Goal: Transaction & Acquisition: Book appointment/travel/reservation

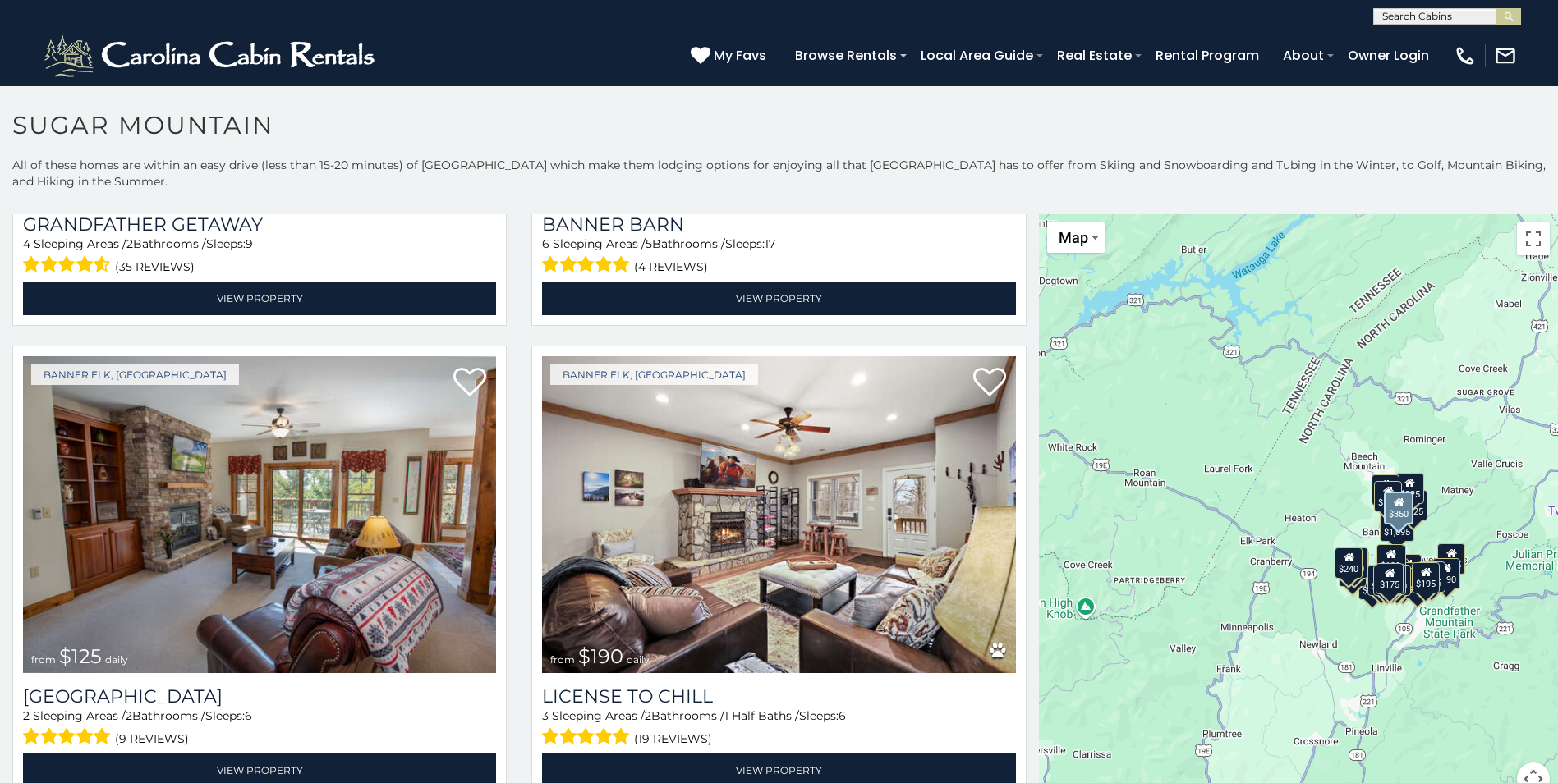
scroll to position [5584, 0]
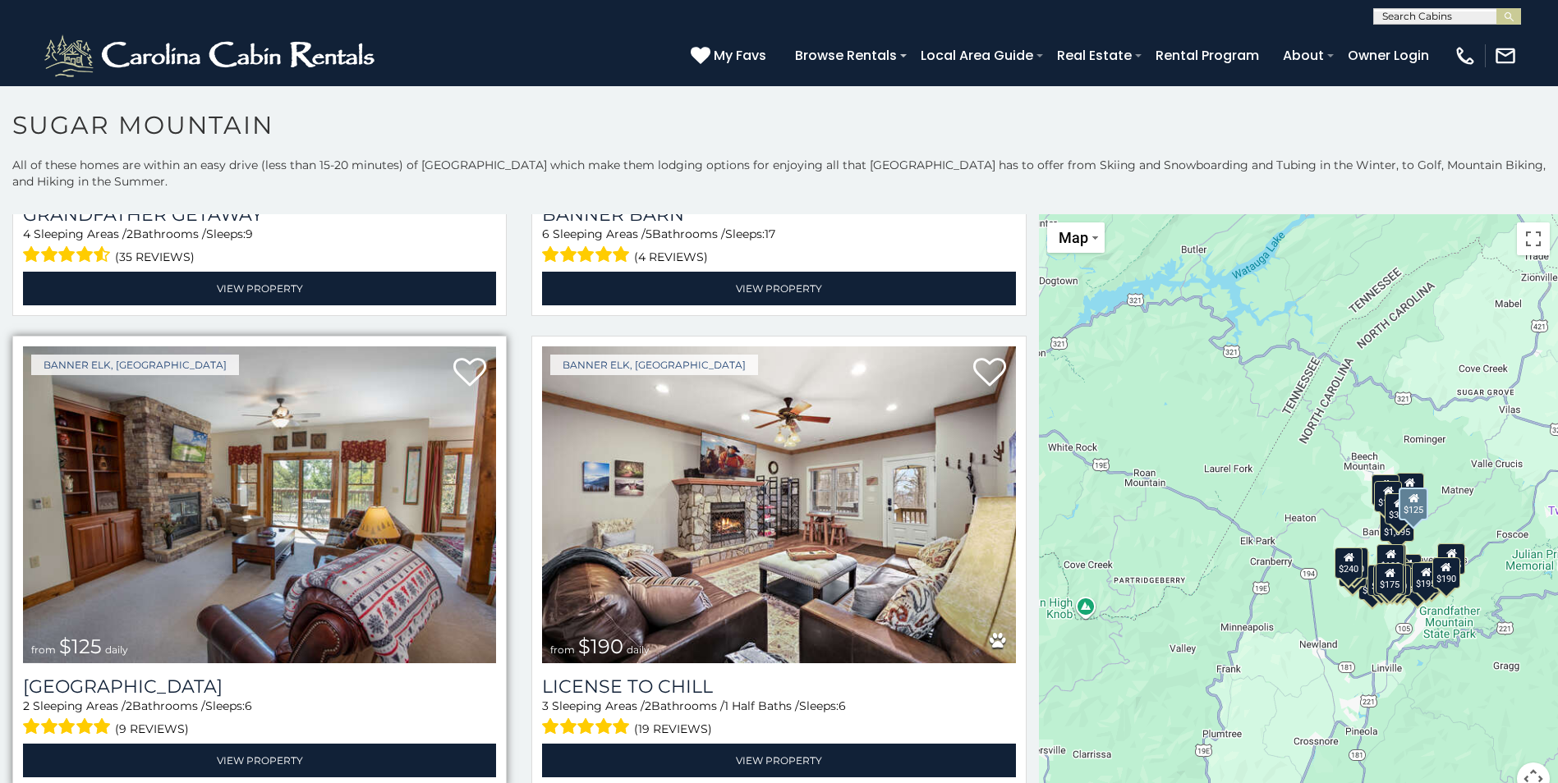
click at [206, 498] on img at bounding box center [259, 505] width 473 height 317
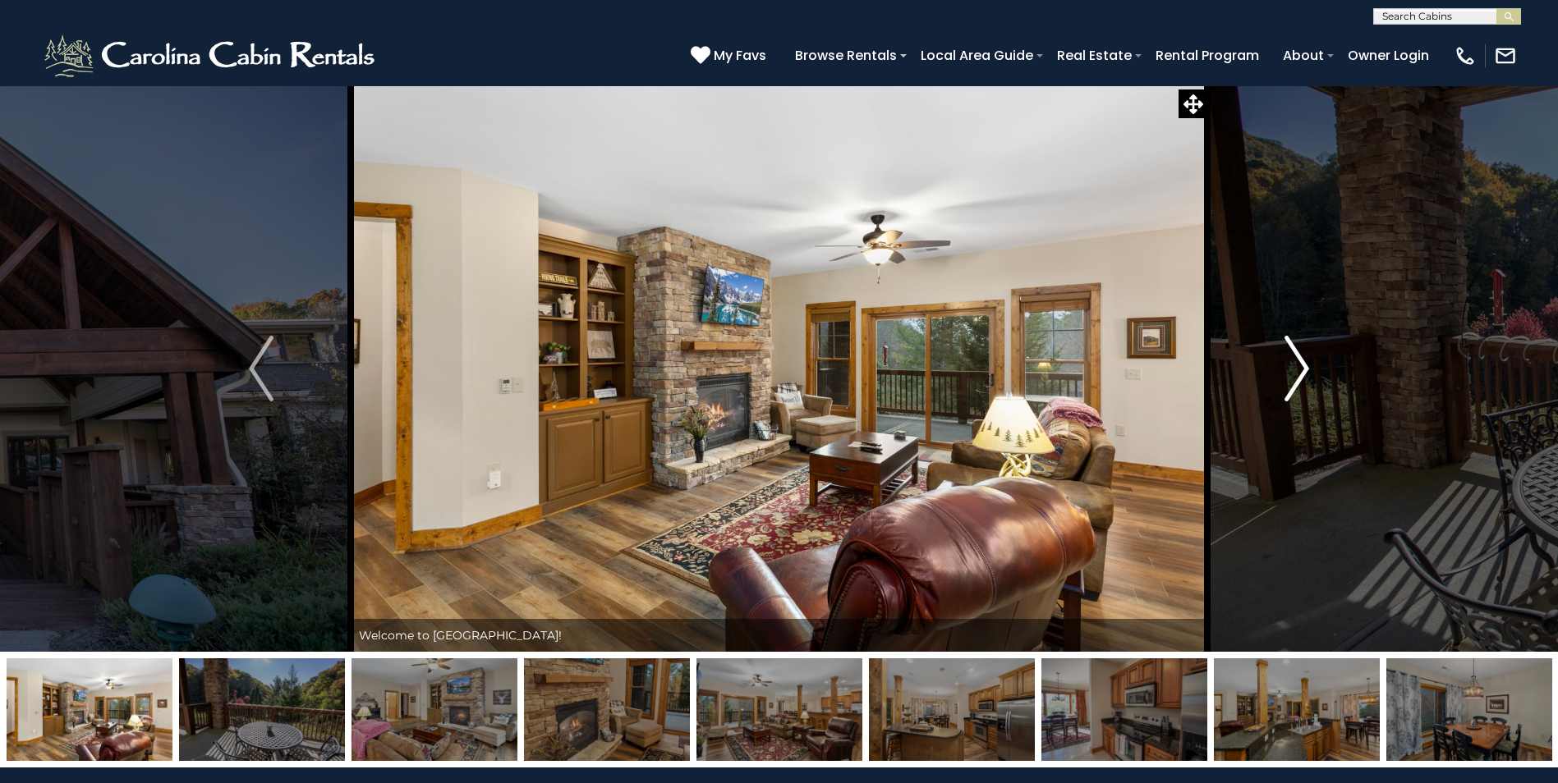
click at [1298, 365] on img "Next" at bounding box center [1296, 369] width 25 height 66
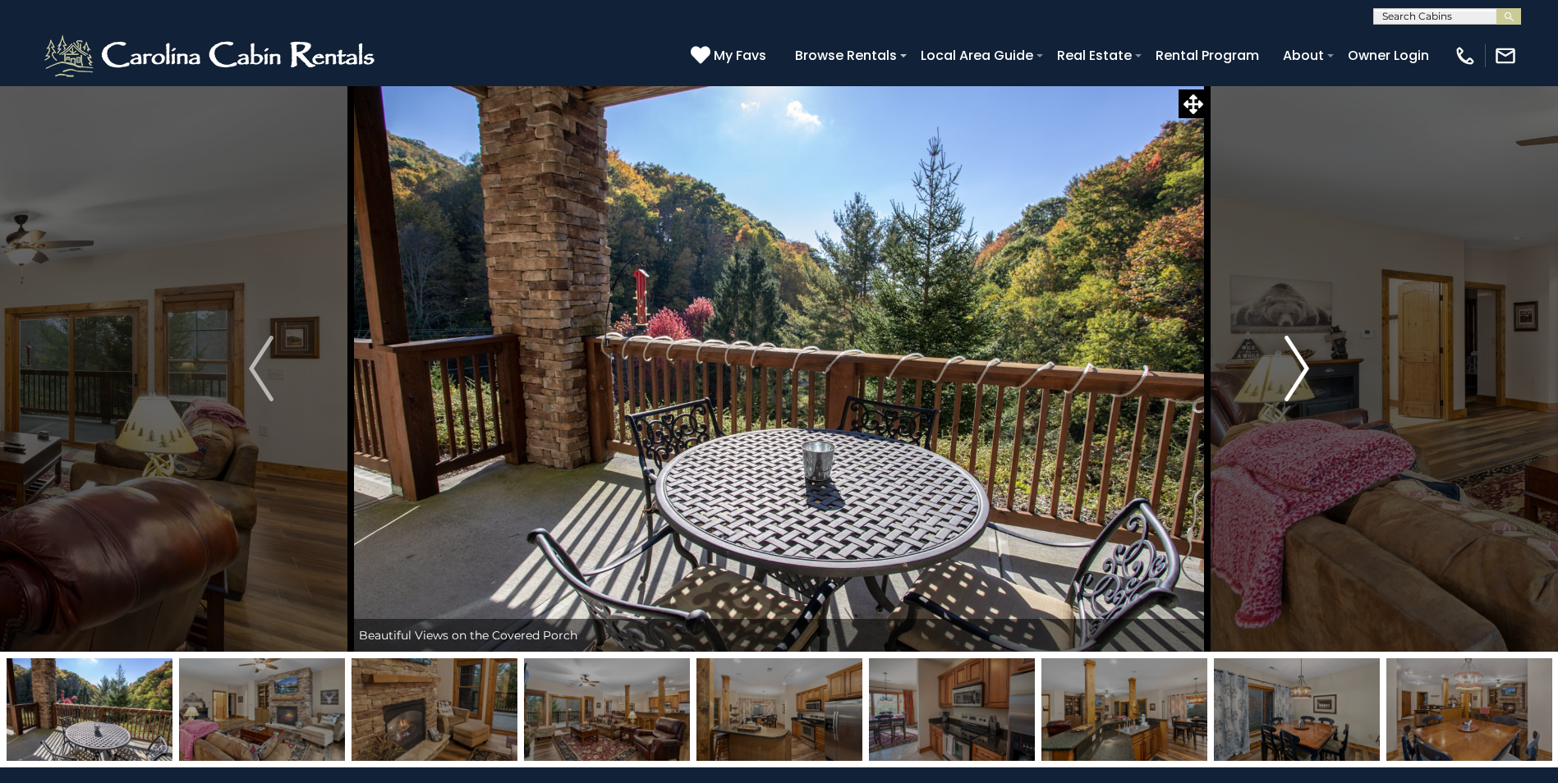
click at [1298, 365] on img "Next" at bounding box center [1296, 369] width 25 height 66
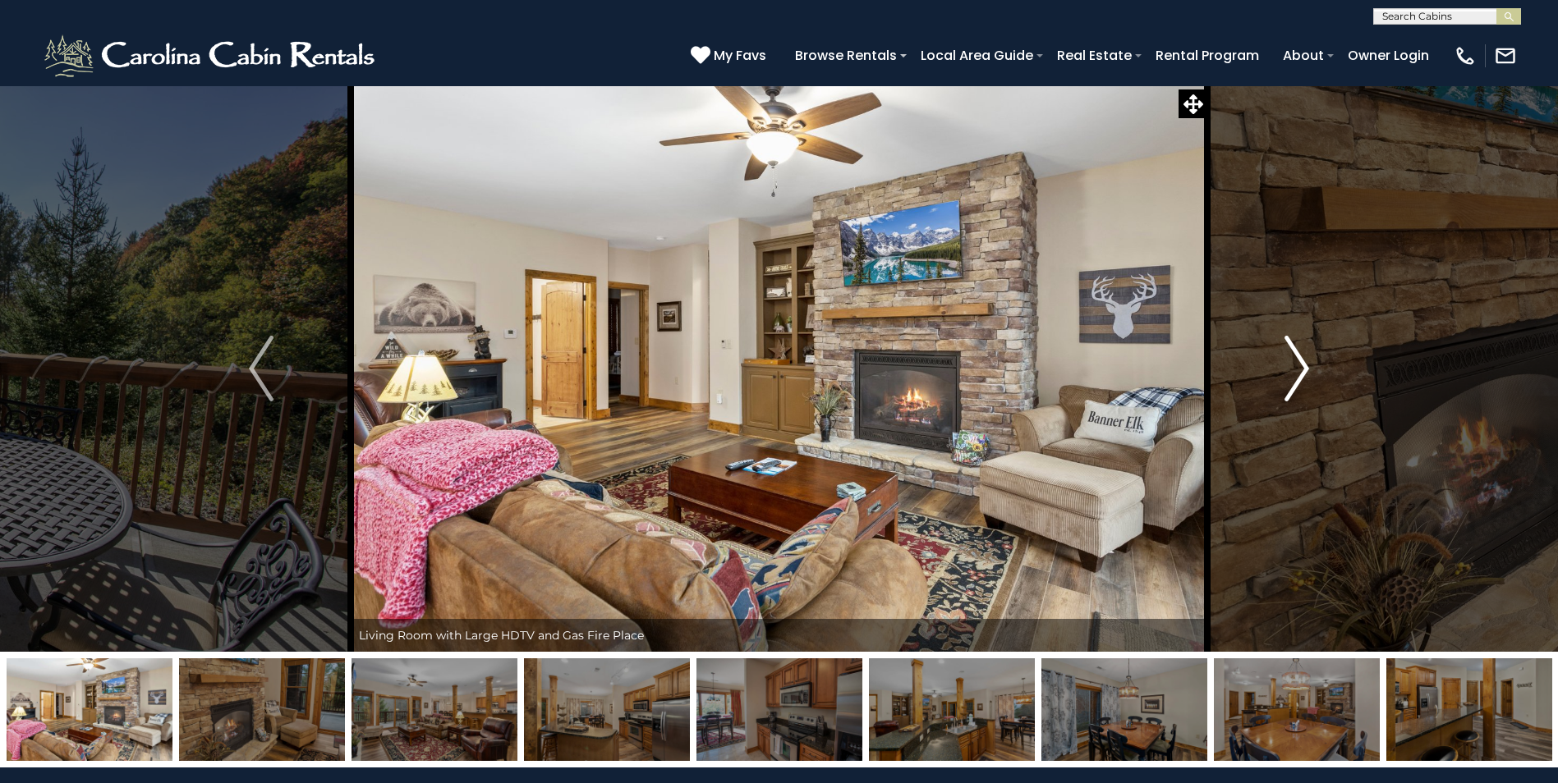
click at [1298, 365] on img "Next" at bounding box center [1296, 369] width 25 height 66
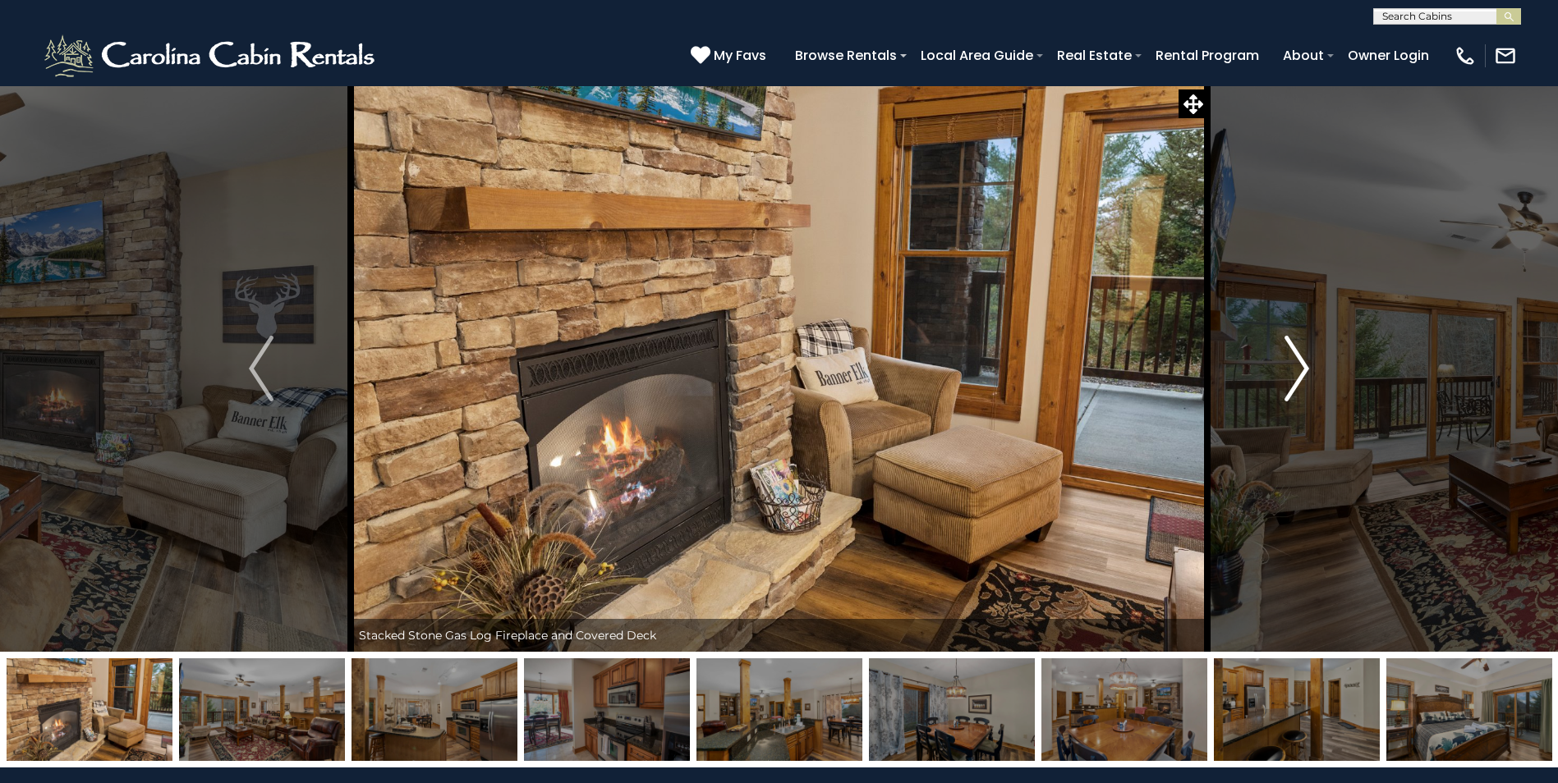
click at [1298, 365] on img "Next" at bounding box center [1296, 369] width 25 height 66
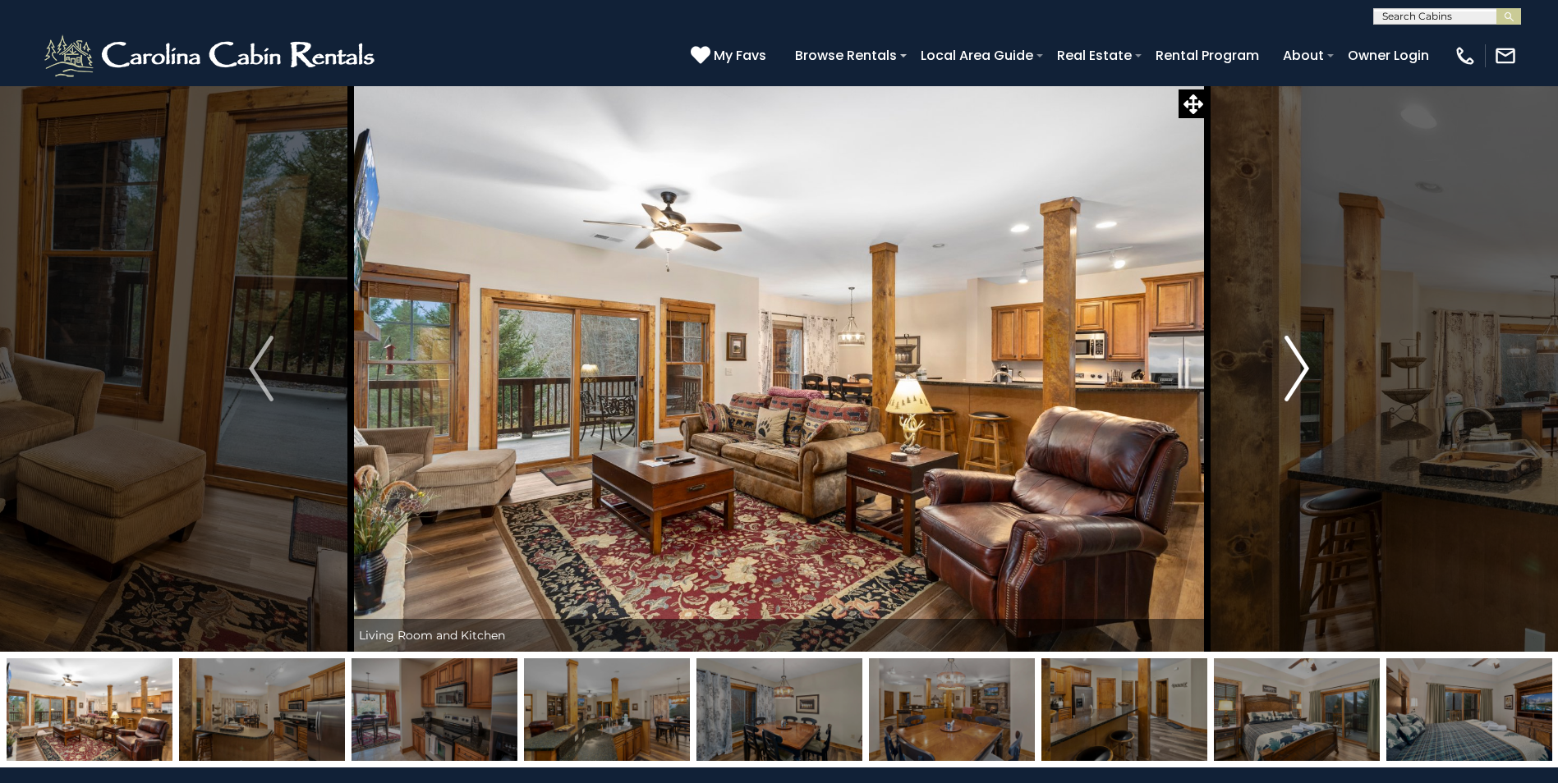
click at [1298, 365] on img "Next" at bounding box center [1296, 369] width 25 height 66
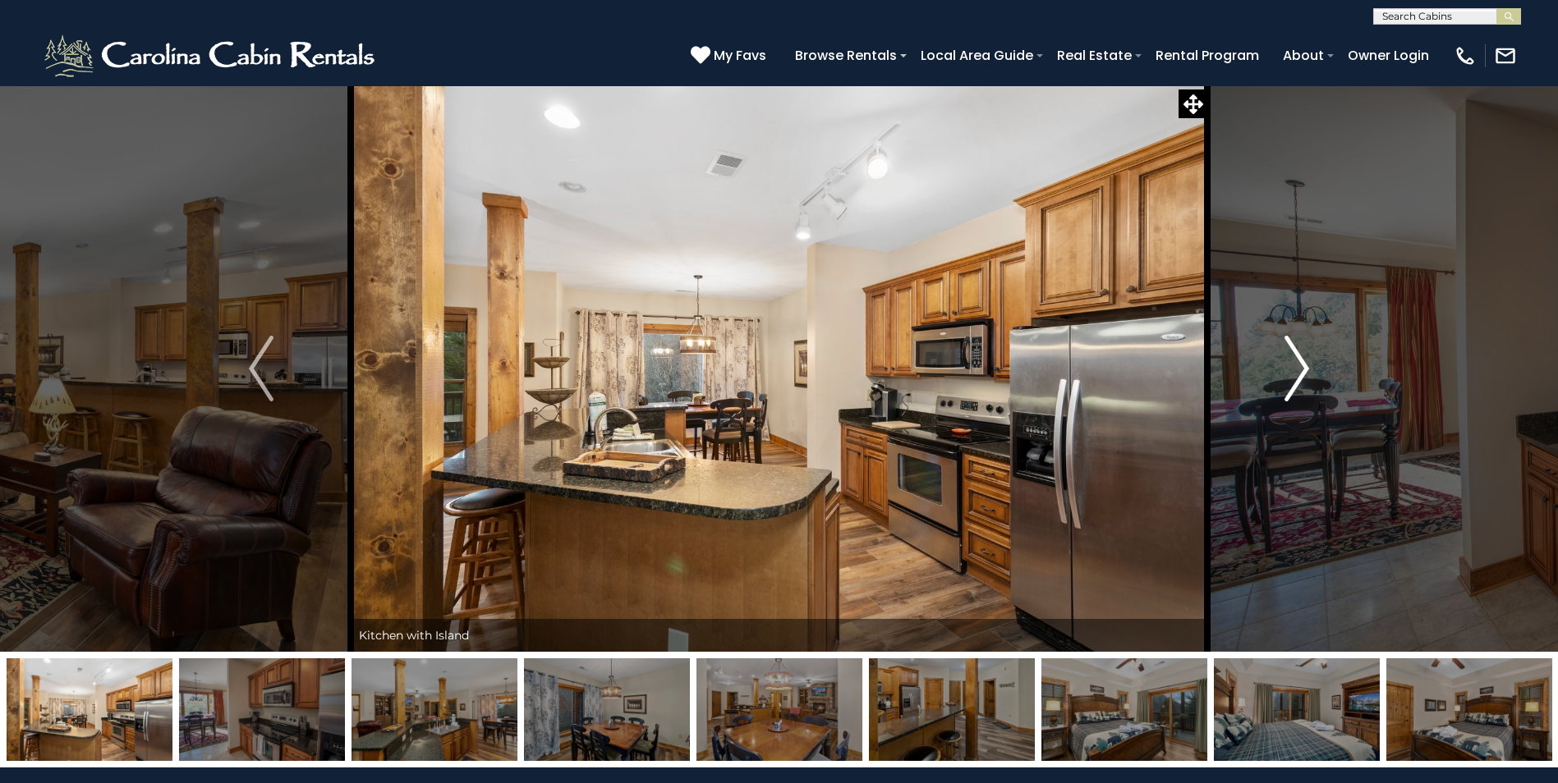
click at [1298, 365] on img "Next" at bounding box center [1296, 369] width 25 height 66
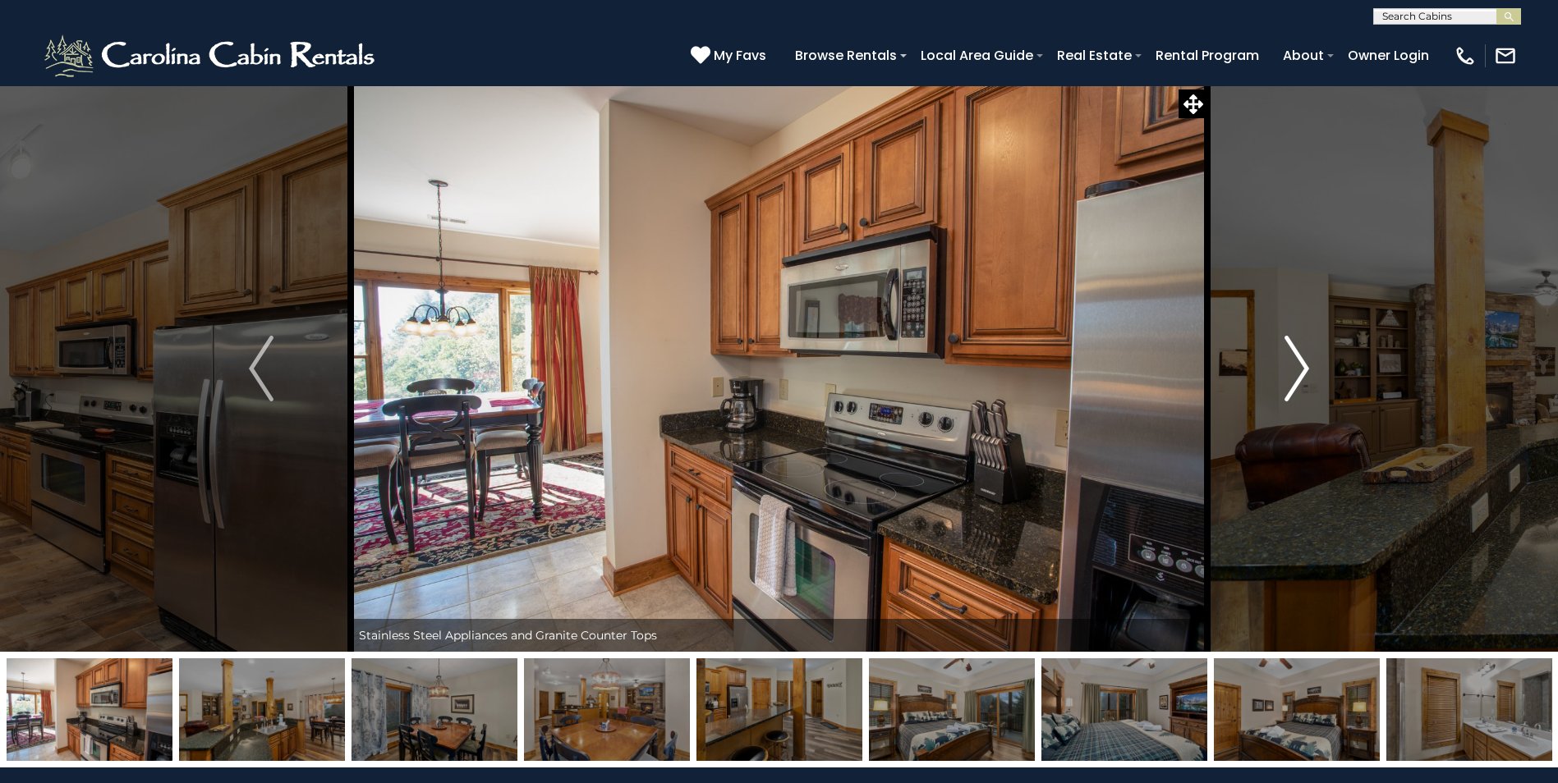
click at [1298, 365] on img "Next" at bounding box center [1296, 369] width 25 height 66
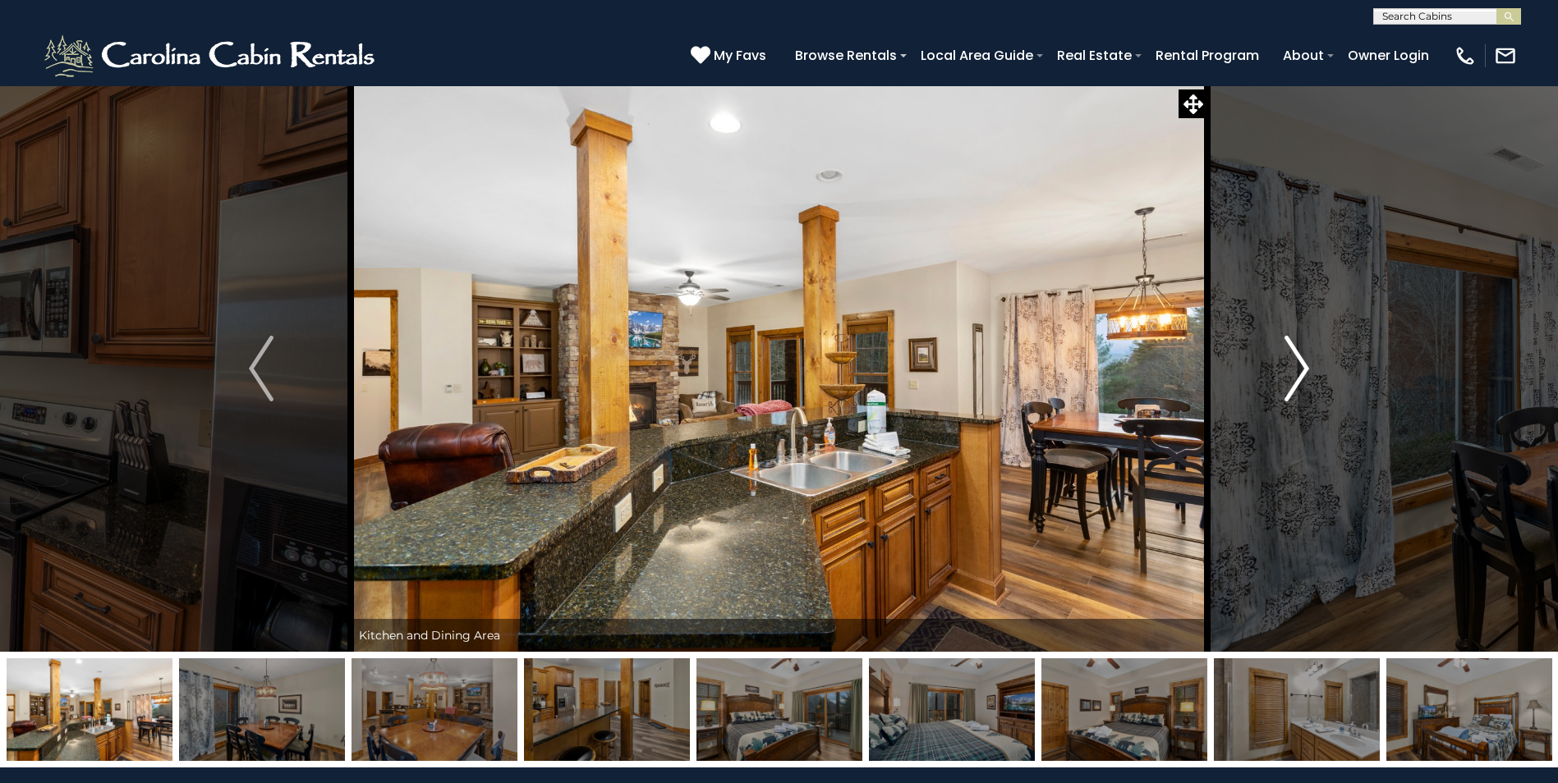
click at [1298, 365] on img "Next" at bounding box center [1296, 369] width 25 height 66
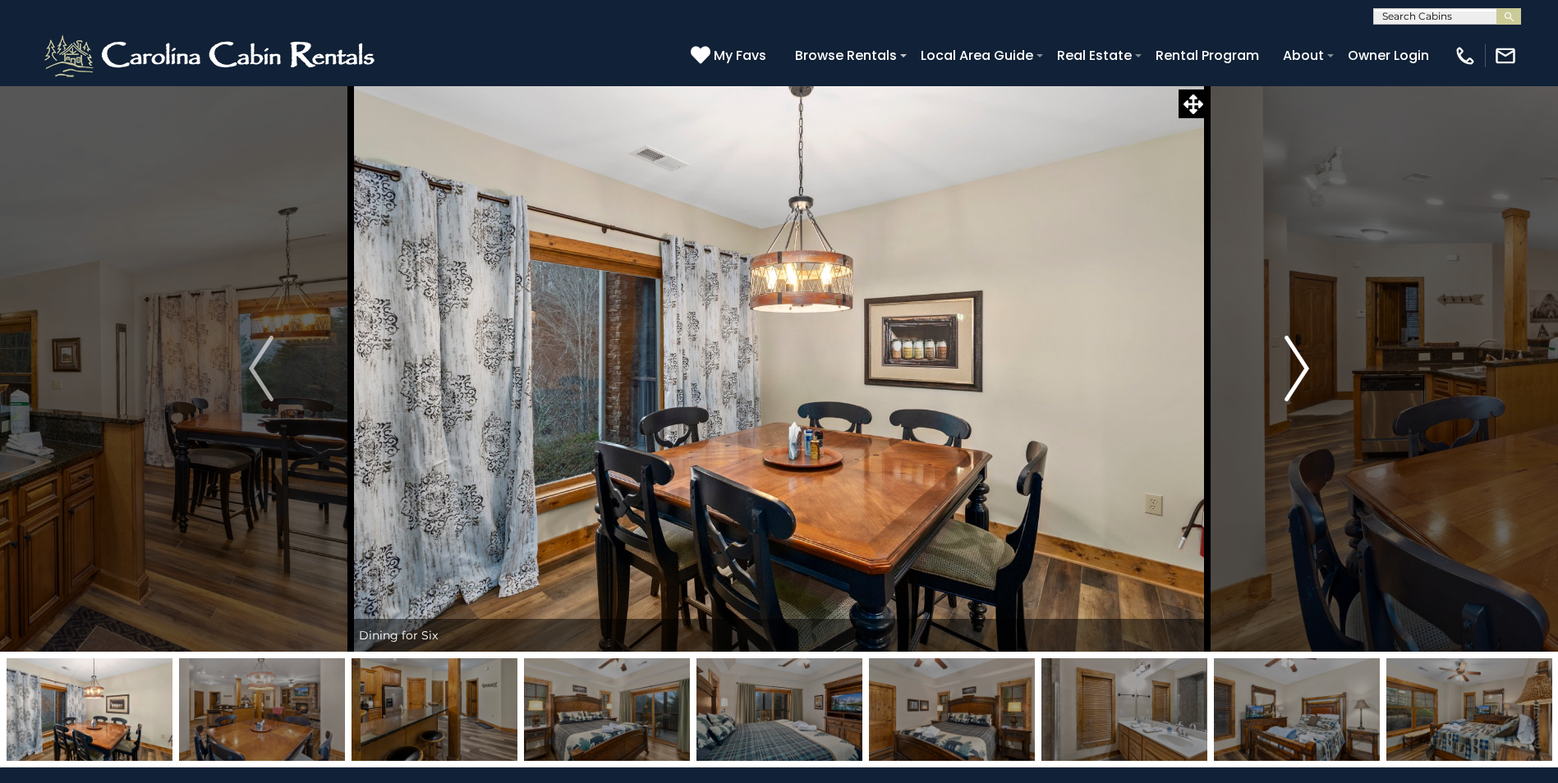
click at [1298, 365] on img "Next" at bounding box center [1296, 369] width 25 height 66
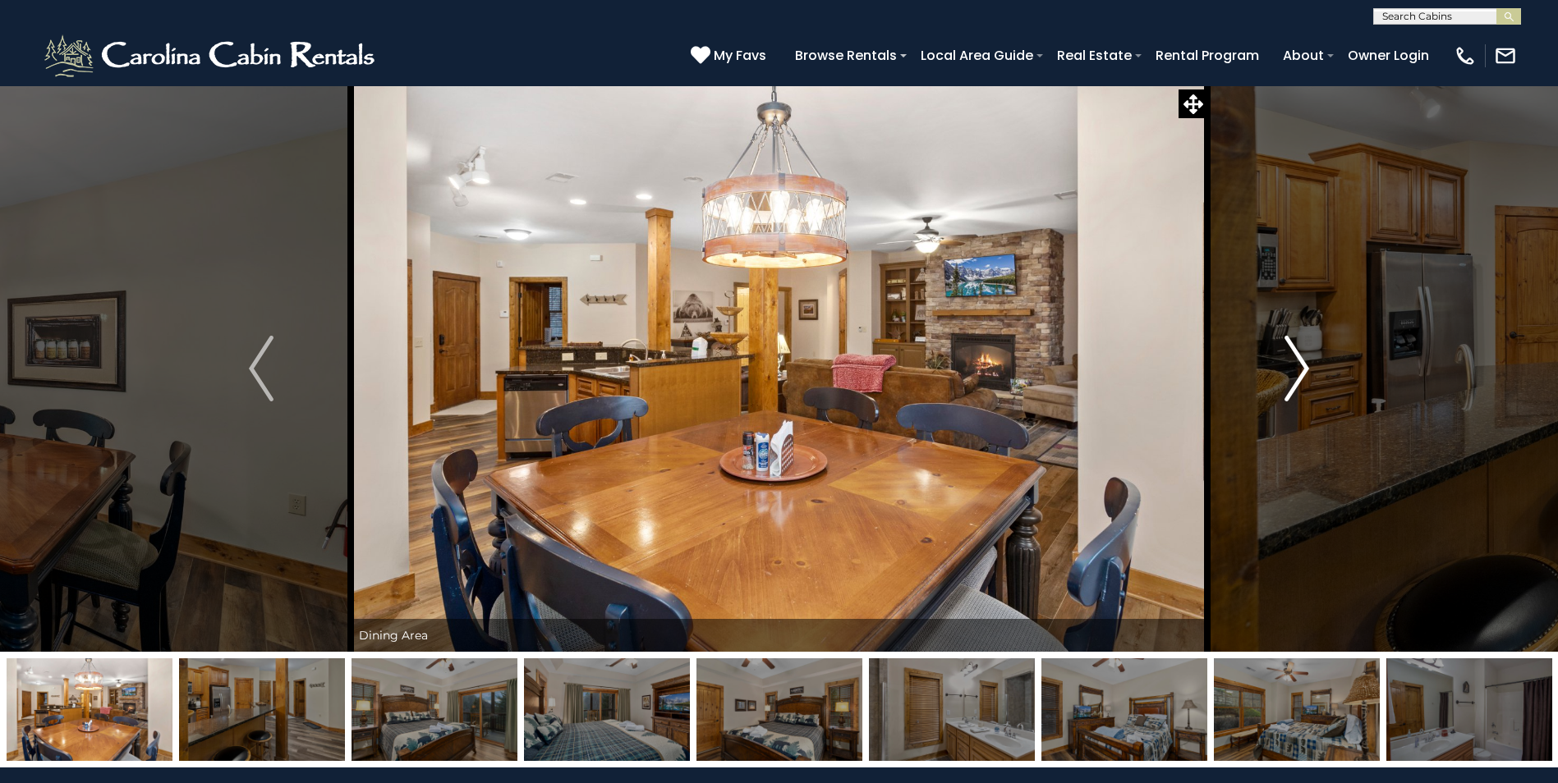
click at [1298, 365] on img "Next" at bounding box center [1296, 369] width 25 height 66
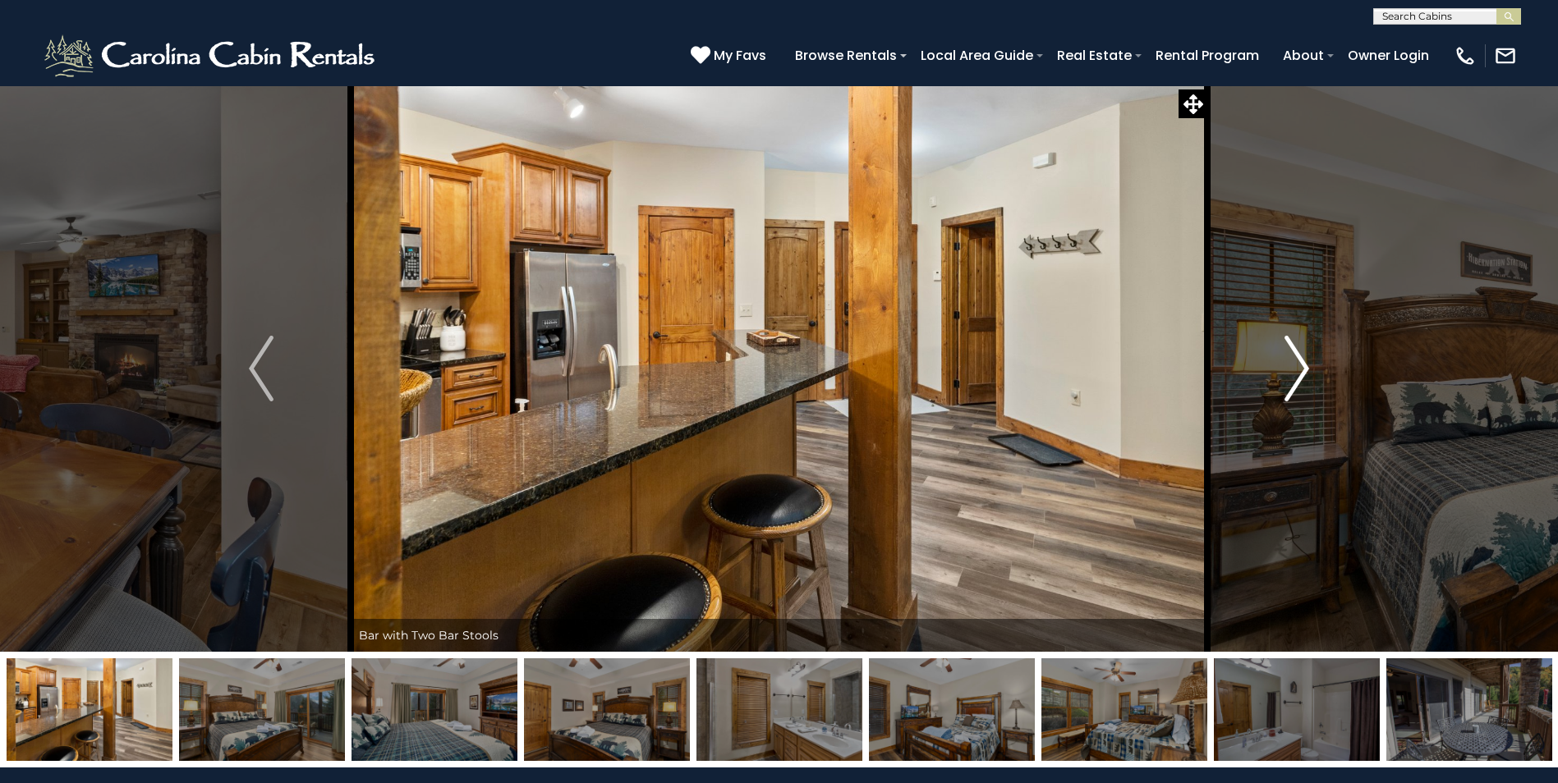
click at [1298, 365] on img "Next" at bounding box center [1296, 369] width 25 height 66
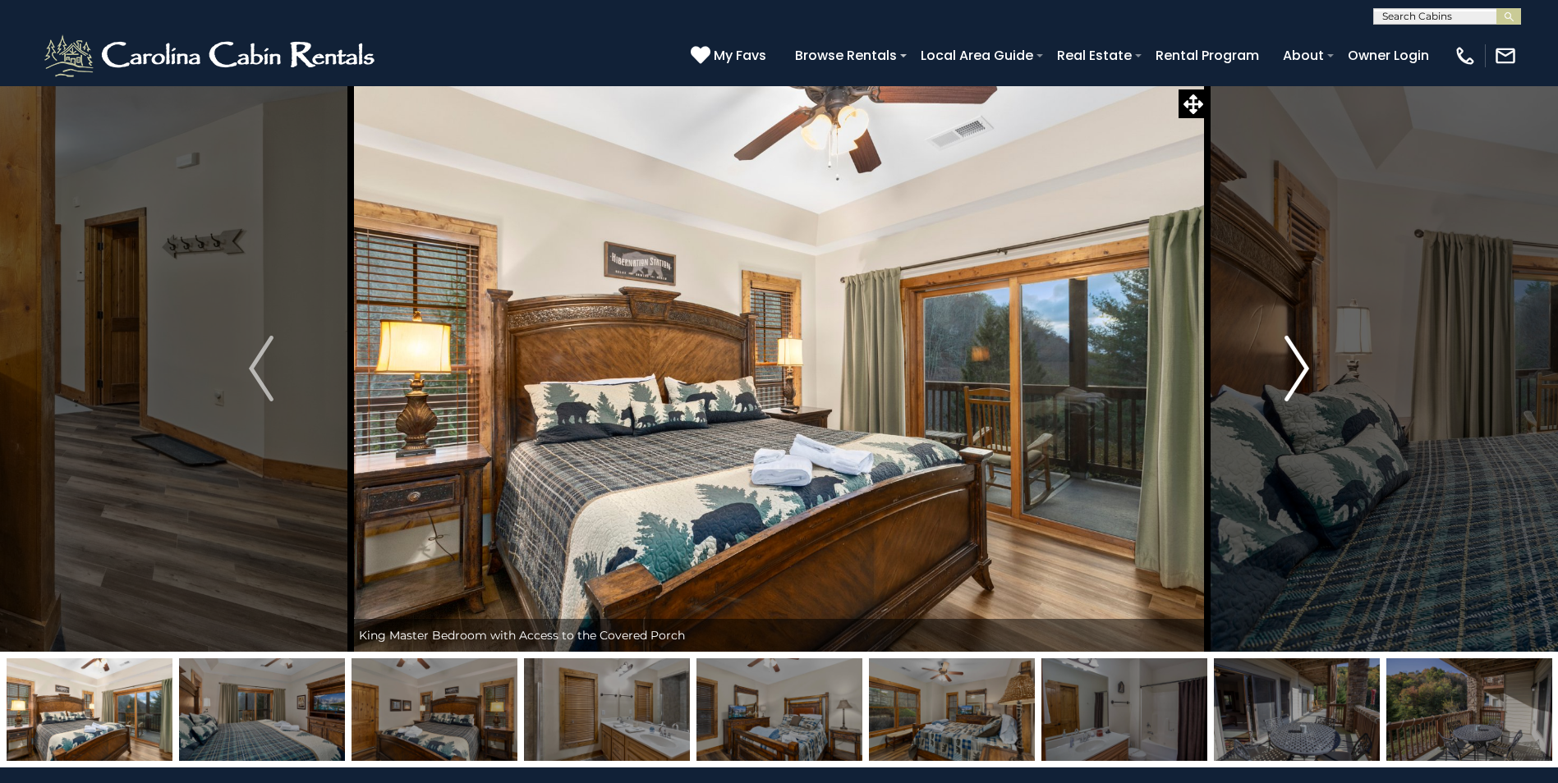
click at [1298, 365] on img "Next" at bounding box center [1296, 369] width 25 height 66
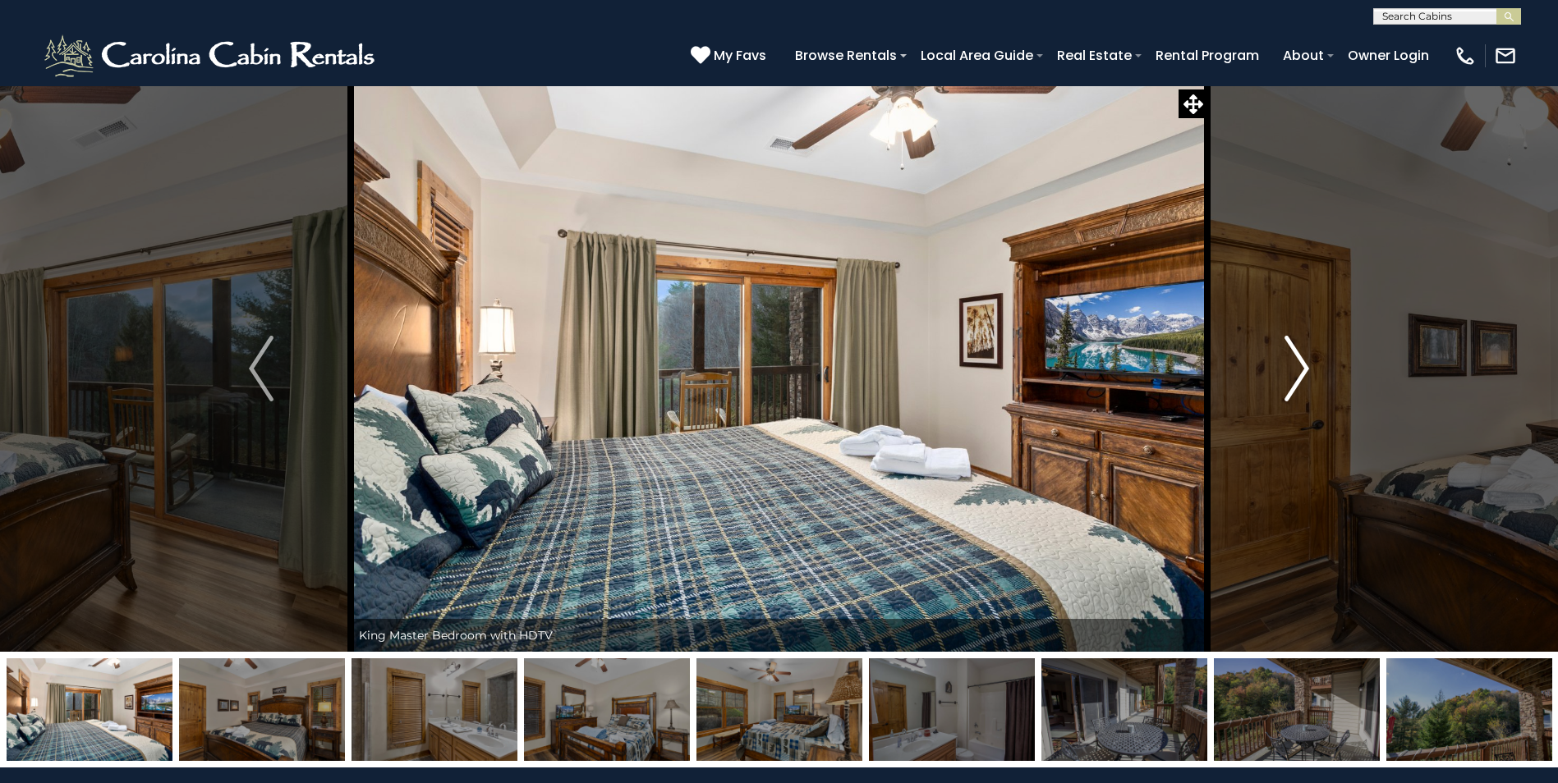
click at [1298, 365] on img "Next" at bounding box center [1296, 369] width 25 height 66
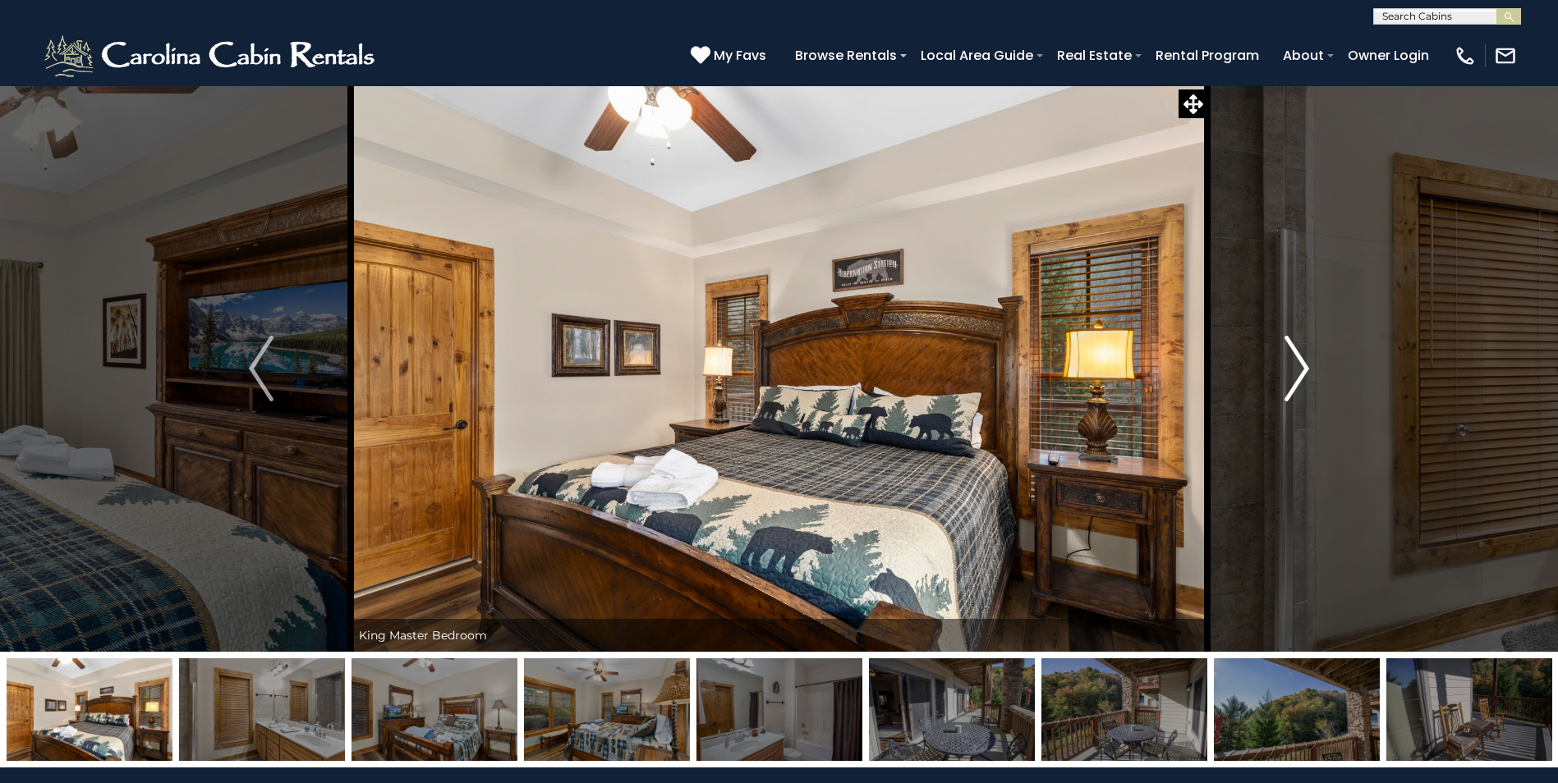
click at [1298, 365] on img "Next" at bounding box center [1296, 369] width 25 height 66
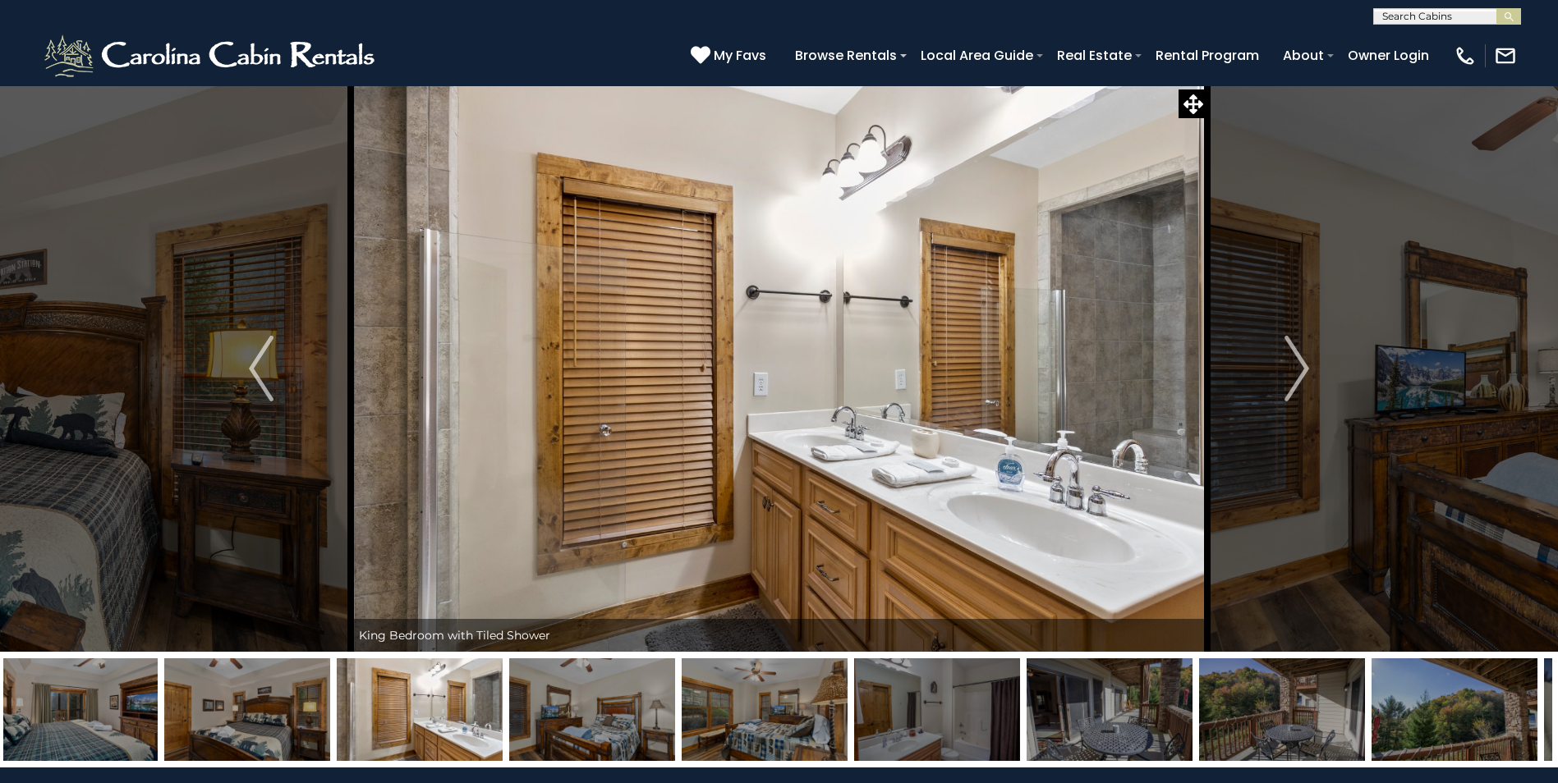
drag, startPoint x: 72, startPoint y: 730, endPoint x: 752, endPoint y: 693, distance: 681.0
click at [503, 693] on img at bounding box center [420, 710] width 166 height 103
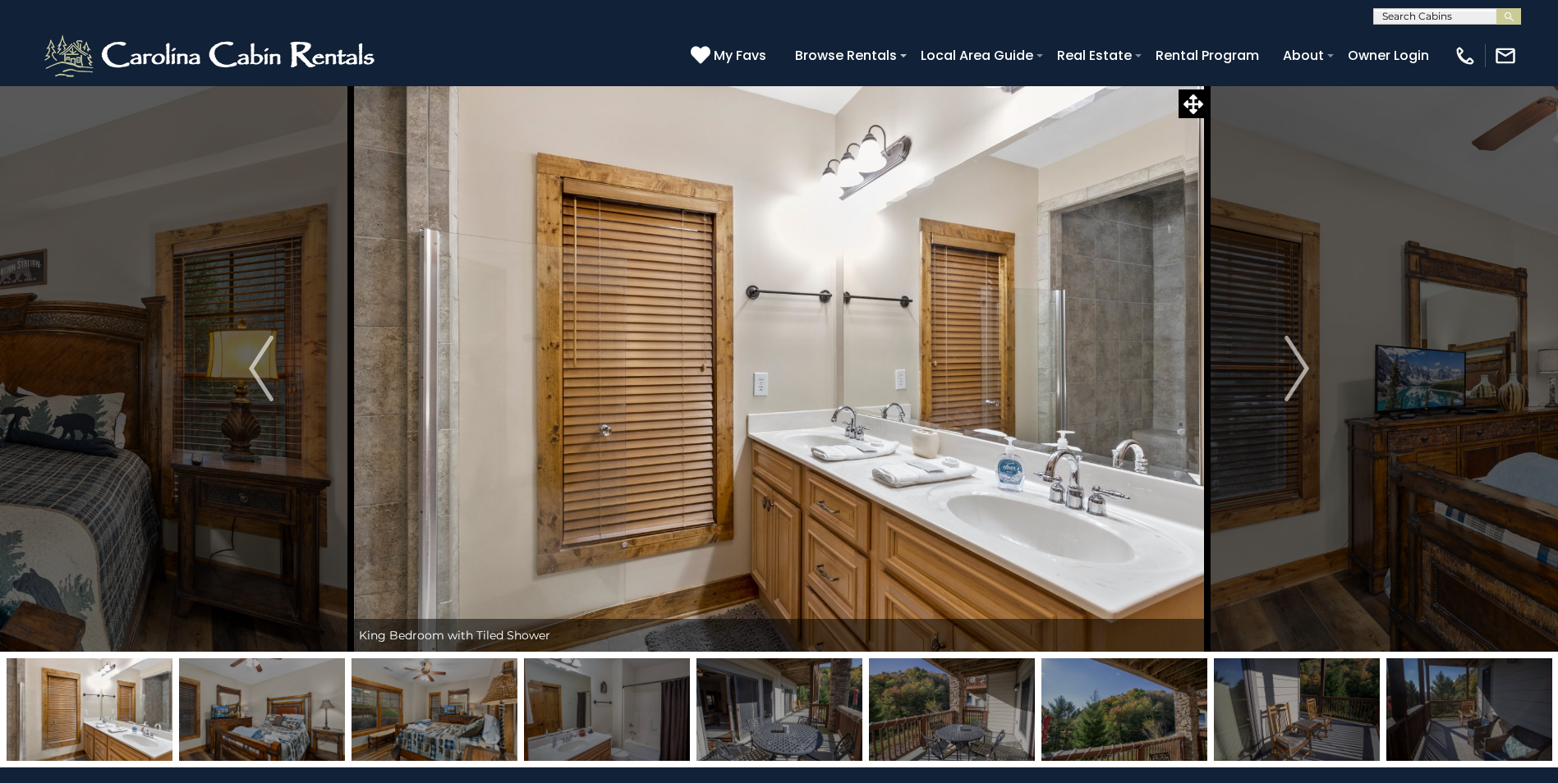
drag, startPoint x: 392, startPoint y: 701, endPoint x: 958, endPoint y: 722, distance: 566.2
click at [517, 723] on img at bounding box center [434, 710] width 166 height 103
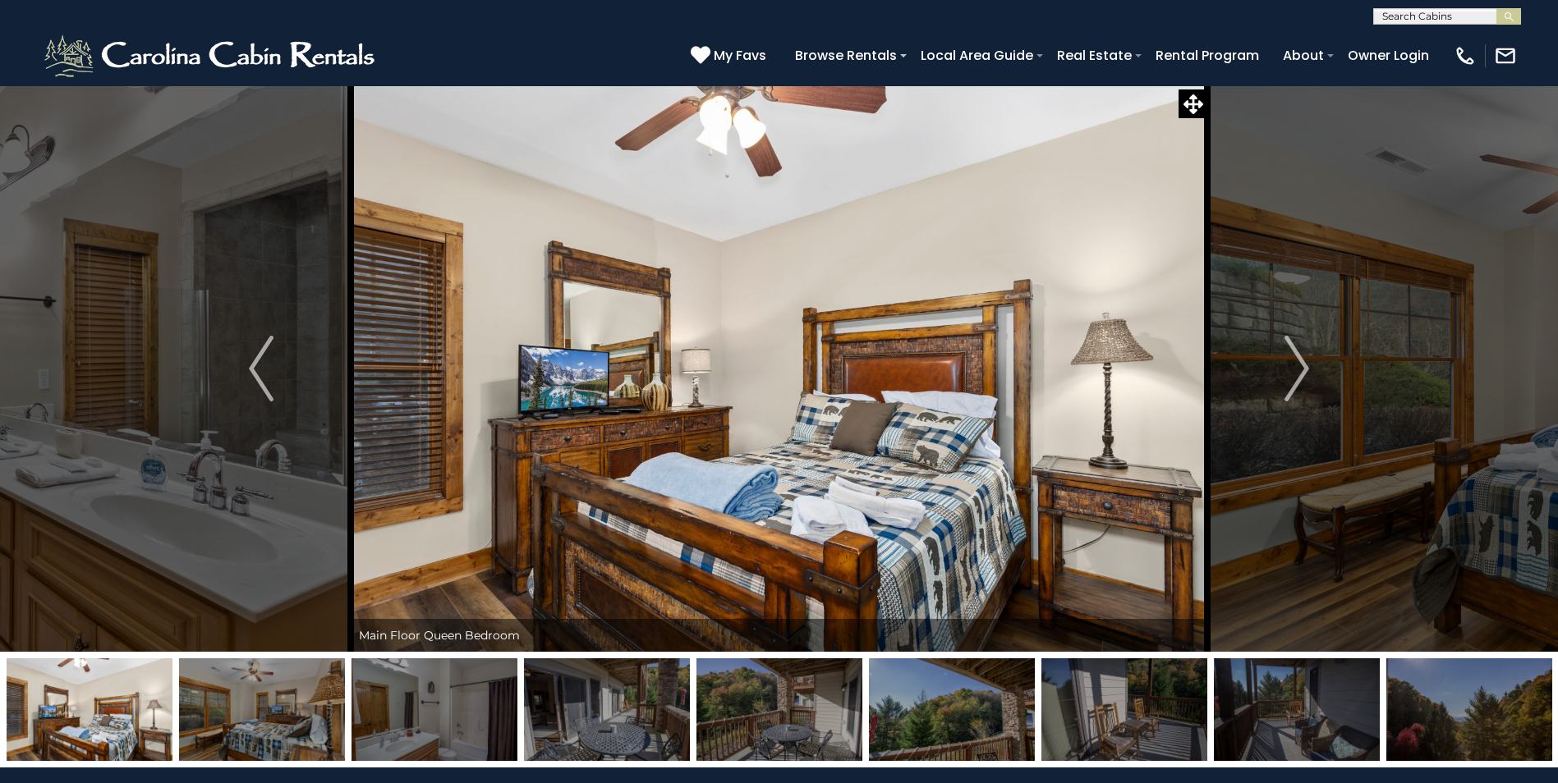
drag, startPoint x: 232, startPoint y: 690, endPoint x: 1150, endPoint y: 656, distance: 918.0
click at [1150, 656] on div at bounding box center [779, 710] width 1558 height 116
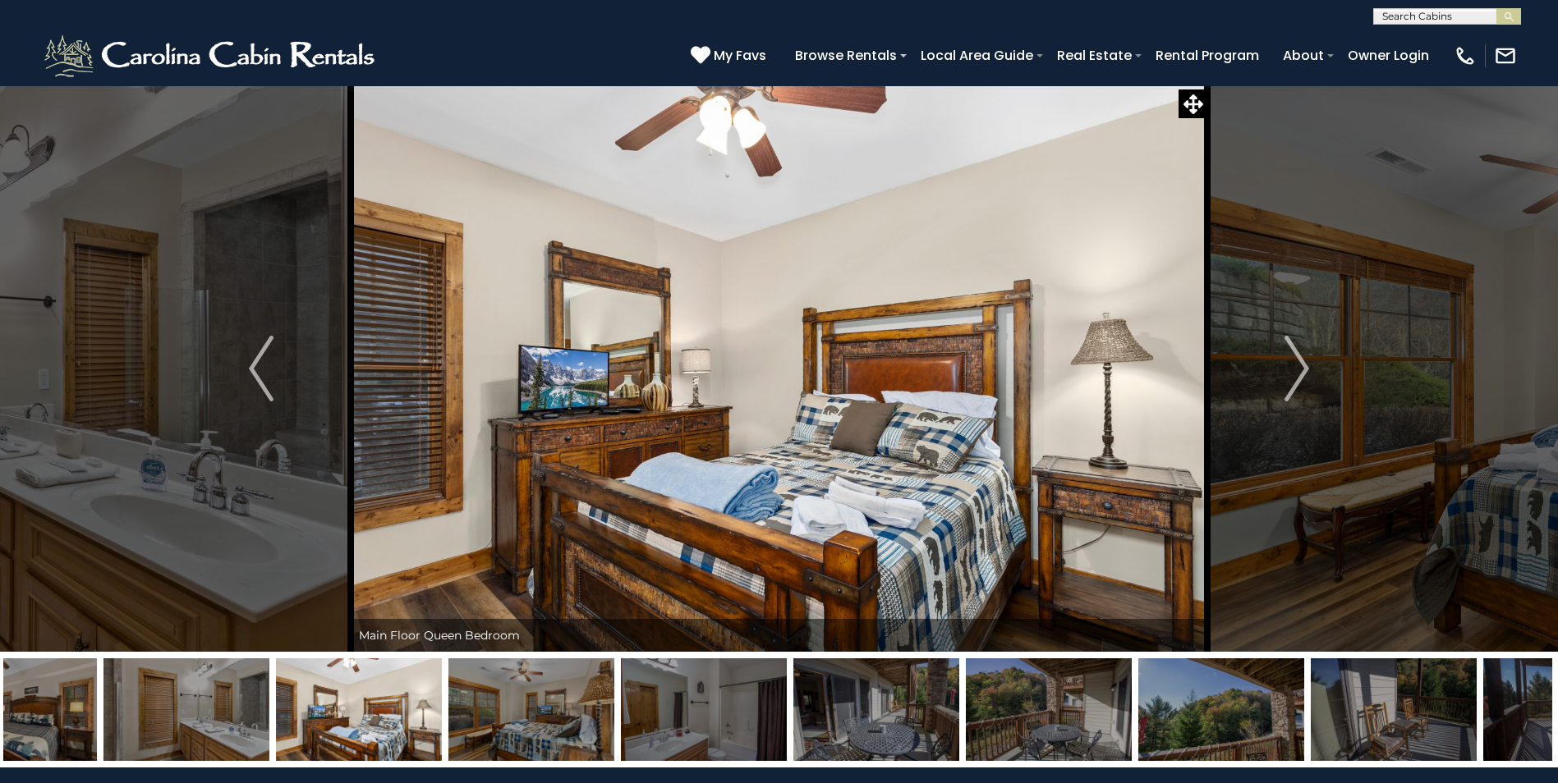
drag, startPoint x: 429, startPoint y: 724, endPoint x: 1229, endPoint y: 760, distance: 801.5
click at [787, 760] on img at bounding box center [704, 710] width 166 height 103
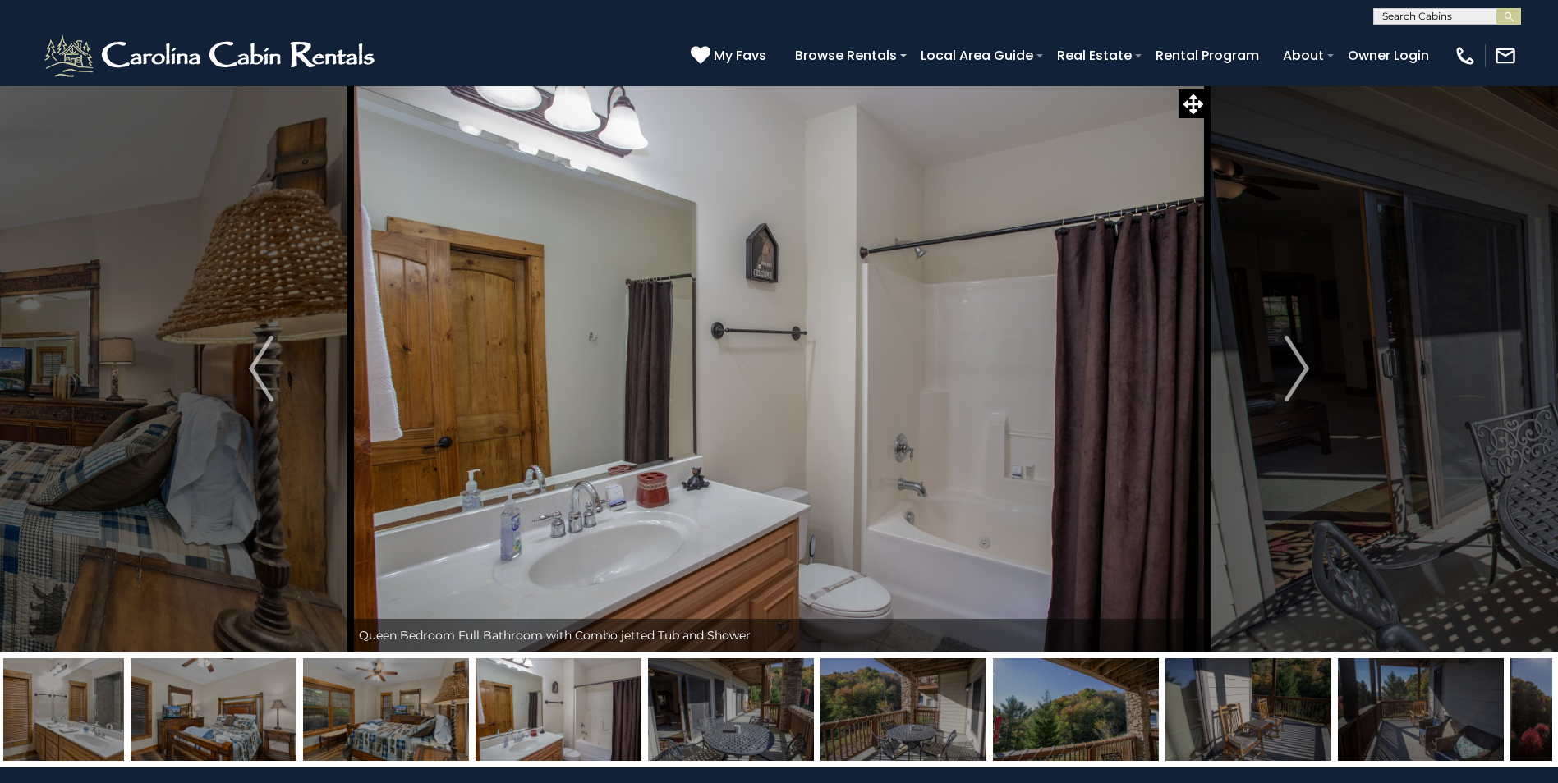
drag, startPoint x: 408, startPoint y: 696, endPoint x: 909, endPoint y: 693, distance: 501.0
click at [909, 693] on img at bounding box center [903, 710] width 166 height 103
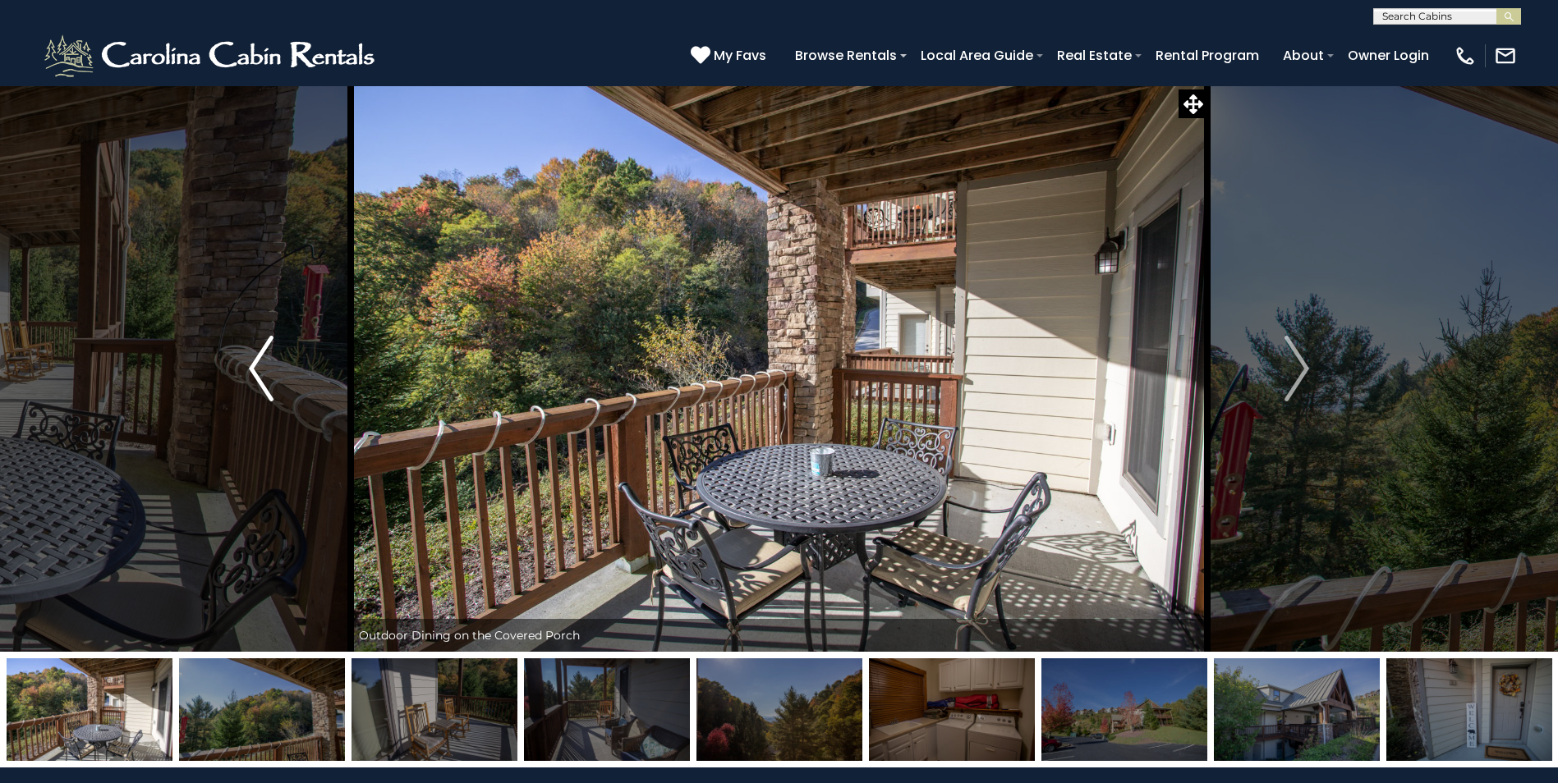
click at [256, 369] on img "Previous" at bounding box center [261, 369] width 25 height 66
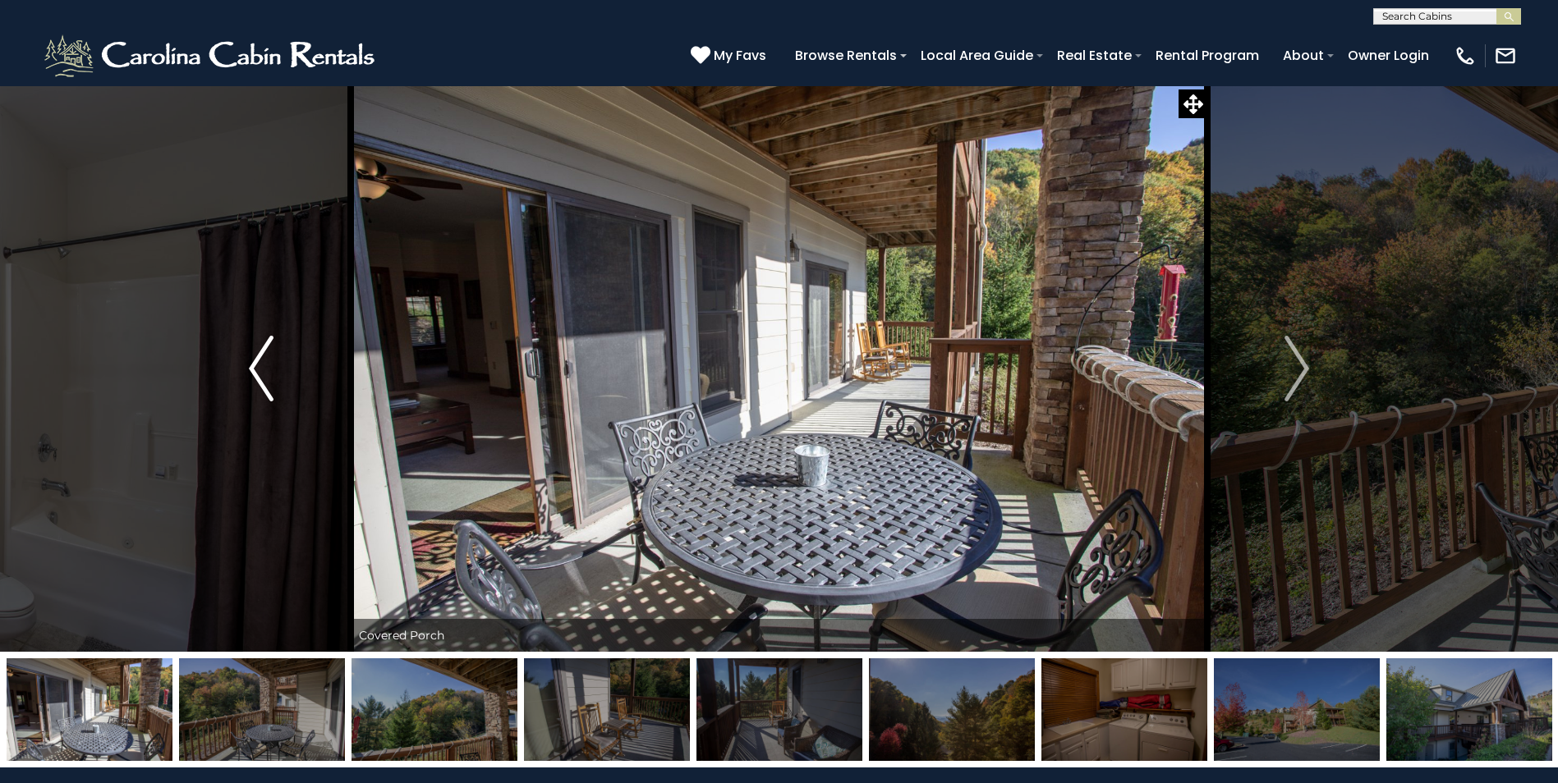
click at [256, 369] on img "Previous" at bounding box center [261, 369] width 25 height 66
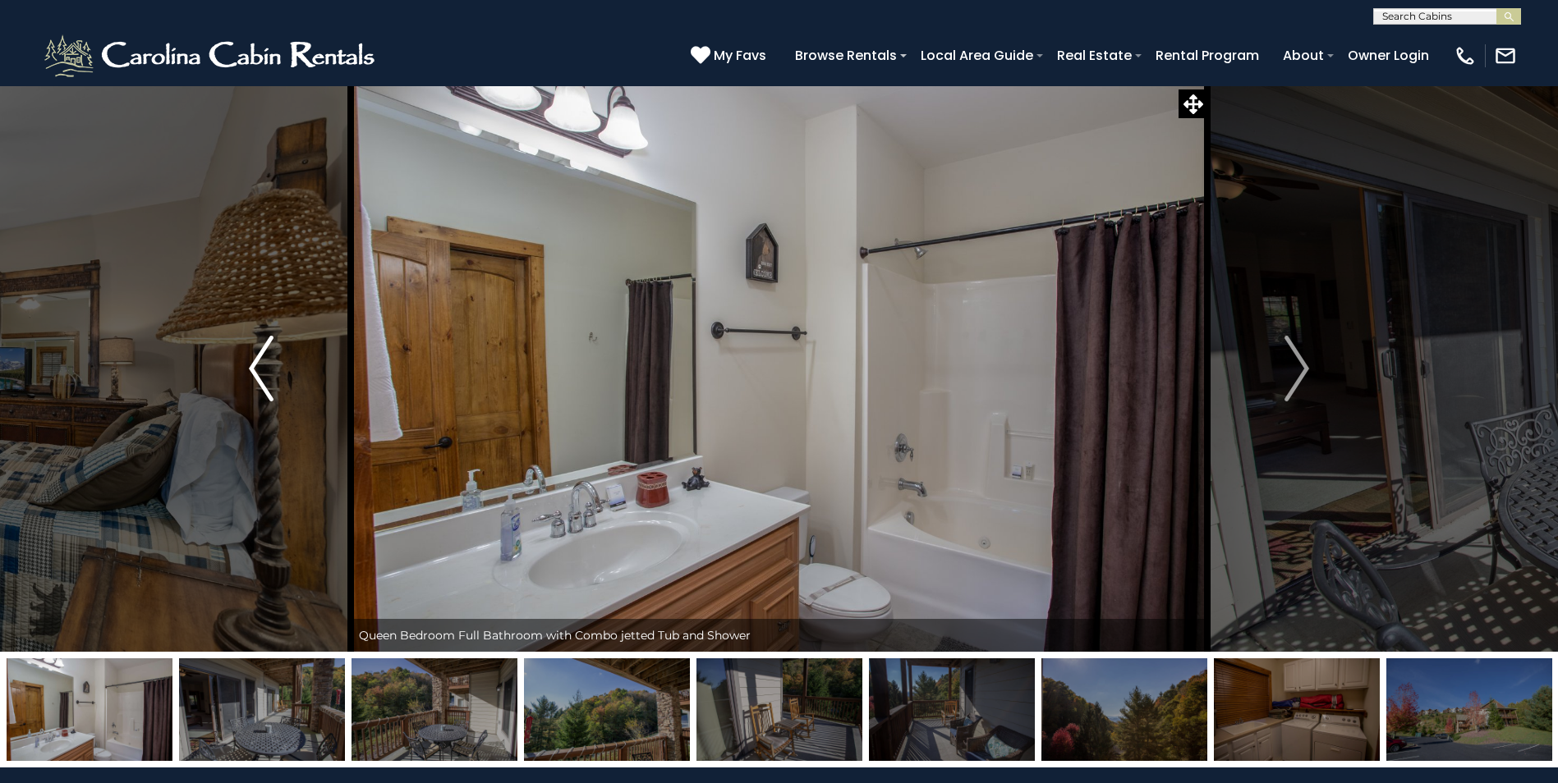
click at [256, 369] on img "Previous" at bounding box center [261, 369] width 25 height 66
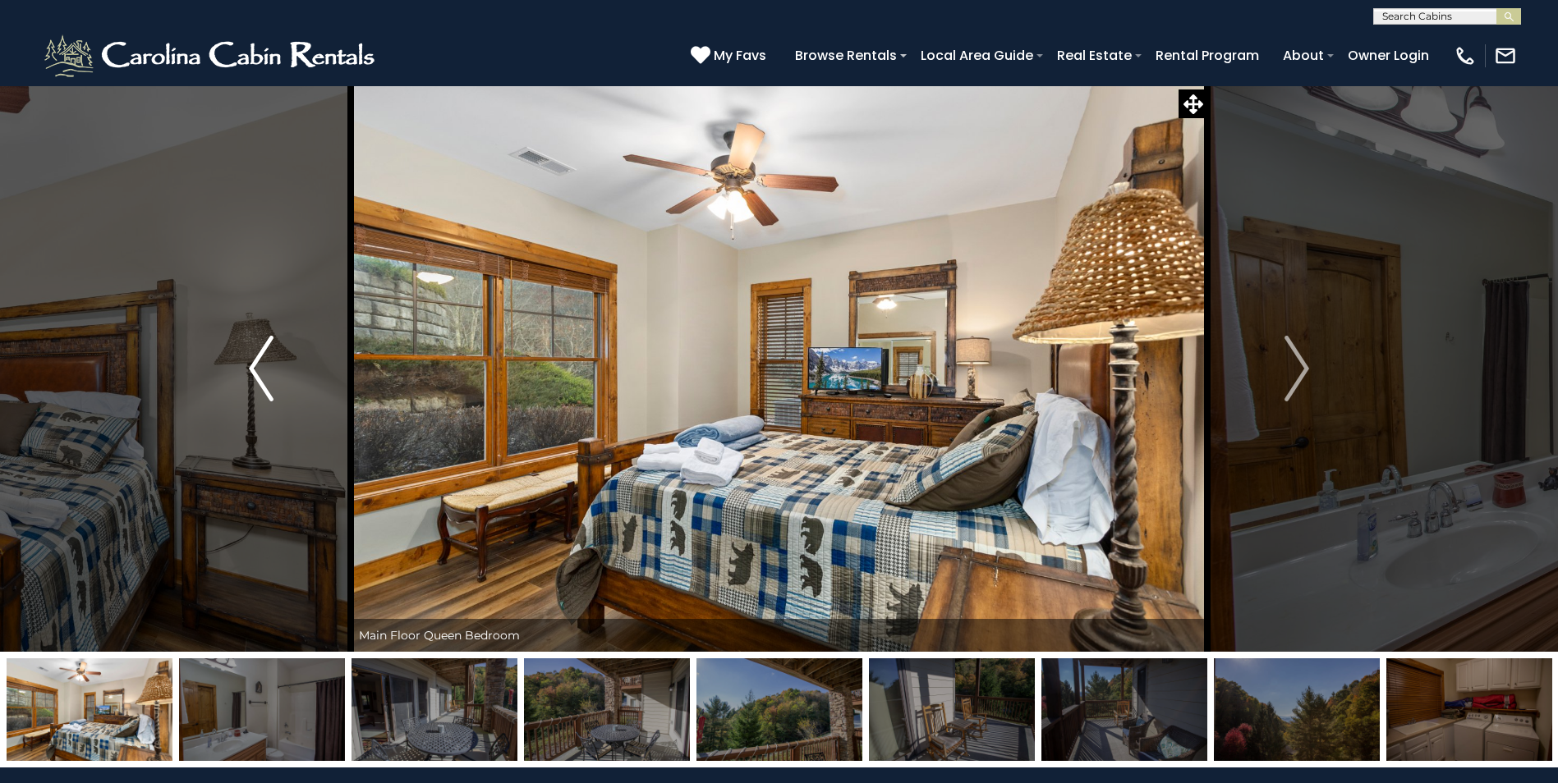
click at [256, 369] on img "Previous" at bounding box center [261, 369] width 25 height 66
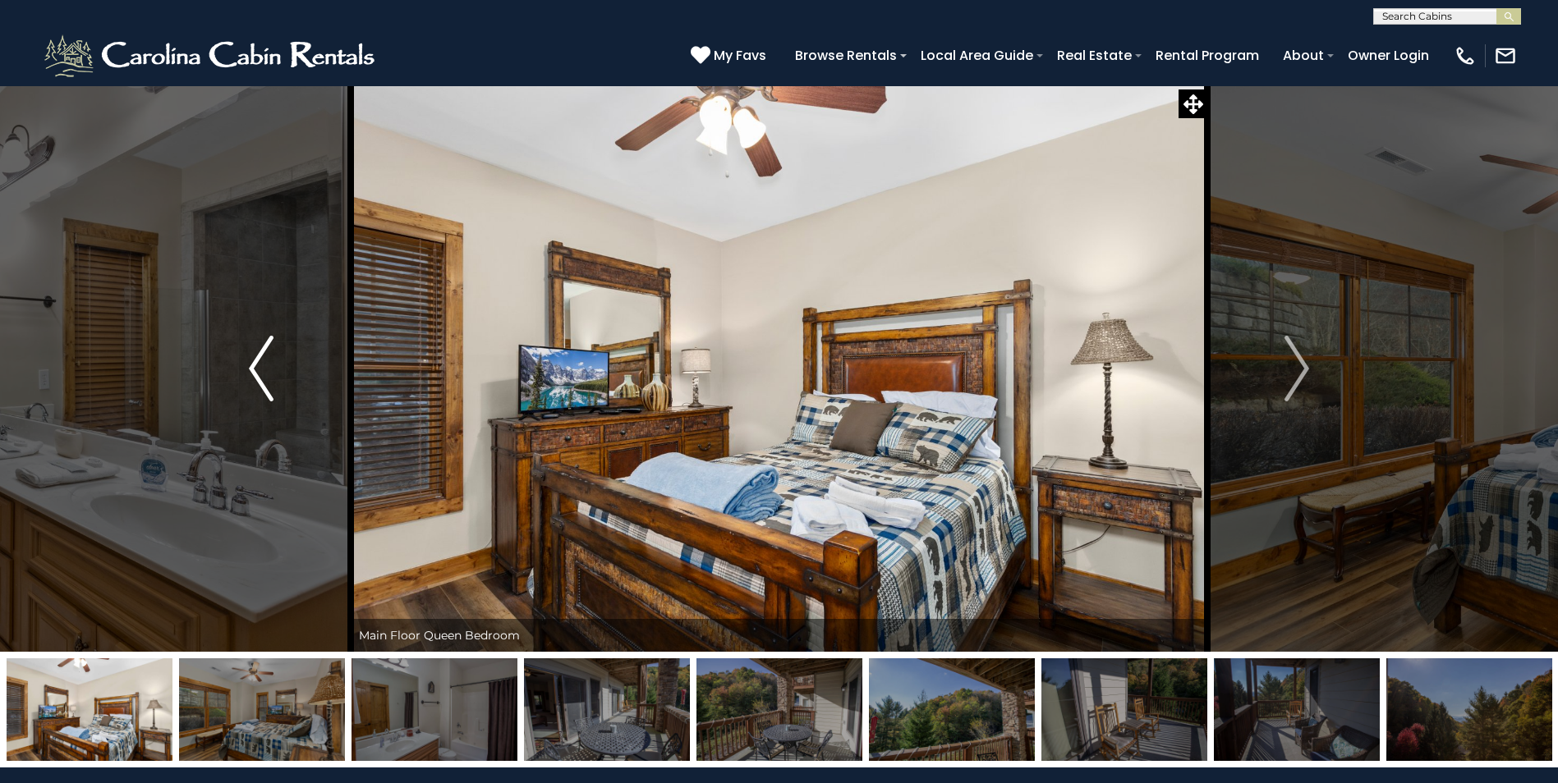
click at [256, 369] on img "Previous" at bounding box center [261, 369] width 25 height 66
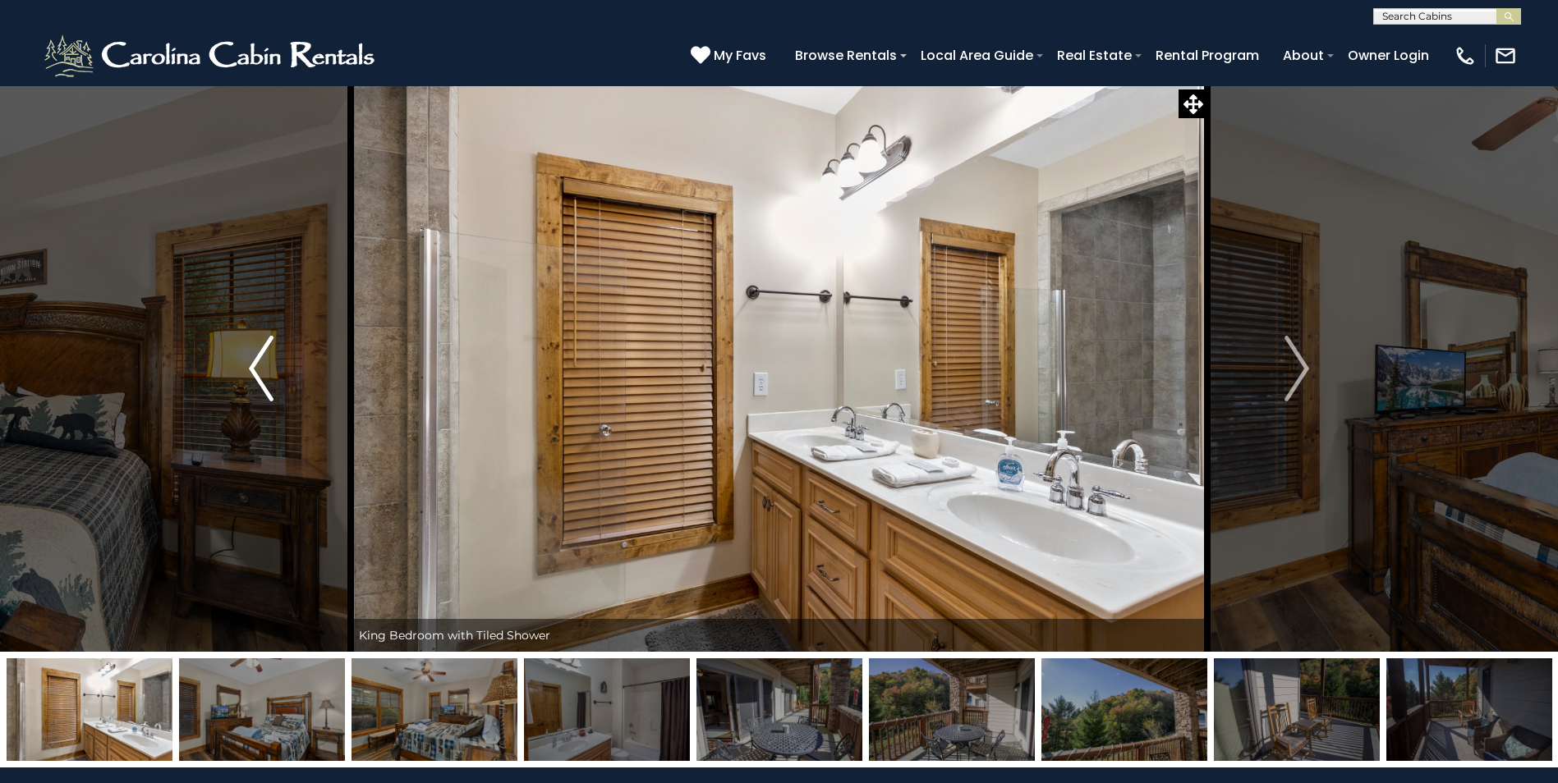
click at [256, 369] on img "Previous" at bounding box center [261, 369] width 25 height 66
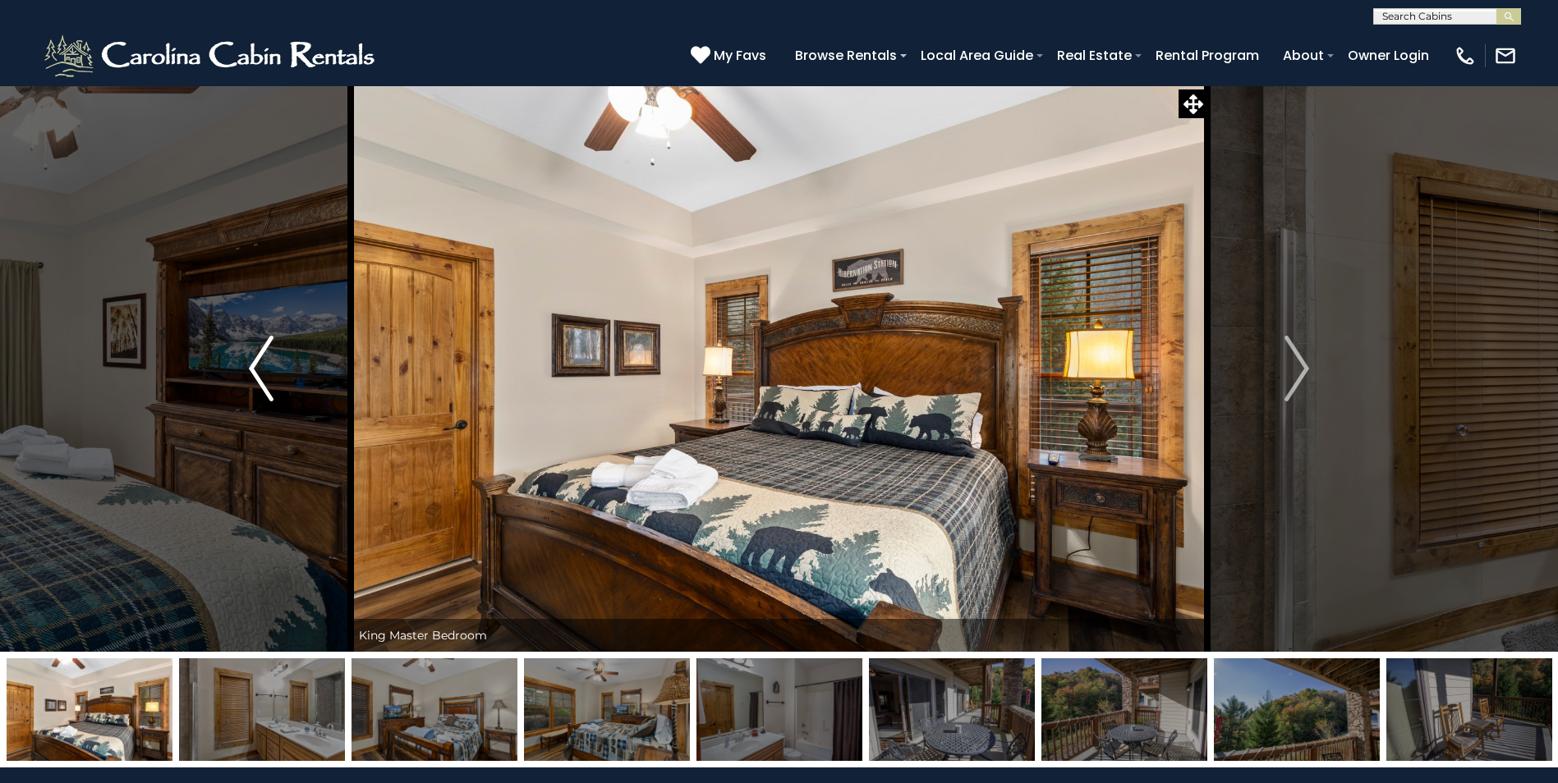
click at [256, 369] on img "Previous" at bounding box center [261, 369] width 25 height 66
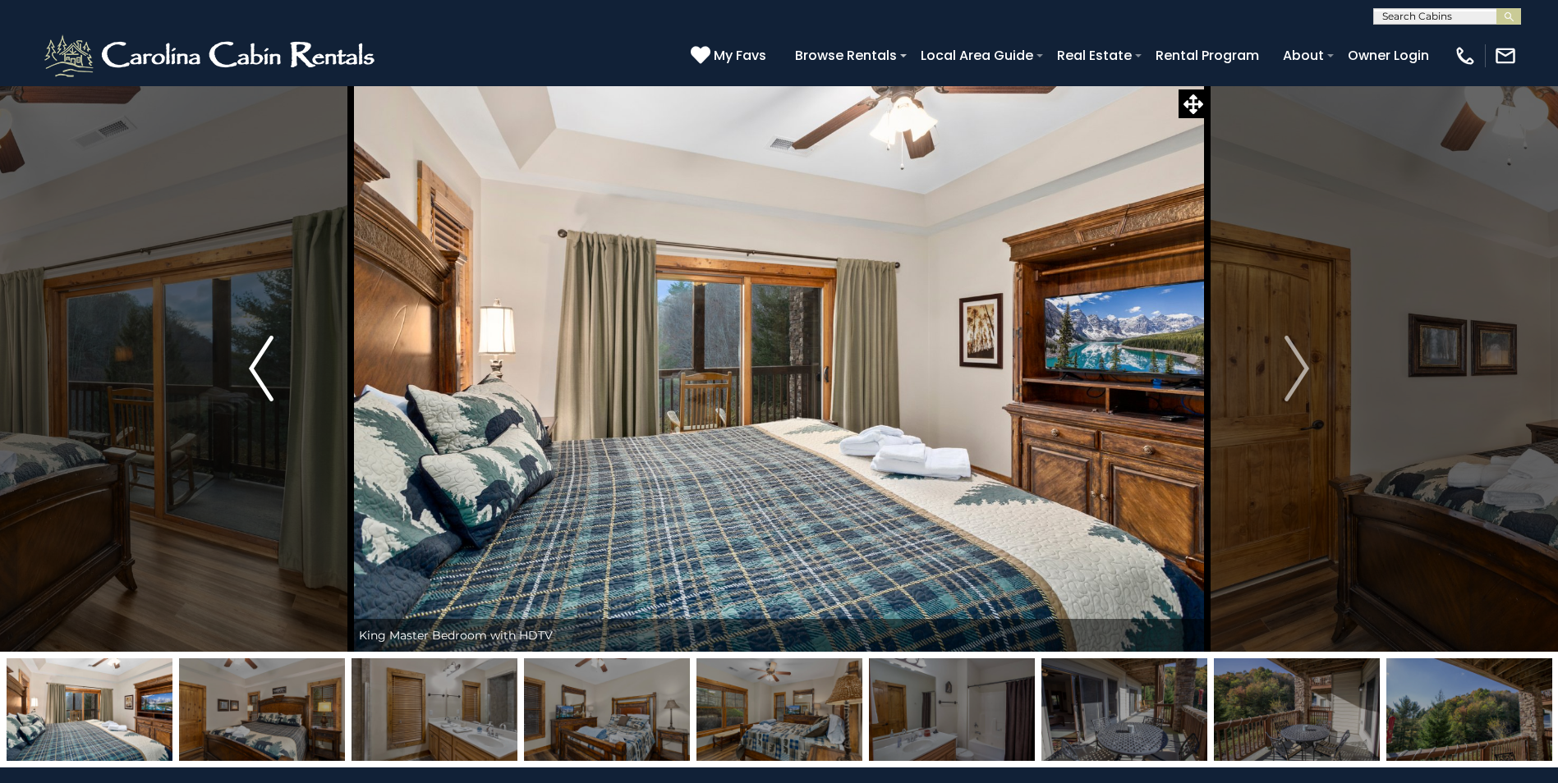
click at [256, 369] on img "Previous" at bounding box center [261, 369] width 25 height 66
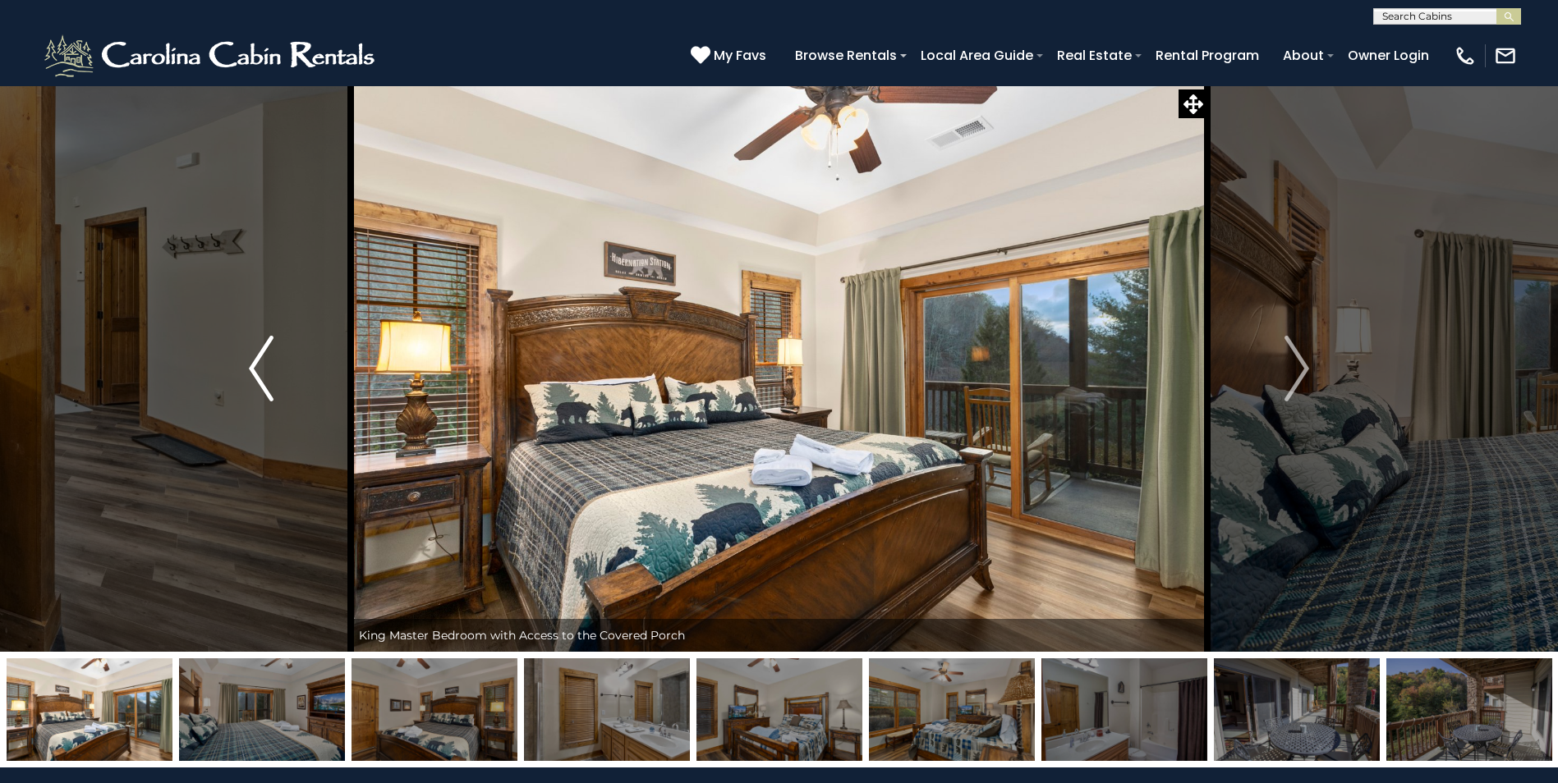
click at [256, 369] on img "Previous" at bounding box center [261, 369] width 25 height 66
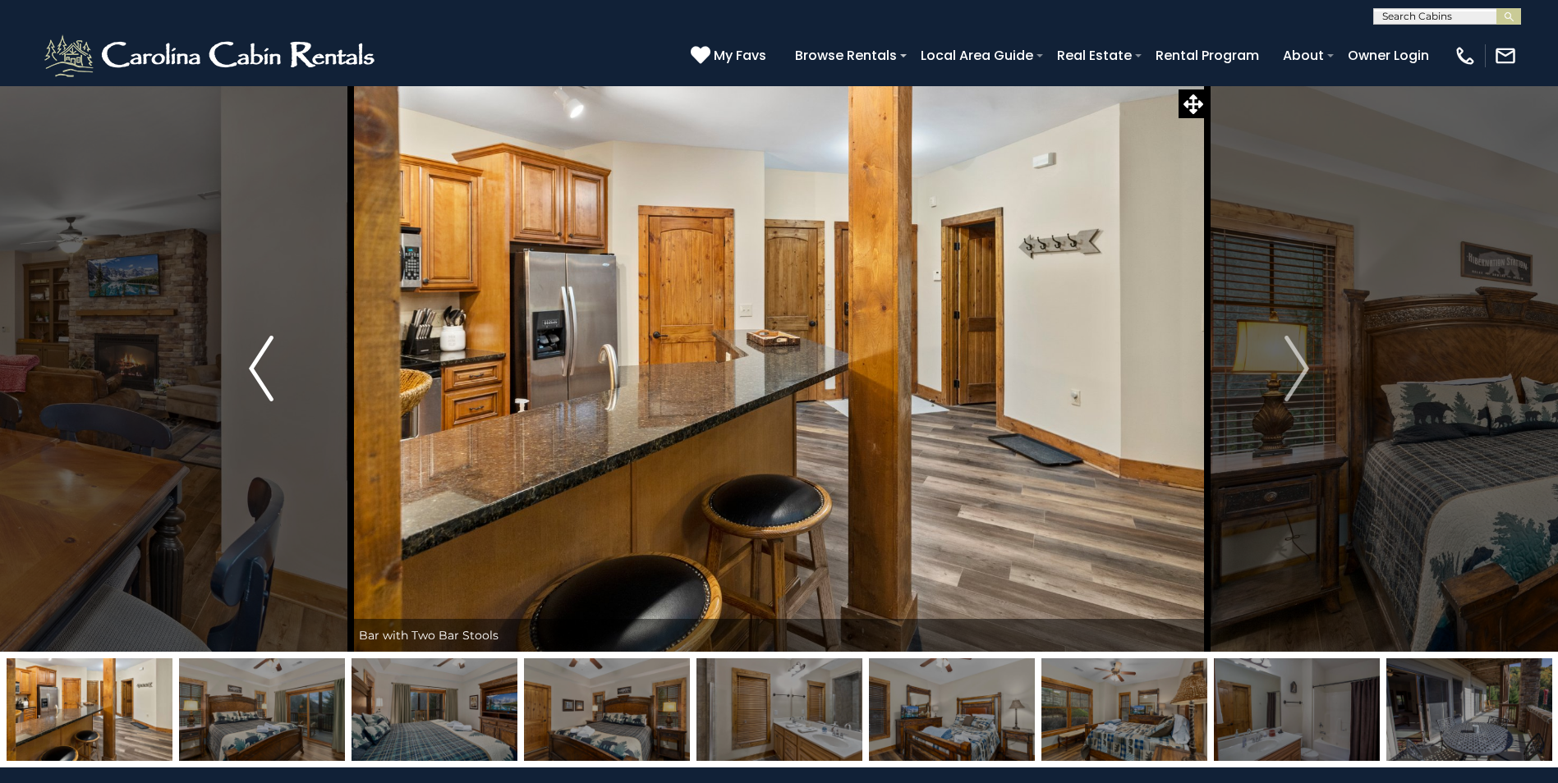
click at [256, 369] on img "Previous" at bounding box center [261, 369] width 25 height 66
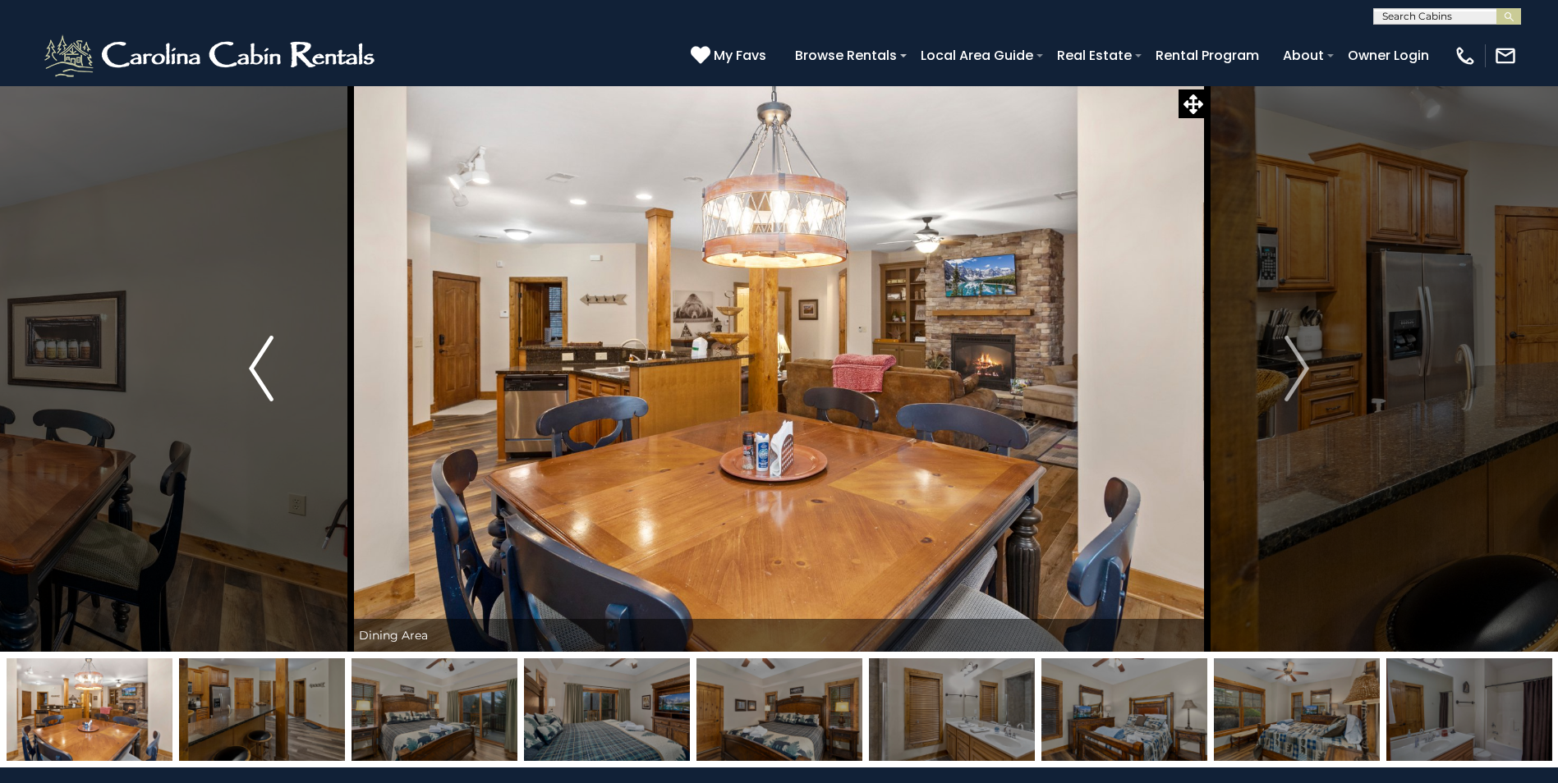
click at [256, 369] on img "Previous" at bounding box center [261, 369] width 25 height 66
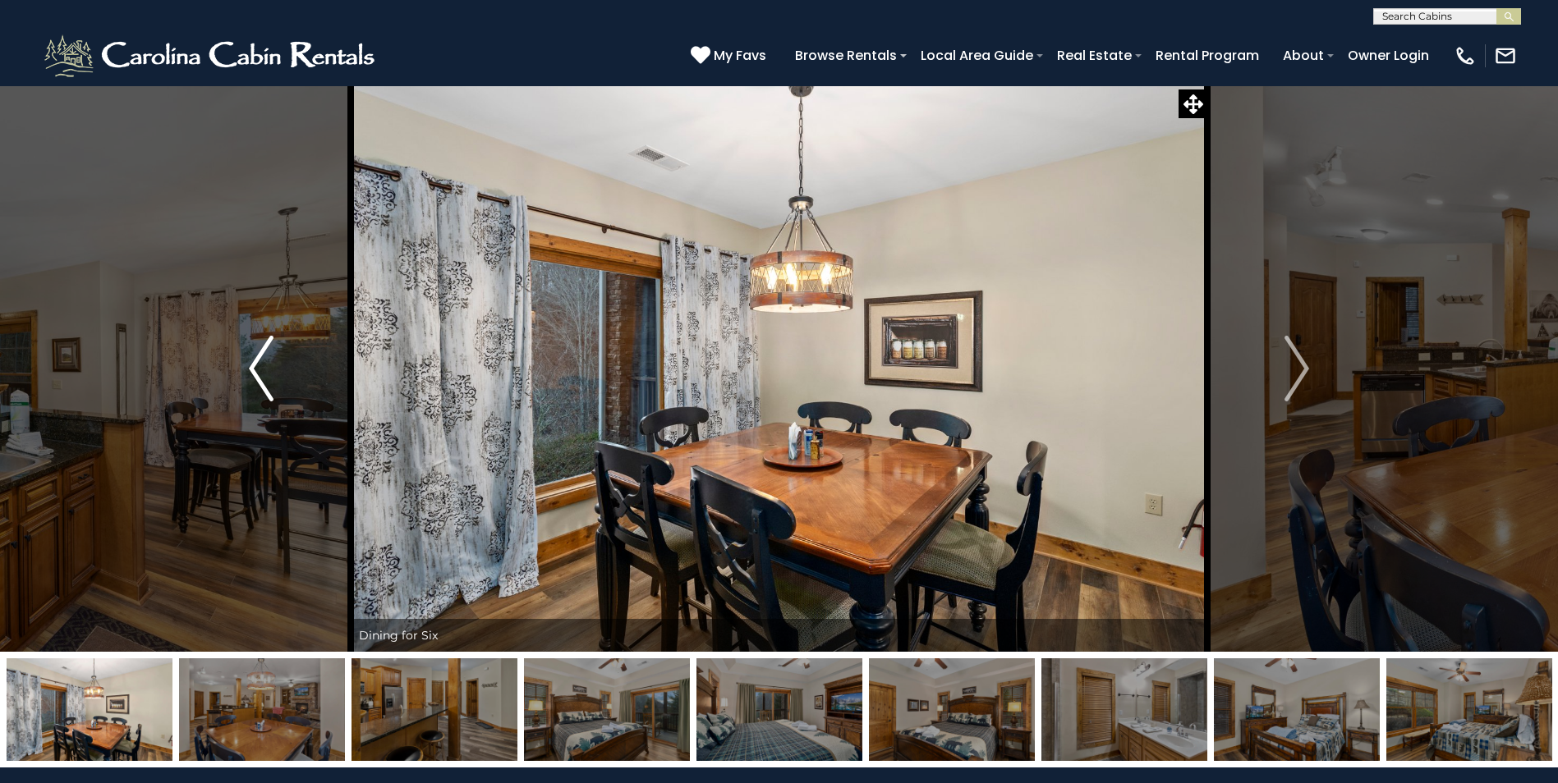
click at [256, 369] on img "Previous" at bounding box center [261, 369] width 25 height 66
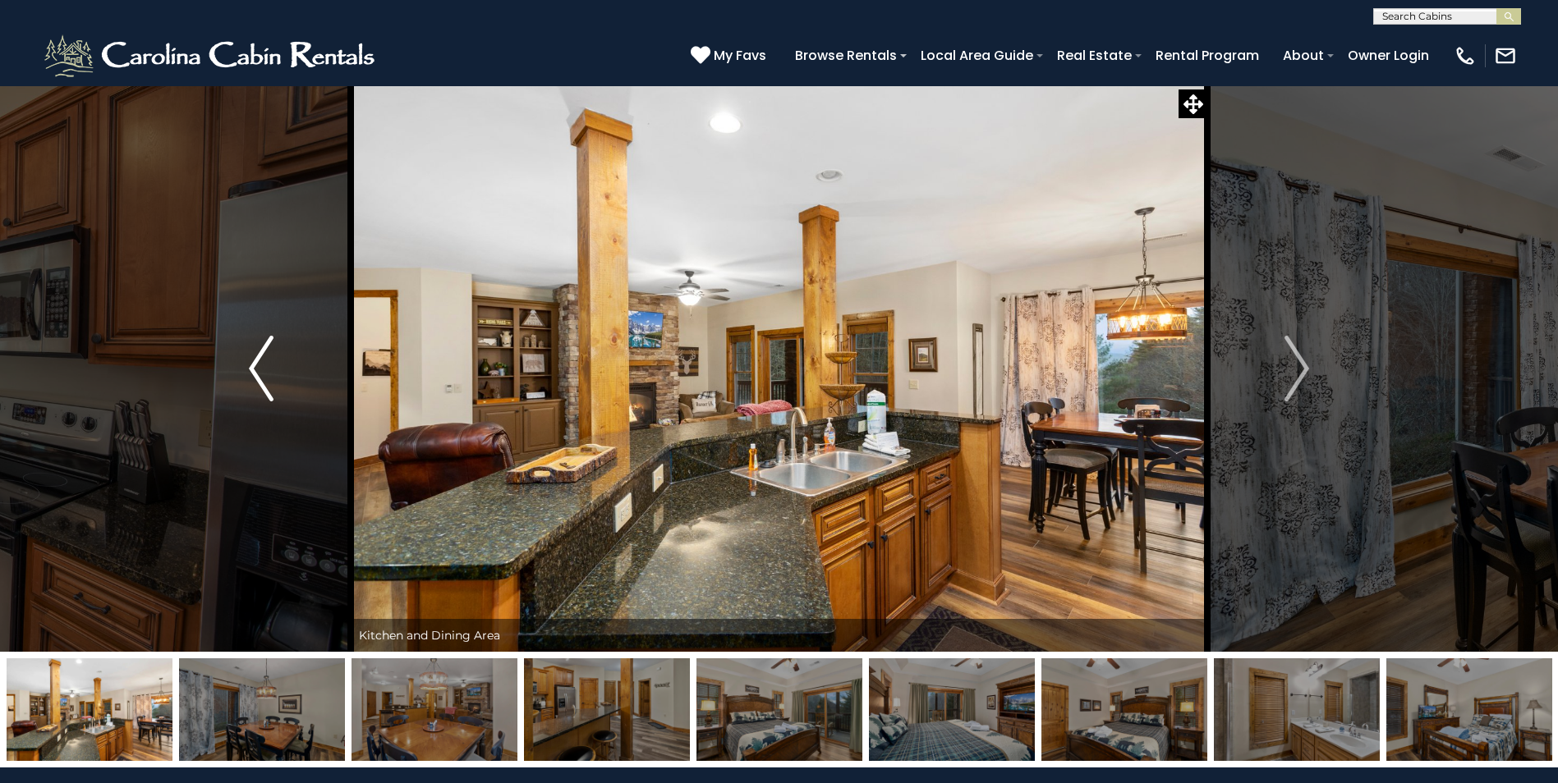
click at [256, 369] on img "Previous" at bounding box center [261, 369] width 25 height 66
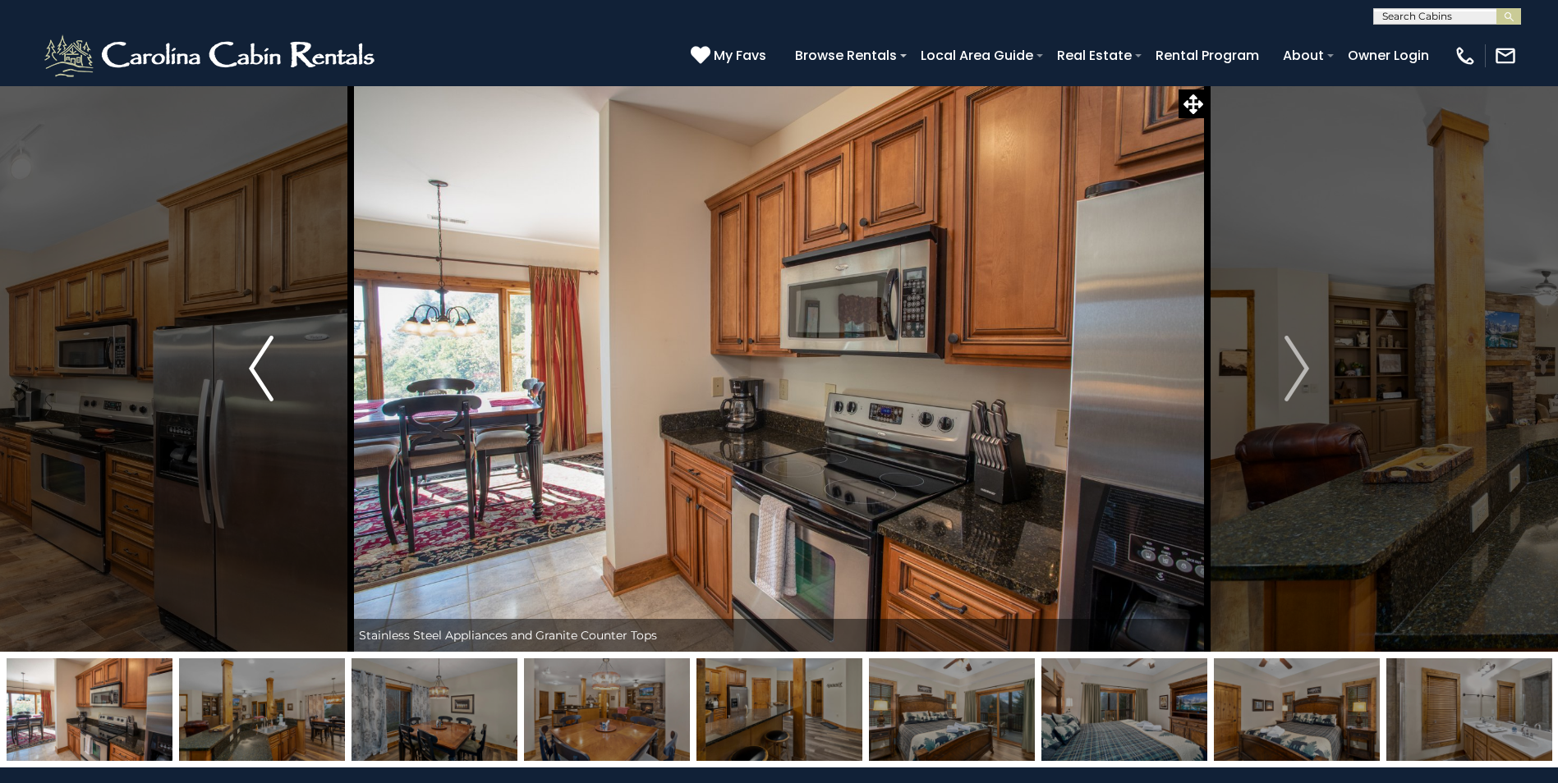
click at [256, 369] on img "Previous" at bounding box center [261, 369] width 25 height 66
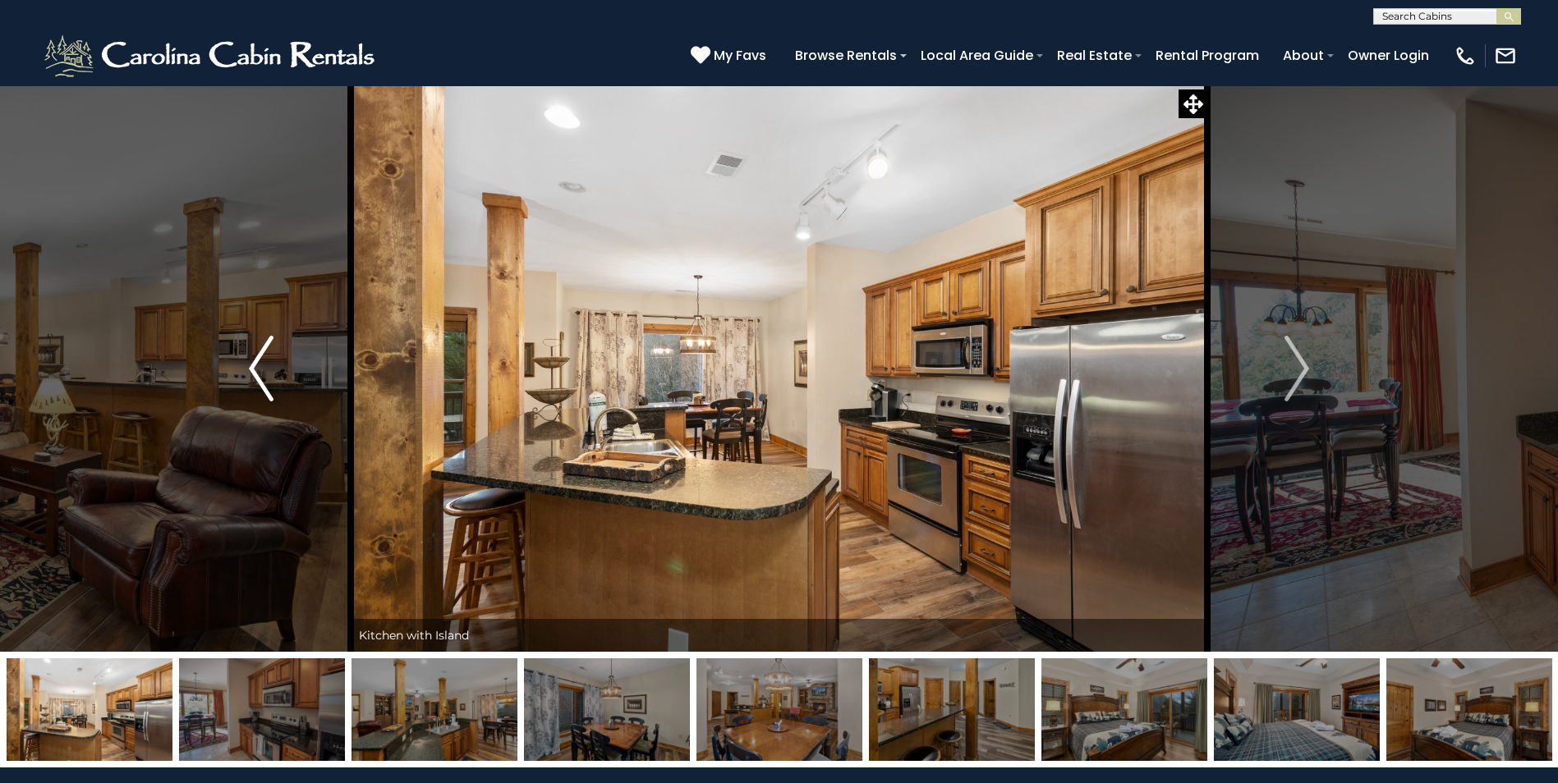
click at [256, 369] on img "Previous" at bounding box center [261, 369] width 25 height 66
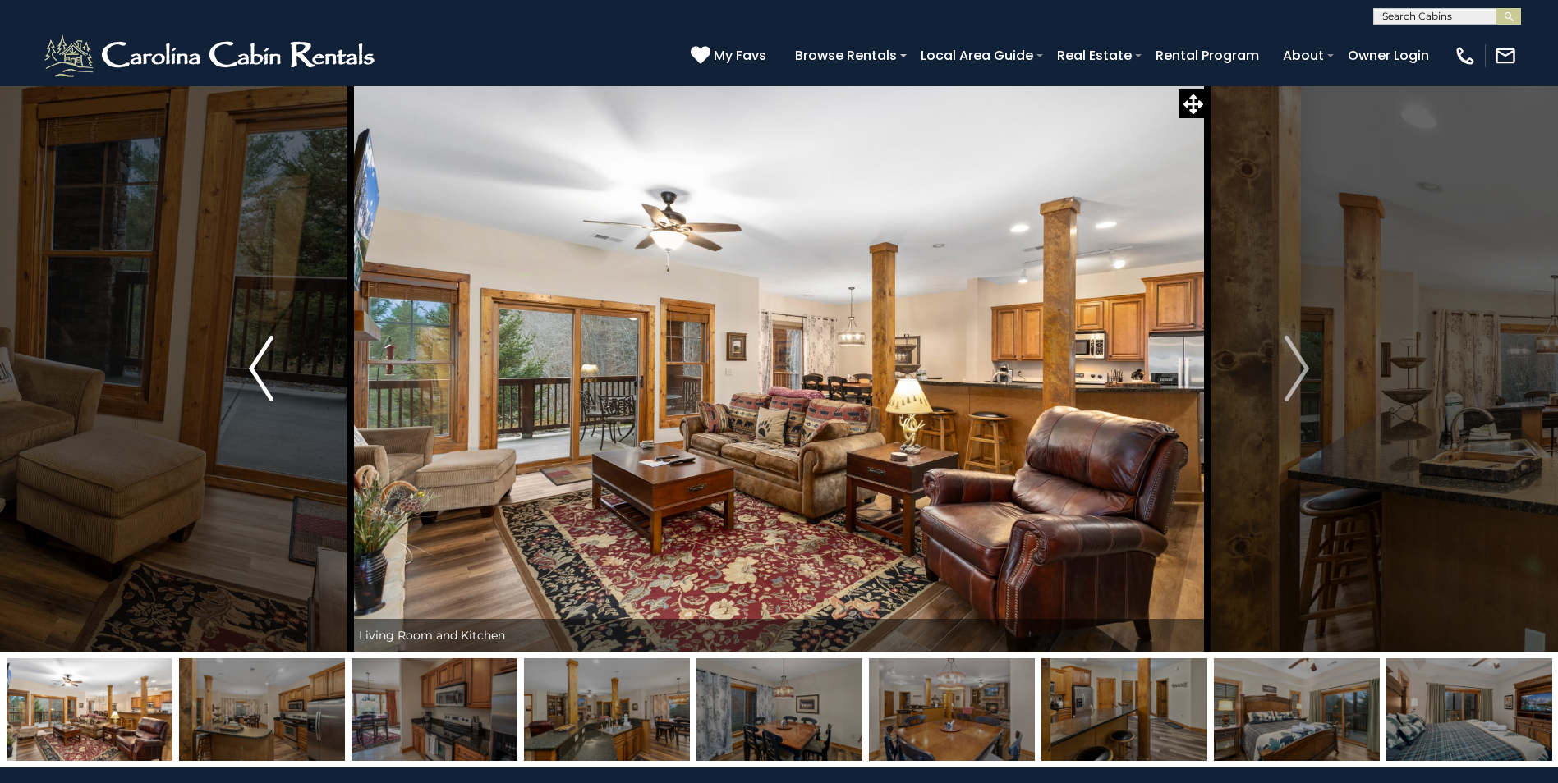
click at [256, 369] on img "Previous" at bounding box center [261, 369] width 25 height 66
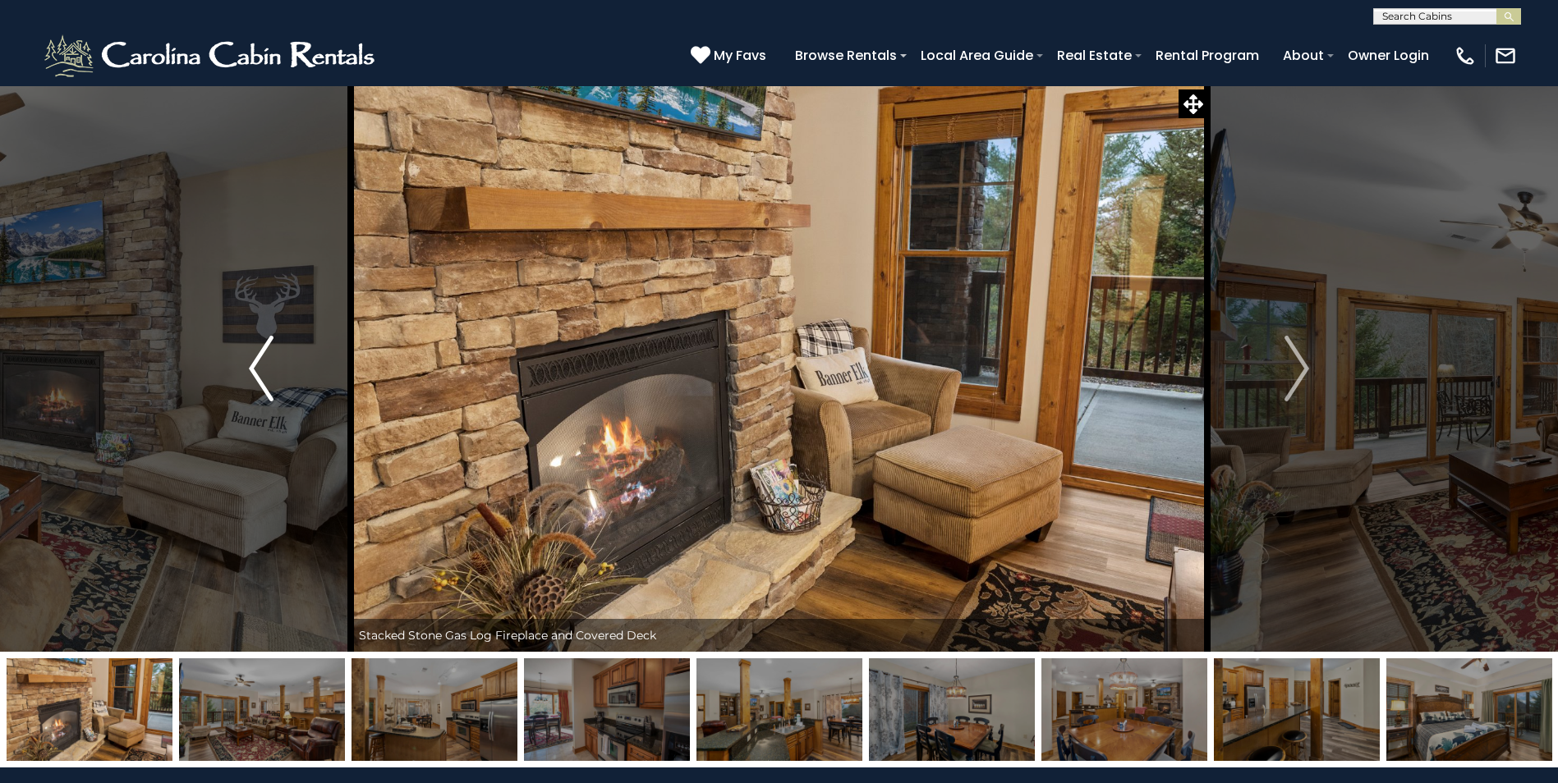
click at [256, 369] on img "Previous" at bounding box center [261, 369] width 25 height 66
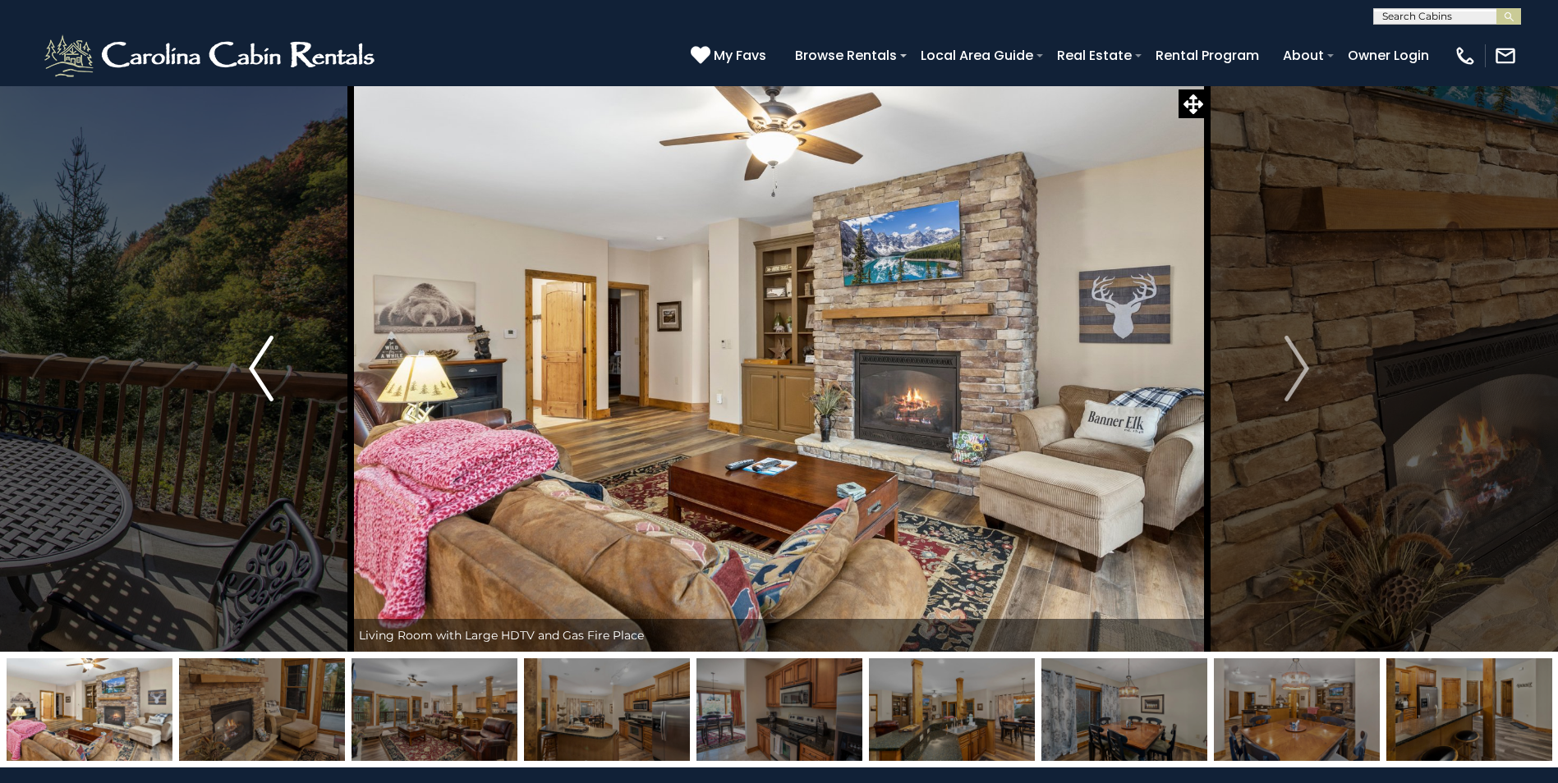
click at [256, 369] on img "Previous" at bounding box center [261, 369] width 25 height 66
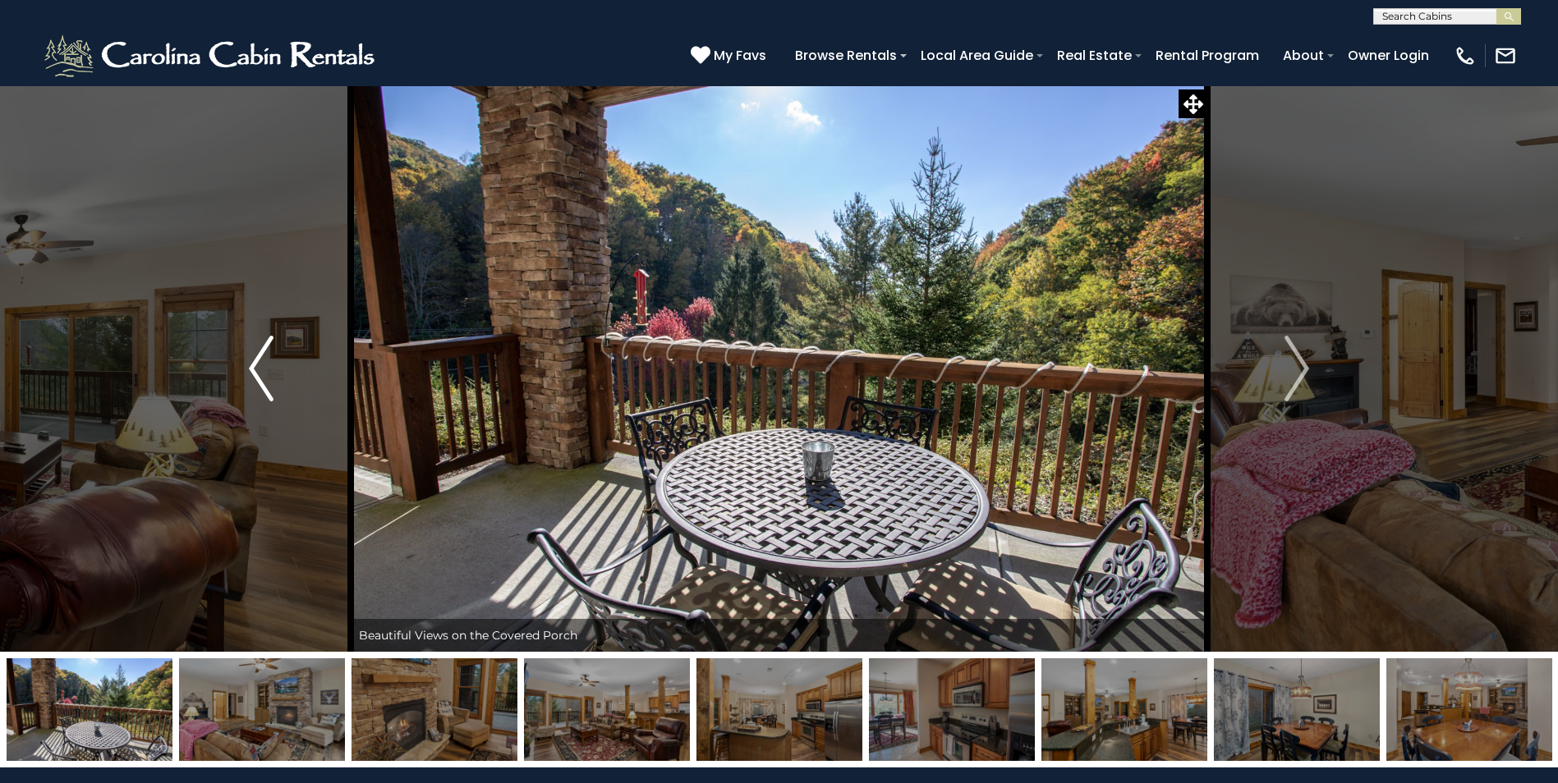
click at [256, 369] on img "Previous" at bounding box center [261, 369] width 25 height 66
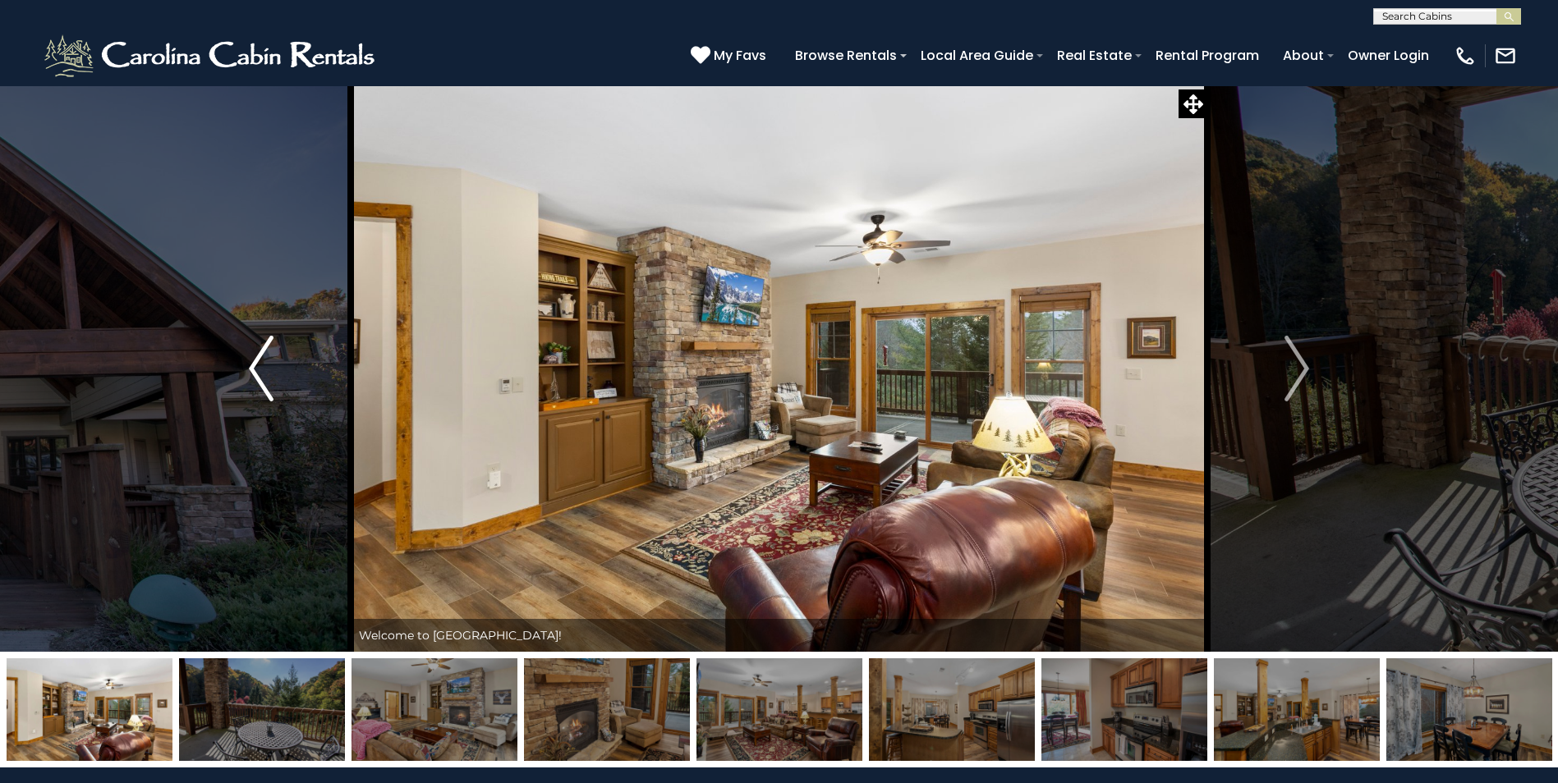
click at [256, 369] on img "Previous" at bounding box center [261, 369] width 25 height 66
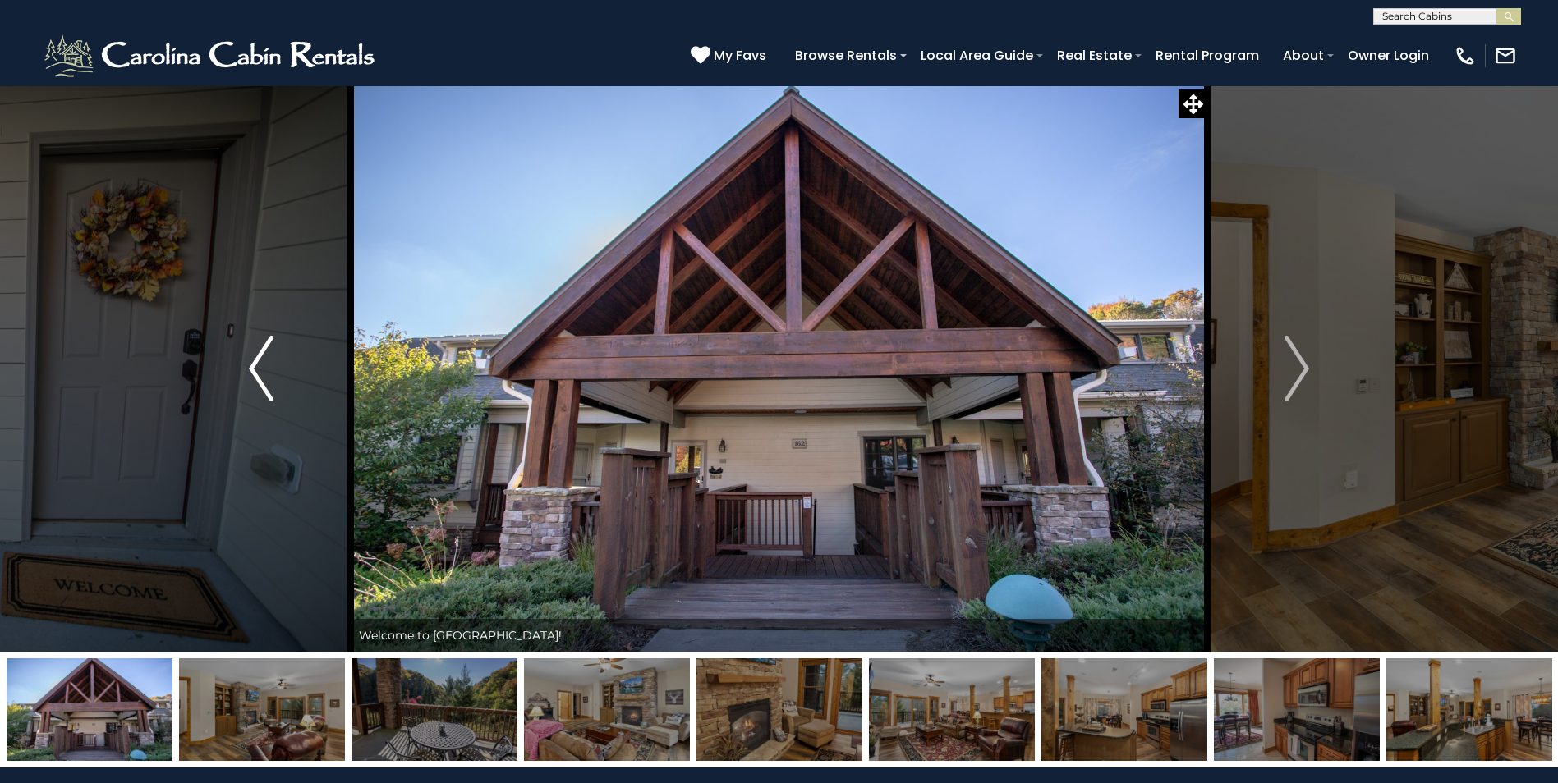
click at [256, 369] on img "Previous" at bounding box center [261, 369] width 25 height 66
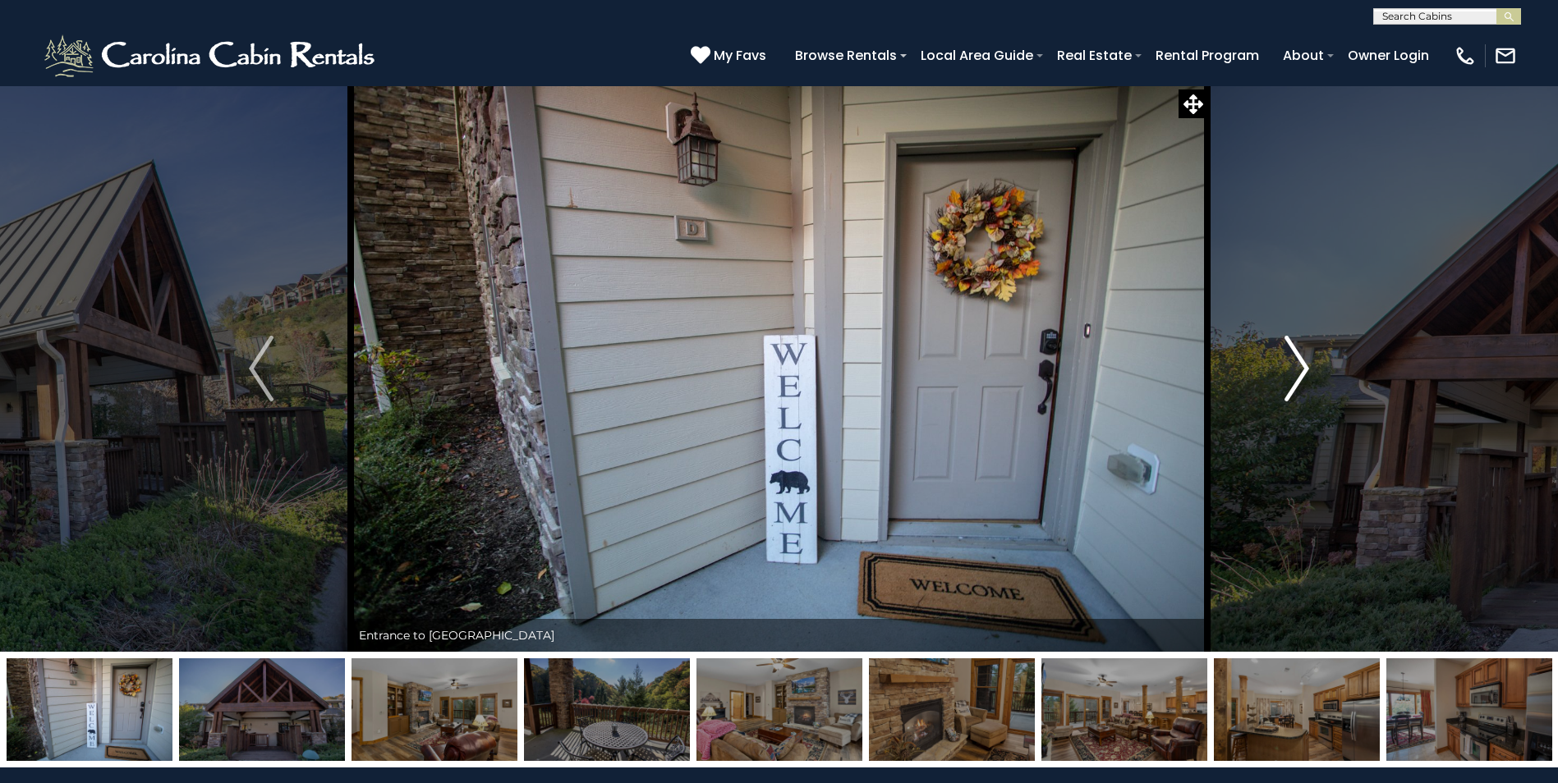
click at [1300, 370] on img "Next" at bounding box center [1296, 369] width 25 height 66
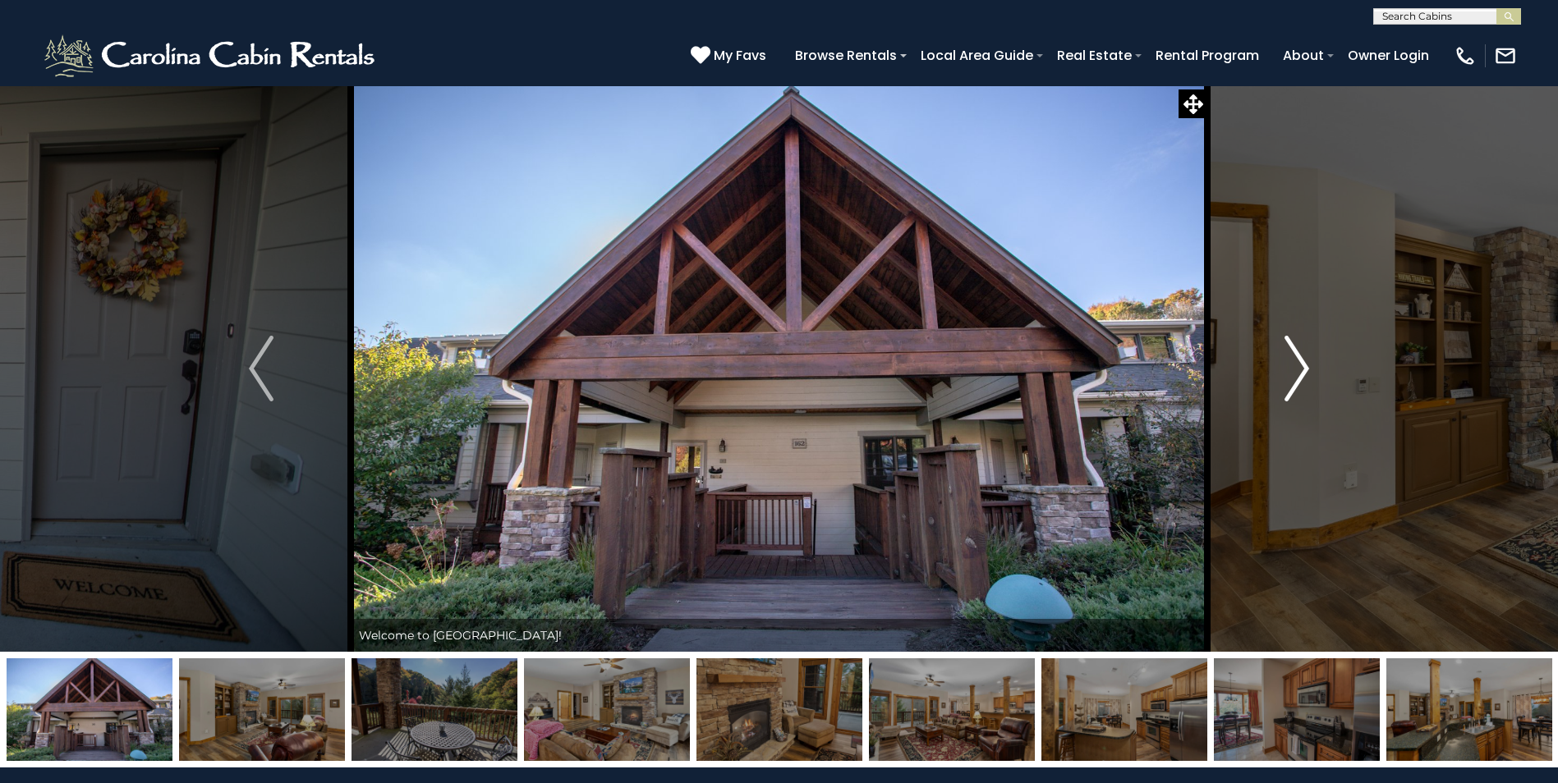
click at [1300, 370] on img "Next" at bounding box center [1296, 369] width 25 height 66
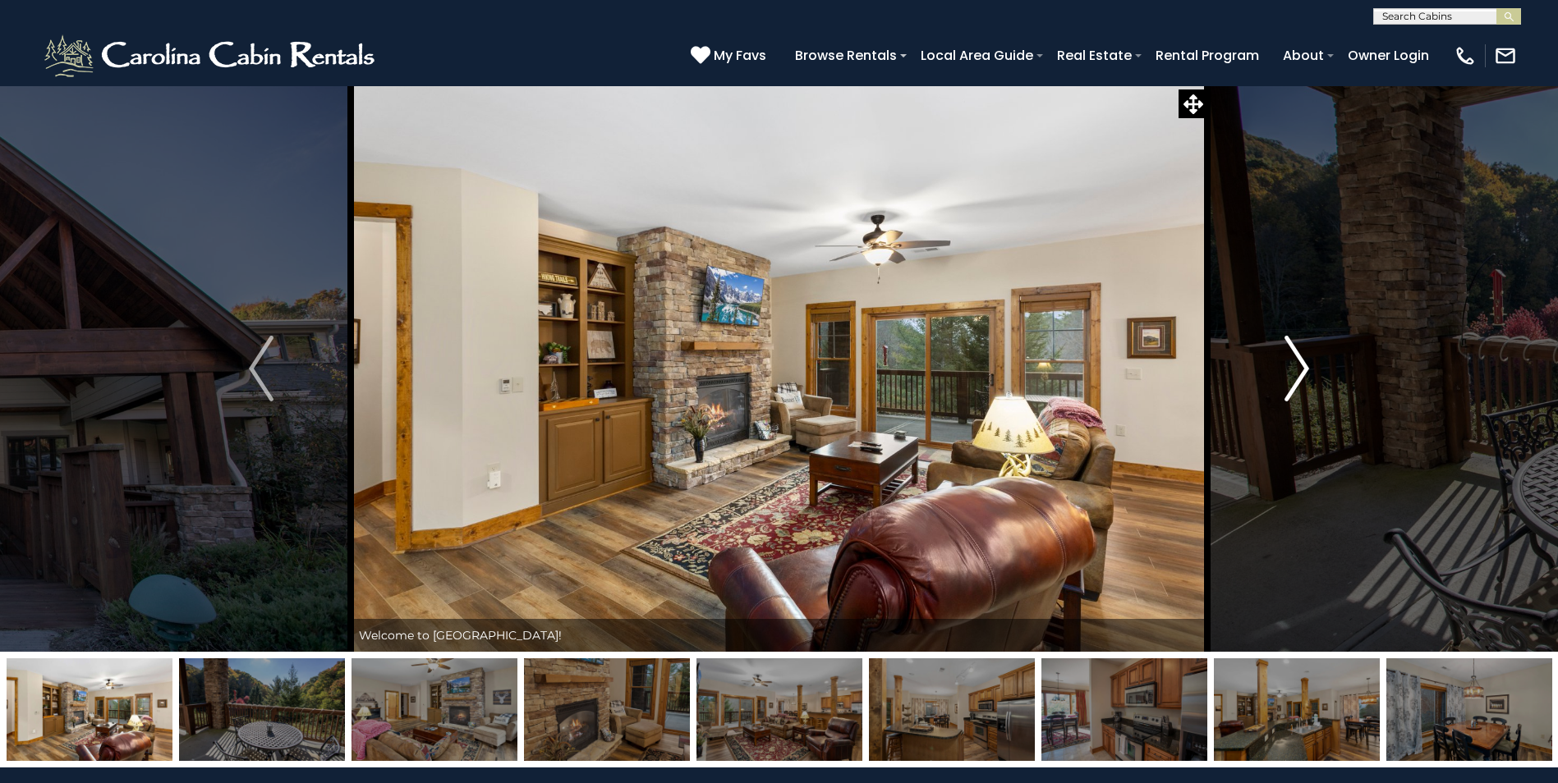
click at [1300, 370] on img "Next" at bounding box center [1296, 369] width 25 height 66
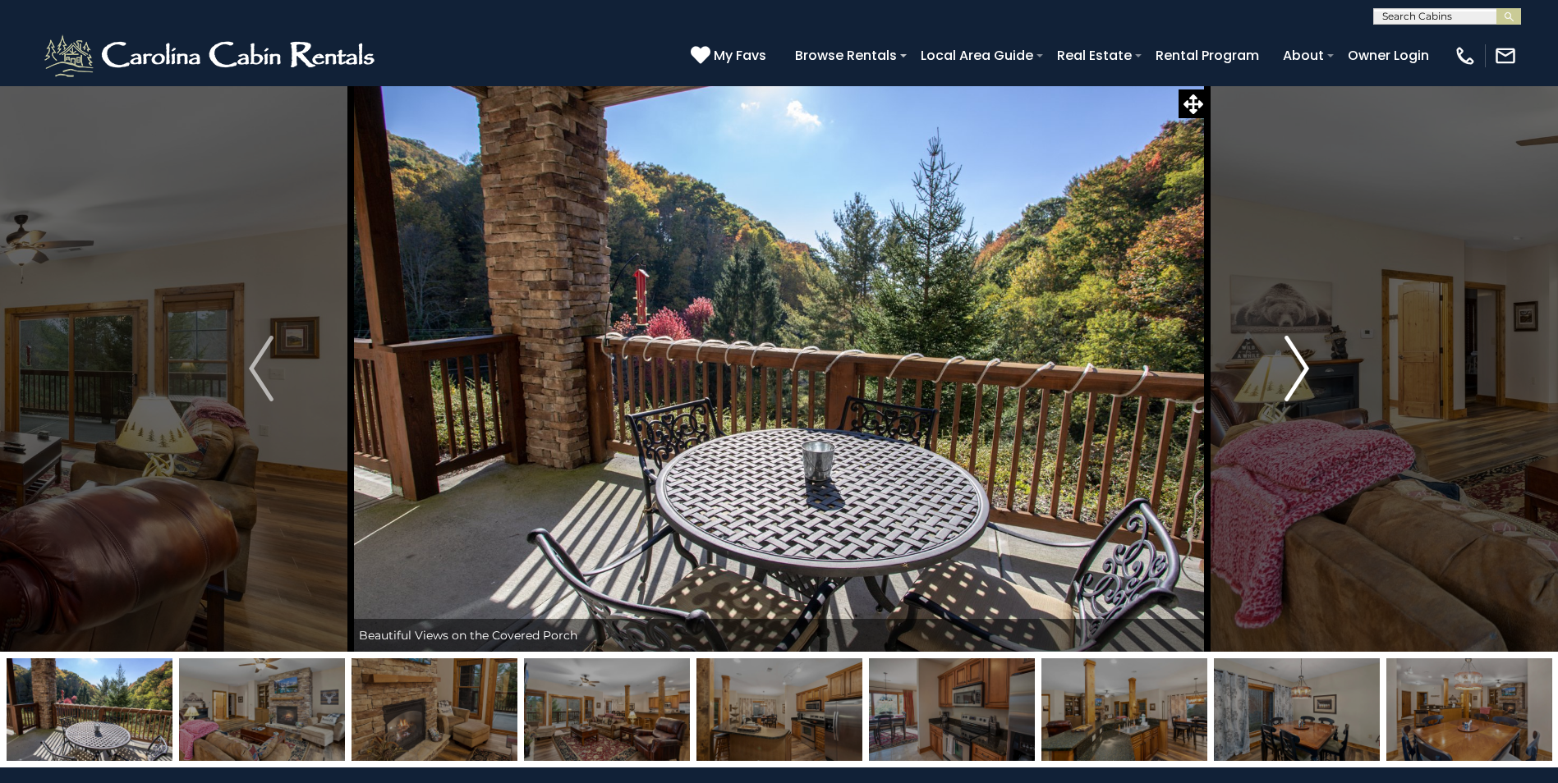
click at [1300, 370] on img "Next" at bounding box center [1296, 369] width 25 height 66
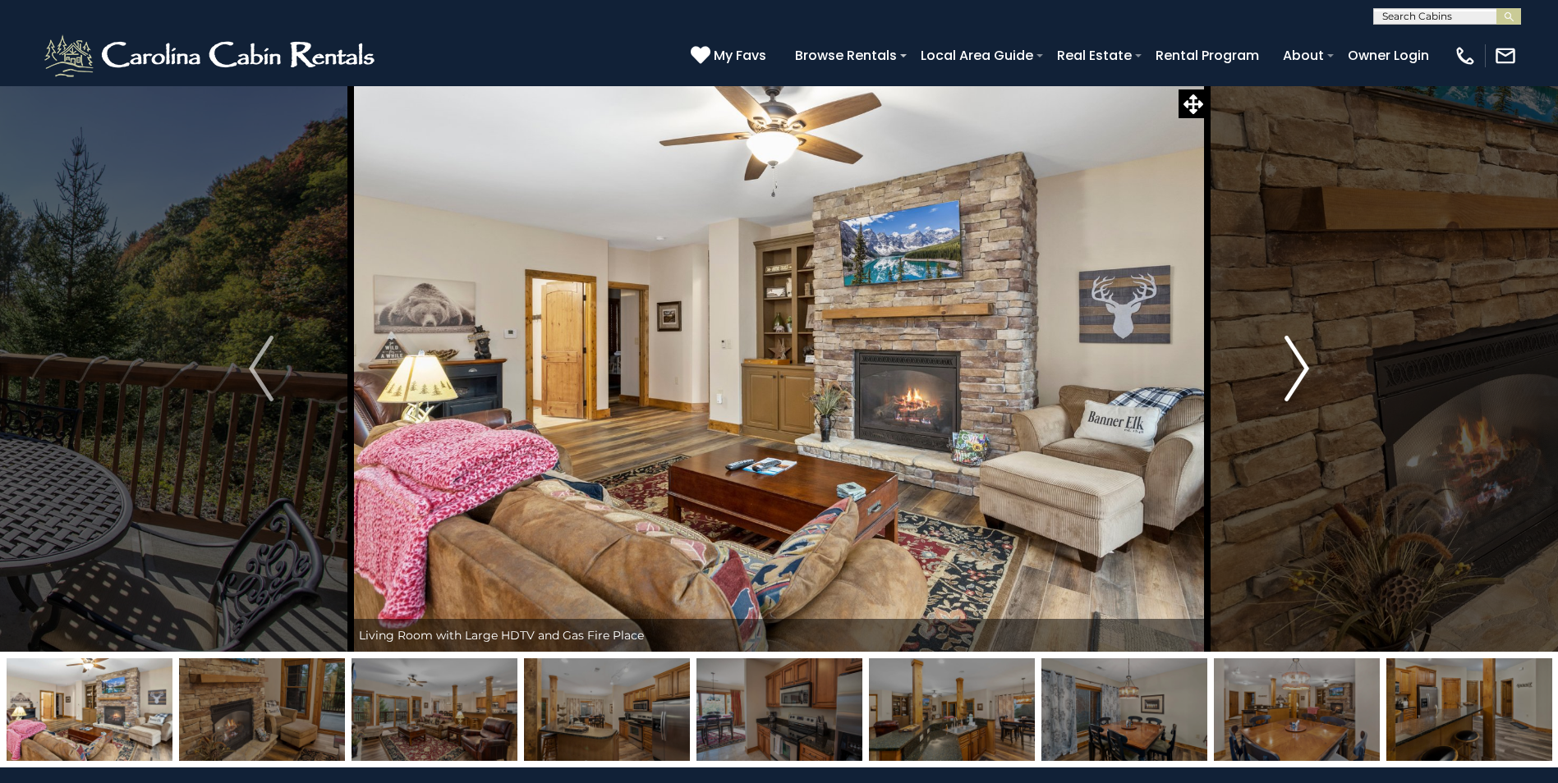
click at [1300, 370] on img "Next" at bounding box center [1296, 369] width 25 height 66
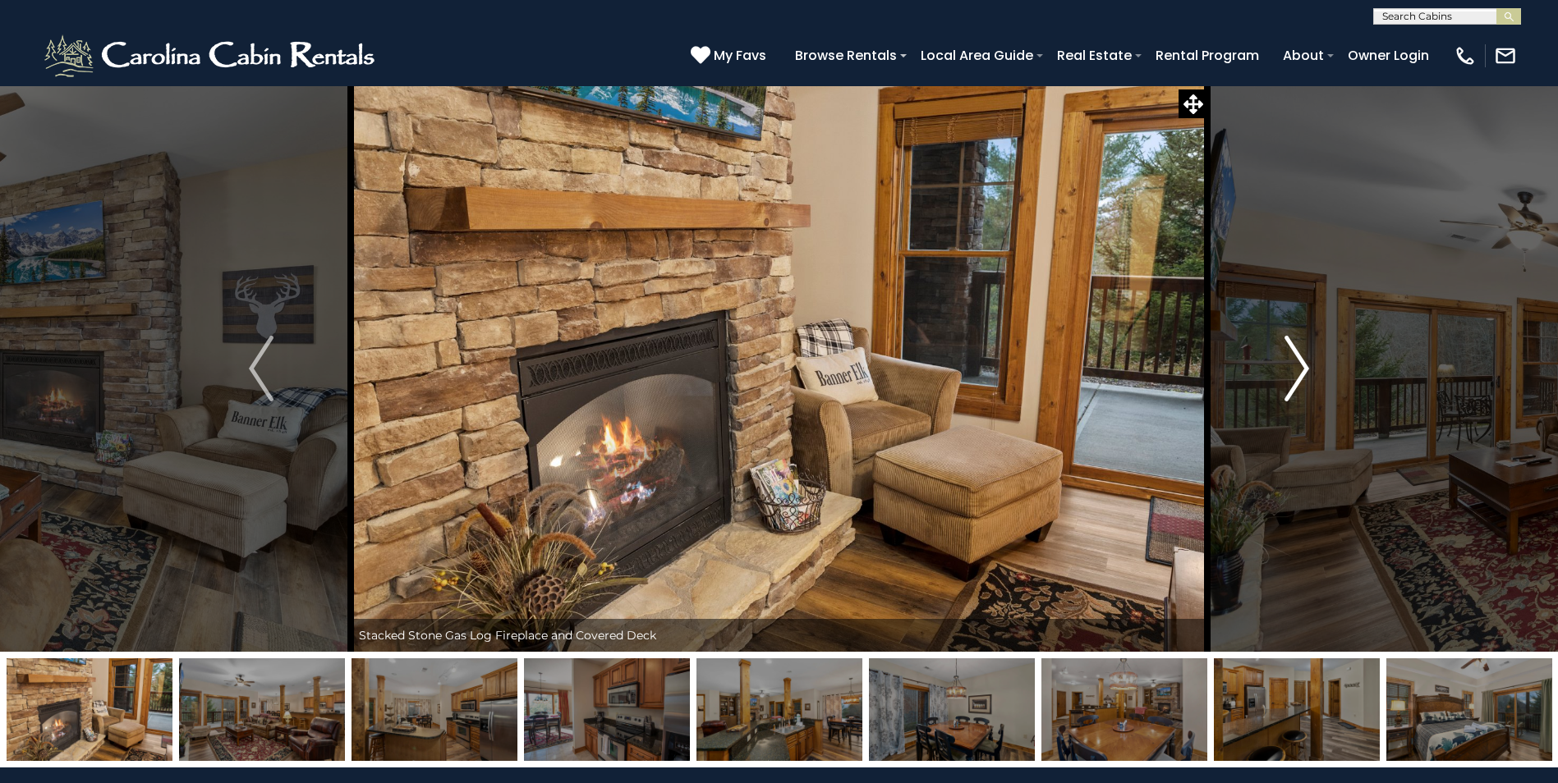
click at [1300, 370] on img "Next" at bounding box center [1296, 369] width 25 height 66
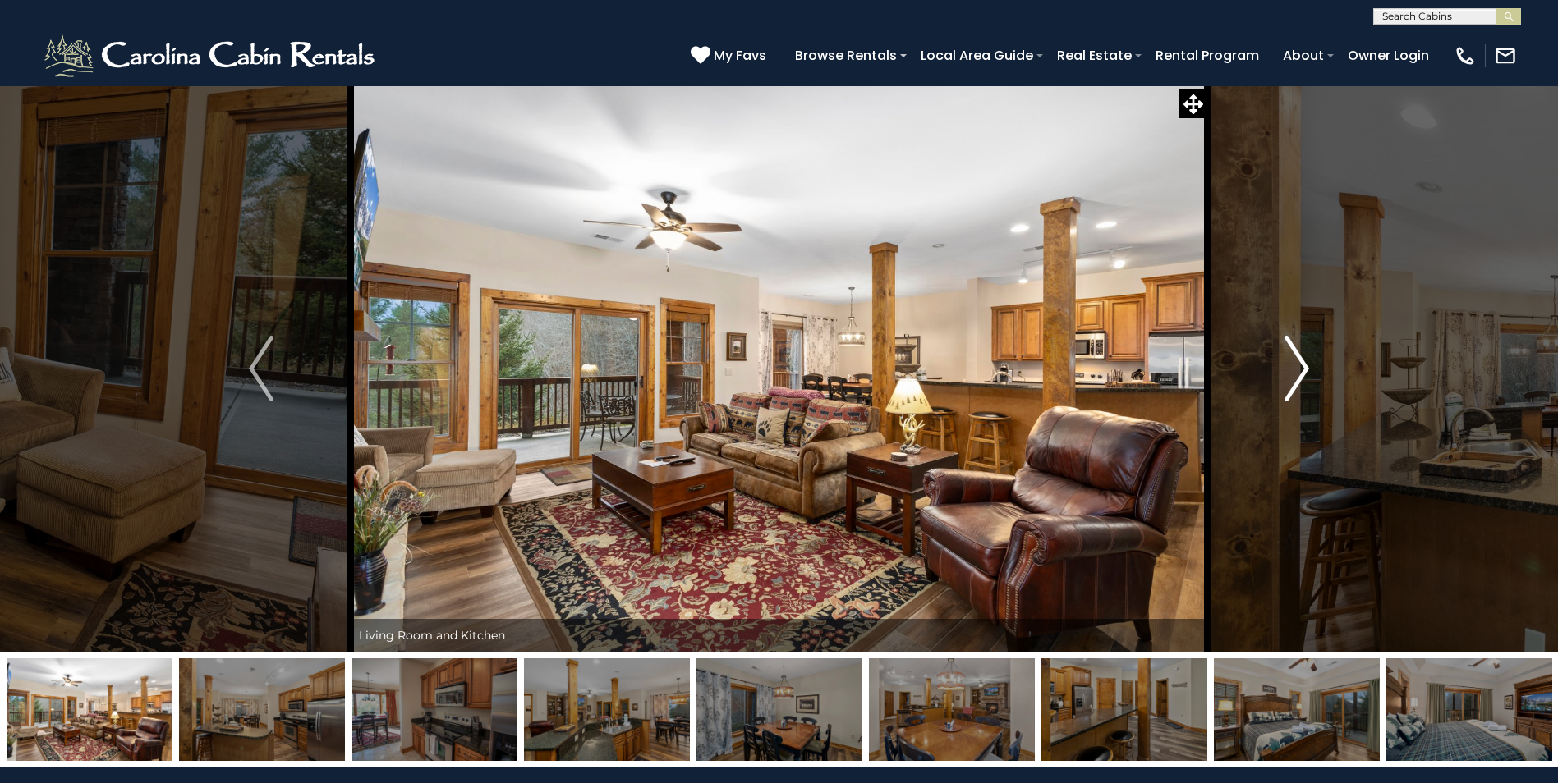
click at [1300, 370] on img "Next" at bounding box center [1296, 369] width 25 height 66
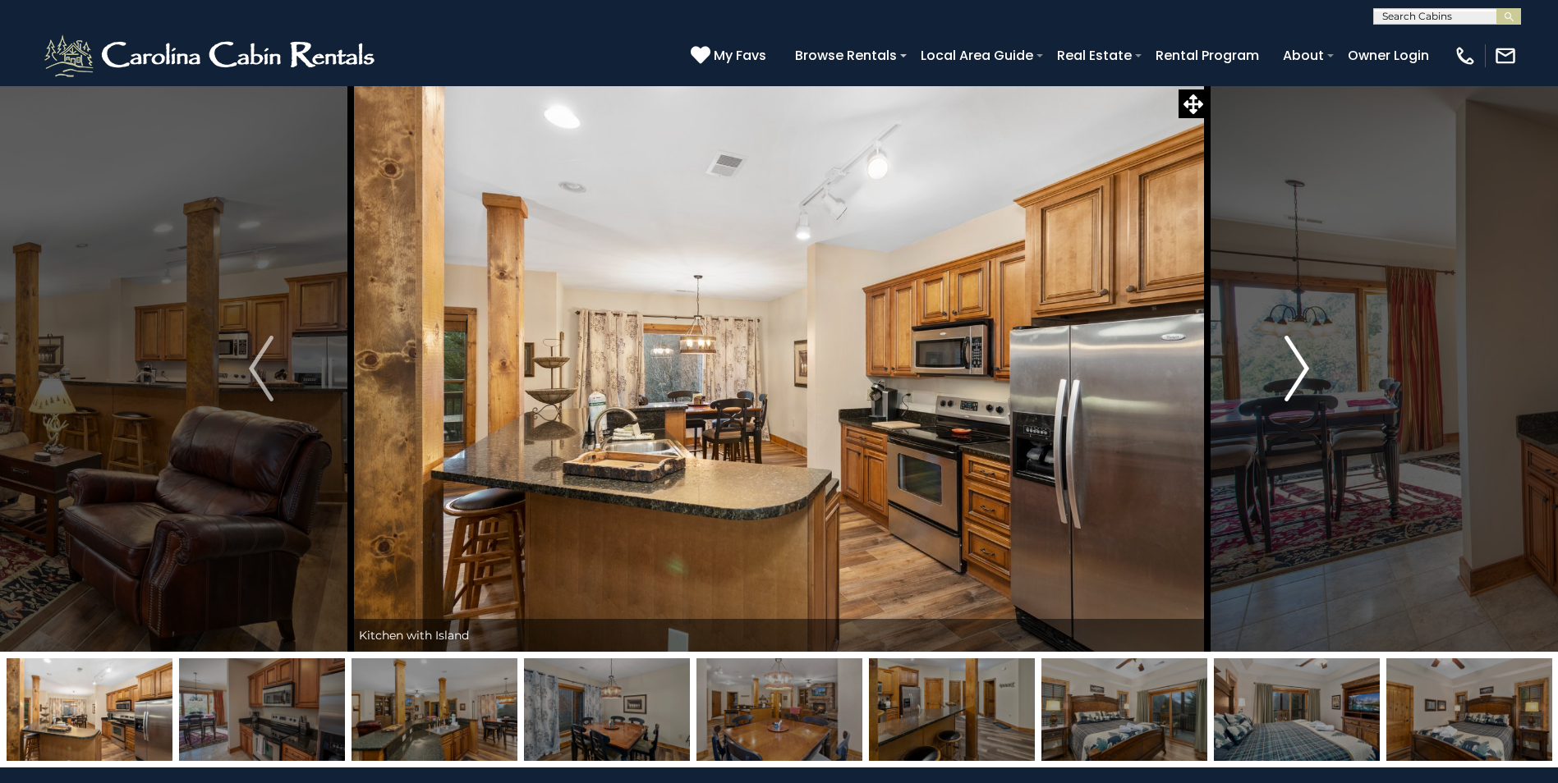
click at [1300, 370] on img "Next" at bounding box center [1296, 369] width 25 height 66
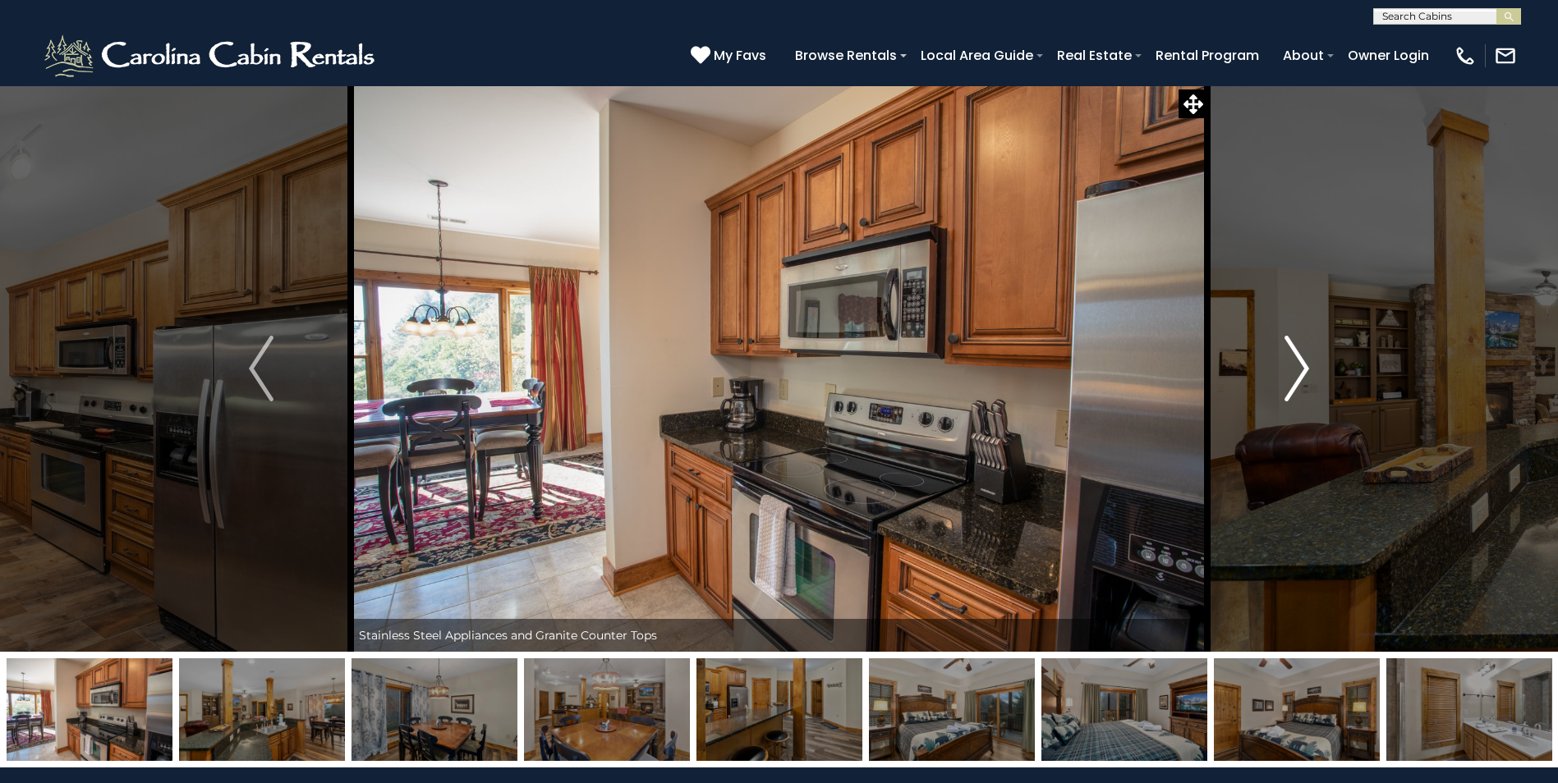
click at [1300, 370] on img "Next" at bounding box center [1296, 369] width 25 height 66
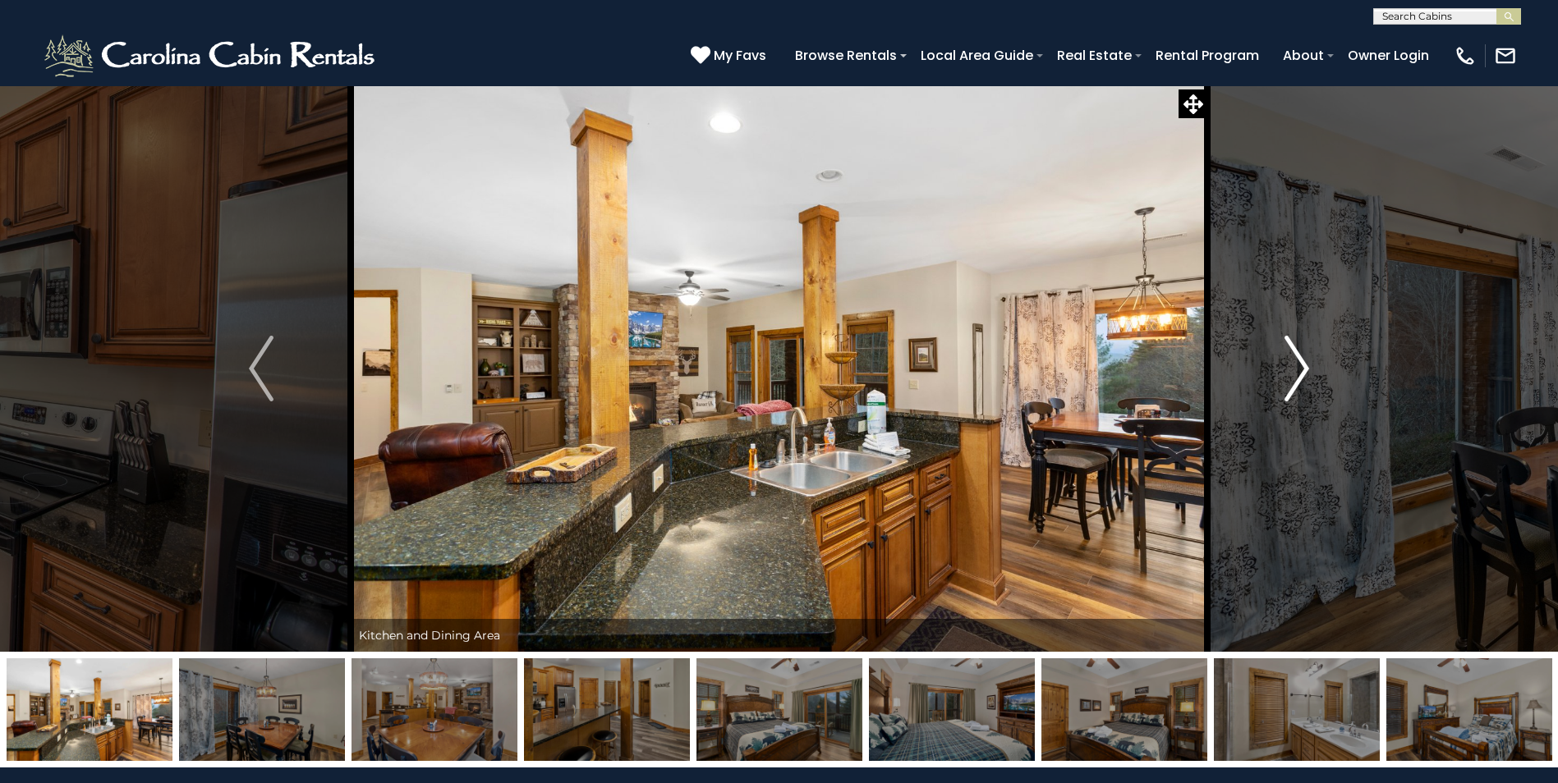
click at [1300, 370] on img "Next" at bounding box center [1296, 369] width 25 height 66
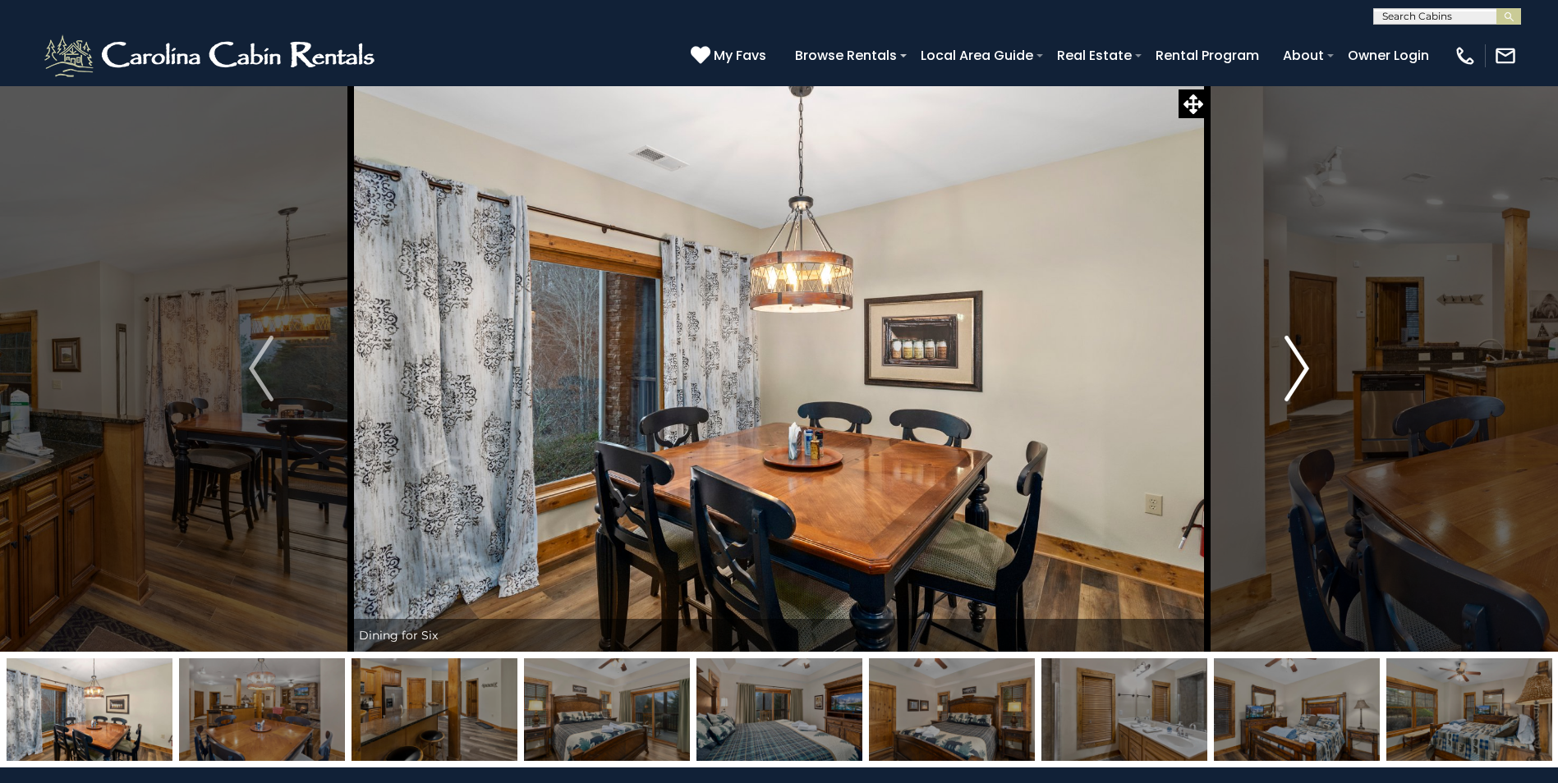
click at [1300, 370] on img "Next" at bounding box center [1296, 369] width 25 height 66
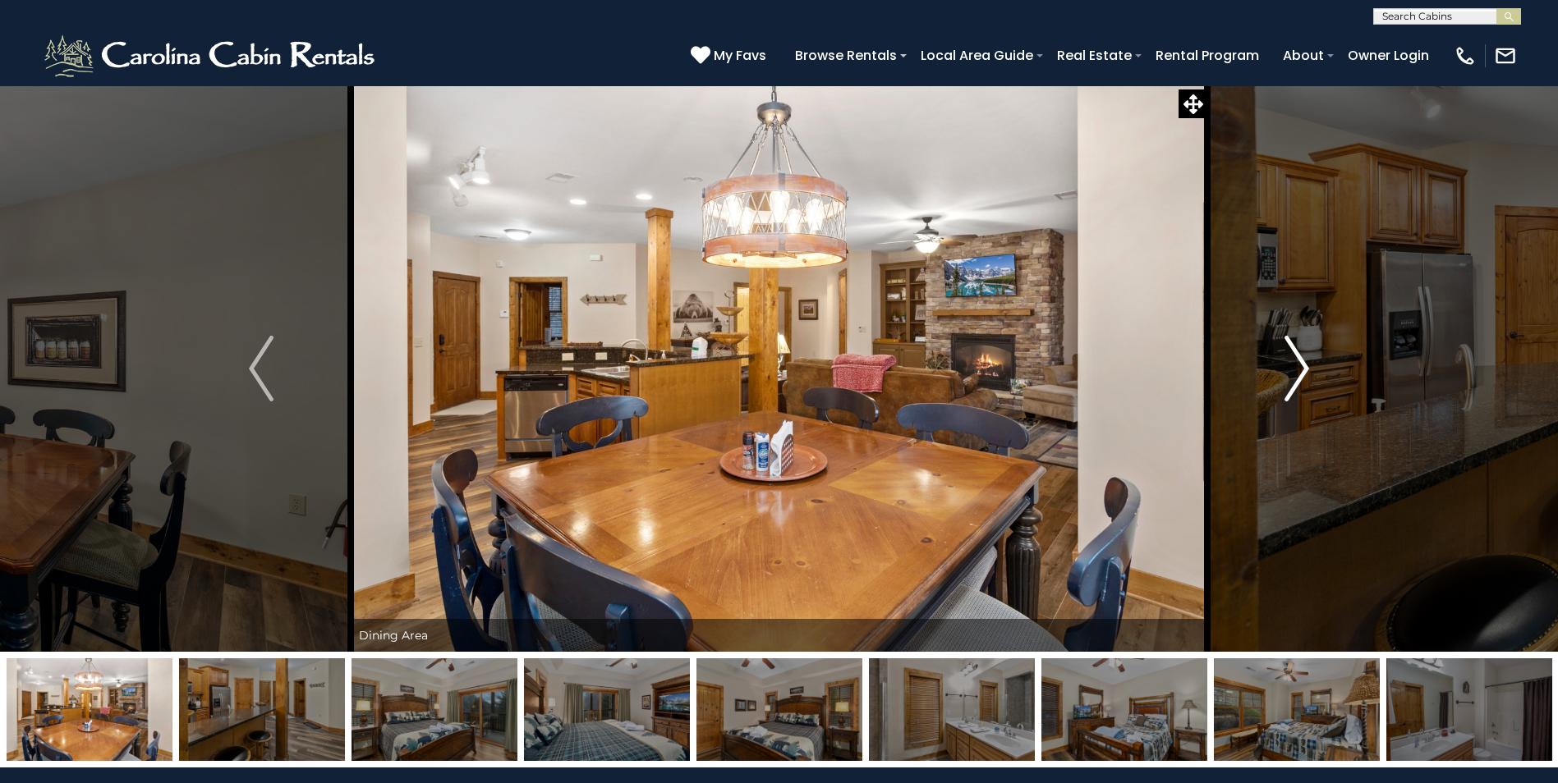
click at [1300, 370] on img "Next" at bounding box center [1296, 369] width 25 height 66
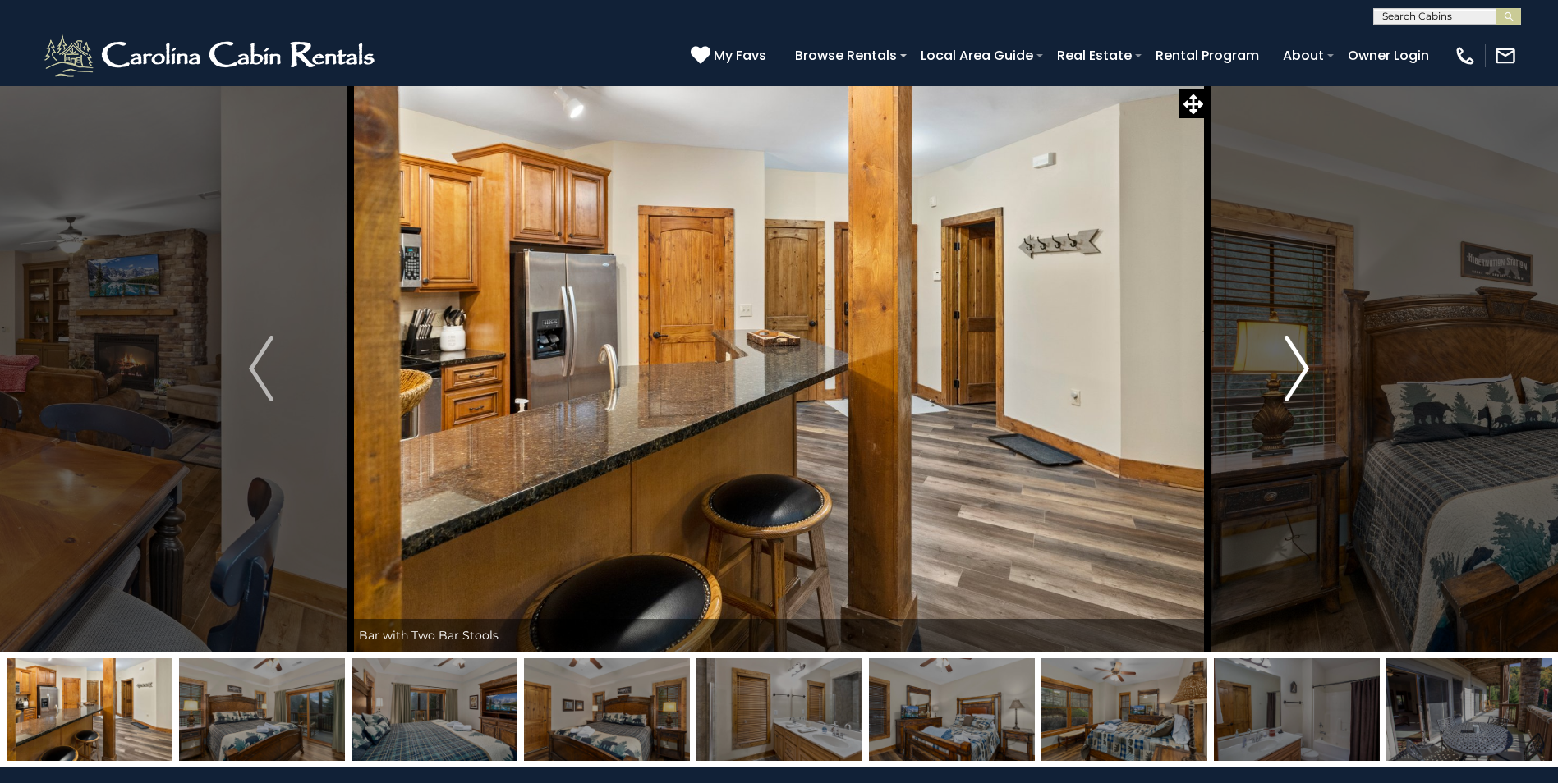
click at [1300, 370] on img "Next" at bounding box center [1296, 369] width 25 height 66
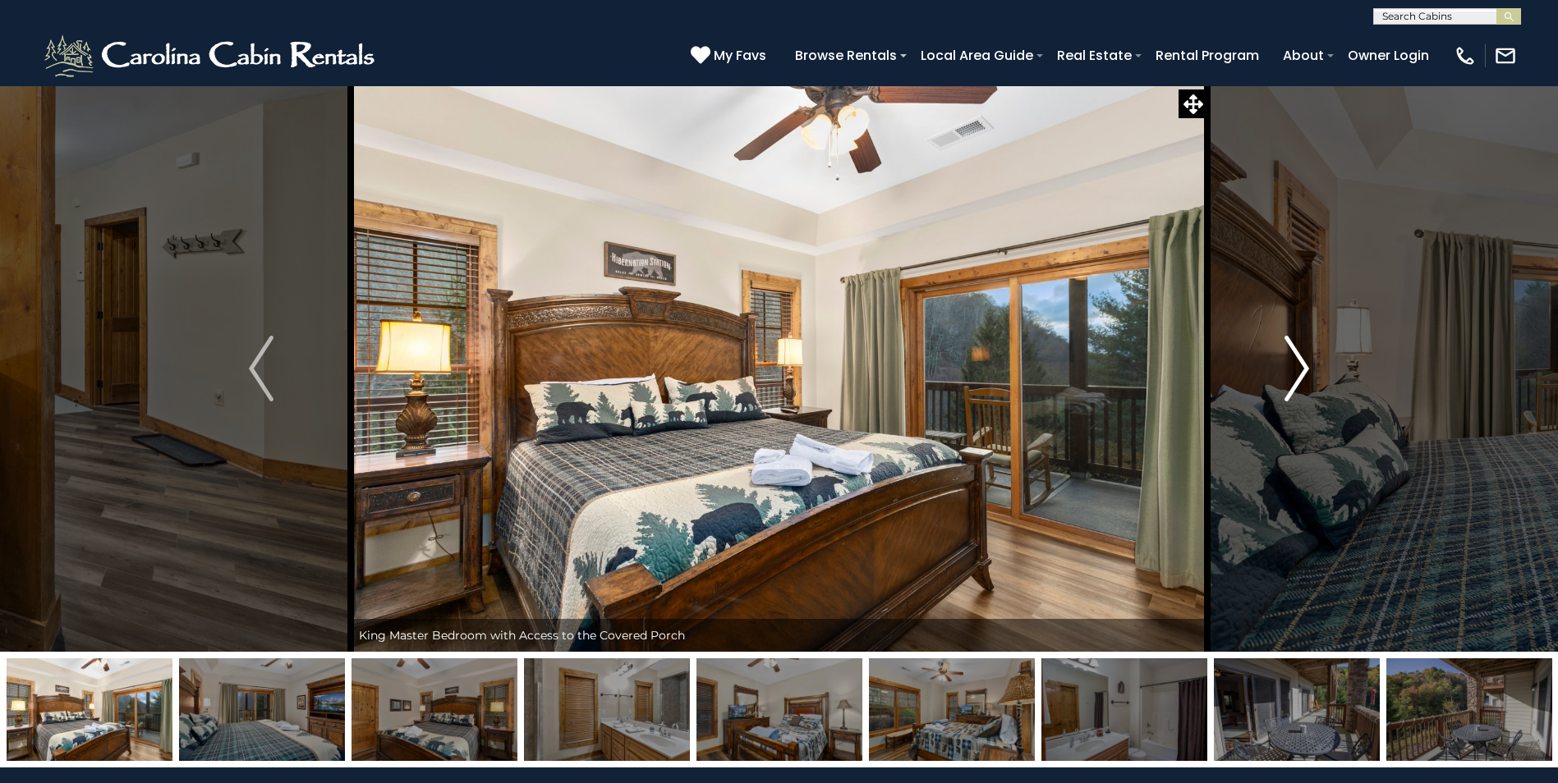
click at [1300, 370] on img "Next" at bounding box center [1296, 369] width 25 height 66
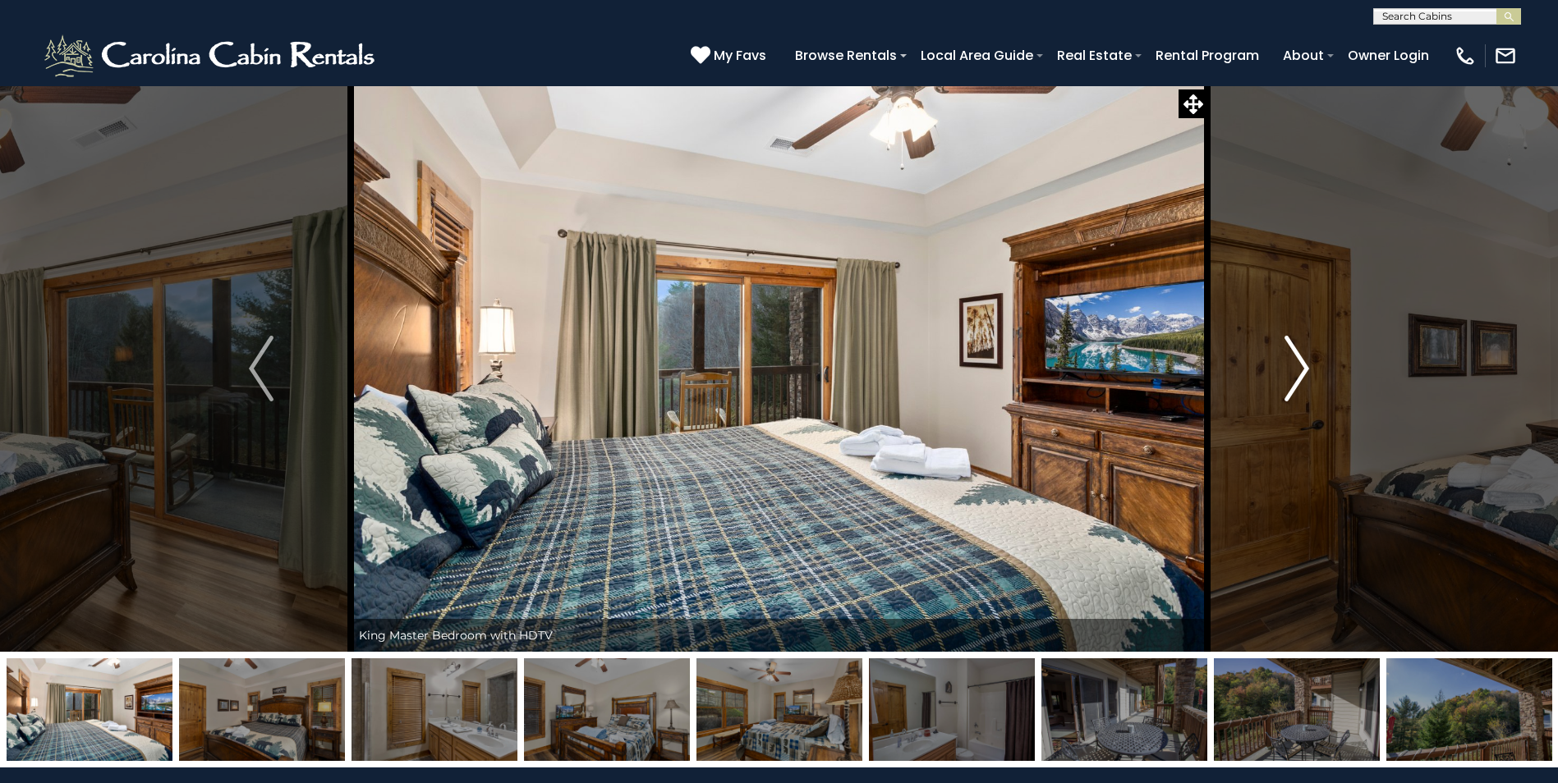
click at [1300, 370] on img "Next" at bounding box center [1296, 369] width 25 height 66
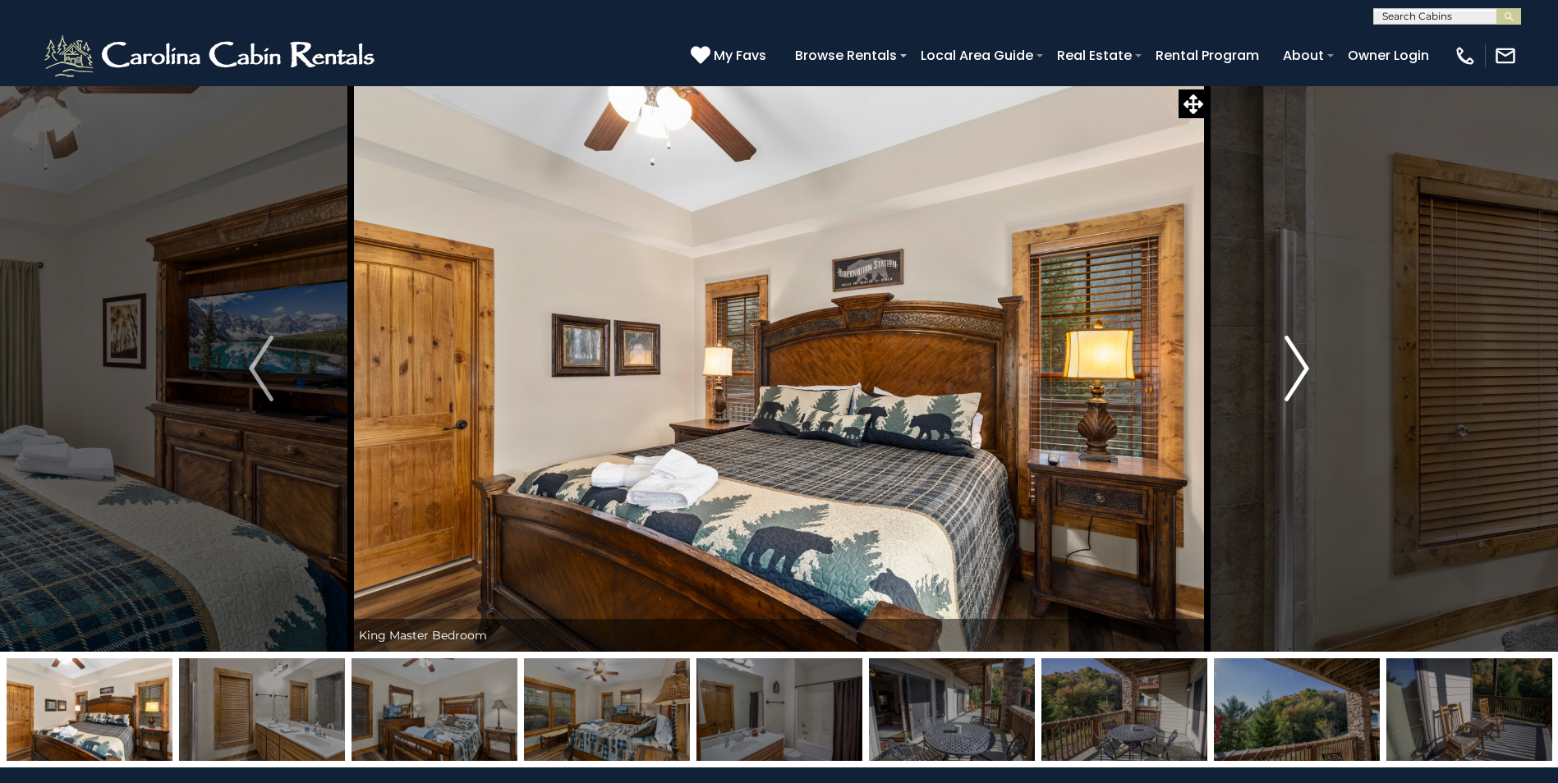
click at [1300, 370] on img "Next" at bounding box center [1296, 369] width 25 height 66
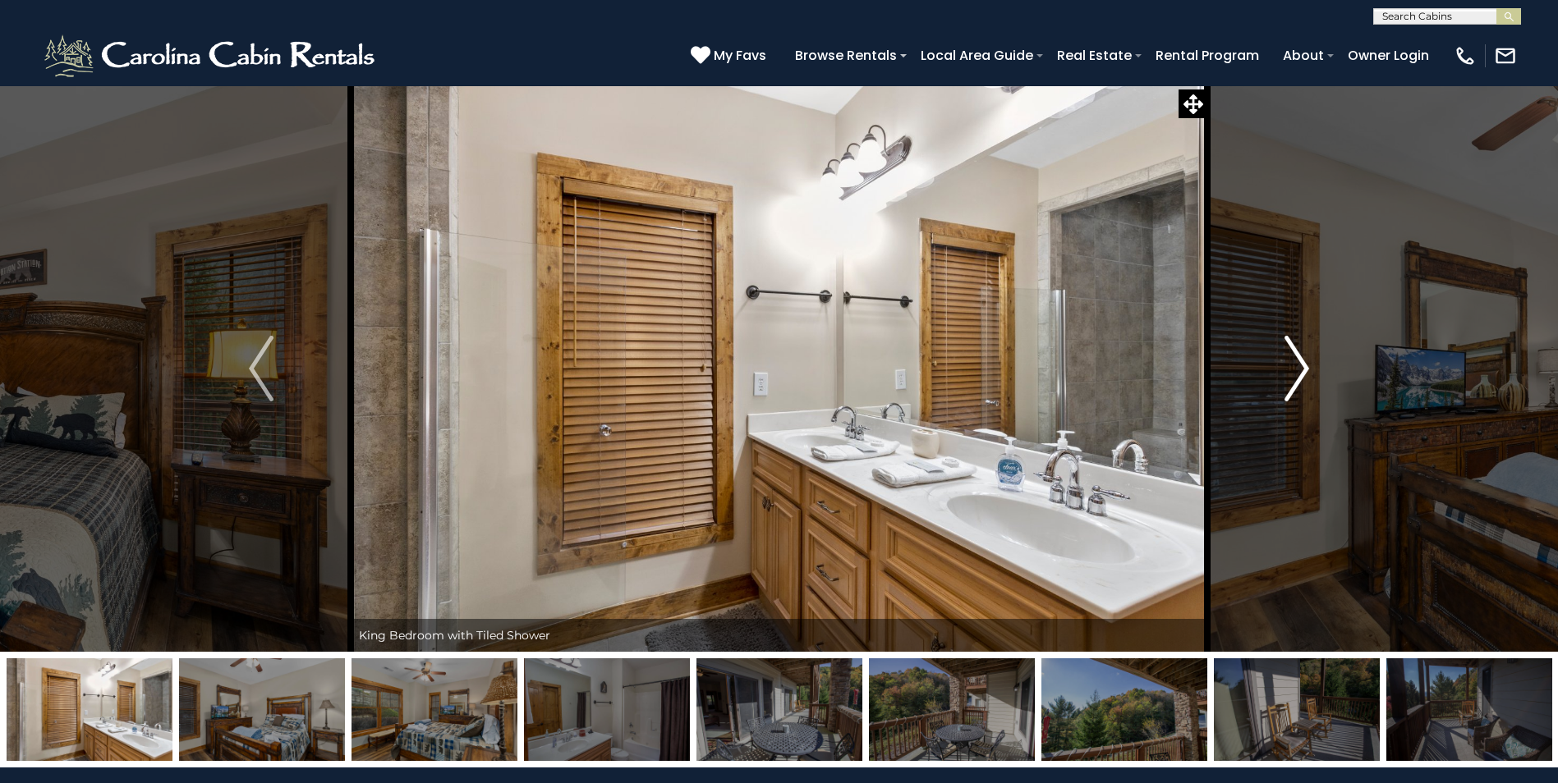
click at [1300, 370] on img "Next" at bounding box center [1296, 369] width 25 height 66
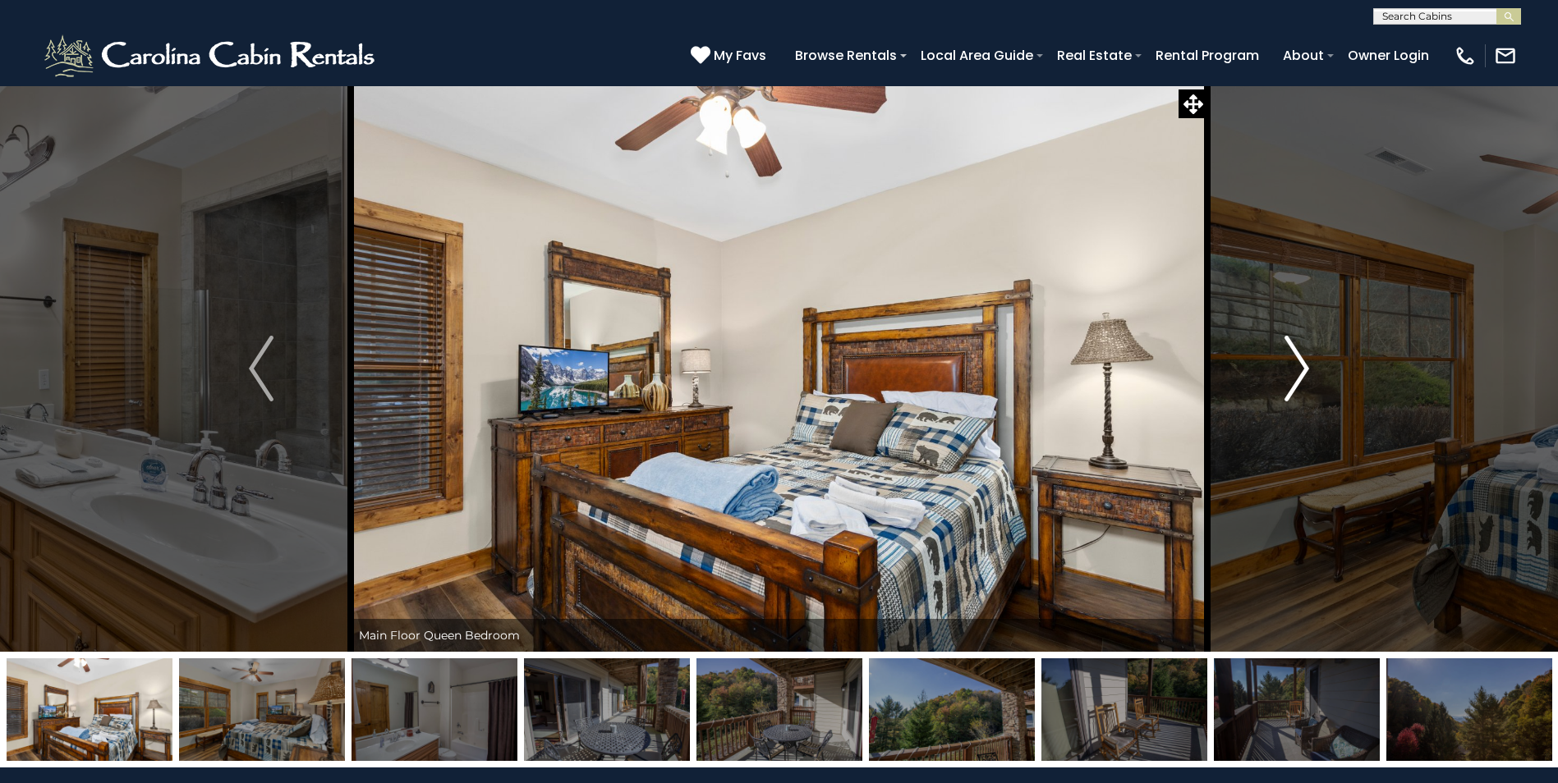
click at [1300, 370] on img "Next" at bounding box center [1296, 369] width 25 height 66
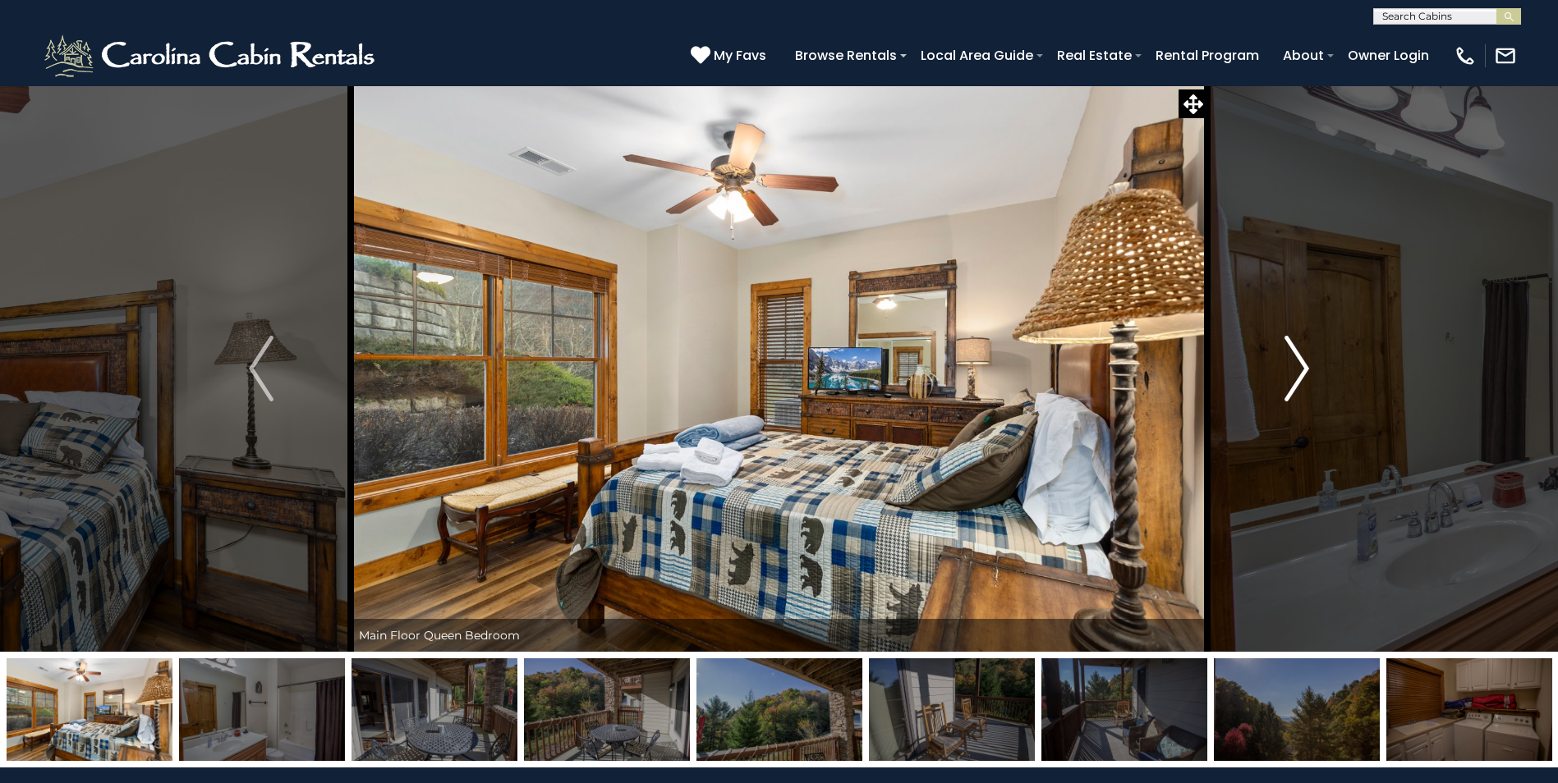
click at [1300, 370] on img "Next" at bounding box center [1296, 369] width 25 height 66
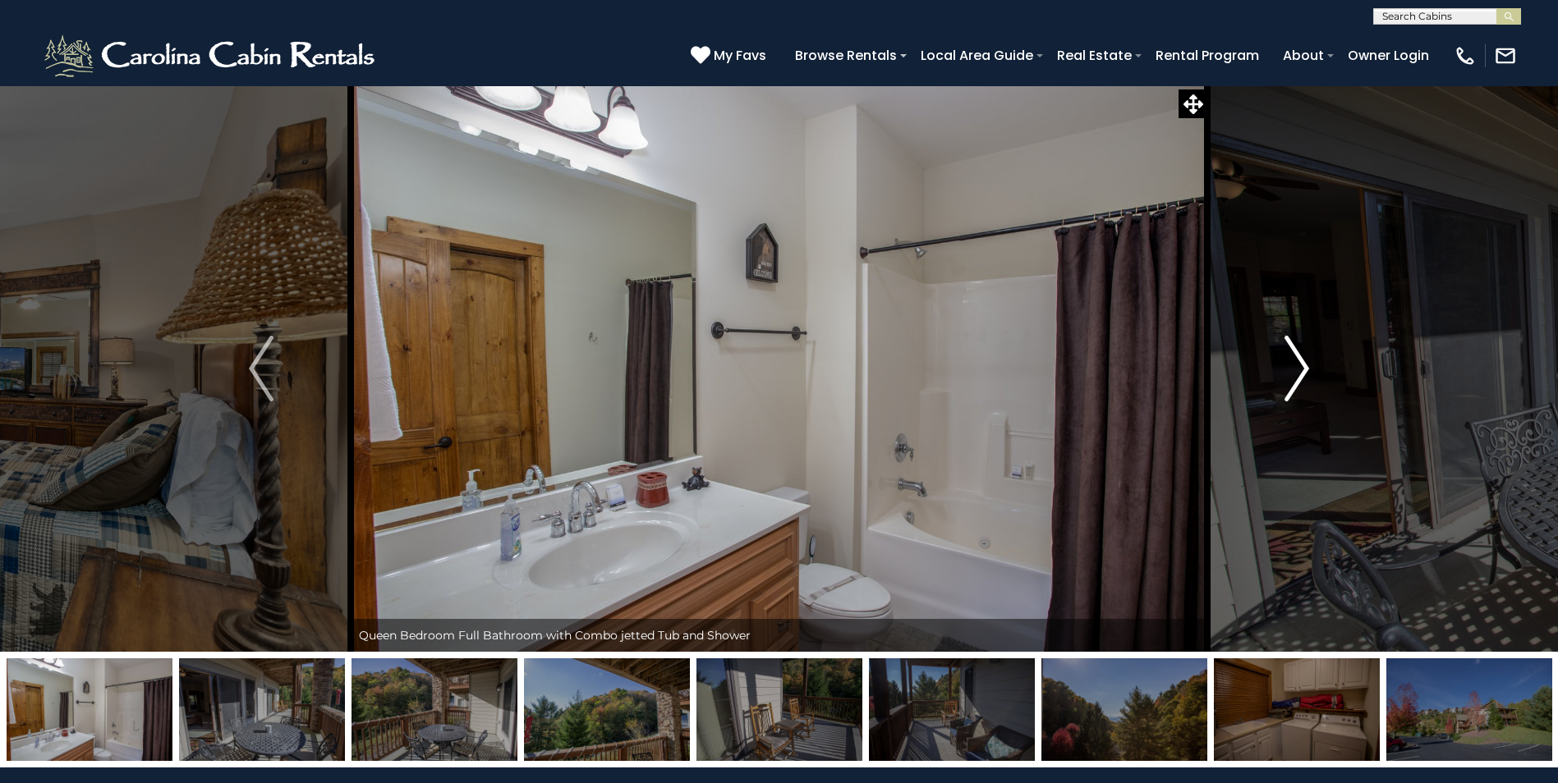
click at [1300, 370] on img "Next" at bounding box center [1296, 369] width 25 height 66
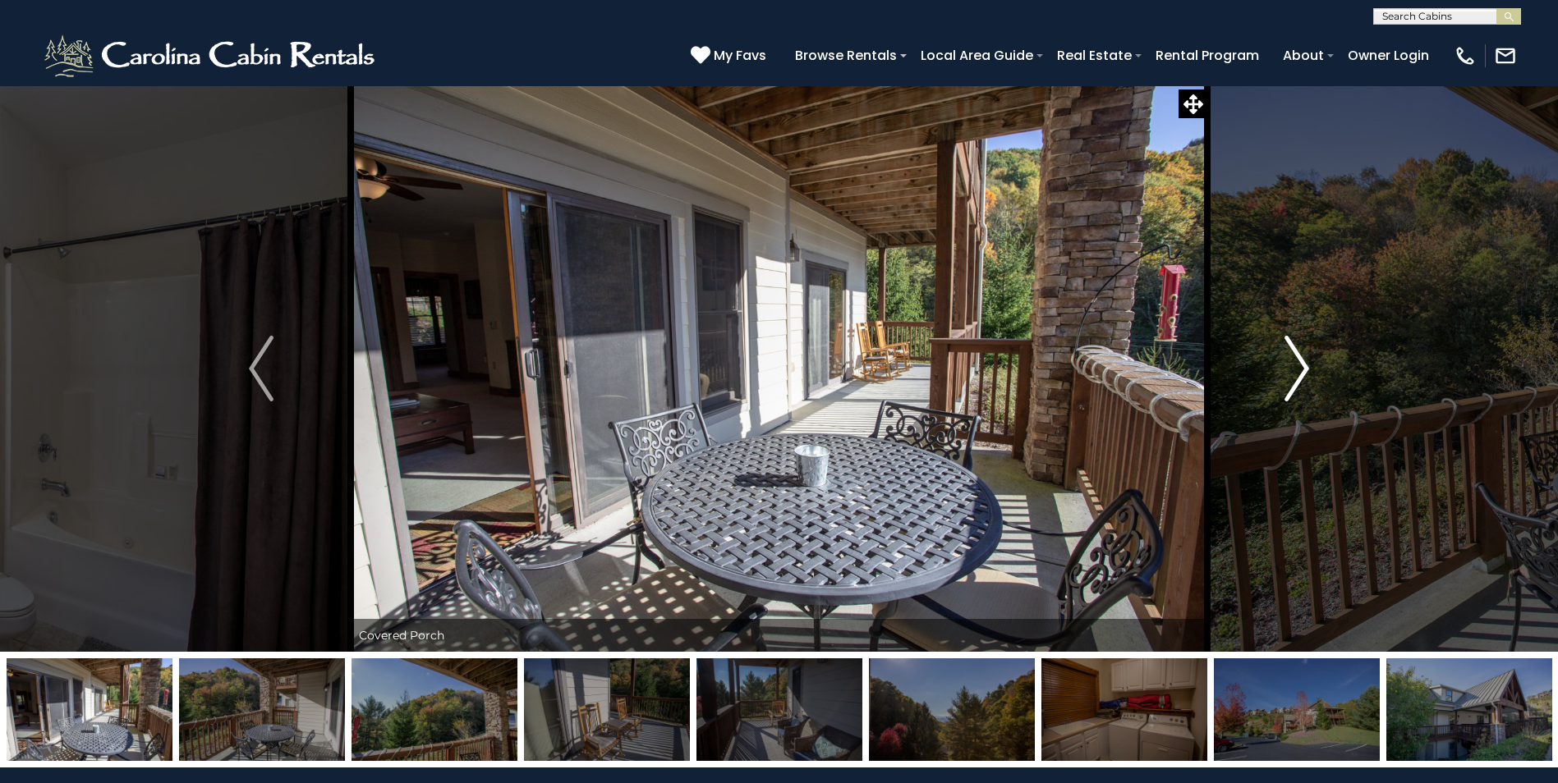
click at [1300, 370] on img "Next" at bounding box center [1296, 369] width 25 height 66
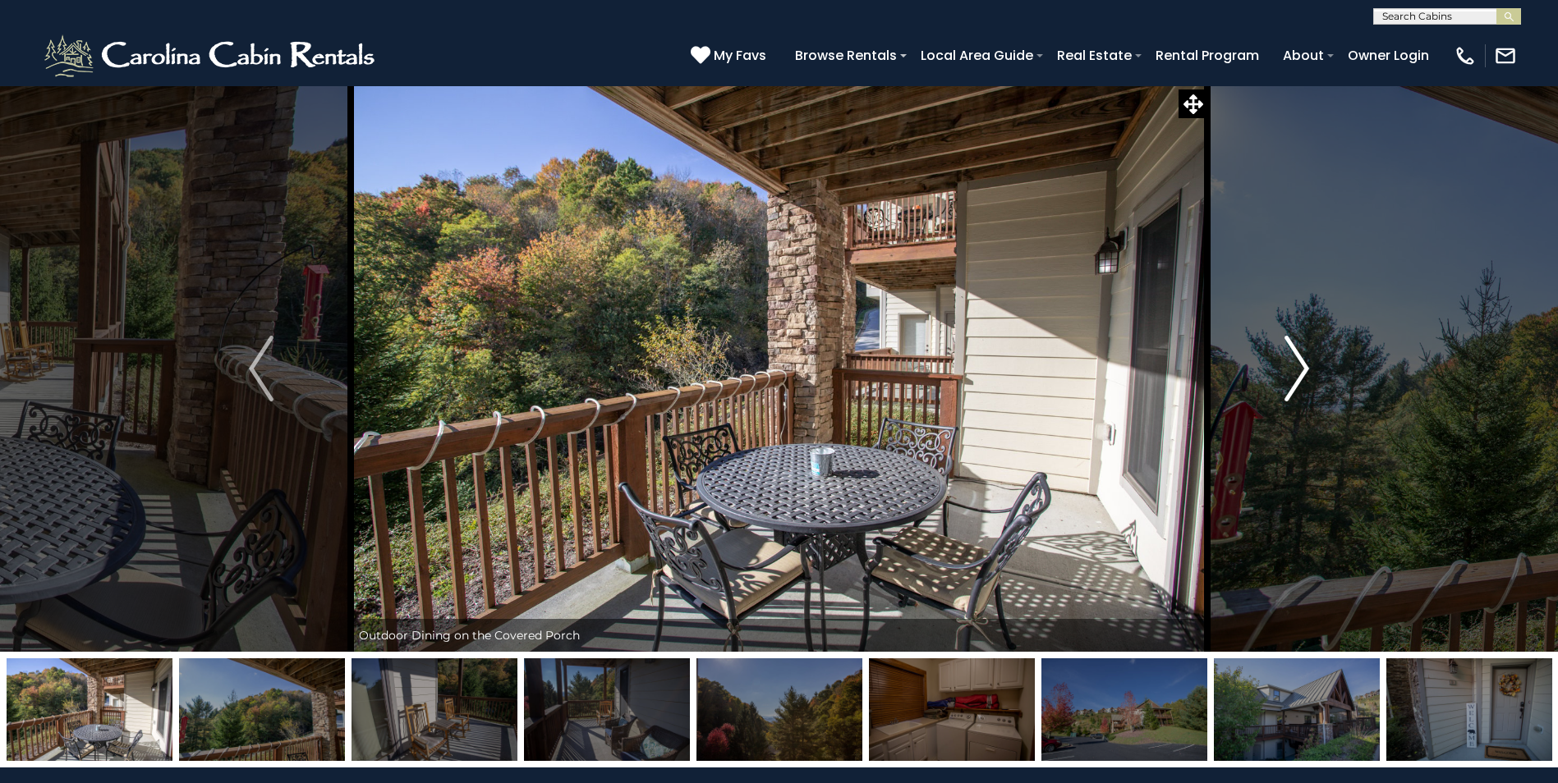
click at [1300, 370] on img "Next" at bounding box center [1296, 369] width 25 height 66
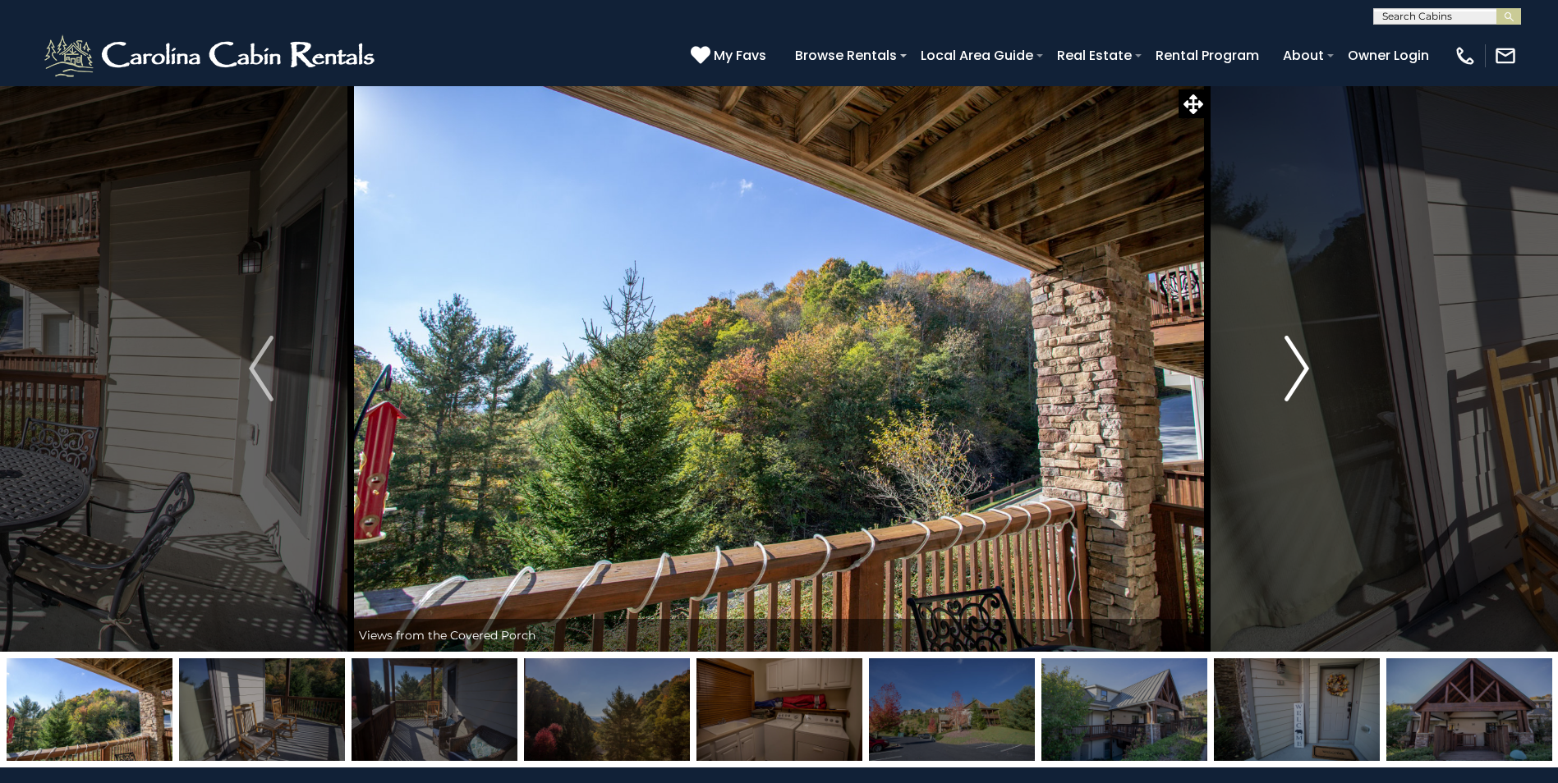
click at [1300, 370] on img "Next" at bounding box center [1296, 369] width 25 height 66
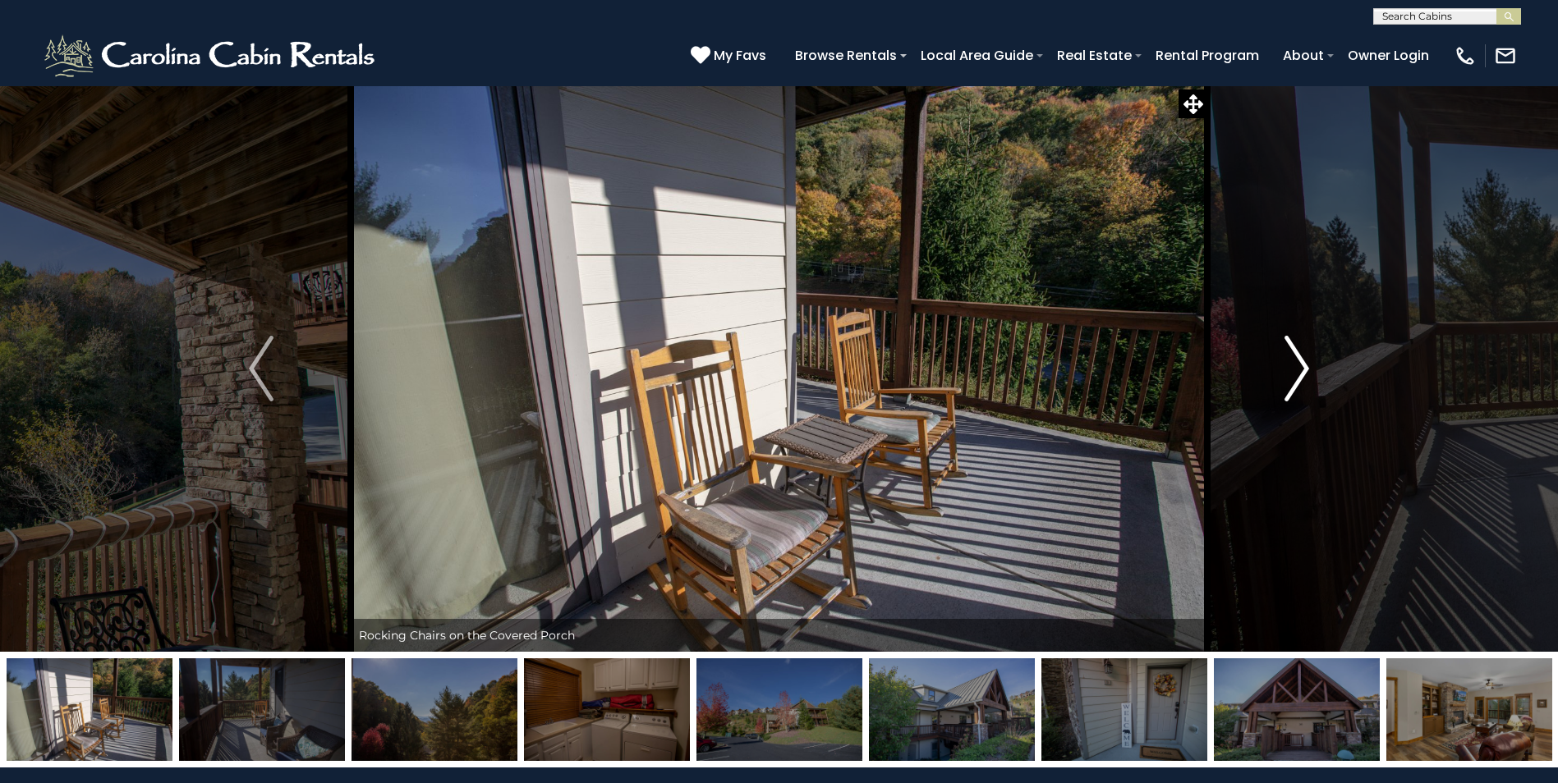
click at [1300, 370] on img "Next" at bounding box center [1296, 369] width 25 height 66
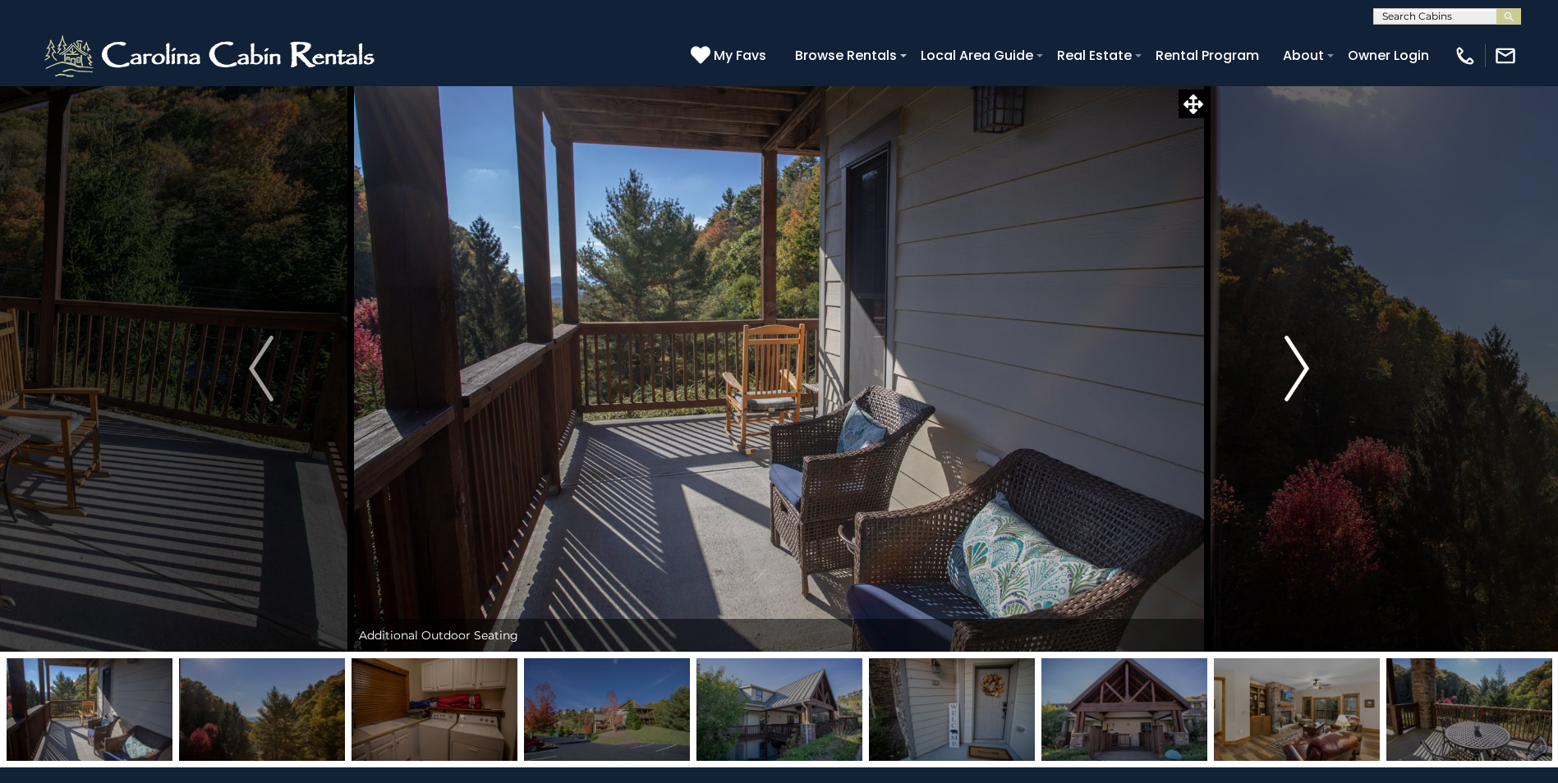
click at [1300, 370] on img "Next" at bounding box center [1296, 369] width 25 height 66
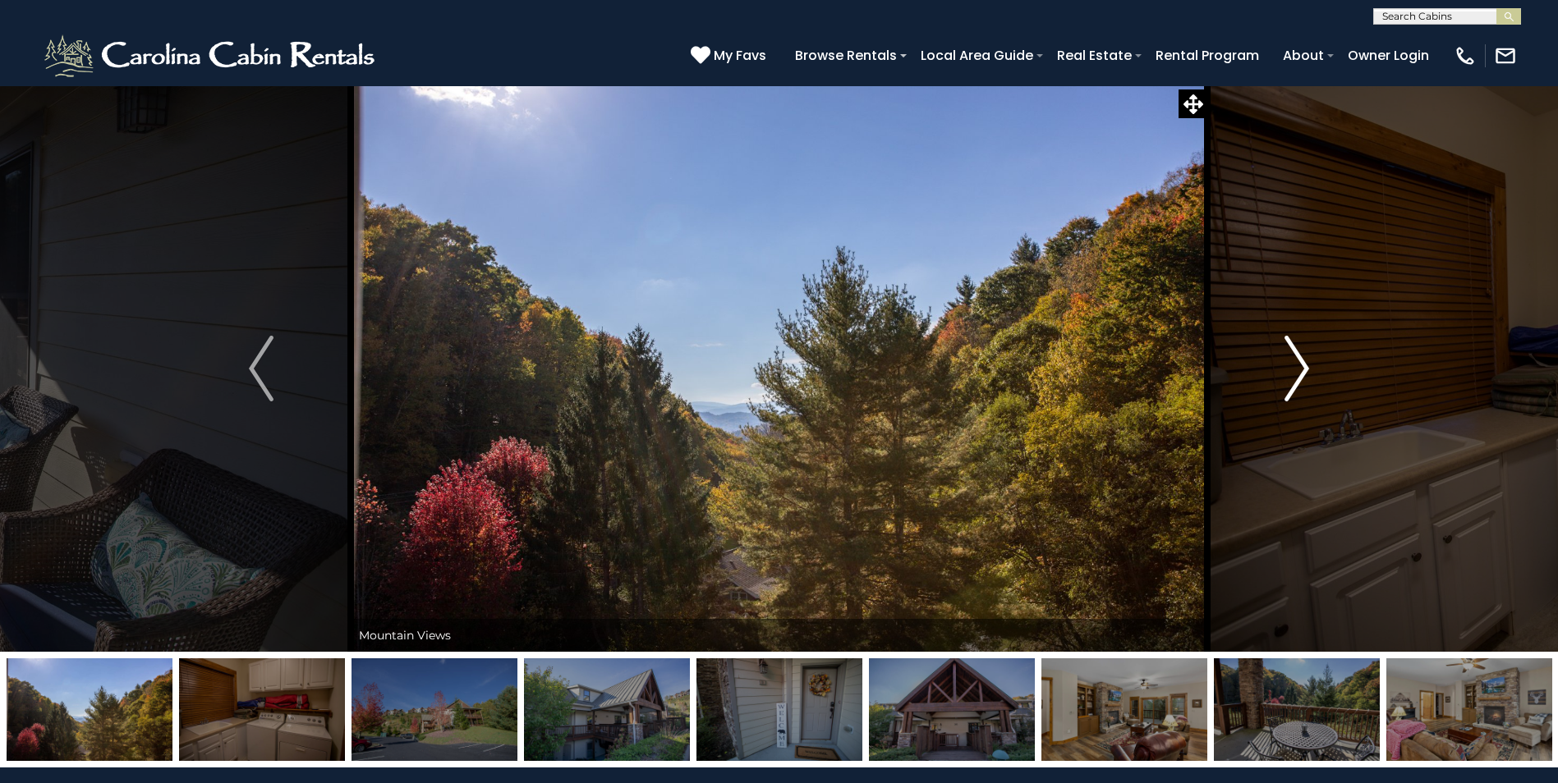
click at [1300, 370] on img "Next" at bounding box center [1296, 369] width 25 height 66
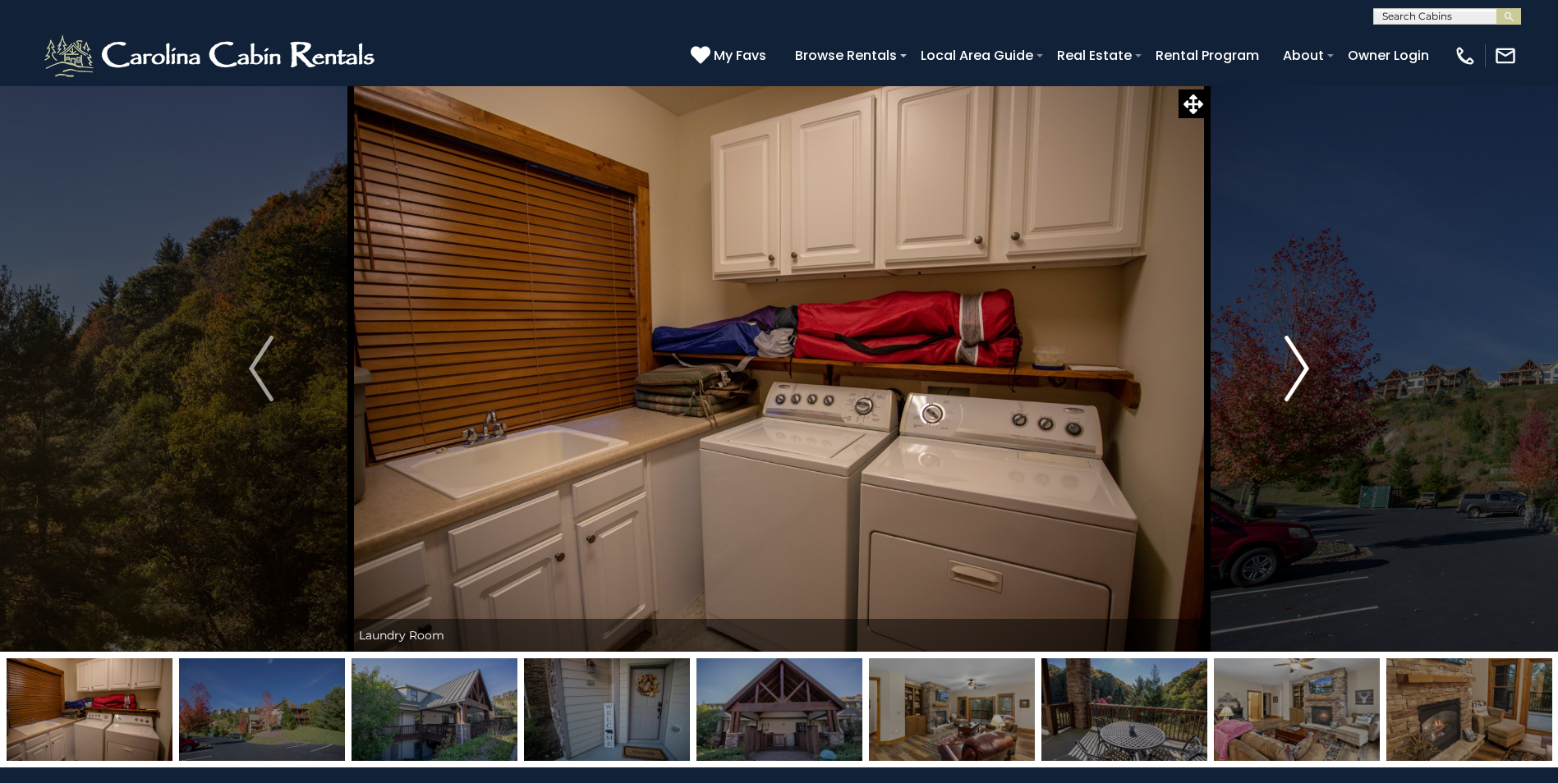
click at [1300, 370] on img "Next" at bounding box center [1296, 369] width 25 height 66
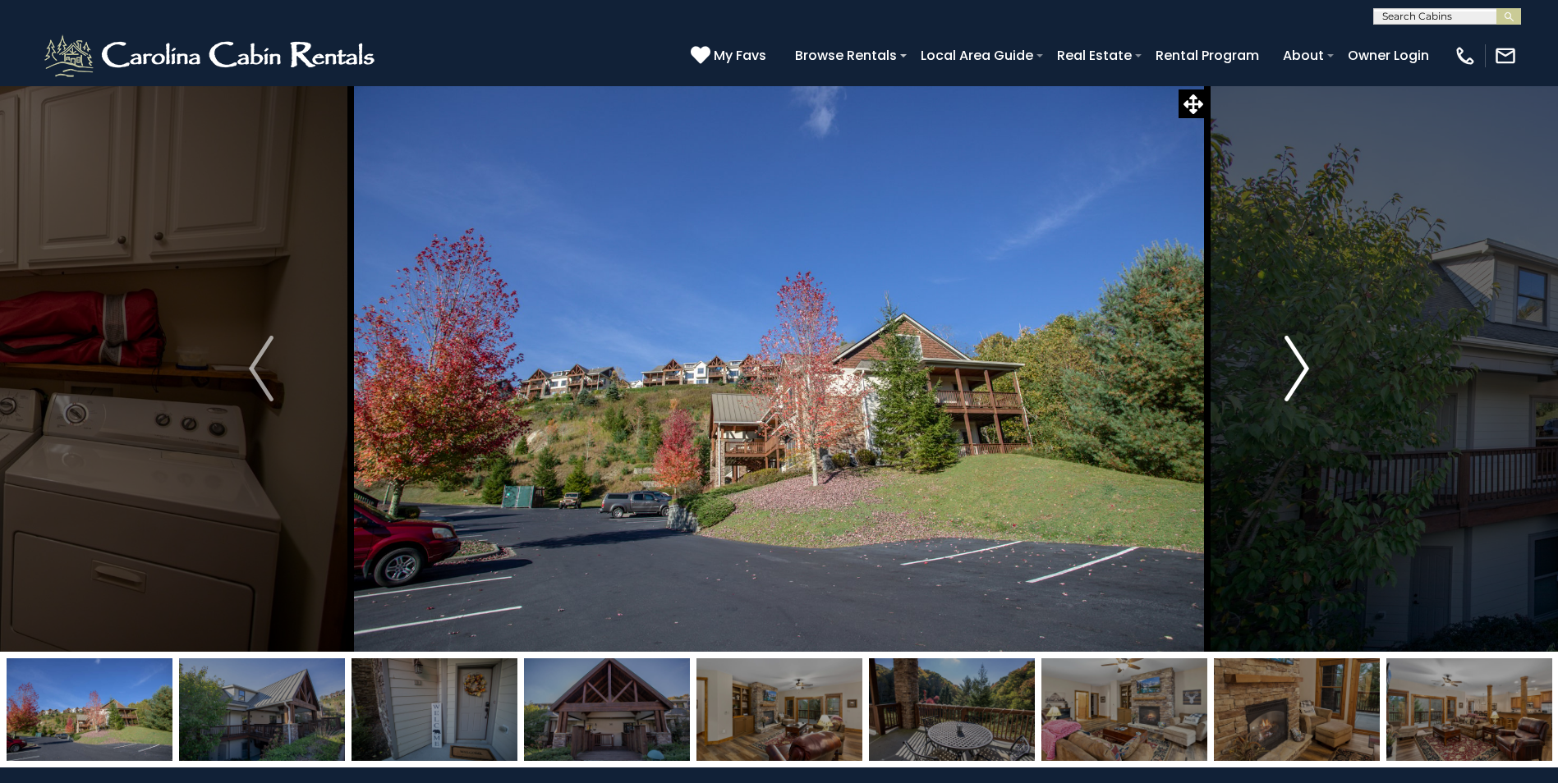
click at [1300, 370] on img "Next" at bounding box center [1296, 369] width 25 height 66
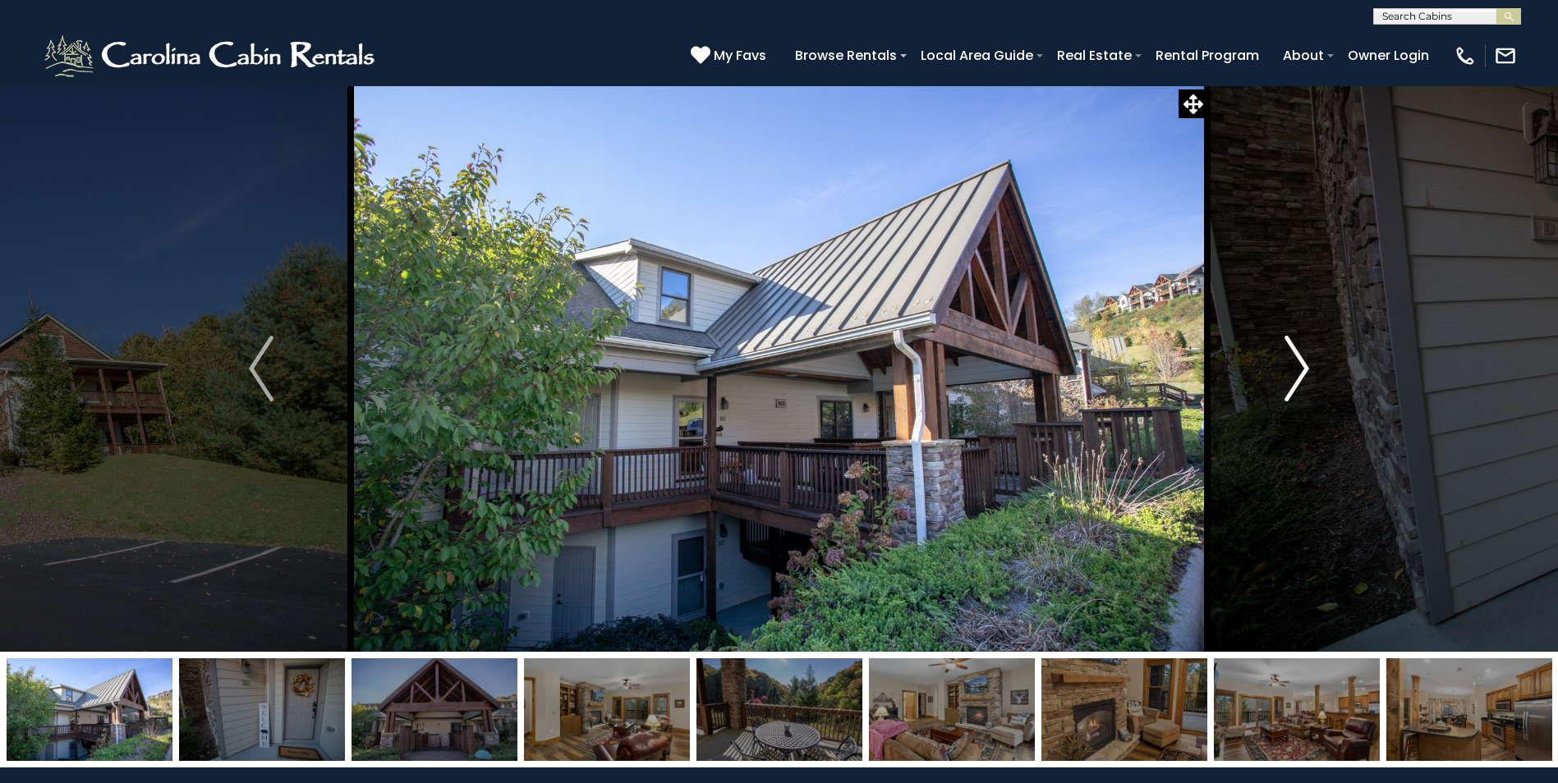
click at [1300, 370] on img "Next" at bounding box center [1296, 369] width 25 height 66
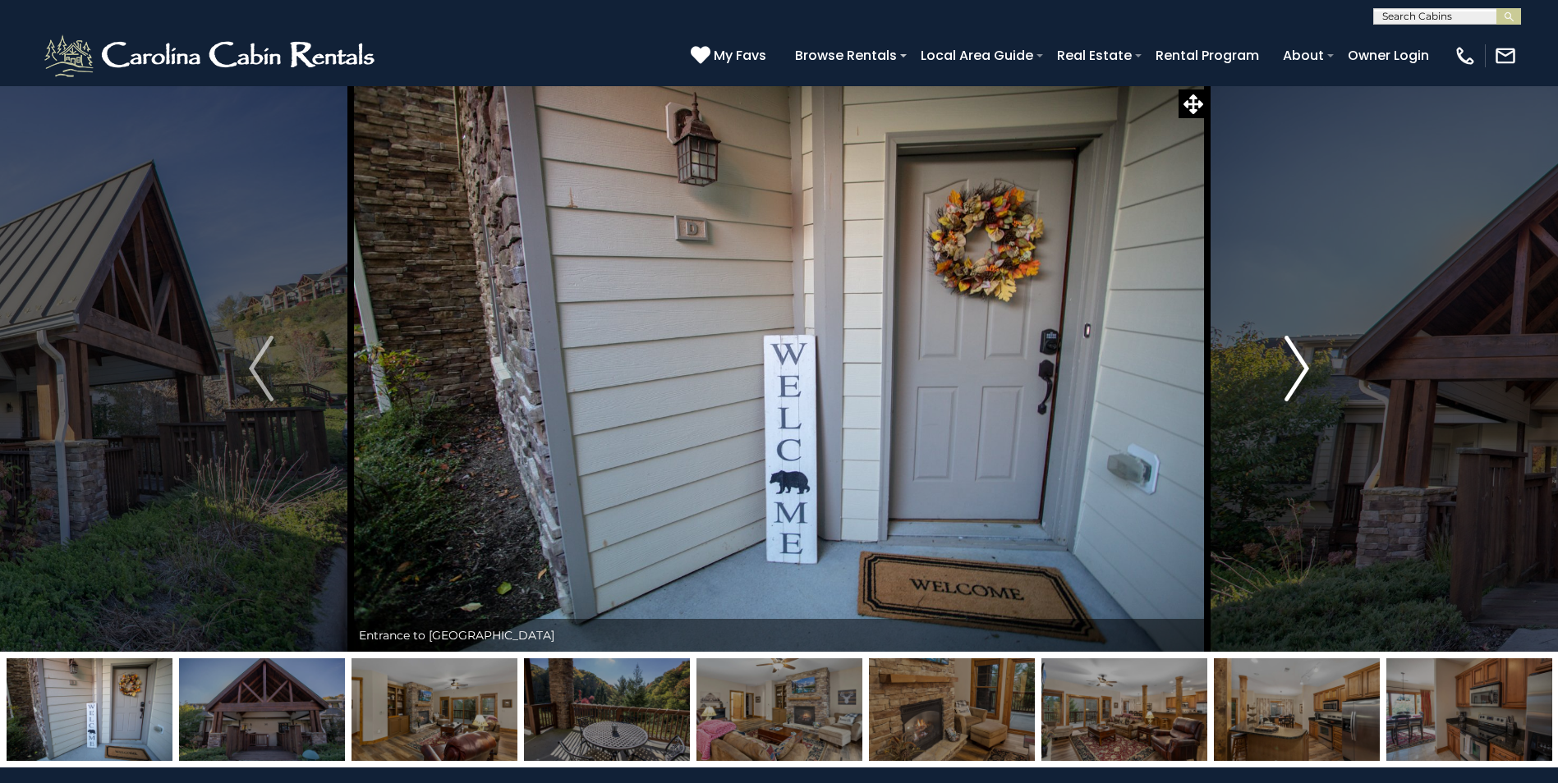
click at [1300, 370] on img "Next" at bounding box center [1296, 369] width 25 height 66
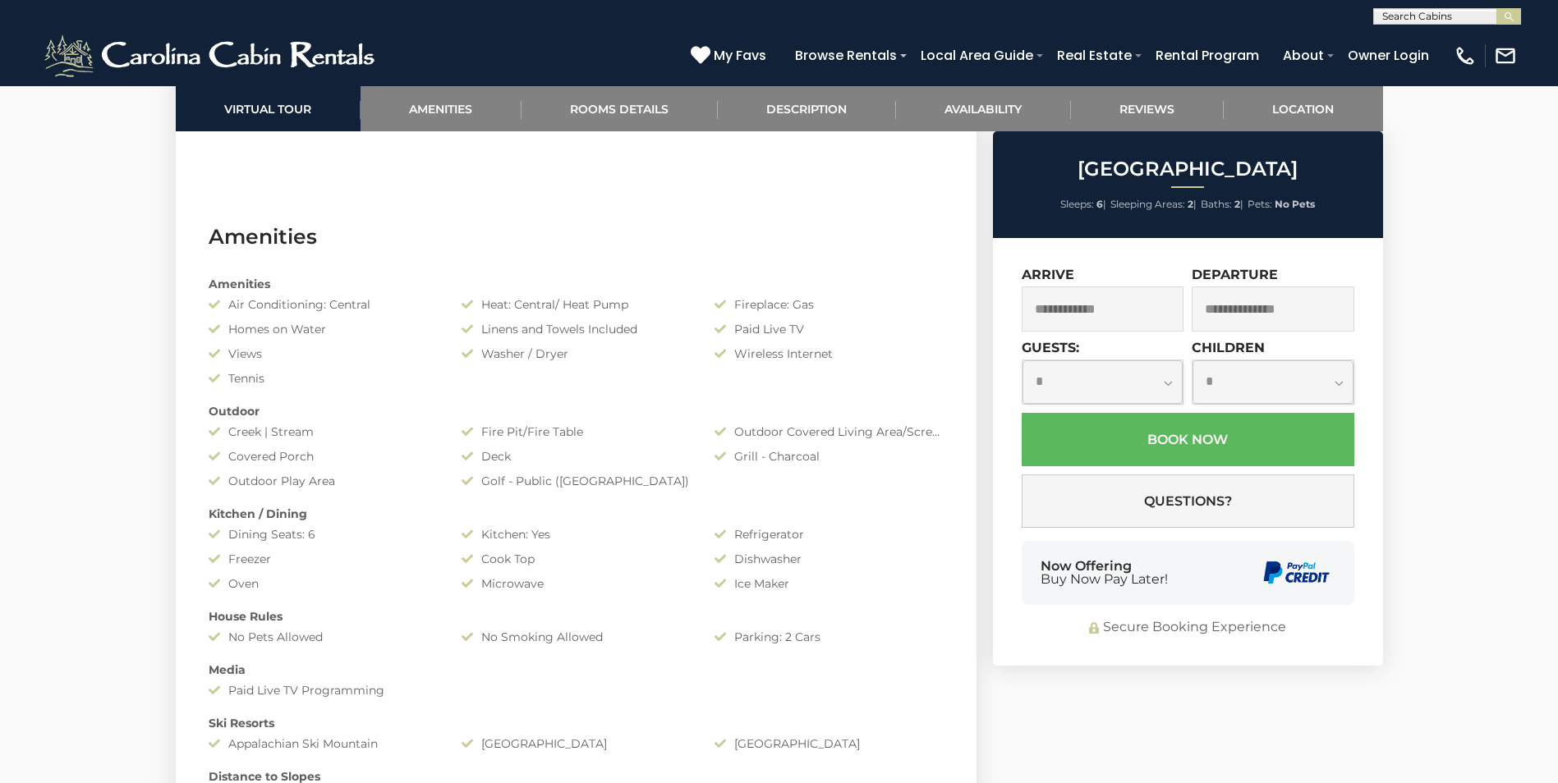
scroll to position [739, 0]
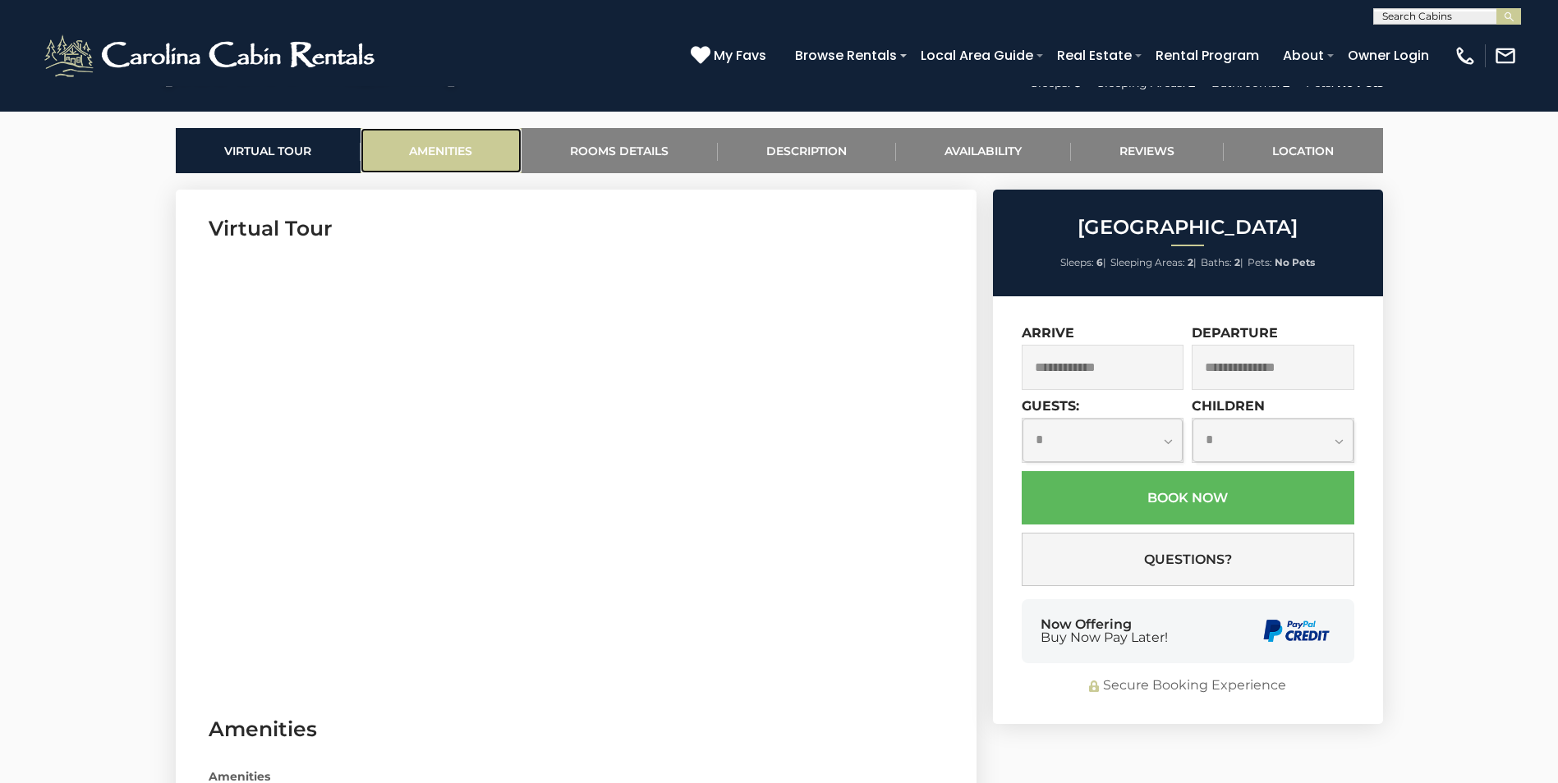
click at [428, 148] on link "Amenities" at bounding box center [441, 150] width 161 height 45
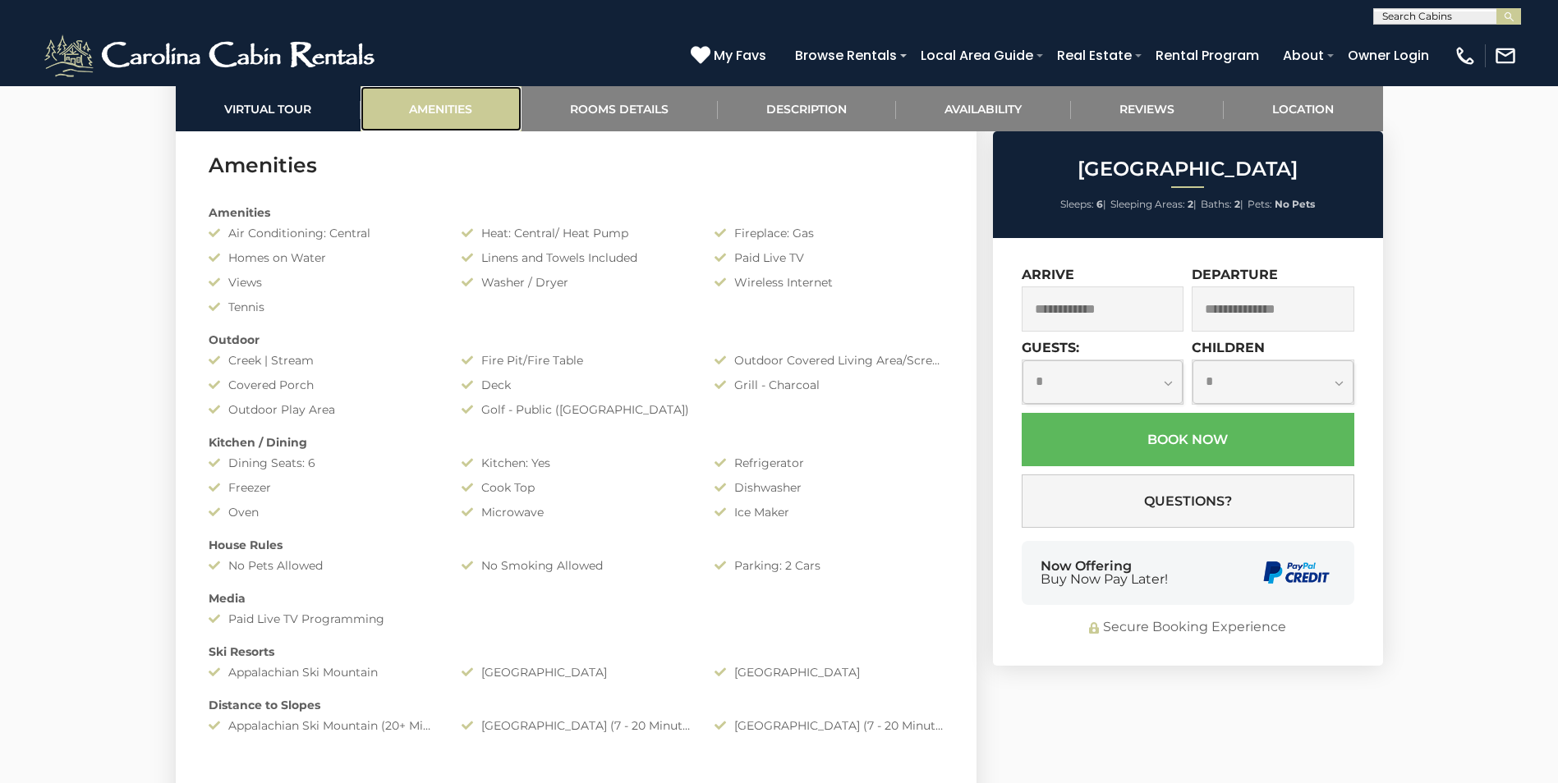
scroll to position [1306, 0]
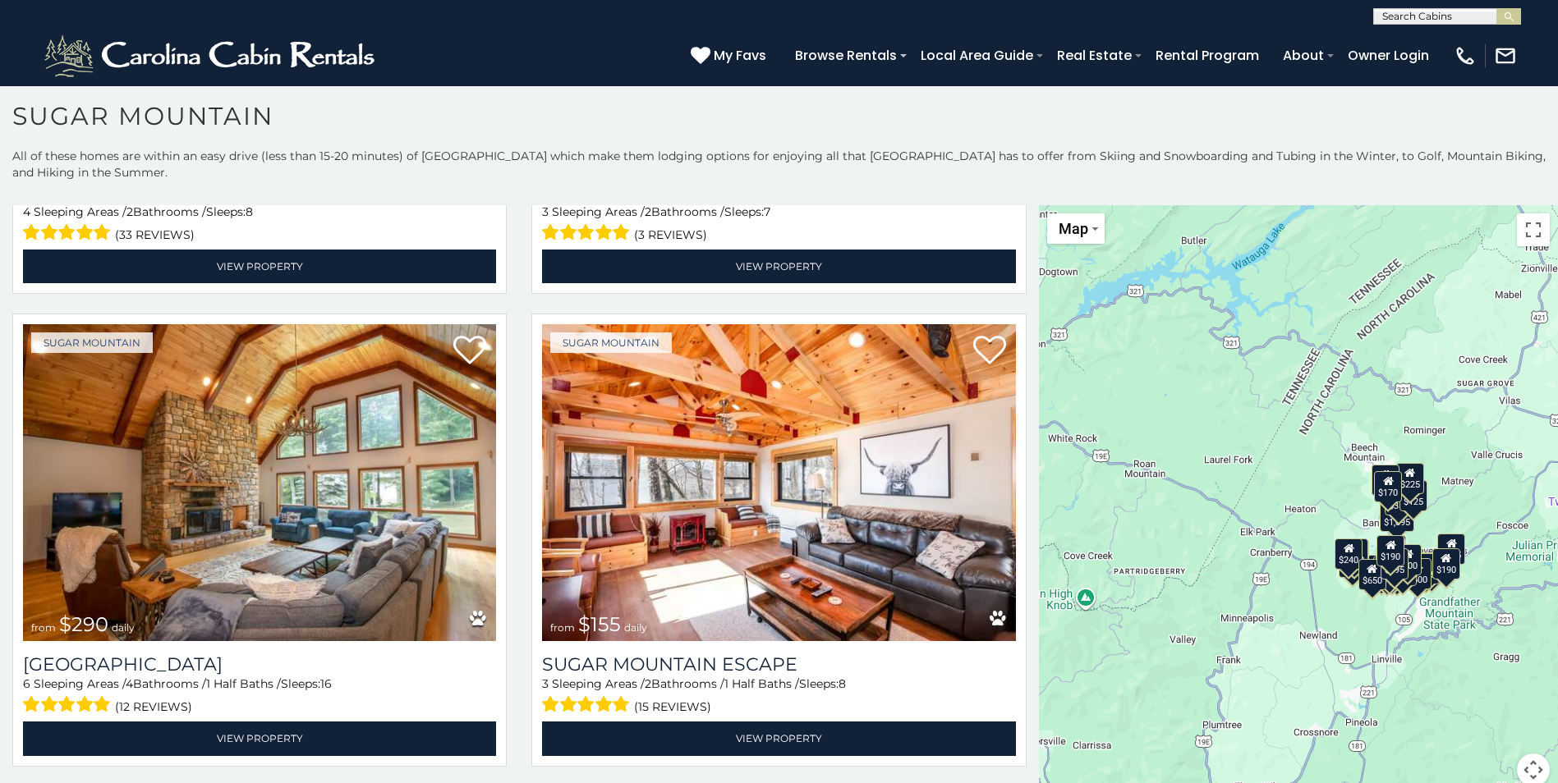
scroll to position [2382, 0]
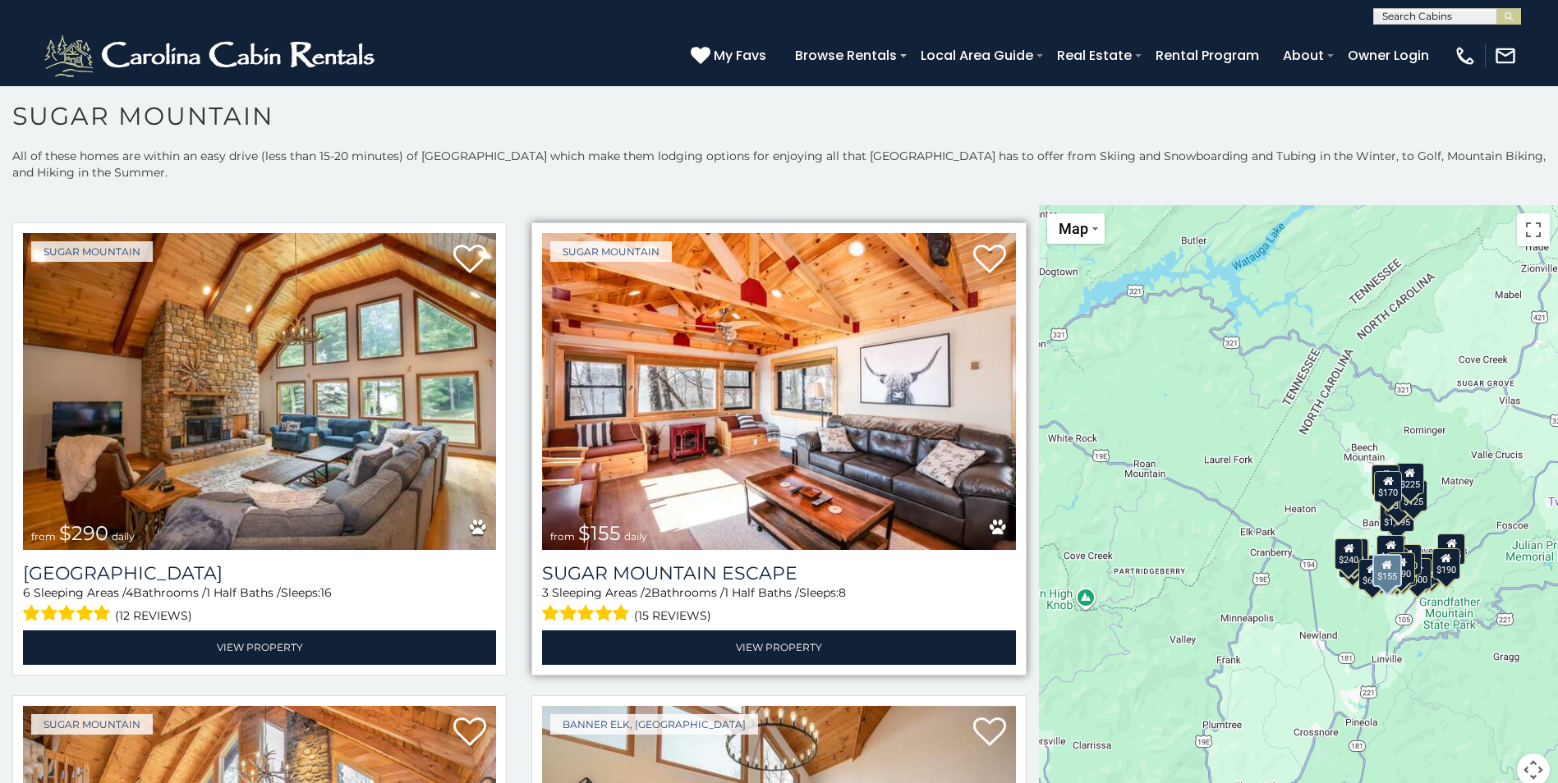
click at [710, 389] on img at bounding box center [778, 391] width 473 height 317
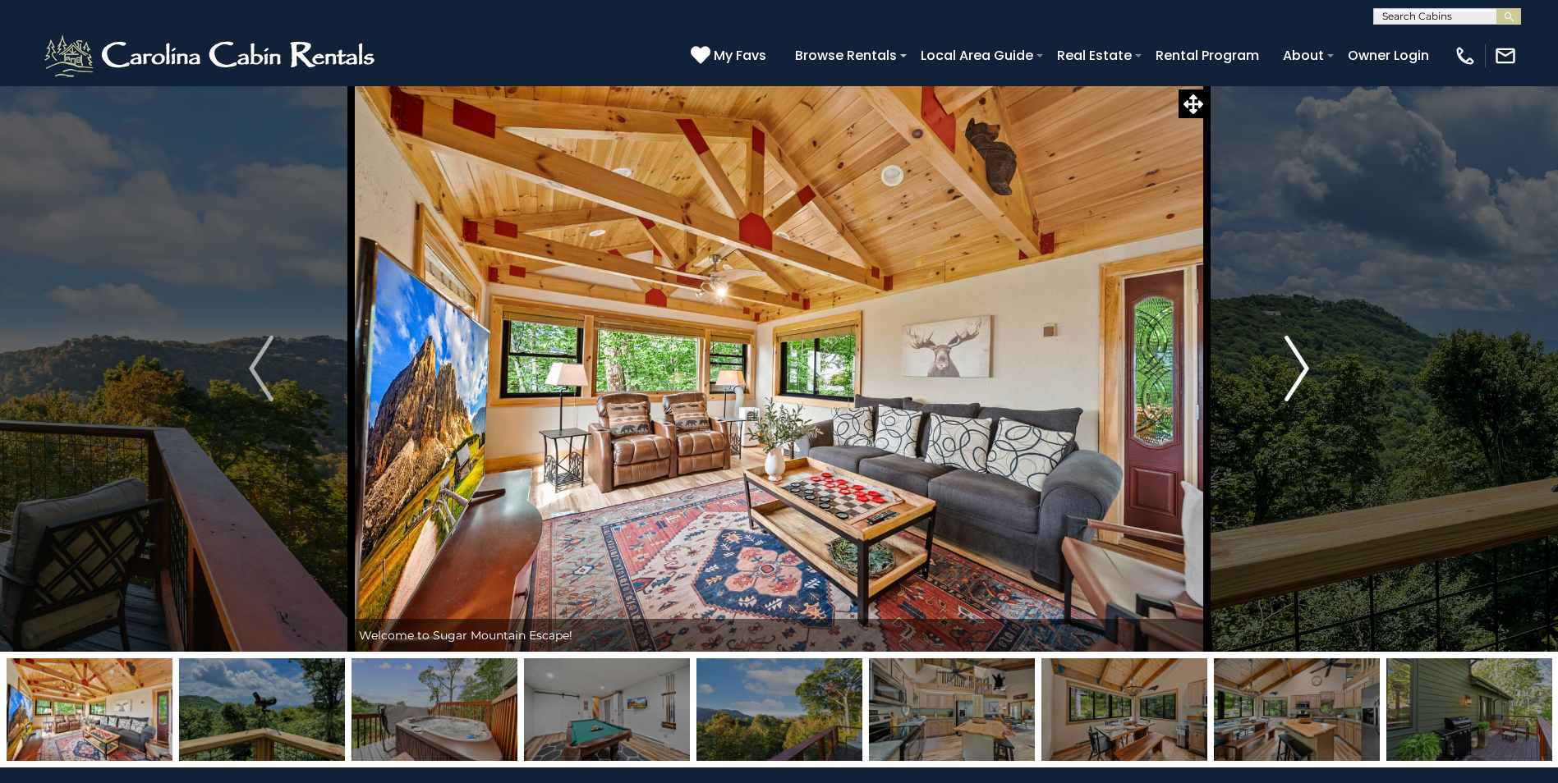
click at [1303, 370] on img "Next" at bounding box center [1296, 369] width 25 height 66
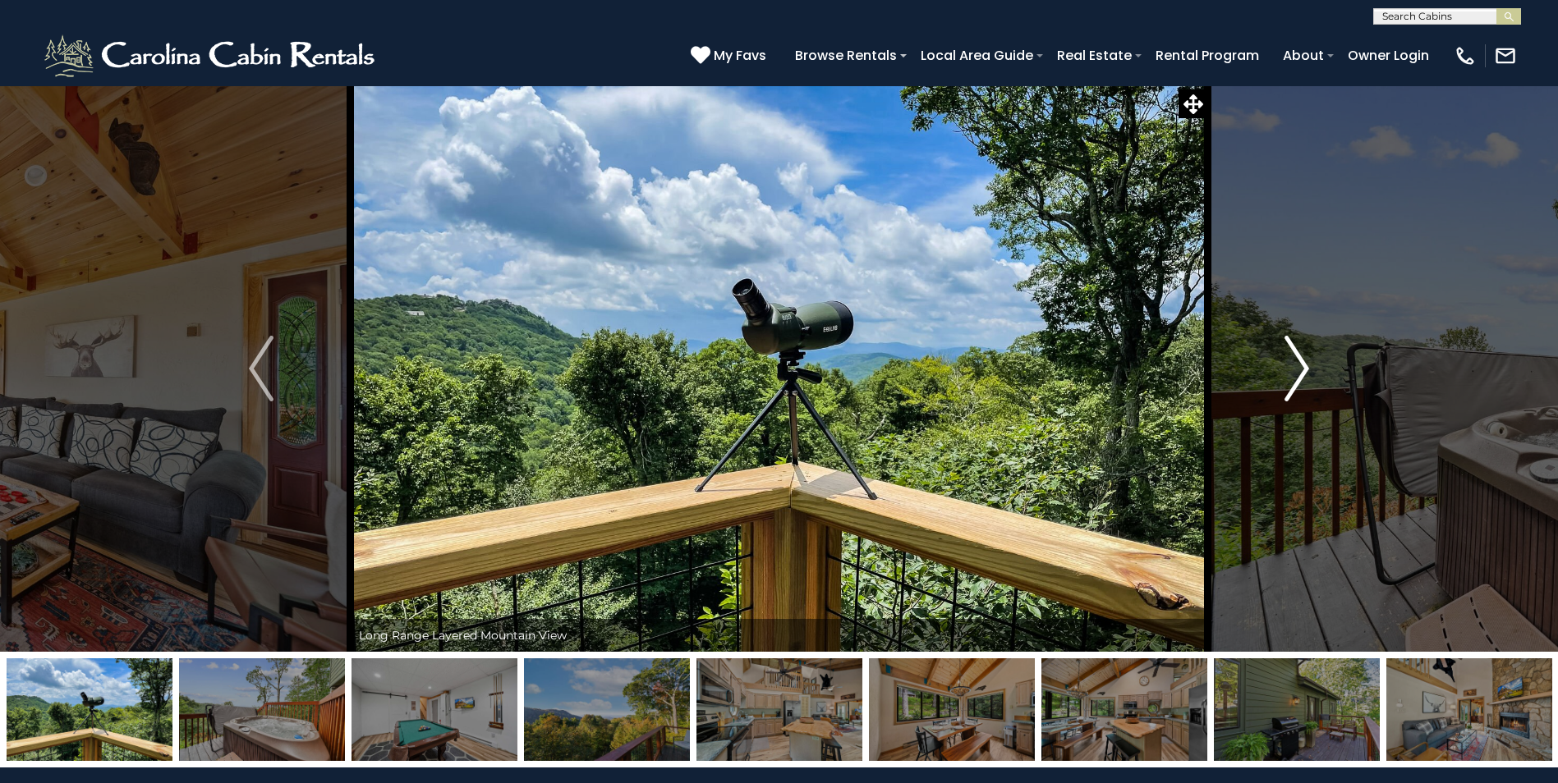
click at [1303, 370] on img "Next" at bounding box center [1296, 369] width 25 height 66
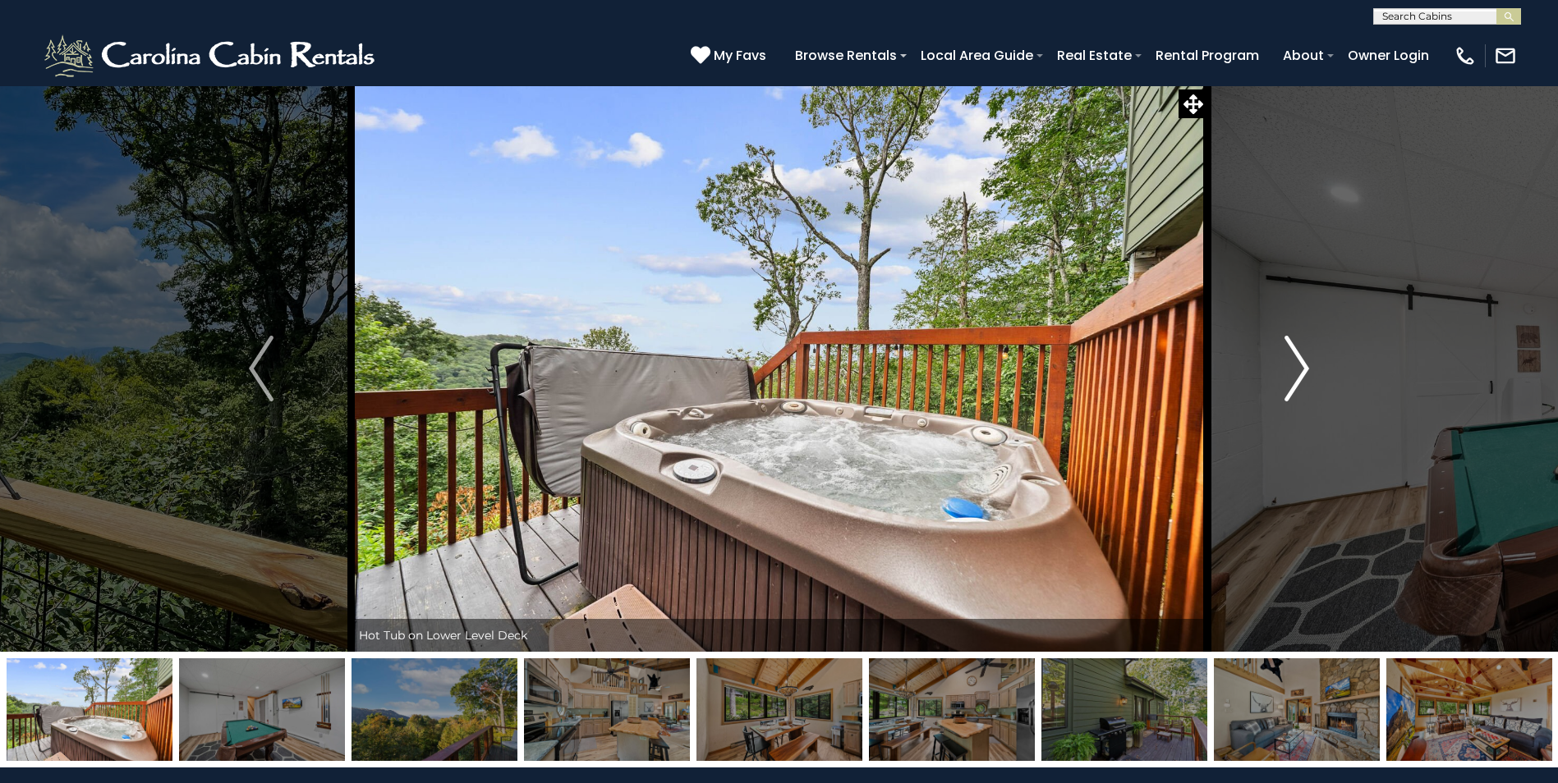
click at [1303, 370] on img "Next" at bounding box center [1296, 369] width 25 height 66
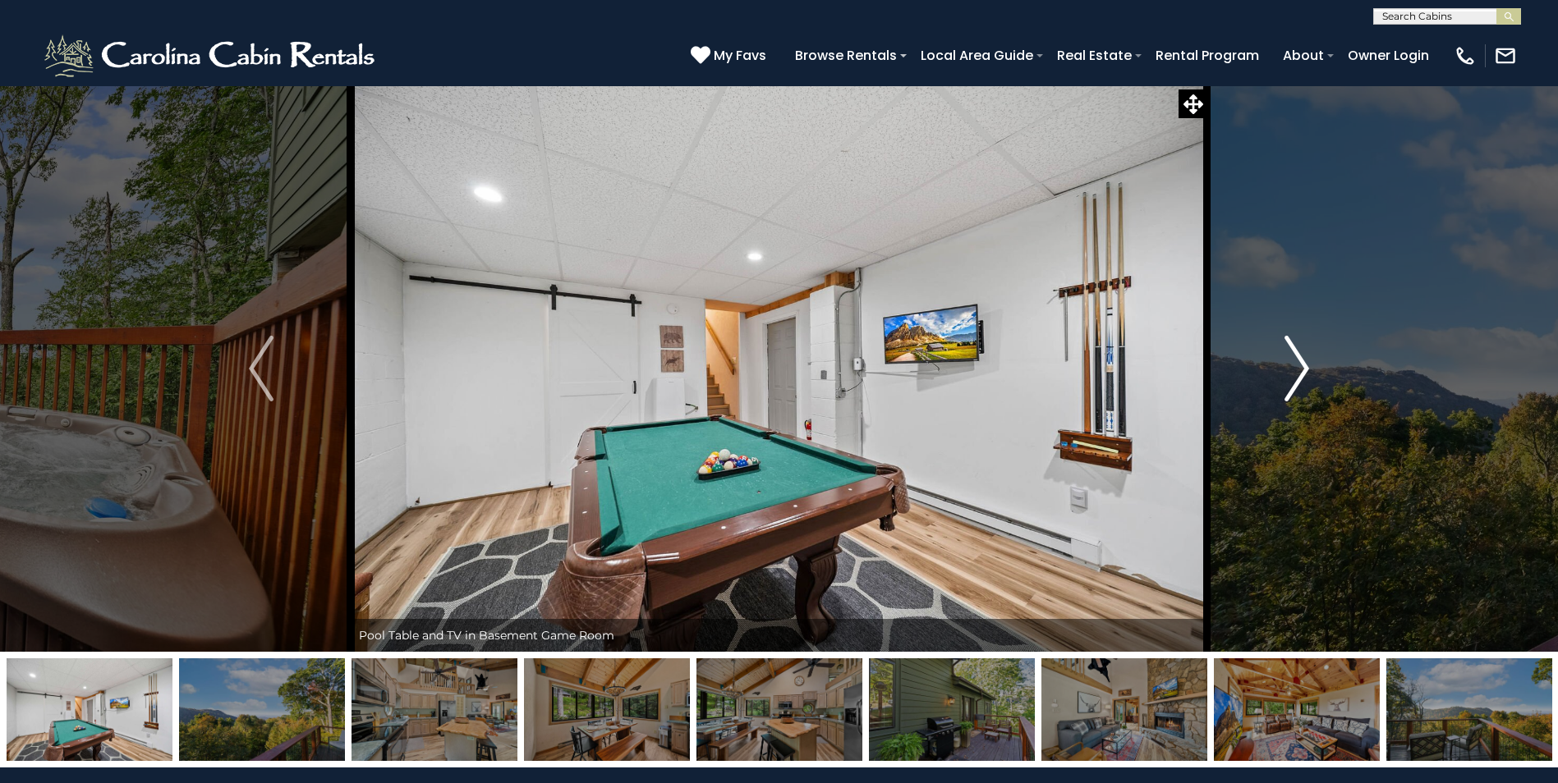
click at [1303, 370] on img "Next" at bounding box center [1296, 369] width 25 height 66
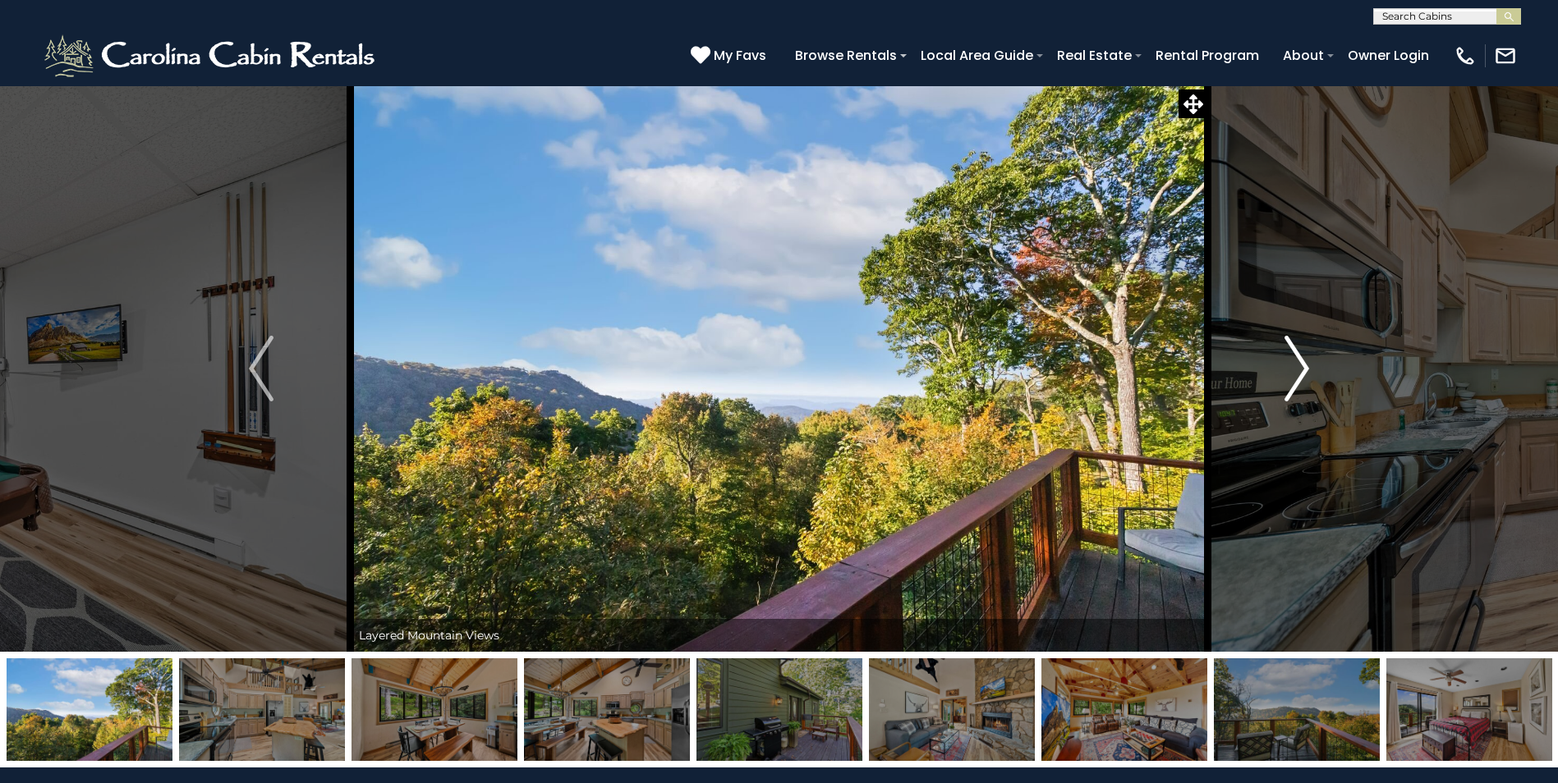
click at [1303, 370] on img "Next" at bounding box center [1296, 369] width 25 height 66
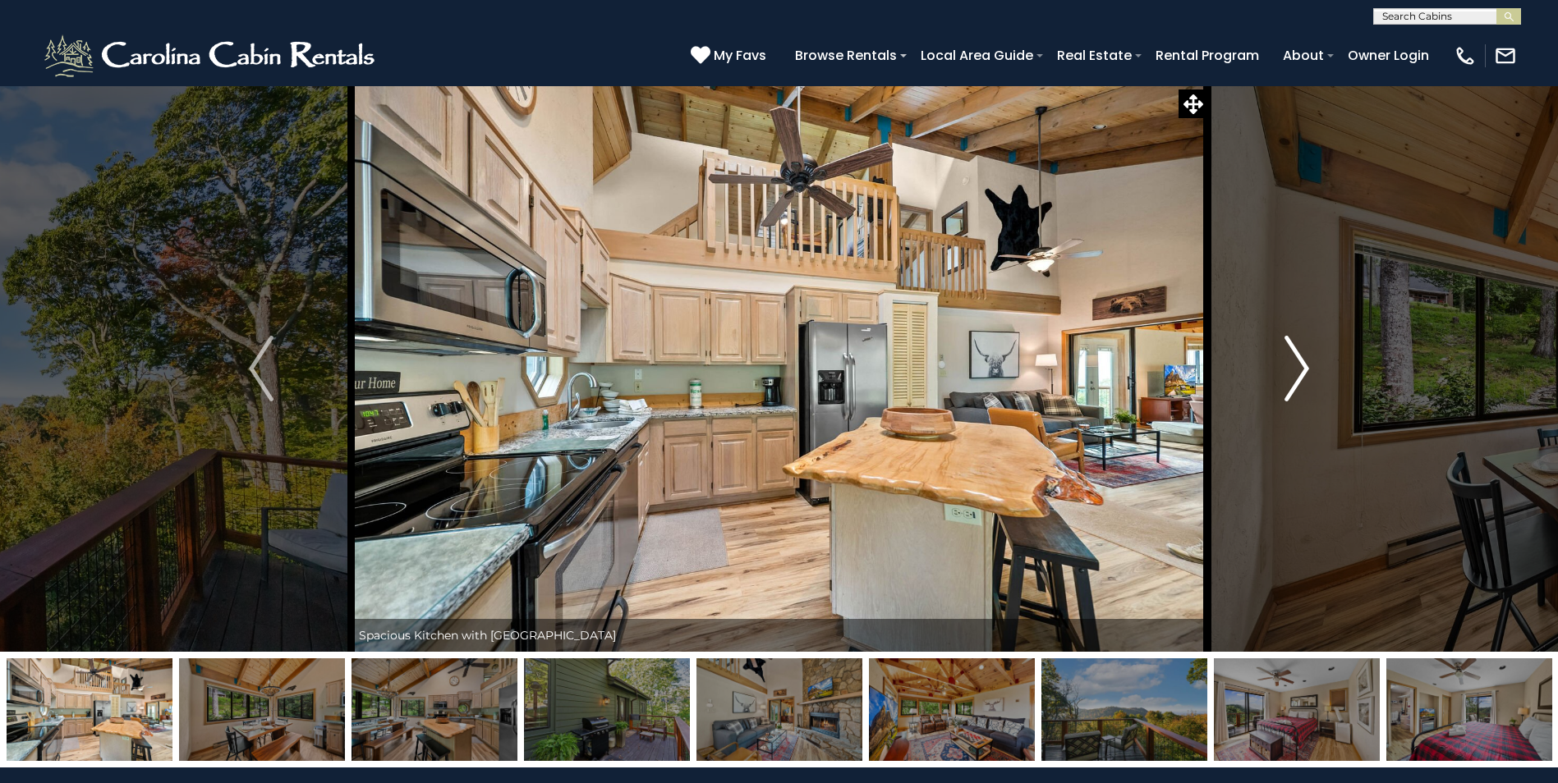
click at [1303, 370] on img "Next" at bounding box center [1296, 369] width 25 height 66
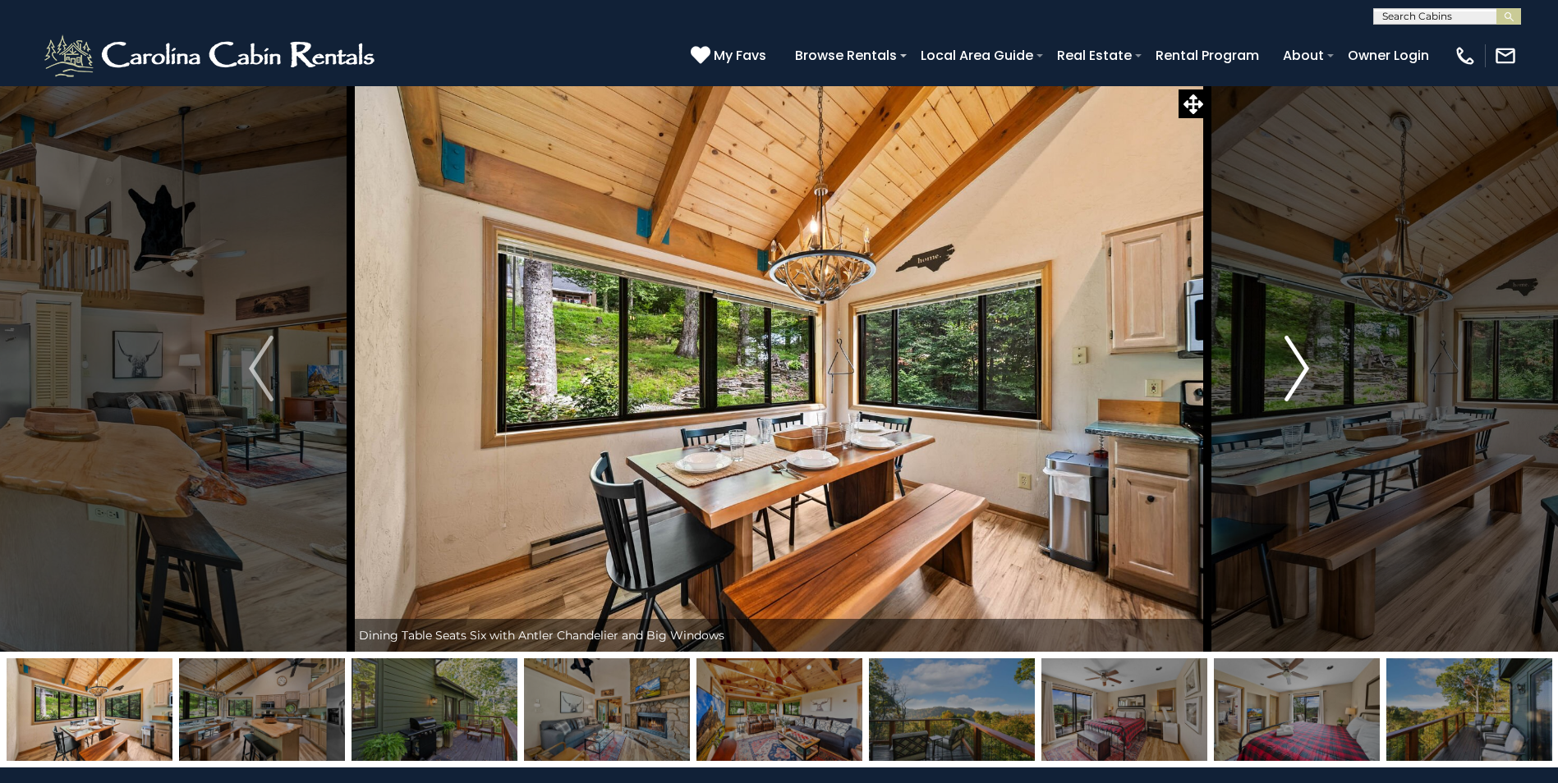
click at [1303, 370] on img "Next" at bounding box center [1296, 369] width 25 height 66
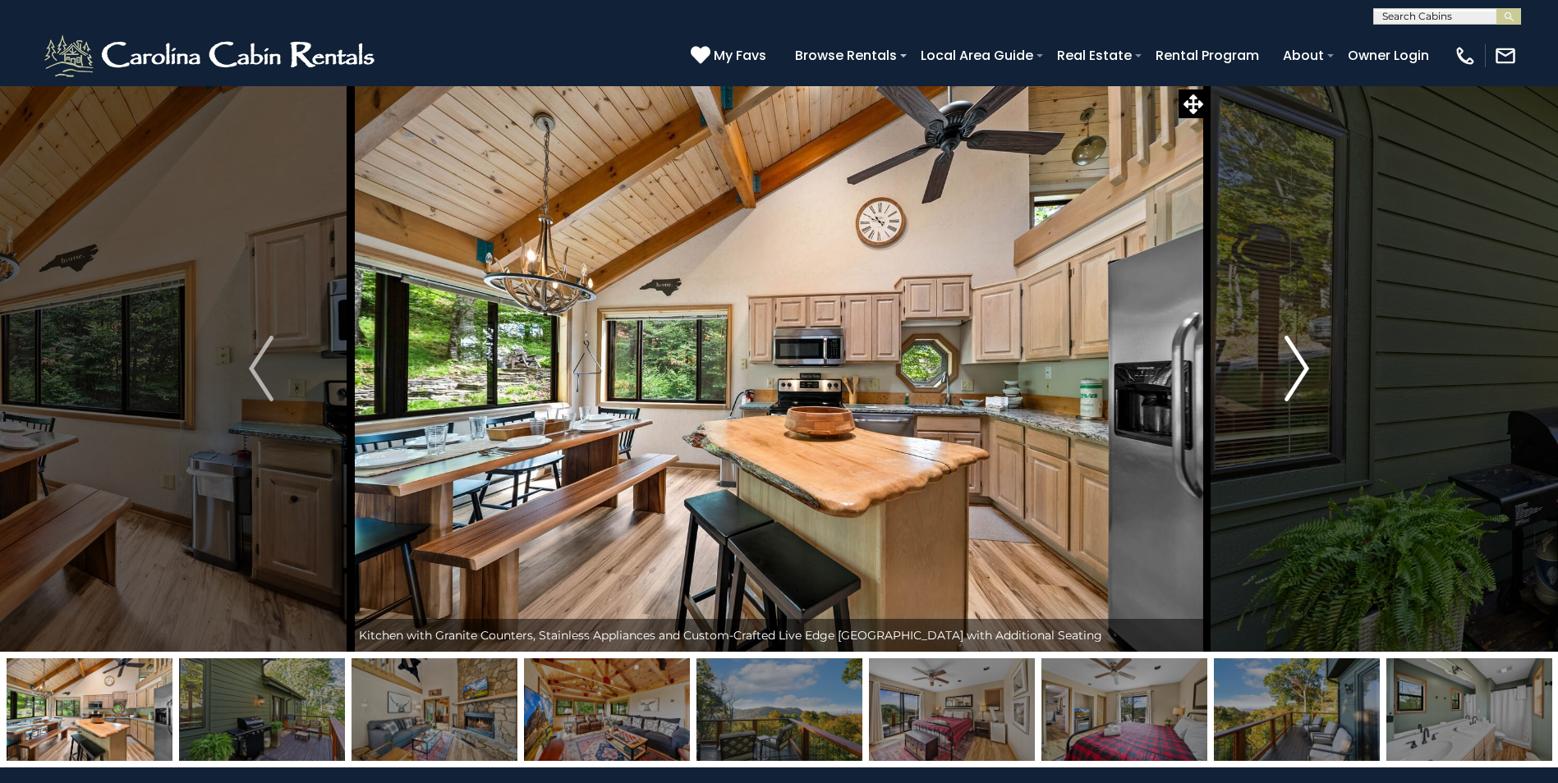
click at [1303, 370] on img "Next" at bounding box center [1296, 369] width 25 height 66
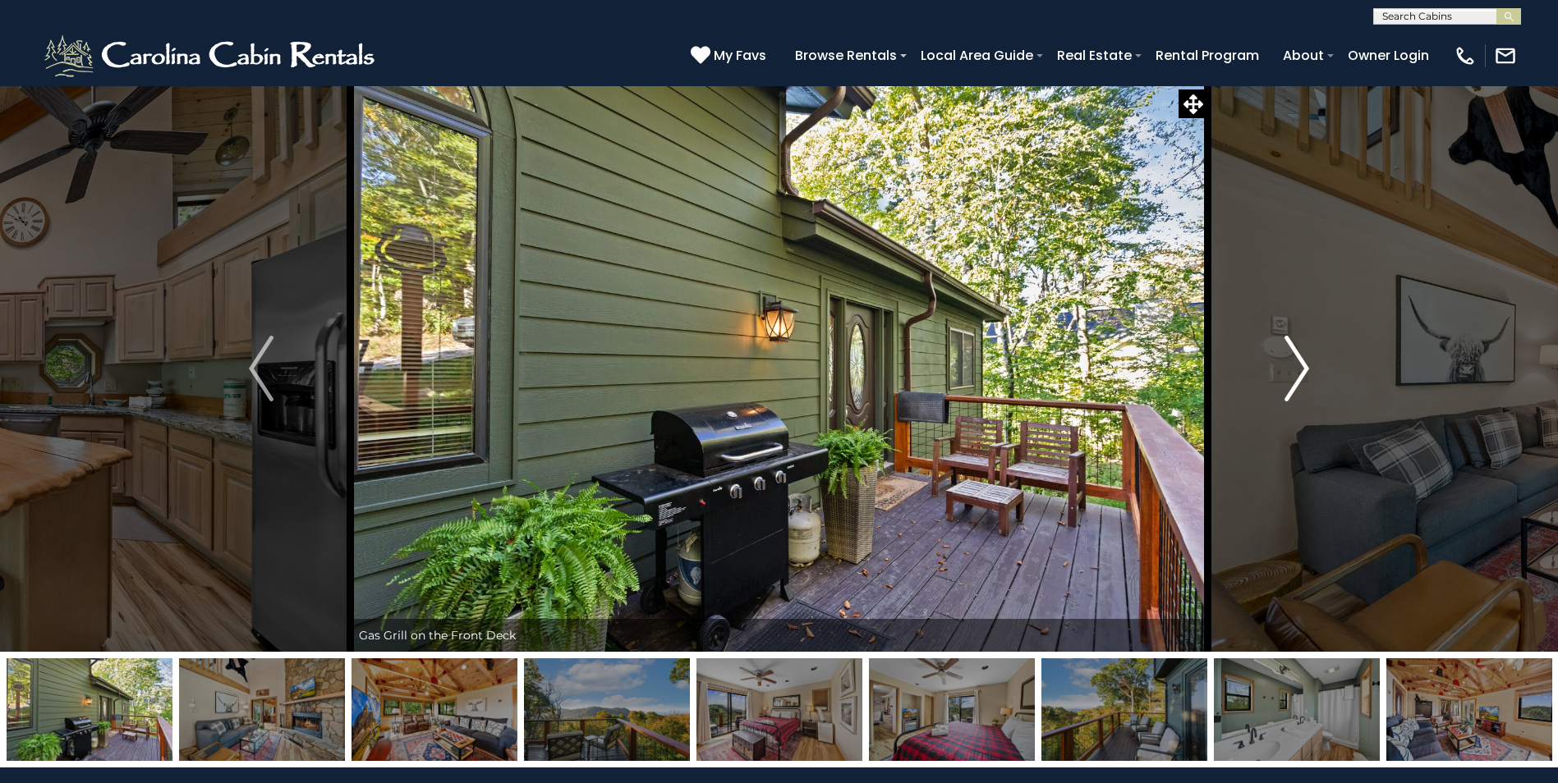
click at [1303, 370] on img "Next" at bounding box center [1296, 369] width 25 height 66
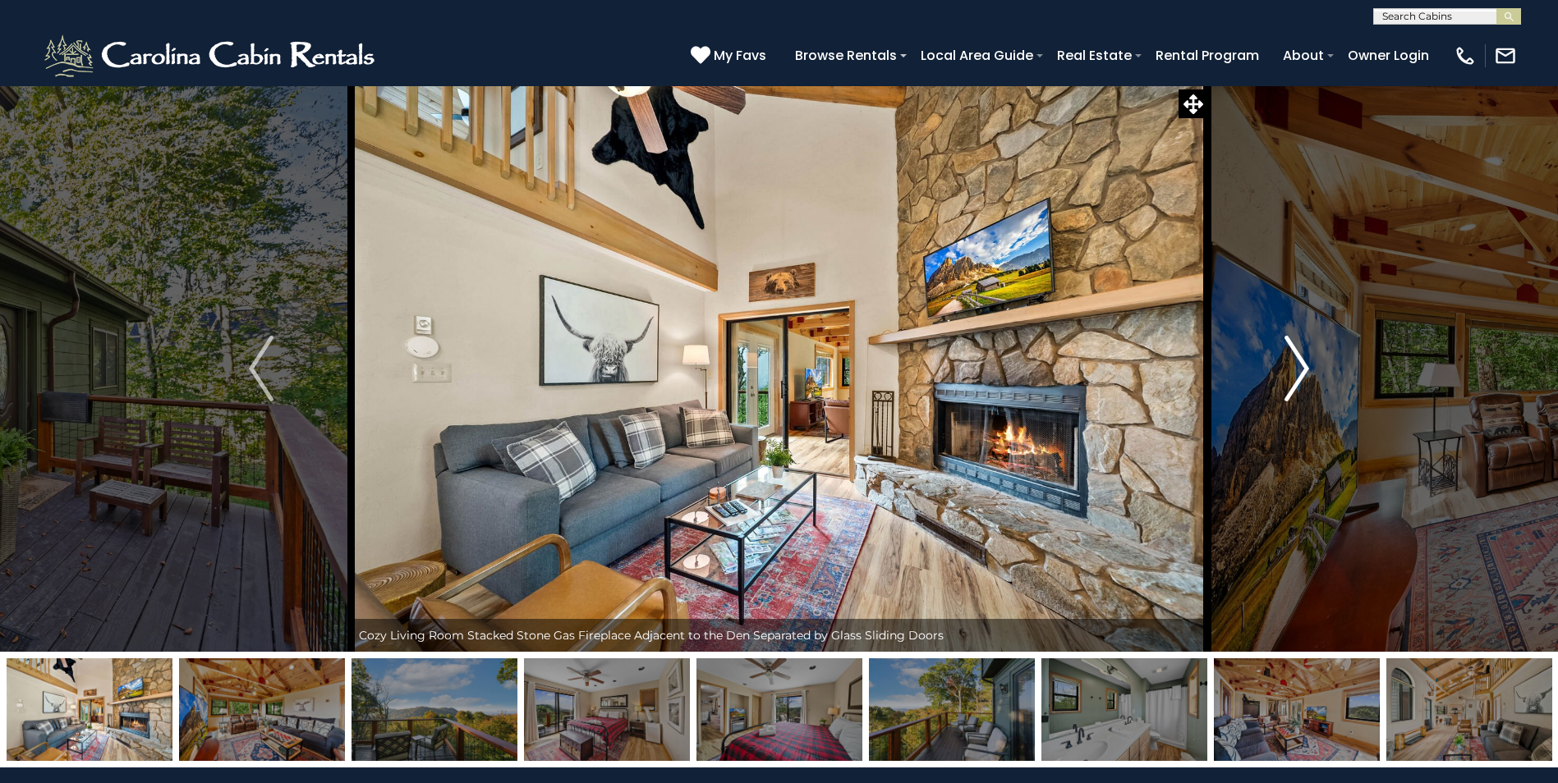
click at [1303, 370] on img "Next" at bounding box center [1296, 369] width 25 height 66
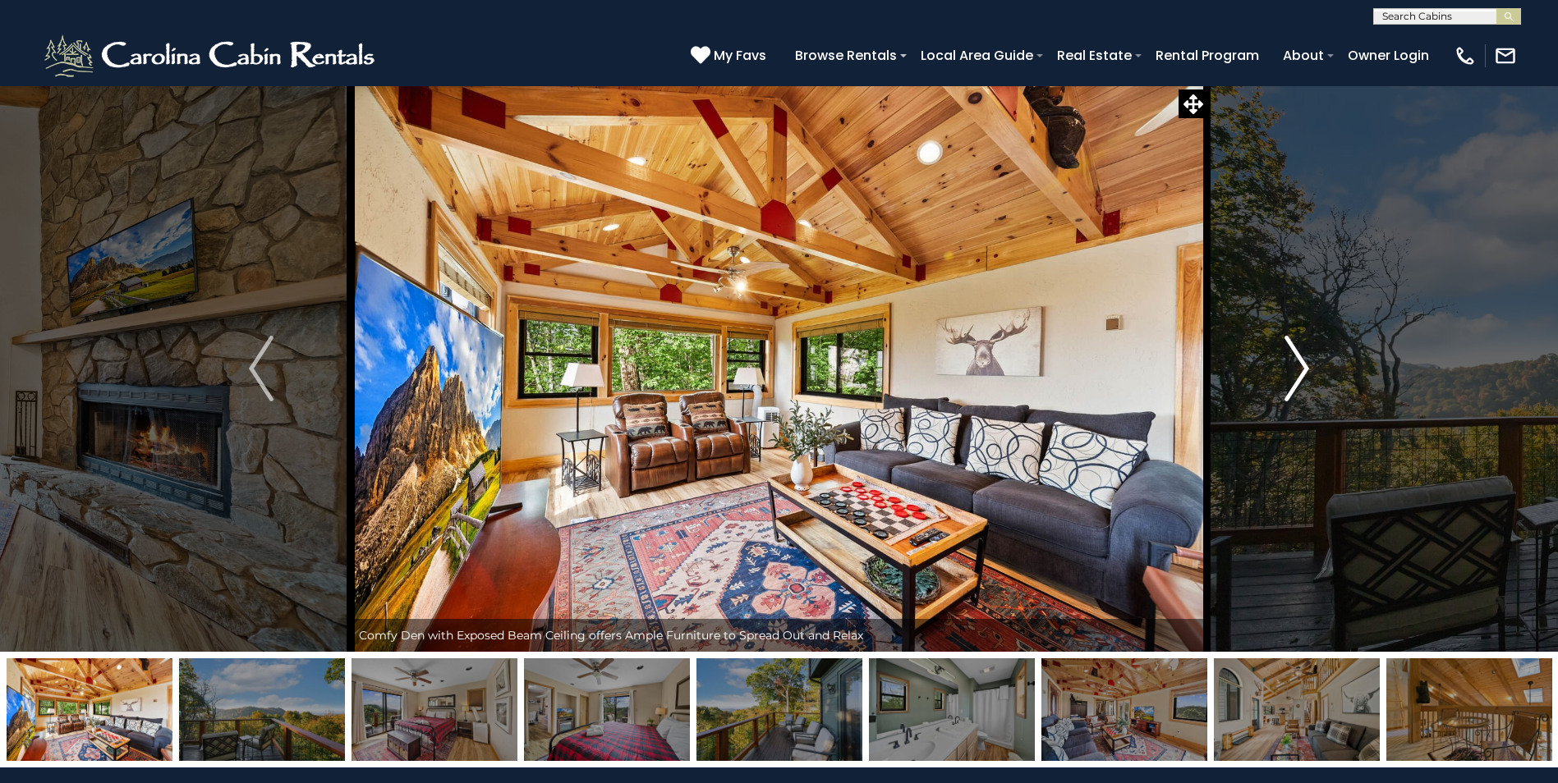
click at [1303, 370] on img "Next" at bounding box center [1296, 369] width 25 height 66
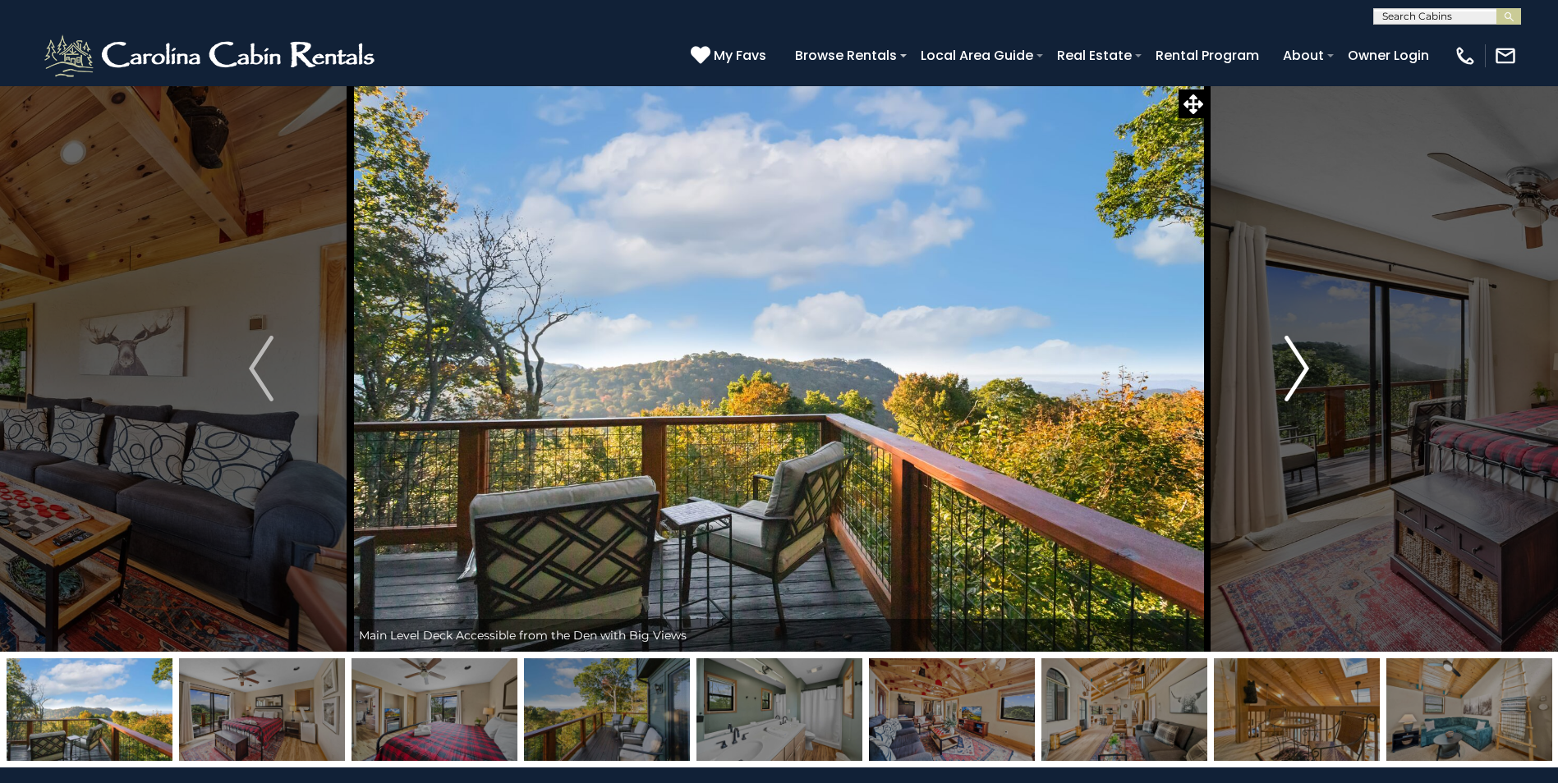
click at [1303, 370] on img "Next" at bounding box center [1296, 369] width 25 height 66
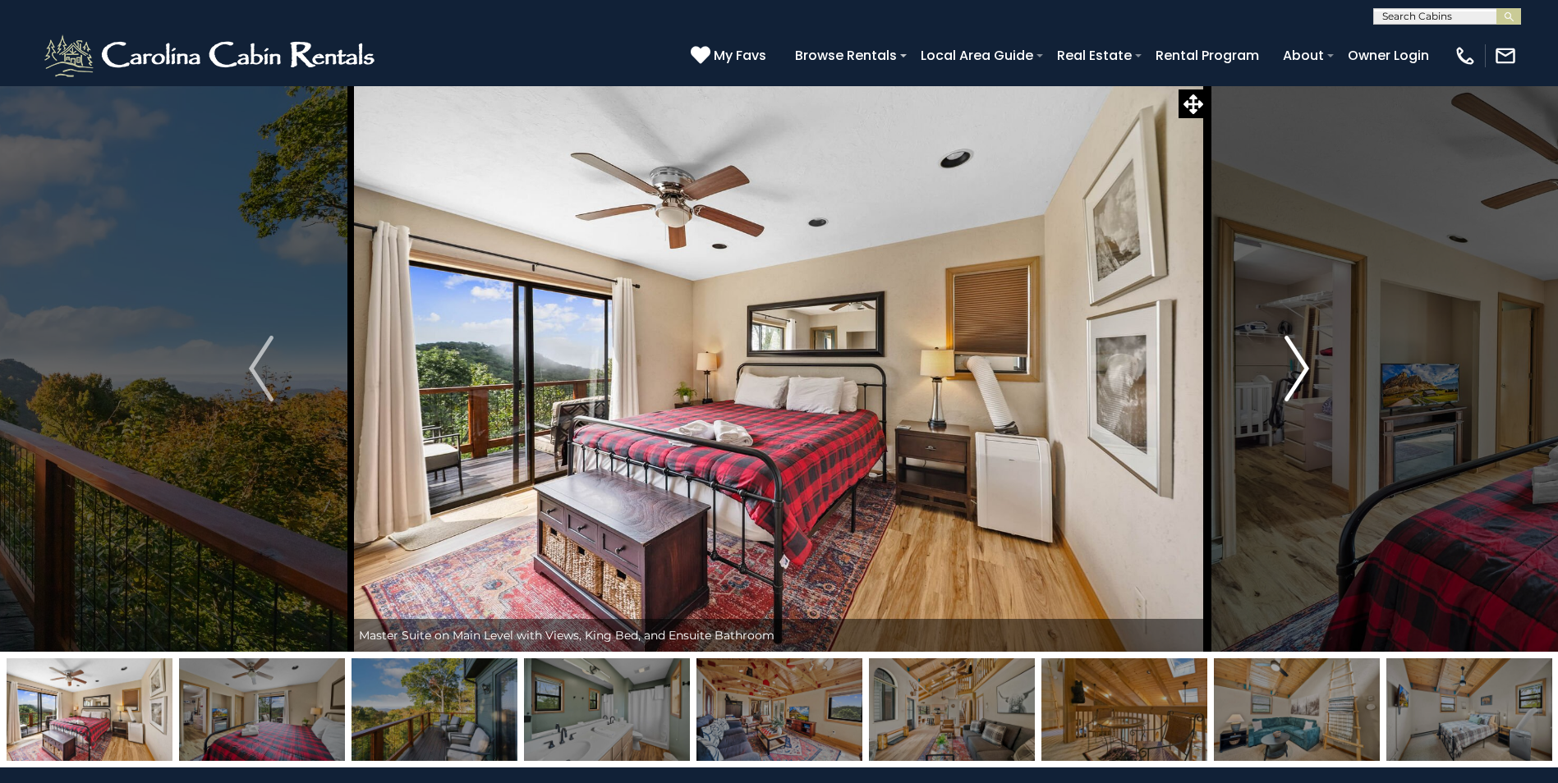
click at [1303, 370] on img "Next" at bounding box center [1296, 369] width 25 height 66
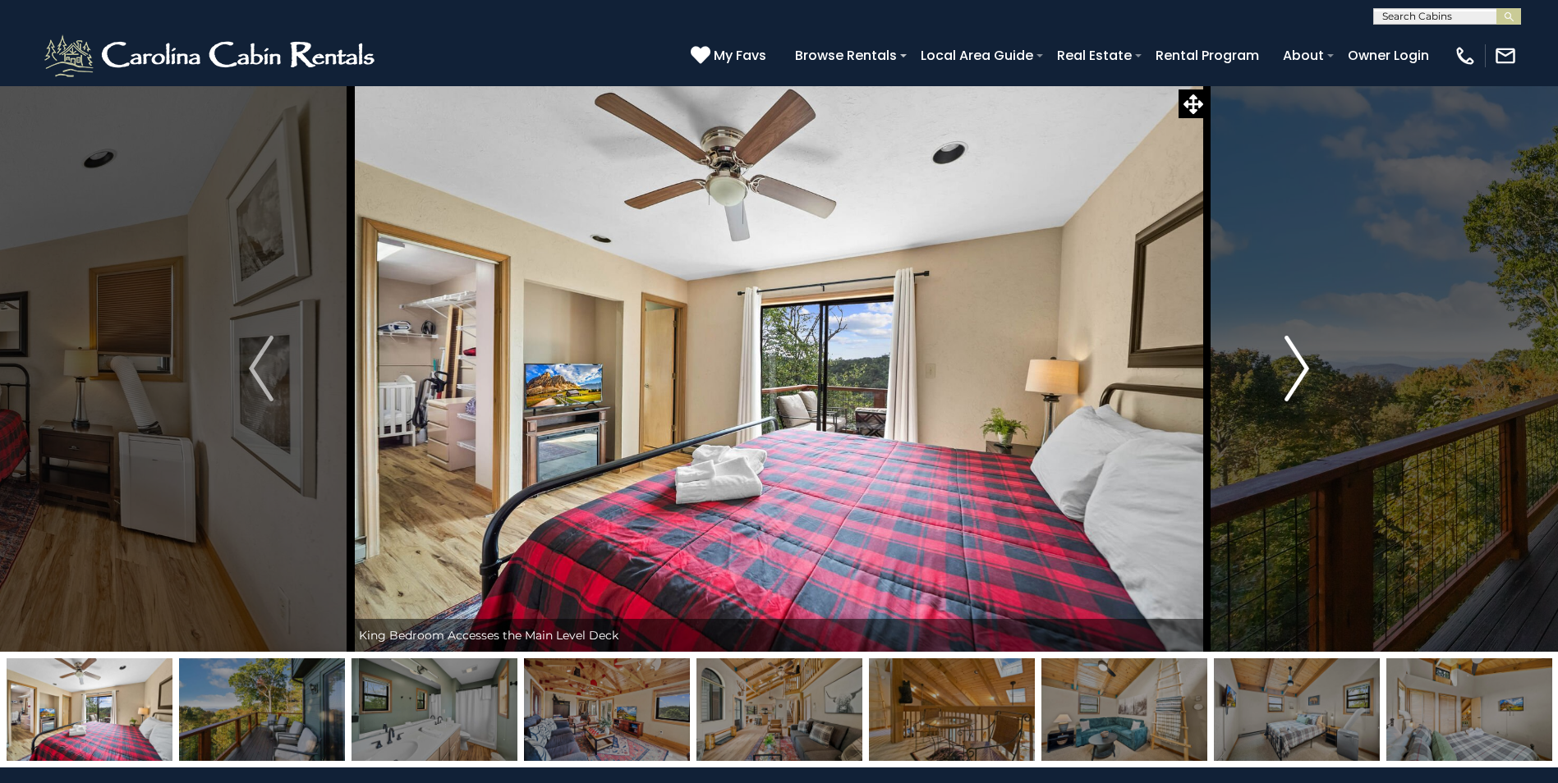
click at [1303, 370] on img "Next" at bounding box center [1296, 369] width 25 height 66
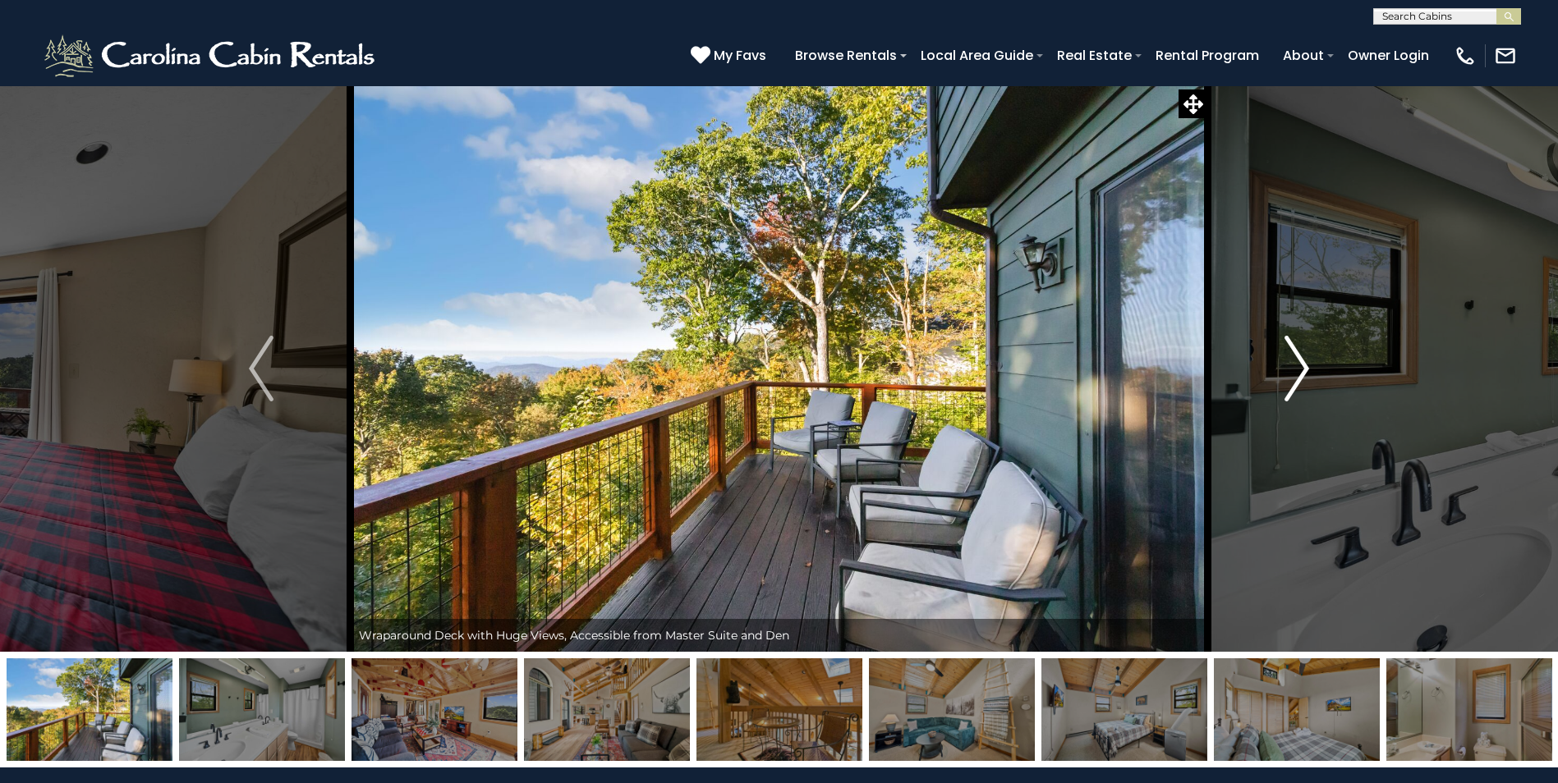
click at [1303, 370] on img "Next" at bounding box center [1296, 369] width 25 height 66
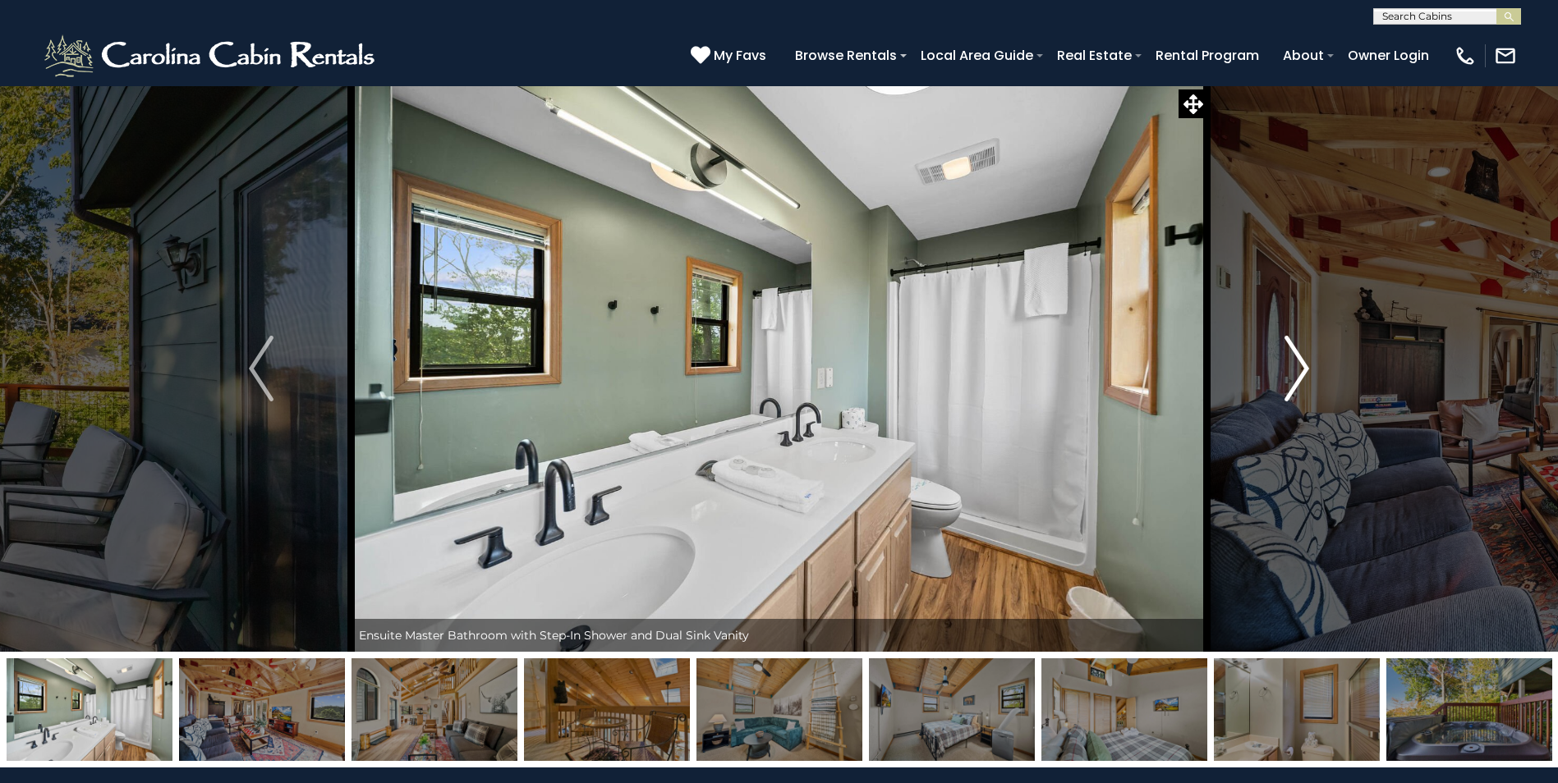
click at [1303, 370] on img "Next" at bounding box center [1296, 369] width 25 height 66
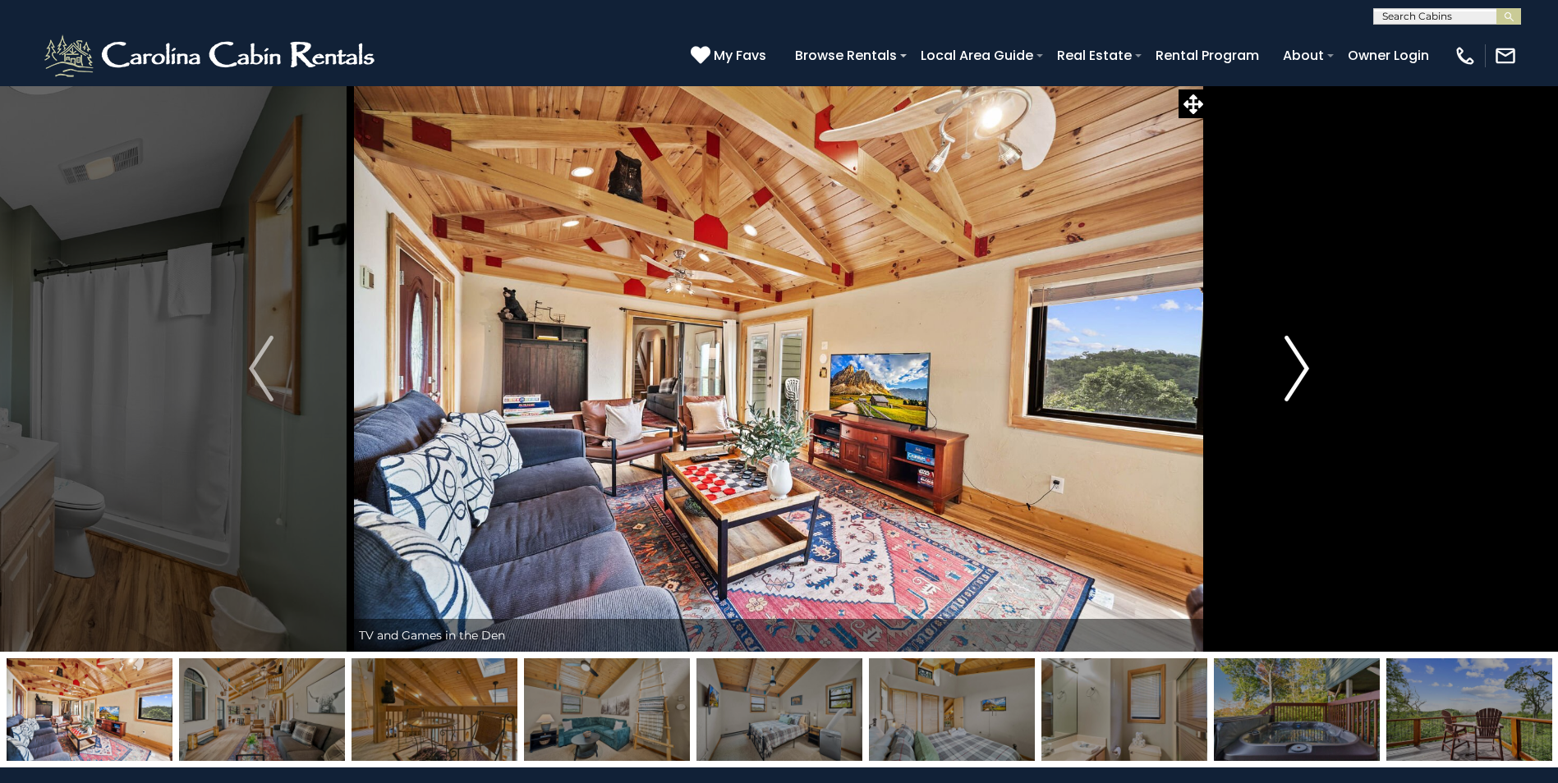
click at [1303, 370] on img "Next" at bounding box center [1296, 369] width 25 height 66
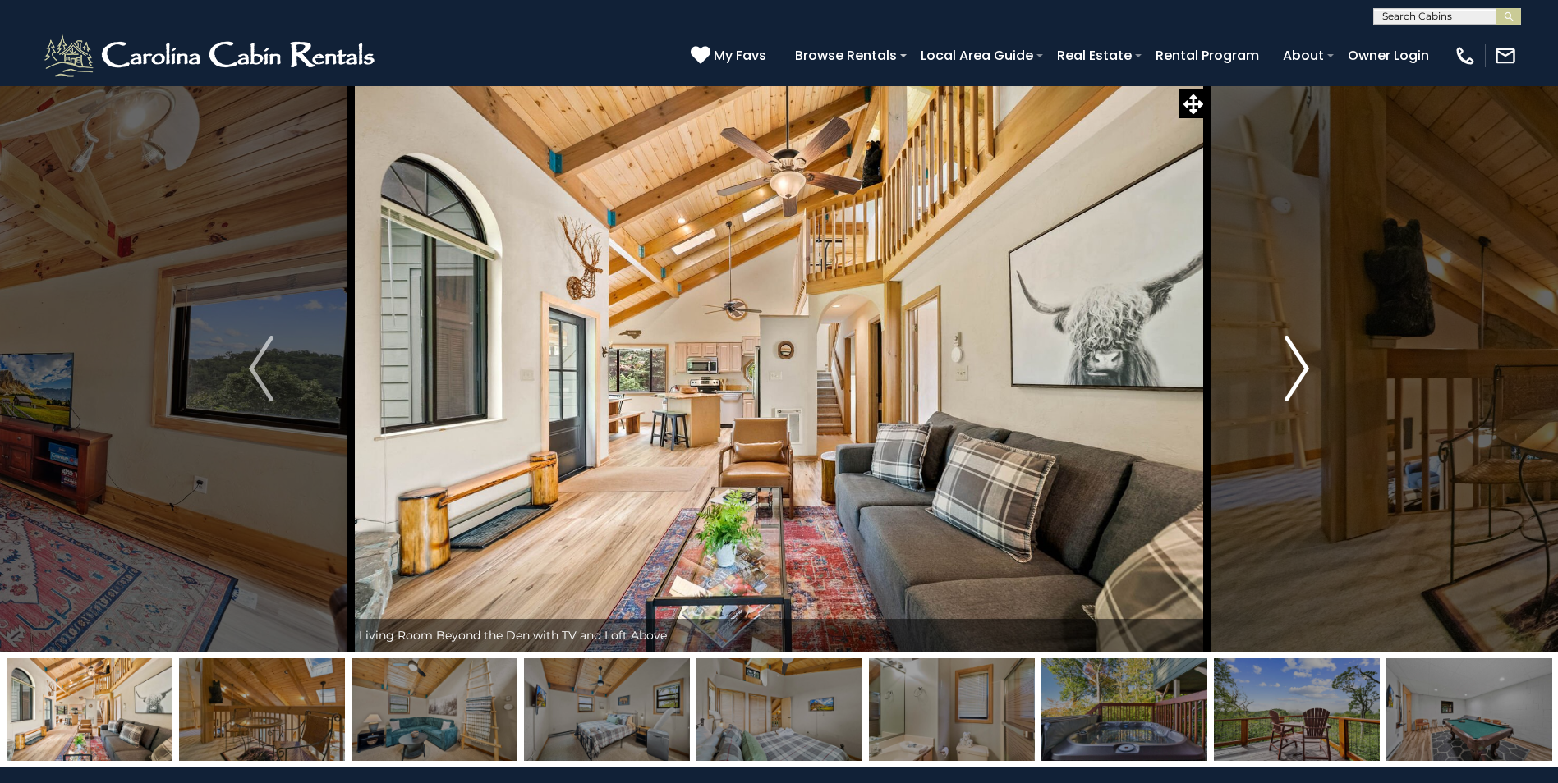
click at [1303, 370] on img "Next" at bounding box center [1296, 369] width 25 height 66
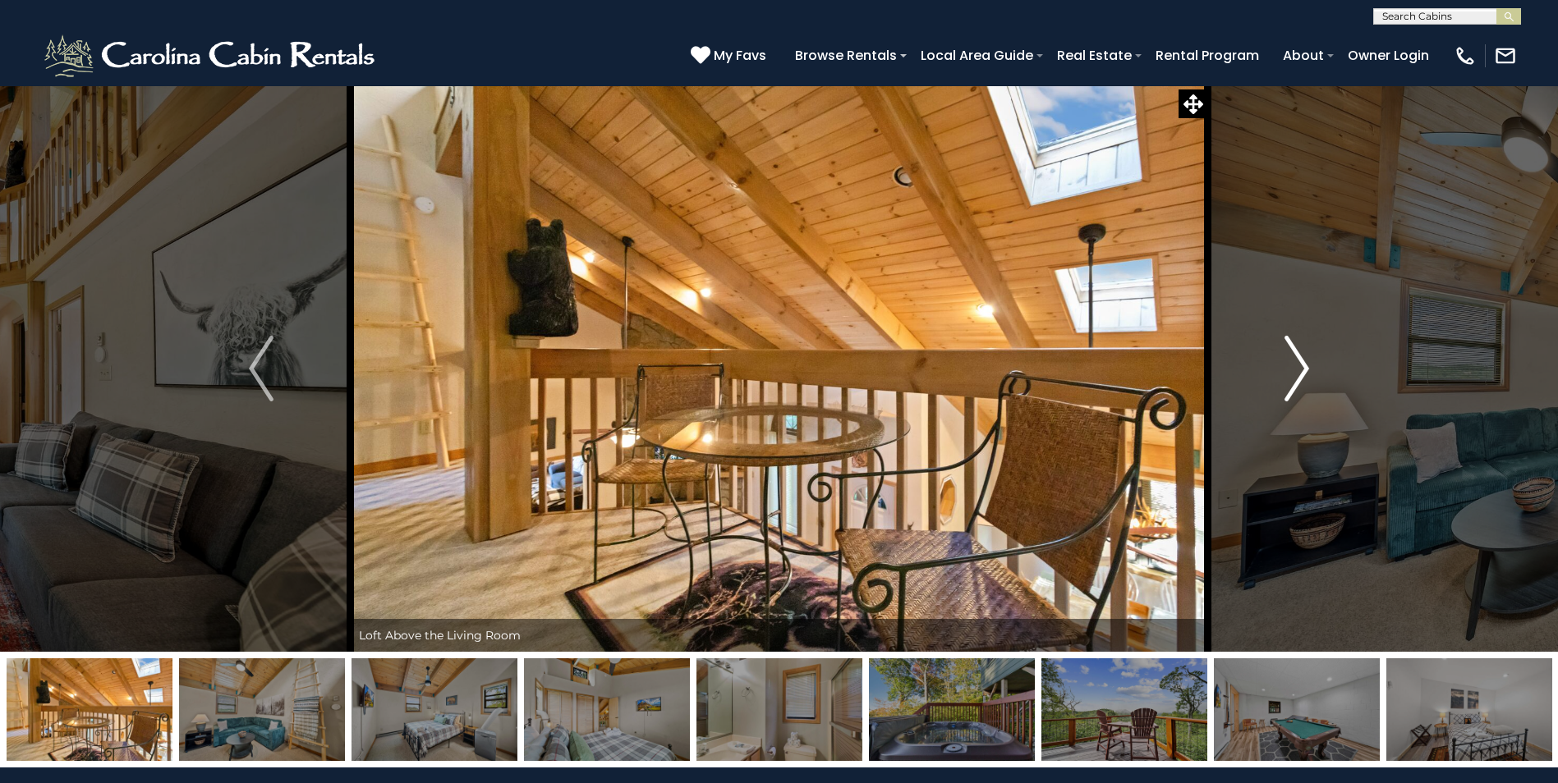
click at [1303, 370] on img "Next" at bounding box center [1296, 369] width 25 height 66
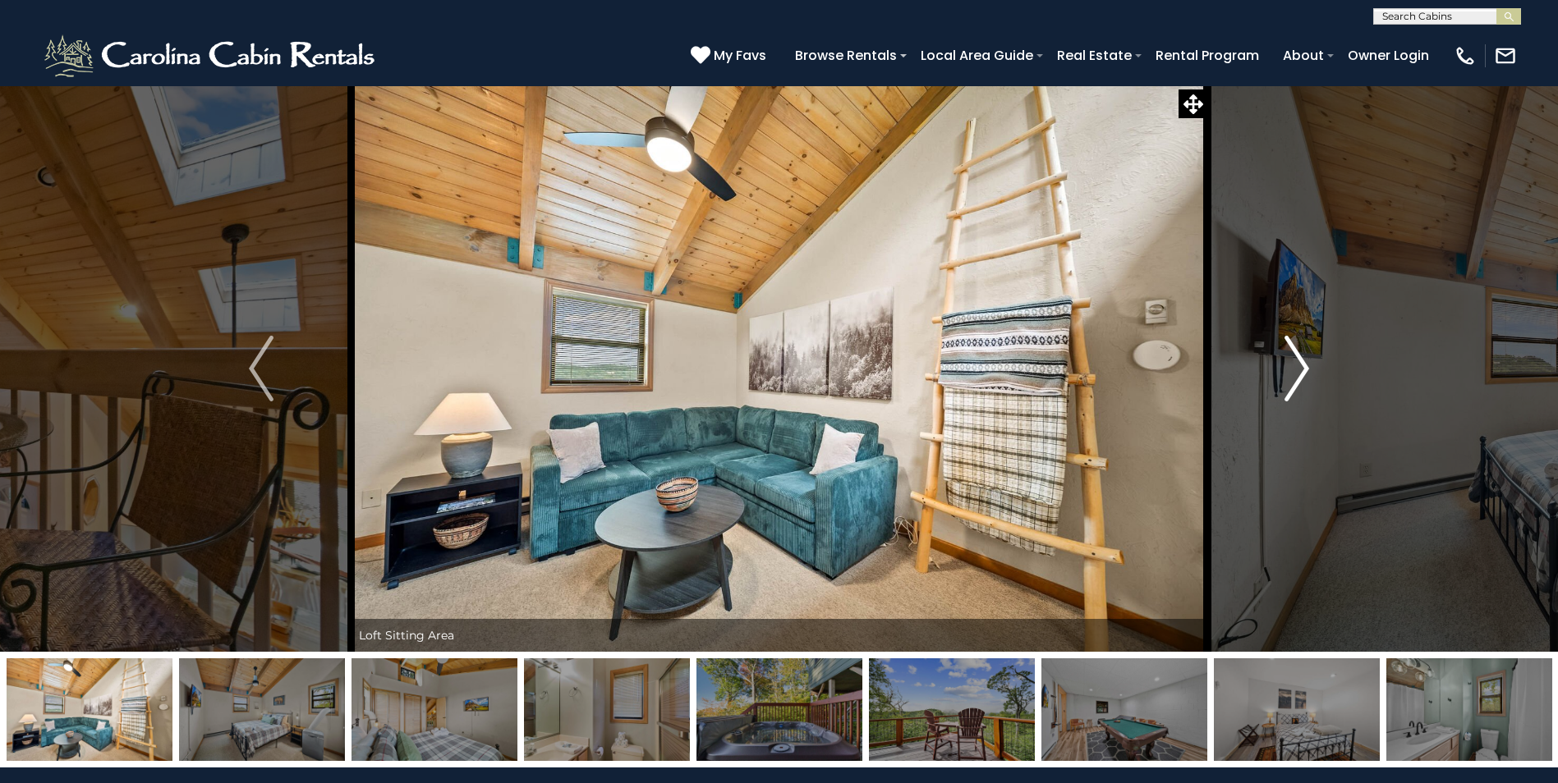
click at [1303, 370] on img "Next" at bounding box center [1296, 369] width 25 height 66
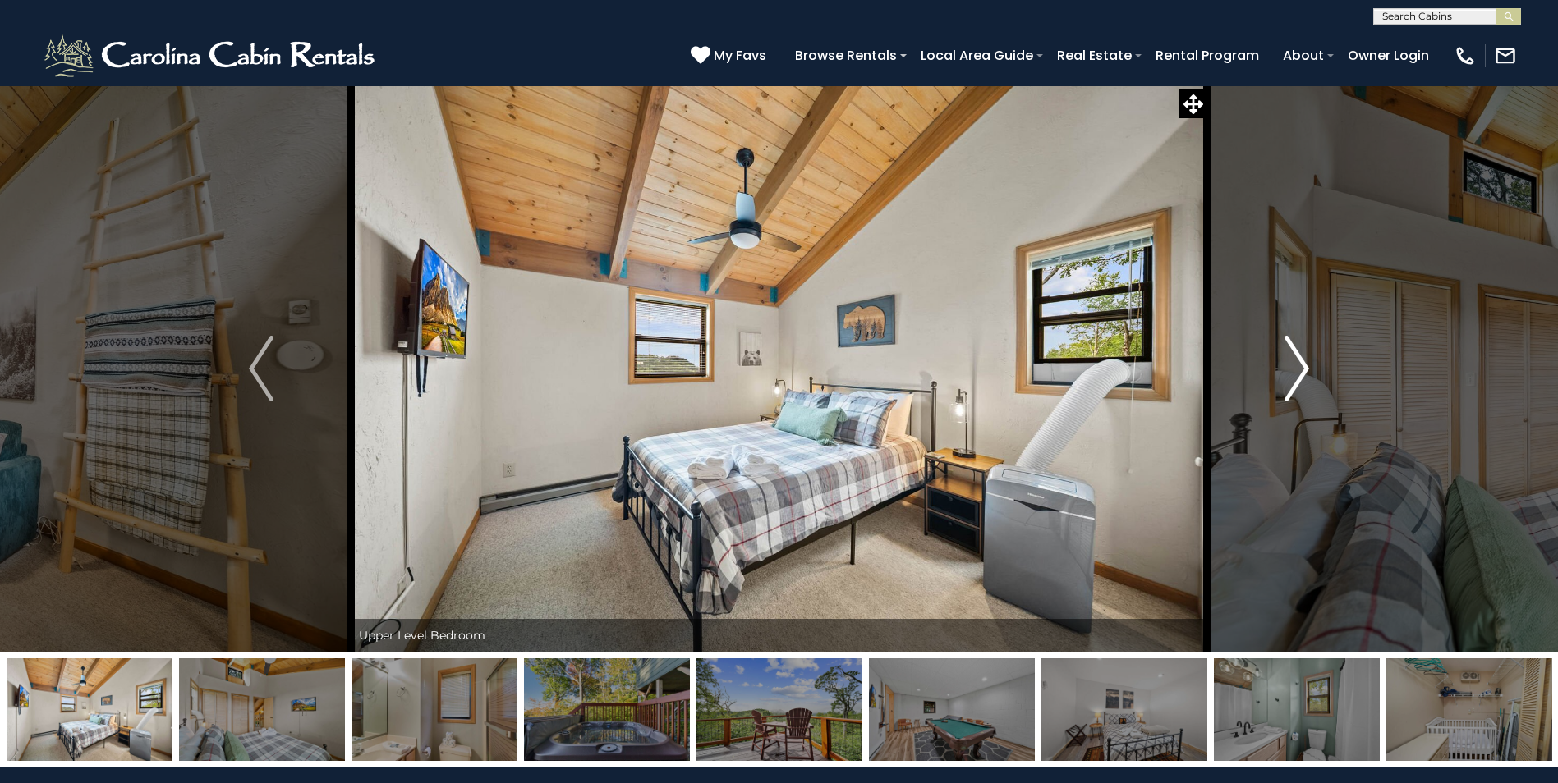
click at [1303, 370] on img "Next" at bounding box center [1296, 369] width 25 height 66
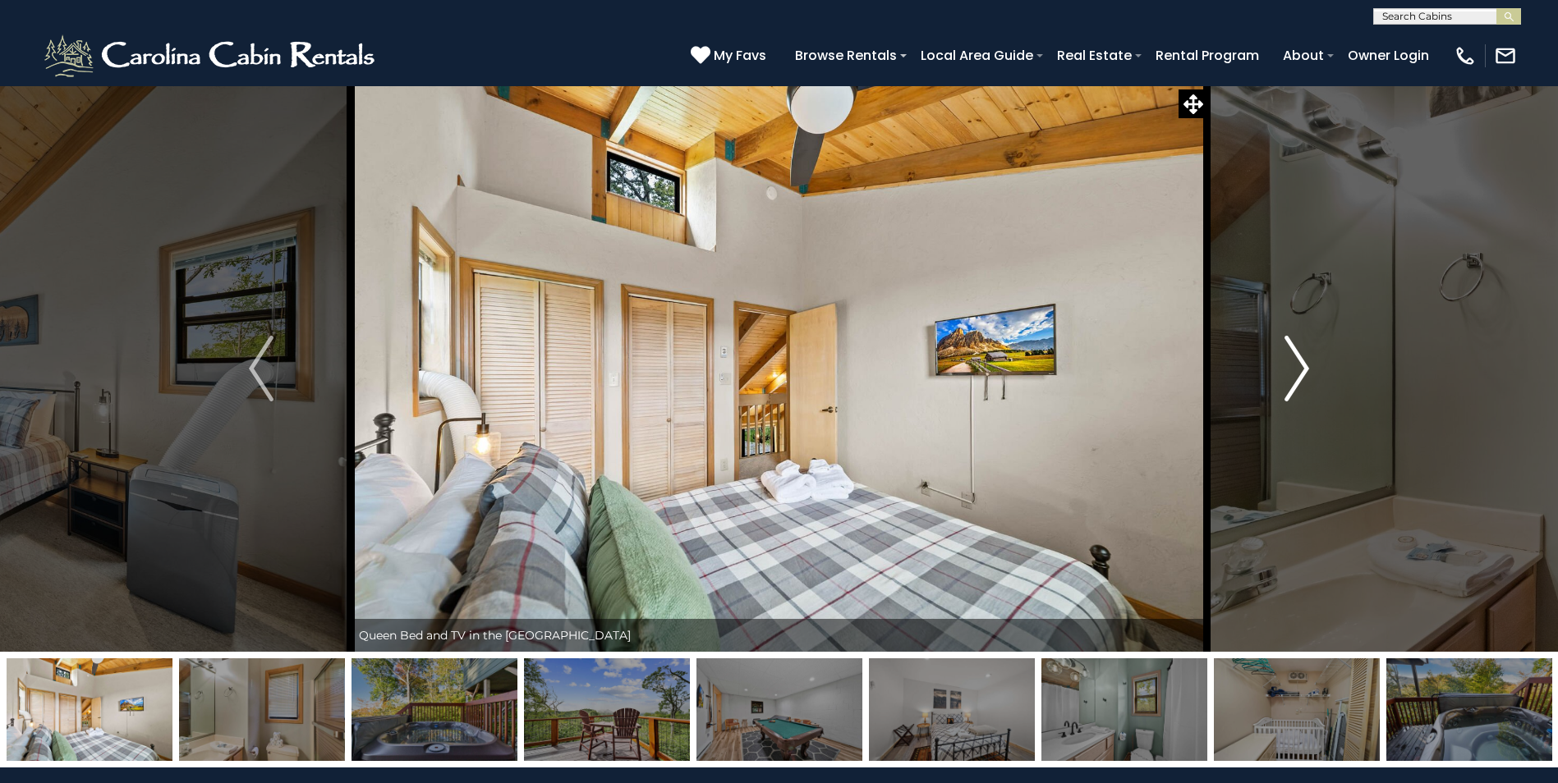
click at [1303, 370] on img "Next" at bounding box center [1296, 369] width 25 height 66
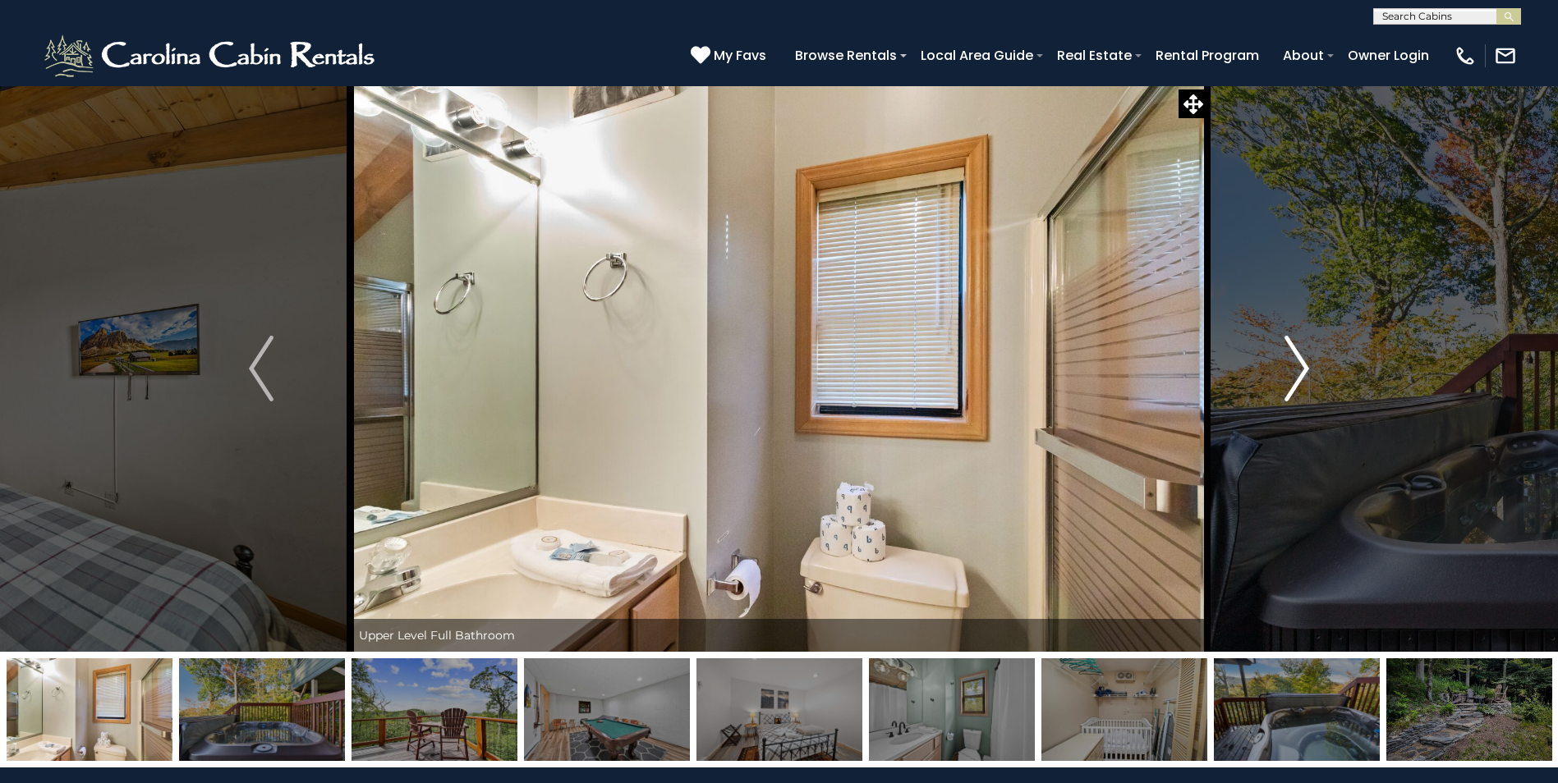
click at [1303, 370] on img "Next" at bounding box center [1296, 369] width 25 height 66
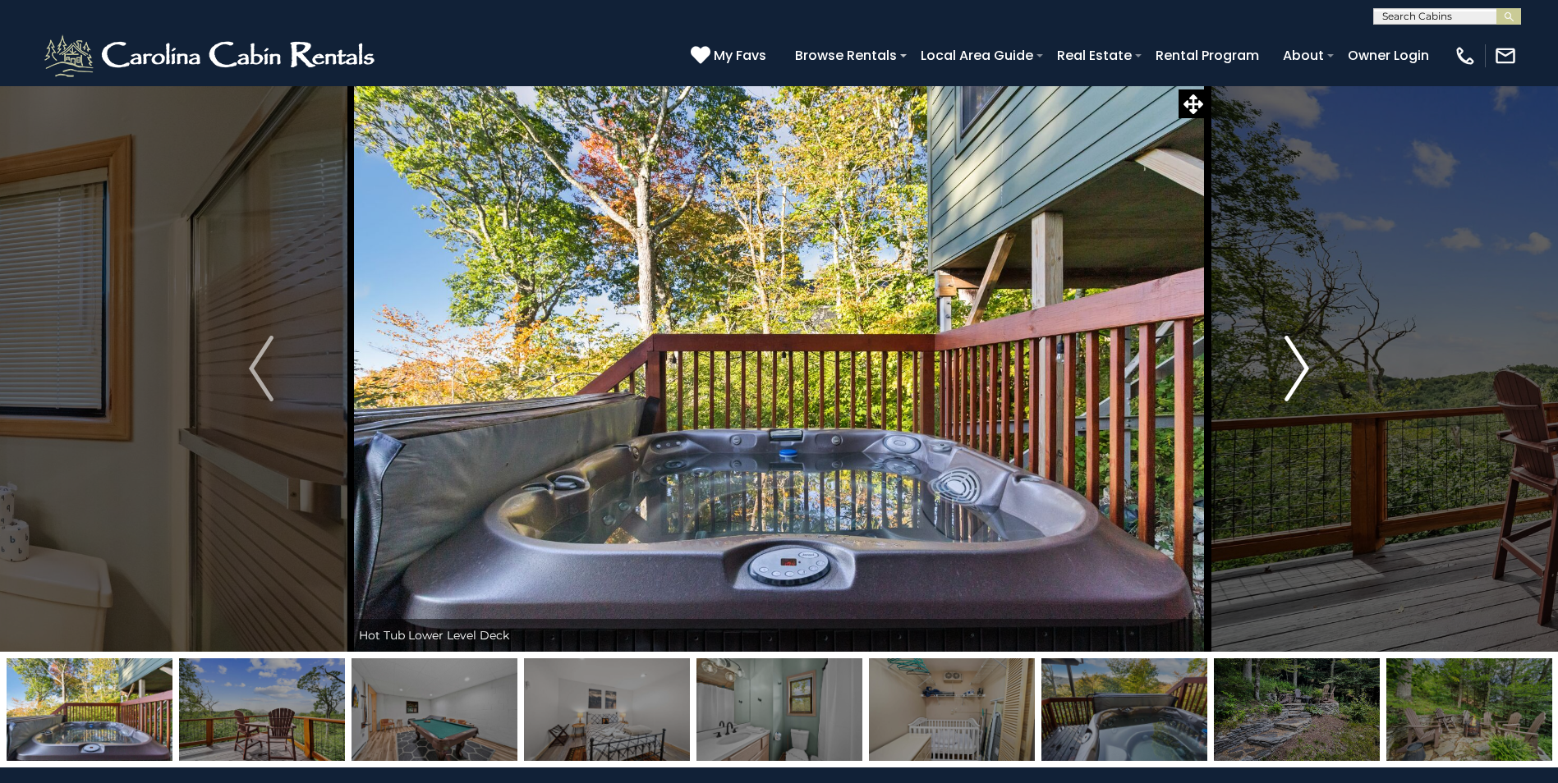
click at [1303, 370] on img "Next" at bounding box center [1296, 369] width 25 height 66
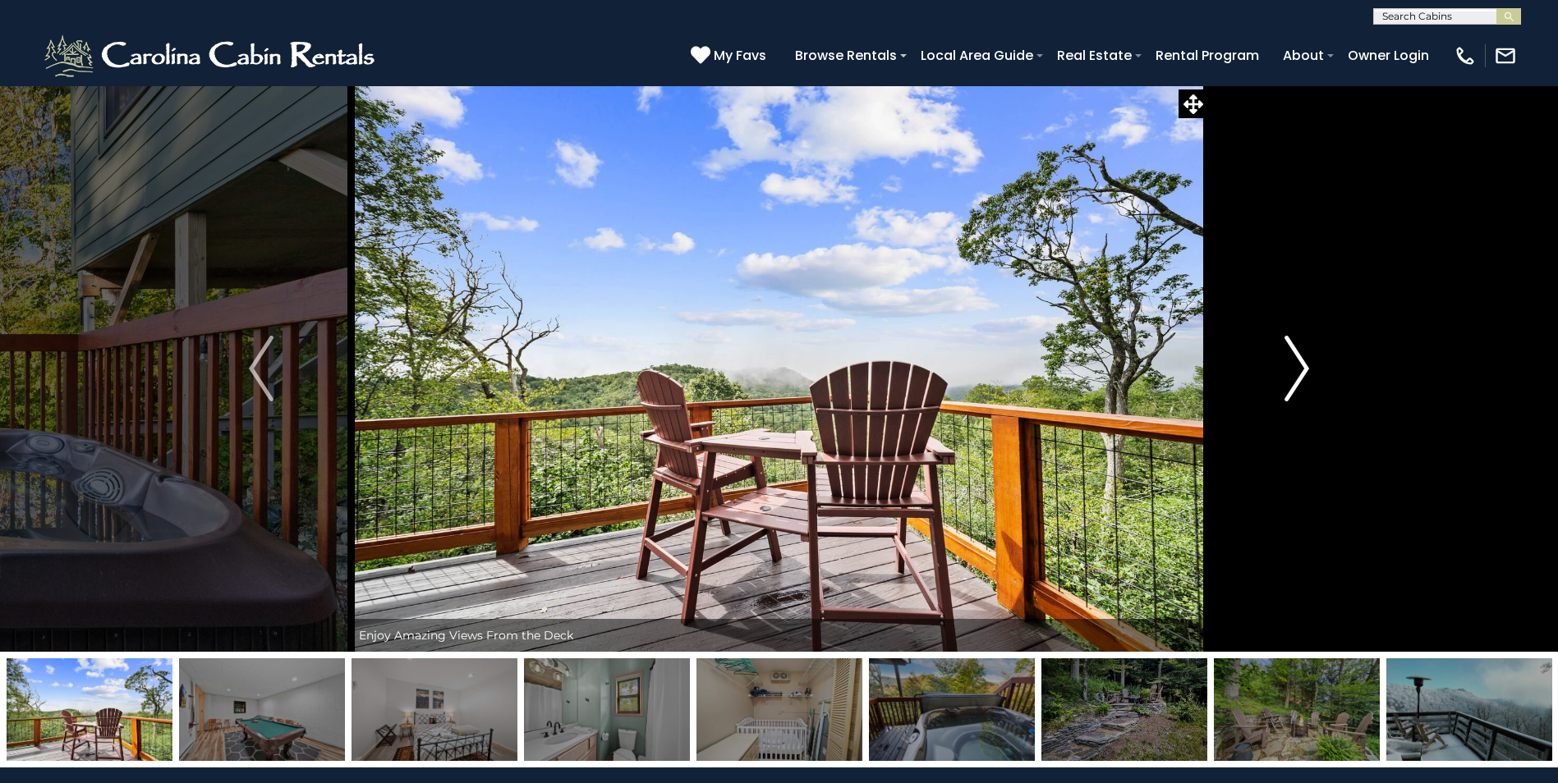
click at [1303, 370] on img "Next" at bounding box center [1296, 369] width 25 height 66
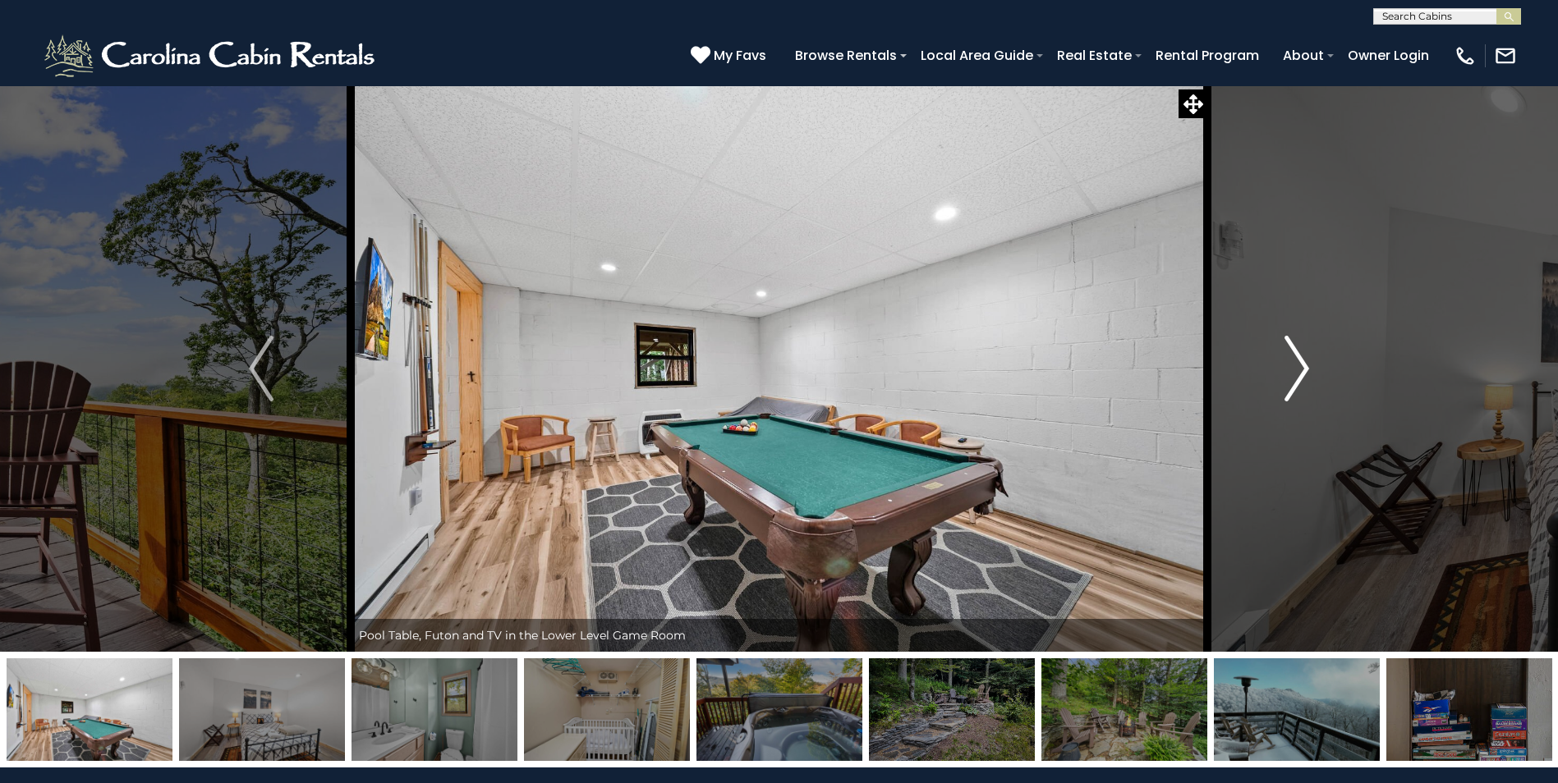
click at [1303, 370] on img "Next" at bounding box center [1296, 369] width 25 height 66
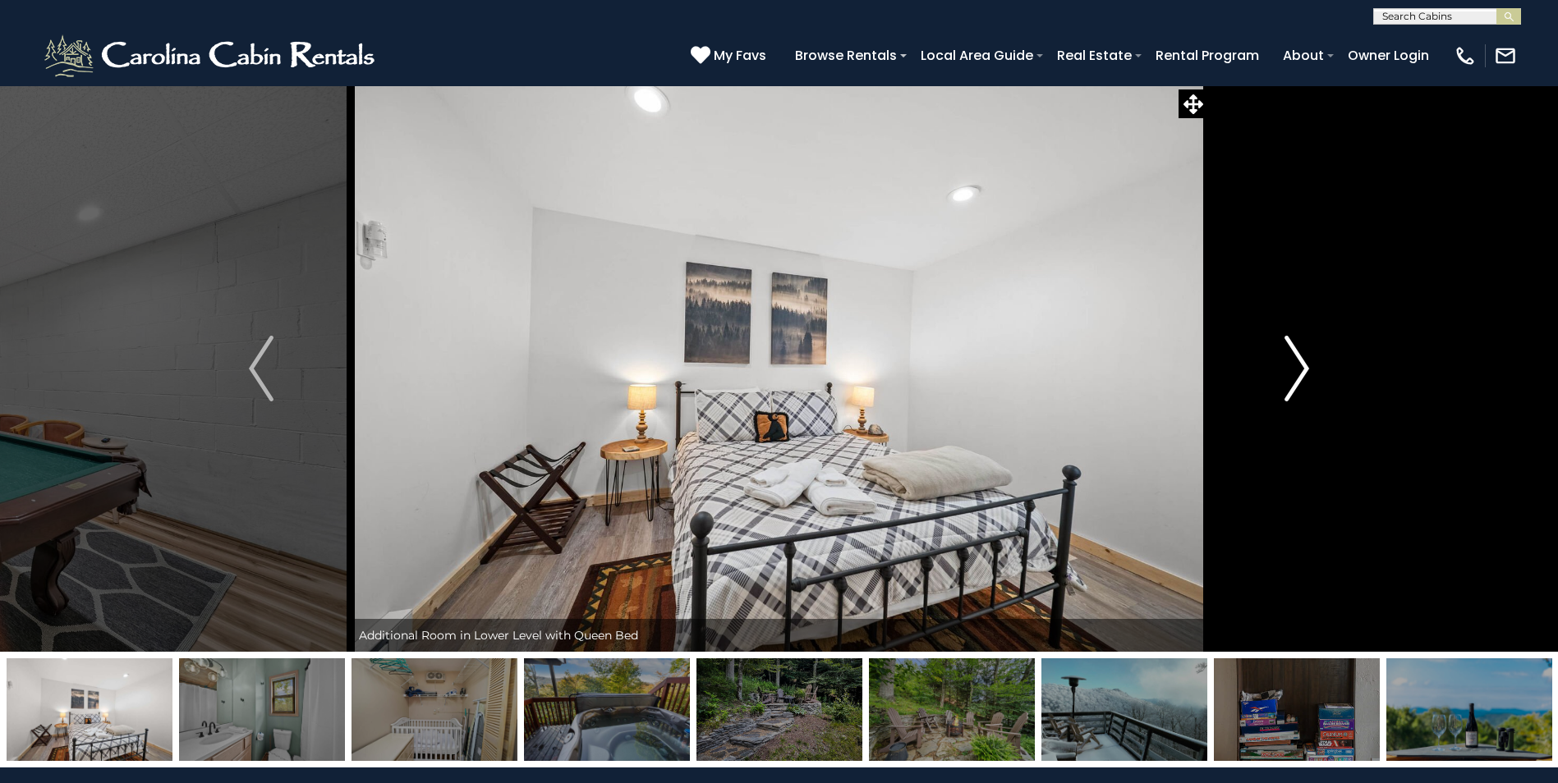
click at [1303, 370] on img "Next" at bounding box center [1296, 369] width 25 height 66
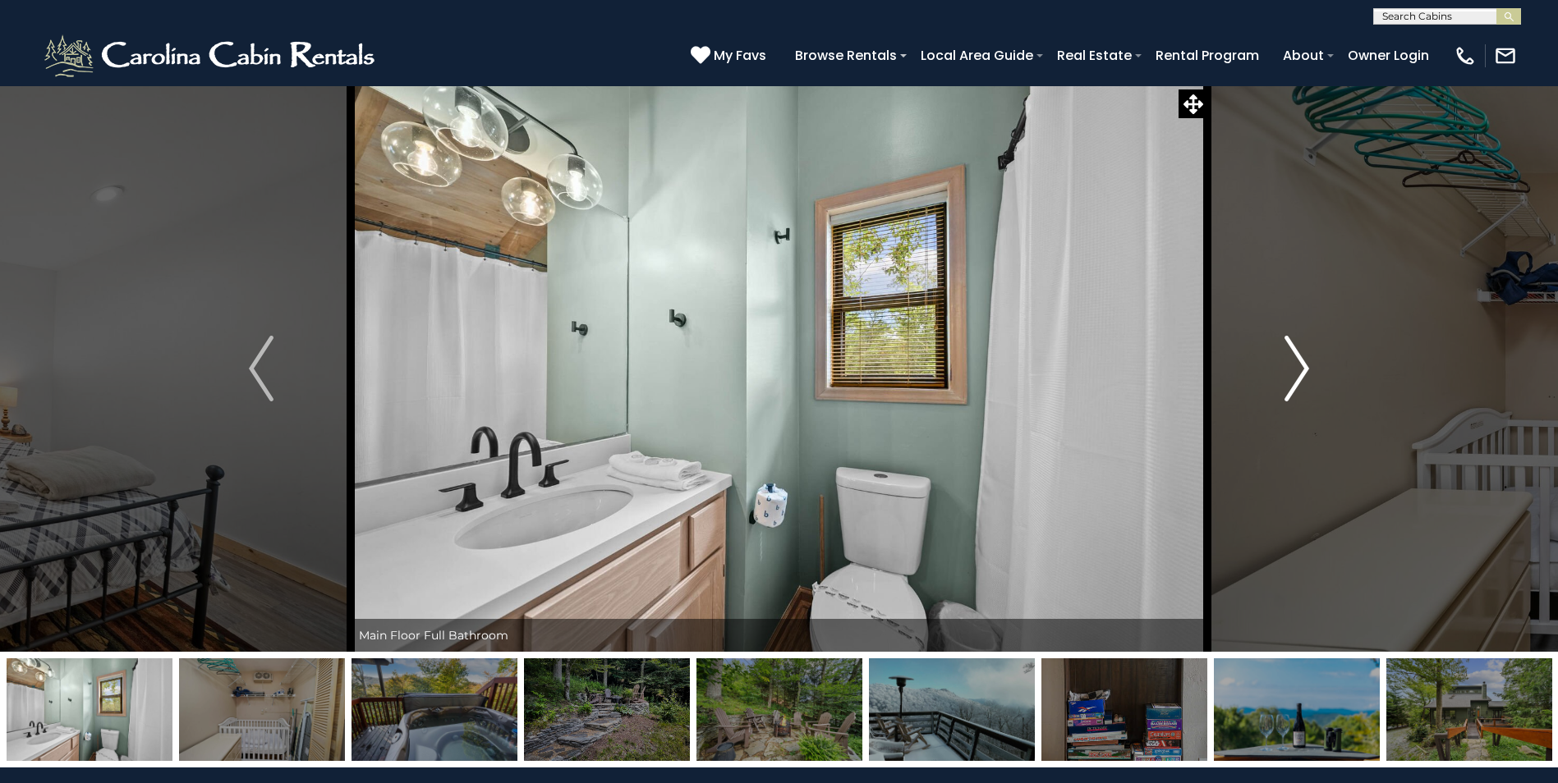
click at [1303, 370] on img "Next" at bounding box center [1296, 369] width 25 height 66
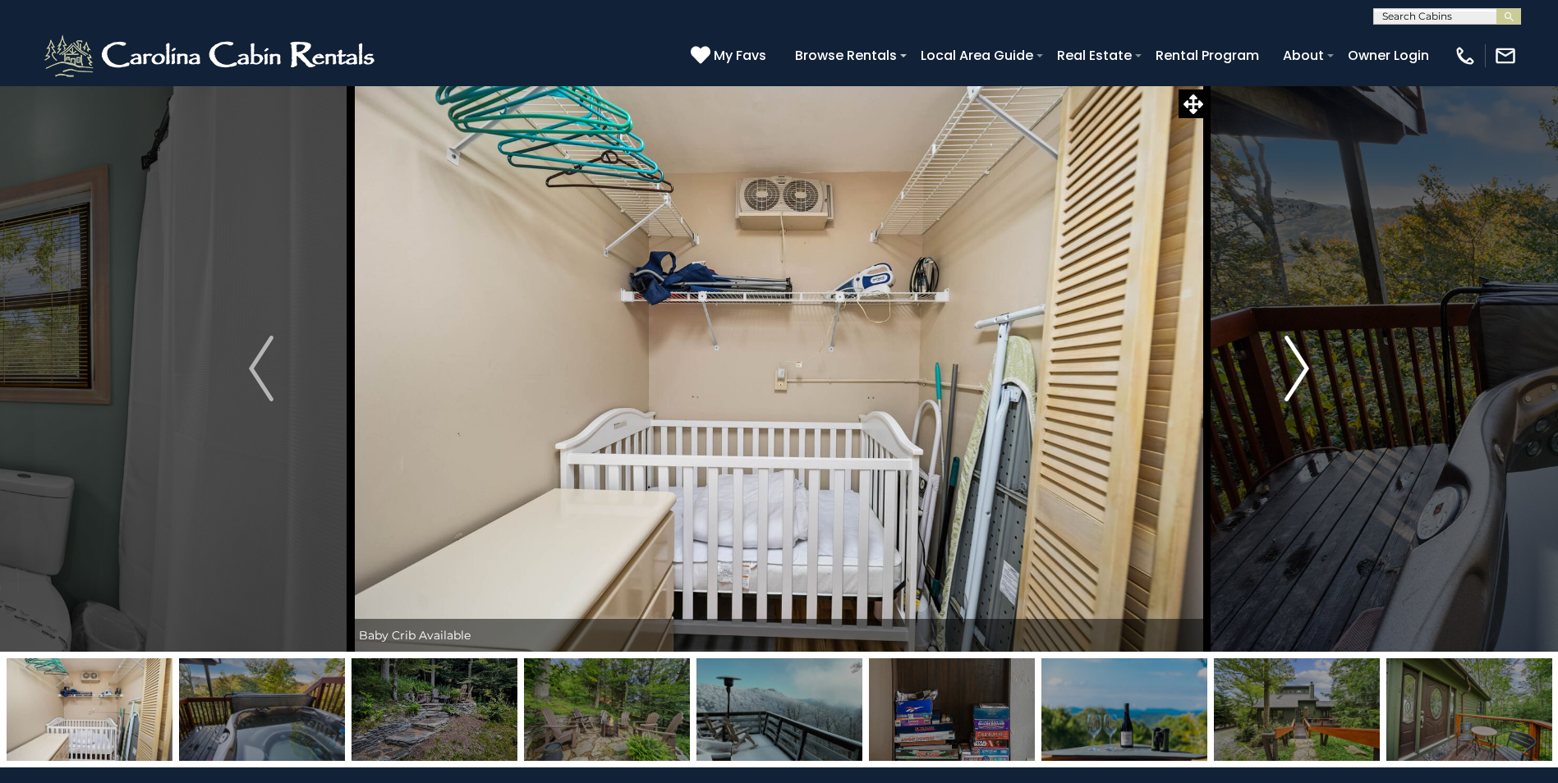
click at [1303, 370] on img "Next" at bounding box center [1296, 369] width 25 height 66
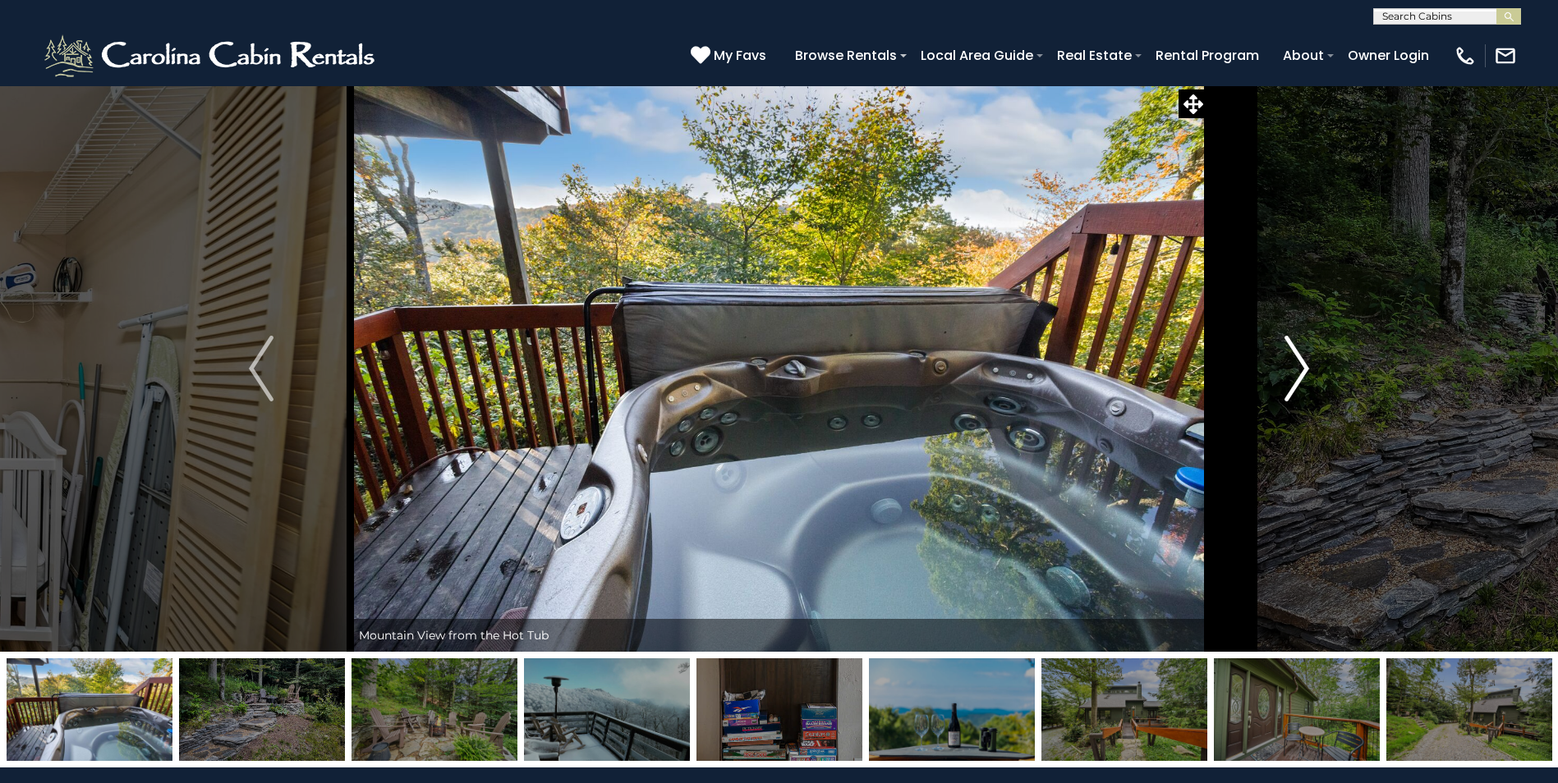
click at [1303, 370] on img "Next" at bounding box center [1296, 369] width 25 height 66
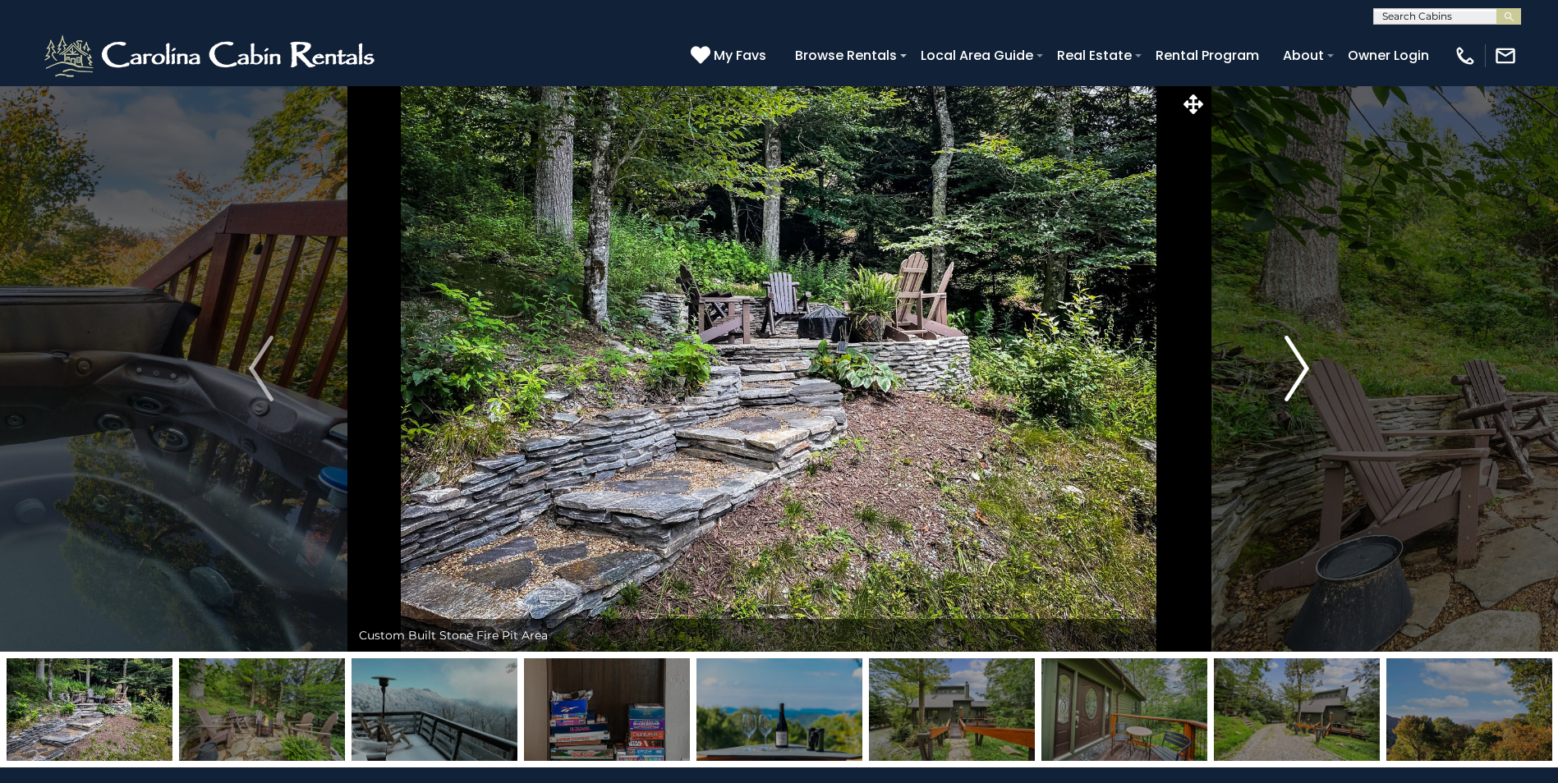
click at [1303, 370] on img "Next" at bounding box center [1296, 369] width 25 height 66
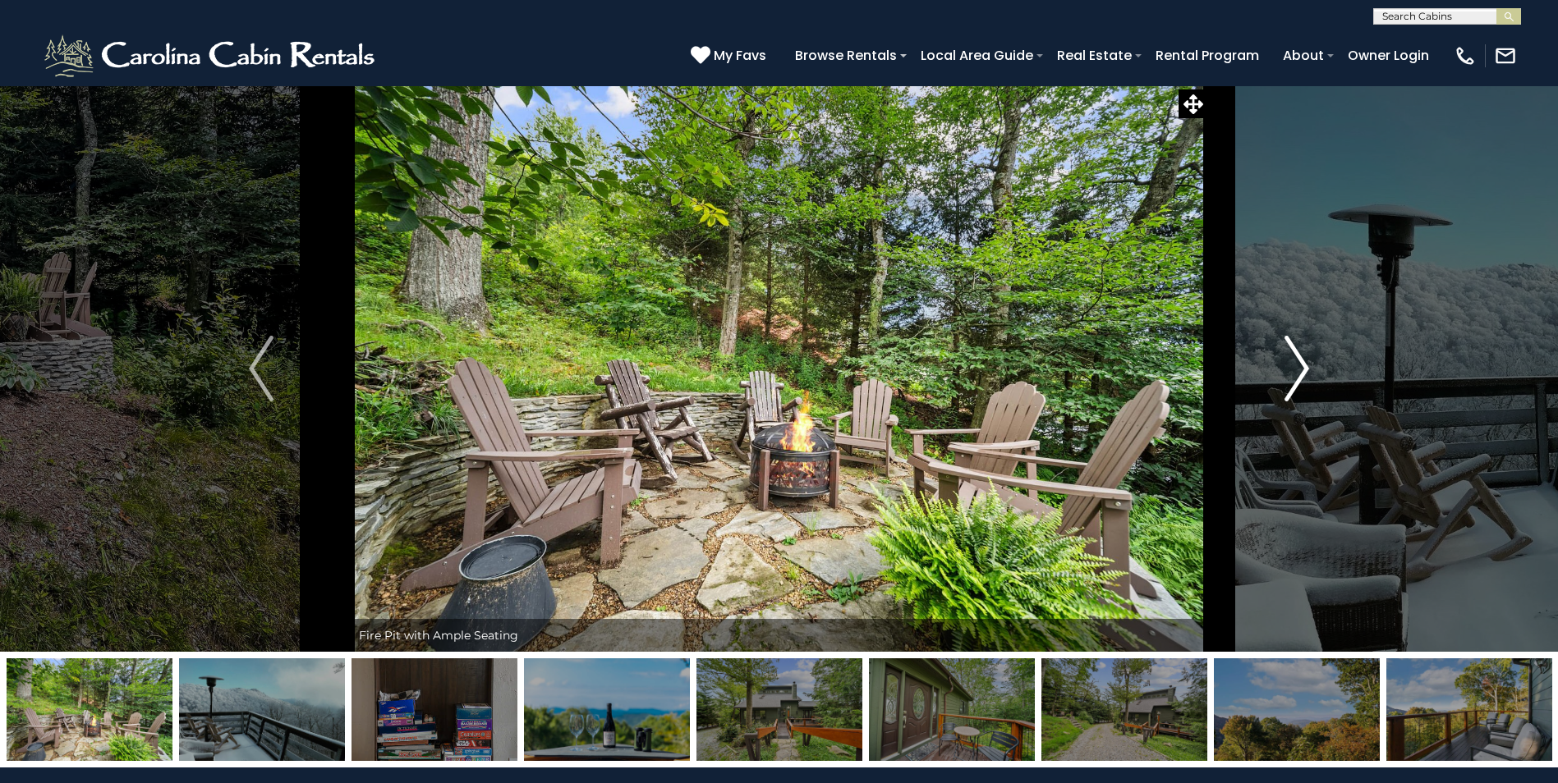
click at [1303, 370] on img "Next" at bounding box center [1296, 369] width 25 height 66
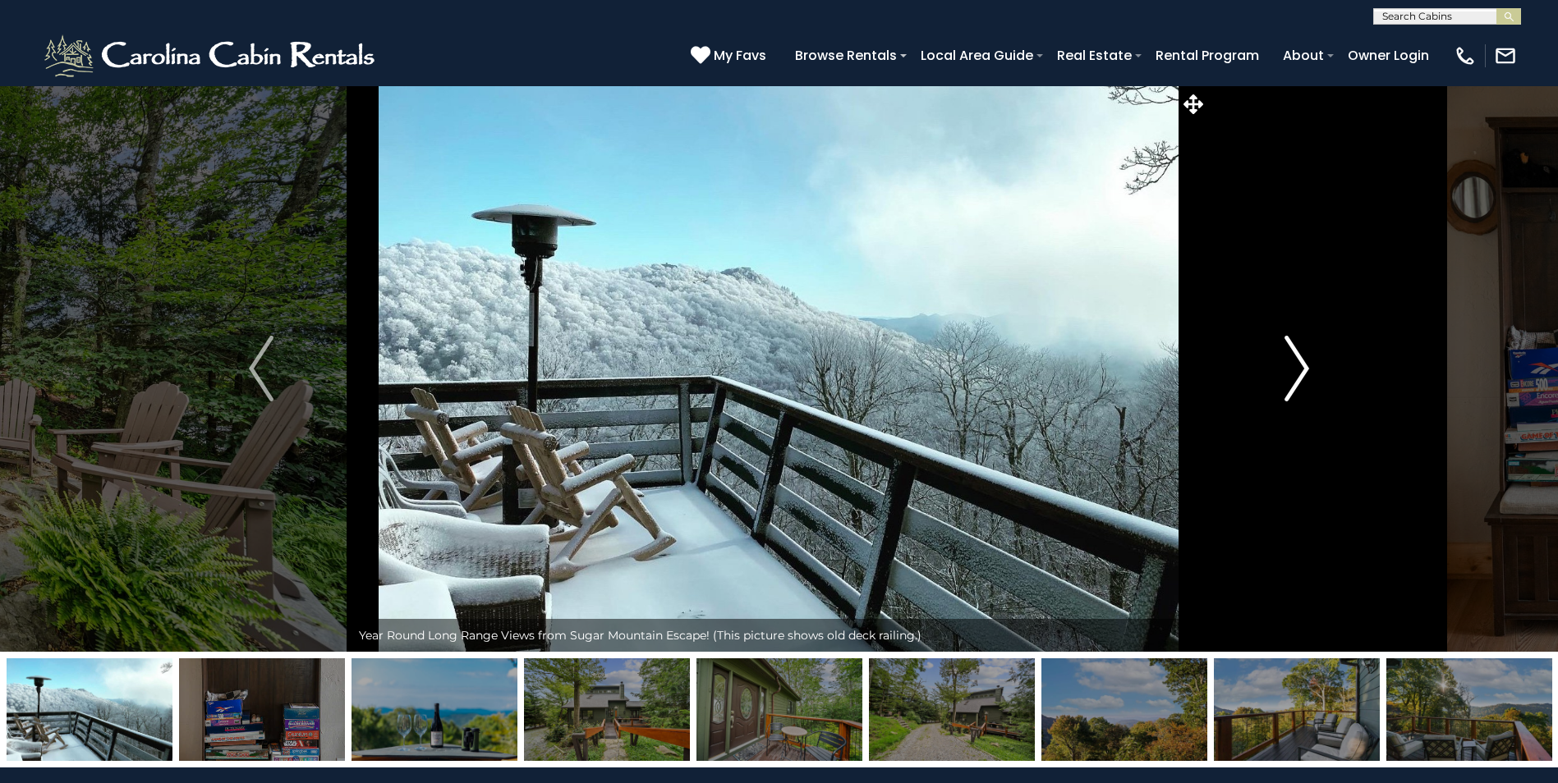
click at [1303, 370] on img "Next" at bounding box center [1296, 369] width 25 height 66
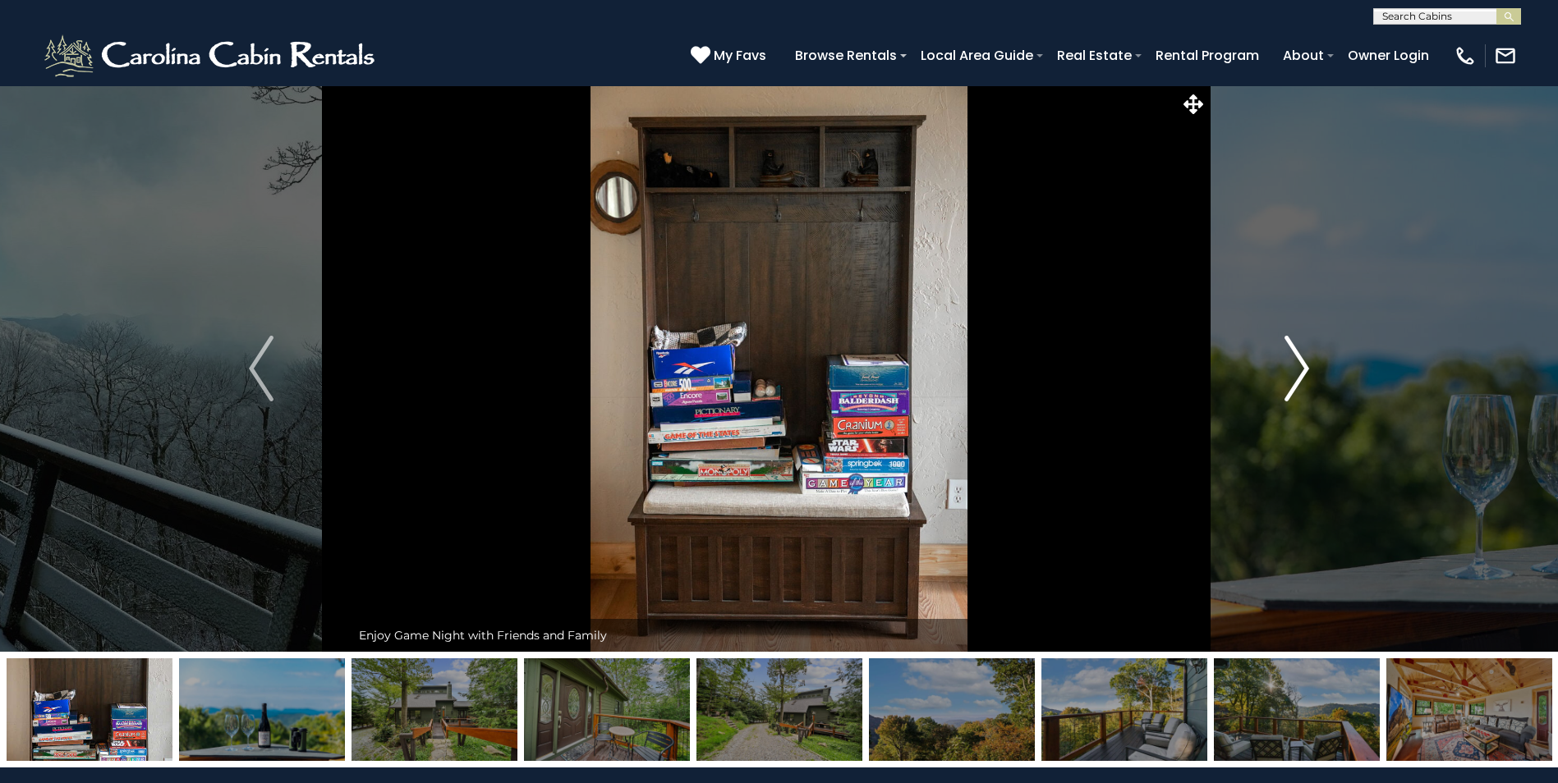
click at [1303, 370] on img "Next" at bounding box center [1296, 369] width 25 height 66
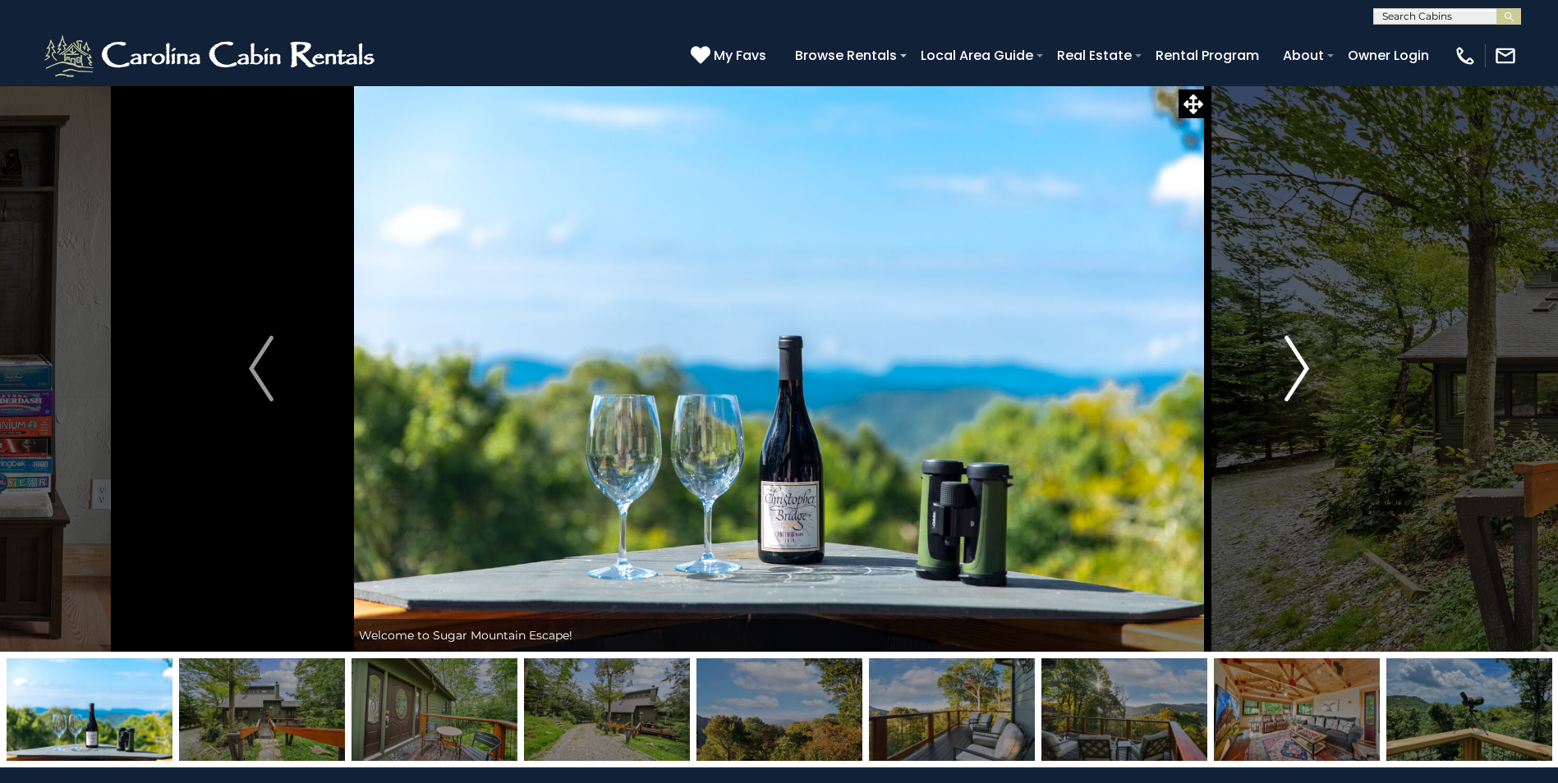
click at [1303, 370] on img "Next" at bounding box center [1296, 369] width 25 height 66
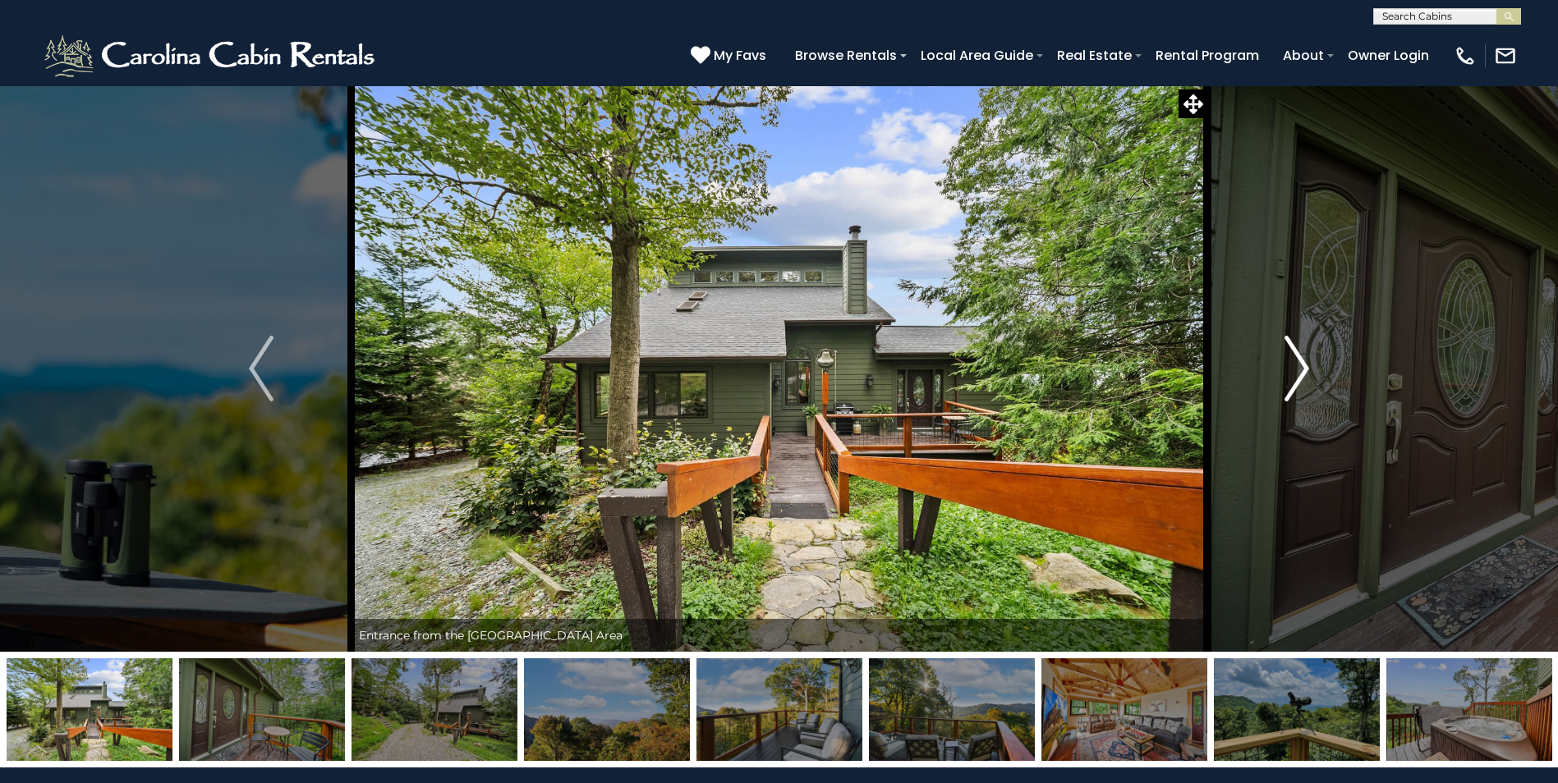
click at [1303, 370] on img "Next" at bounding box center [1296, 369] width 25 height 66
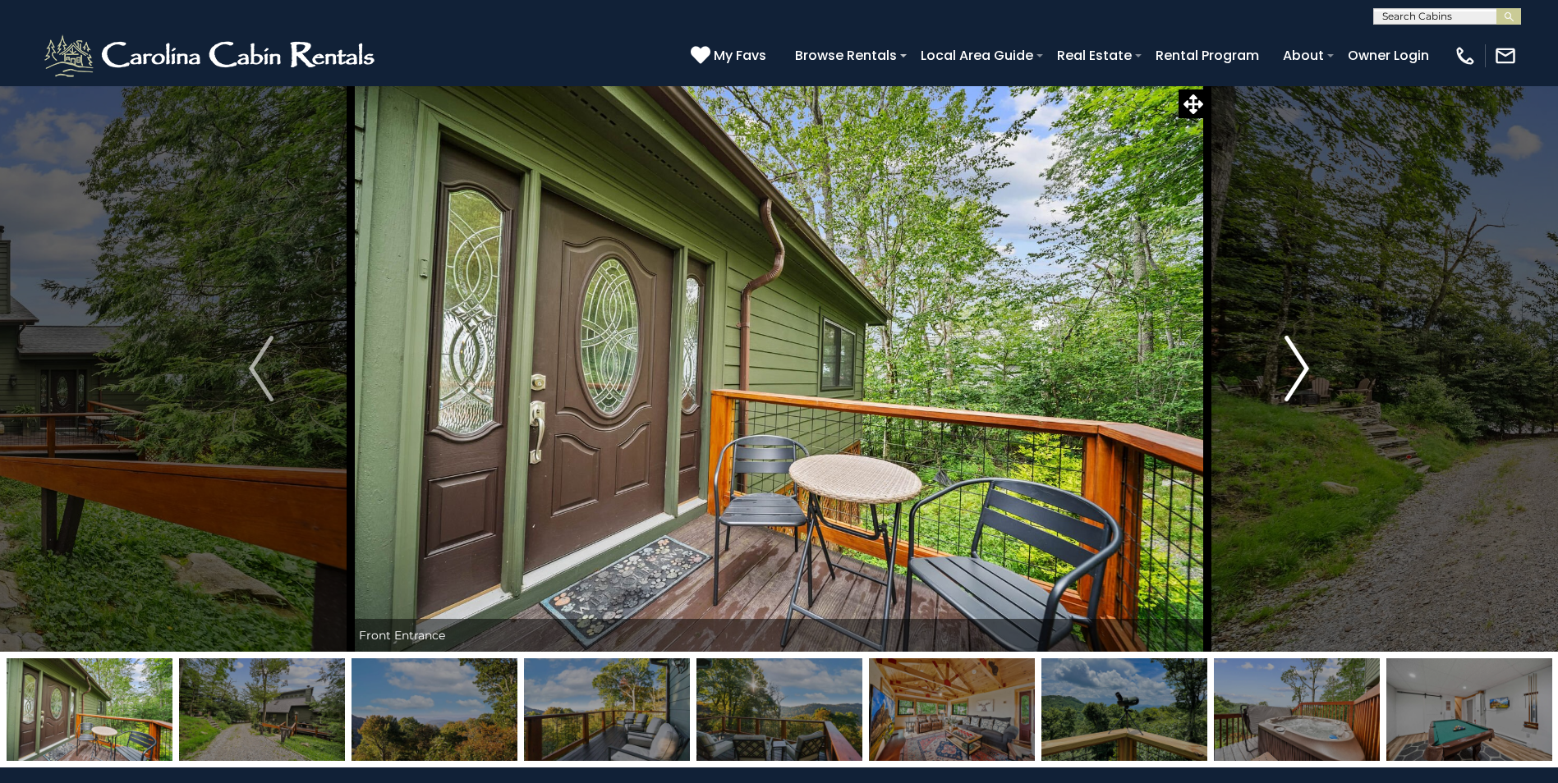
click at [1303, 370] on img "Next" at bounding box center [1296, 369] width 25 height 66
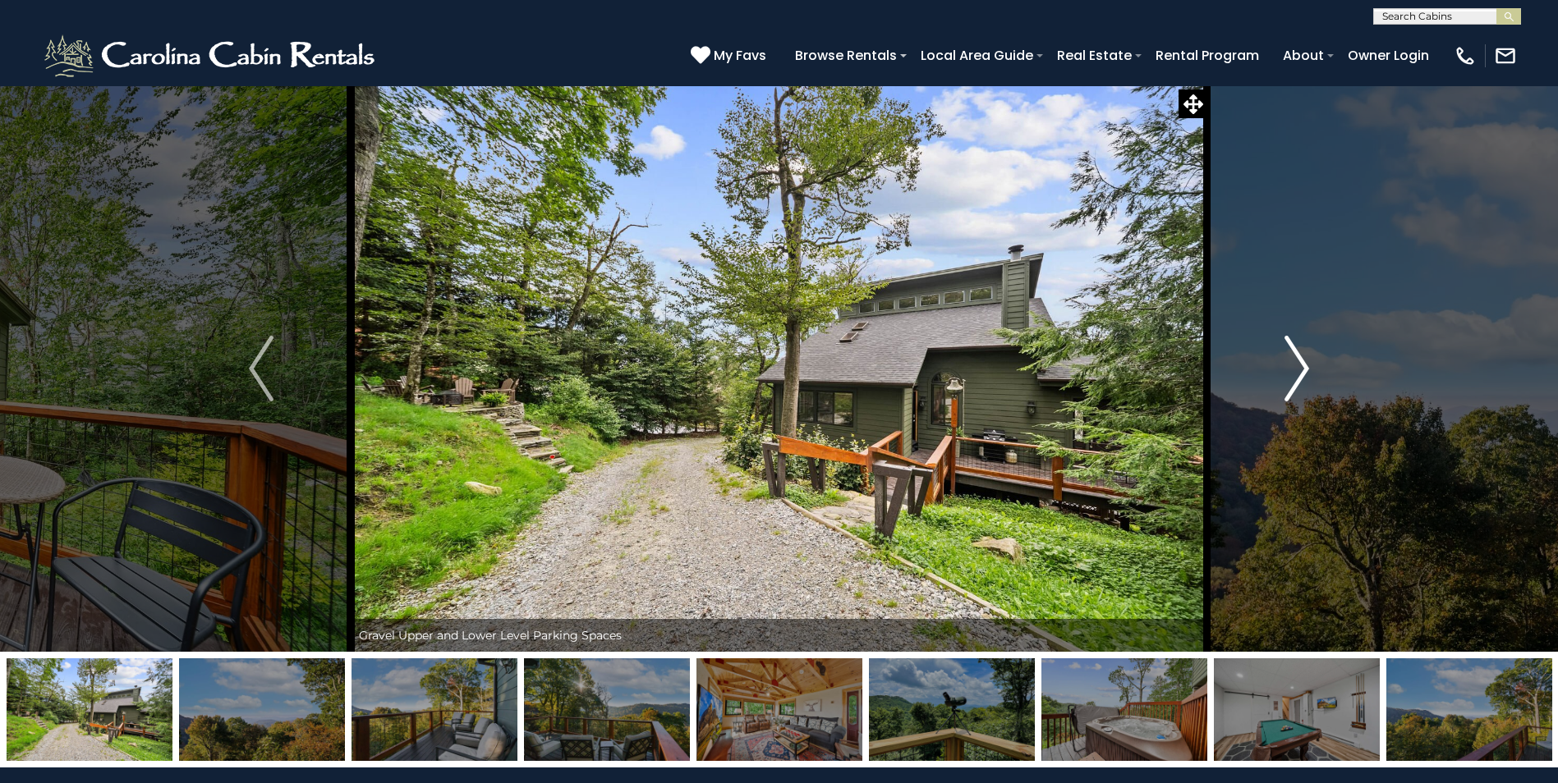
click at [1303, 370] on img "Next" at bounding box center [1296, 369] width 25 height 66
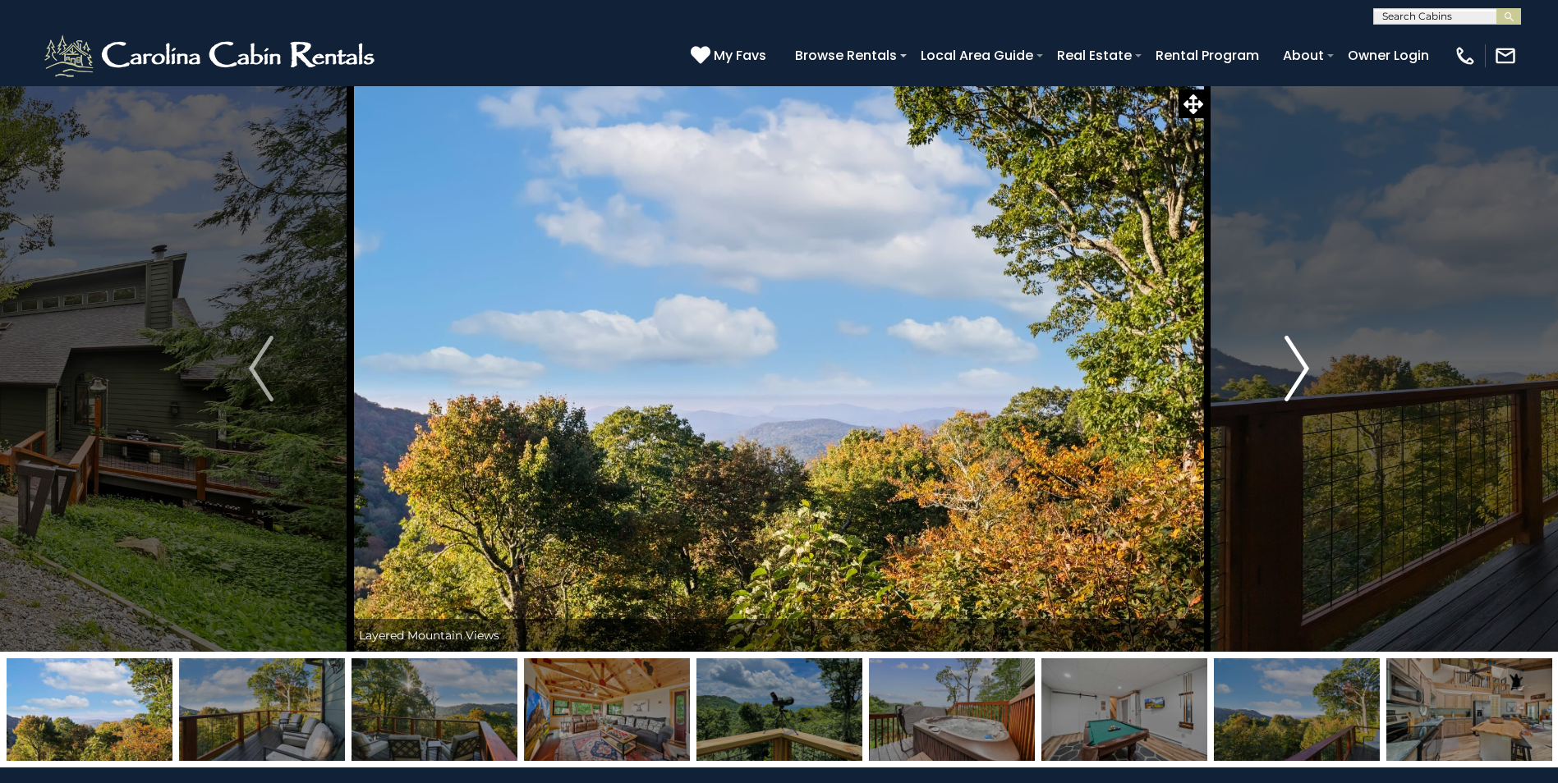
click at [1303, 370] on img "Next" at bounding box center [1296, 369] width 25 height 66
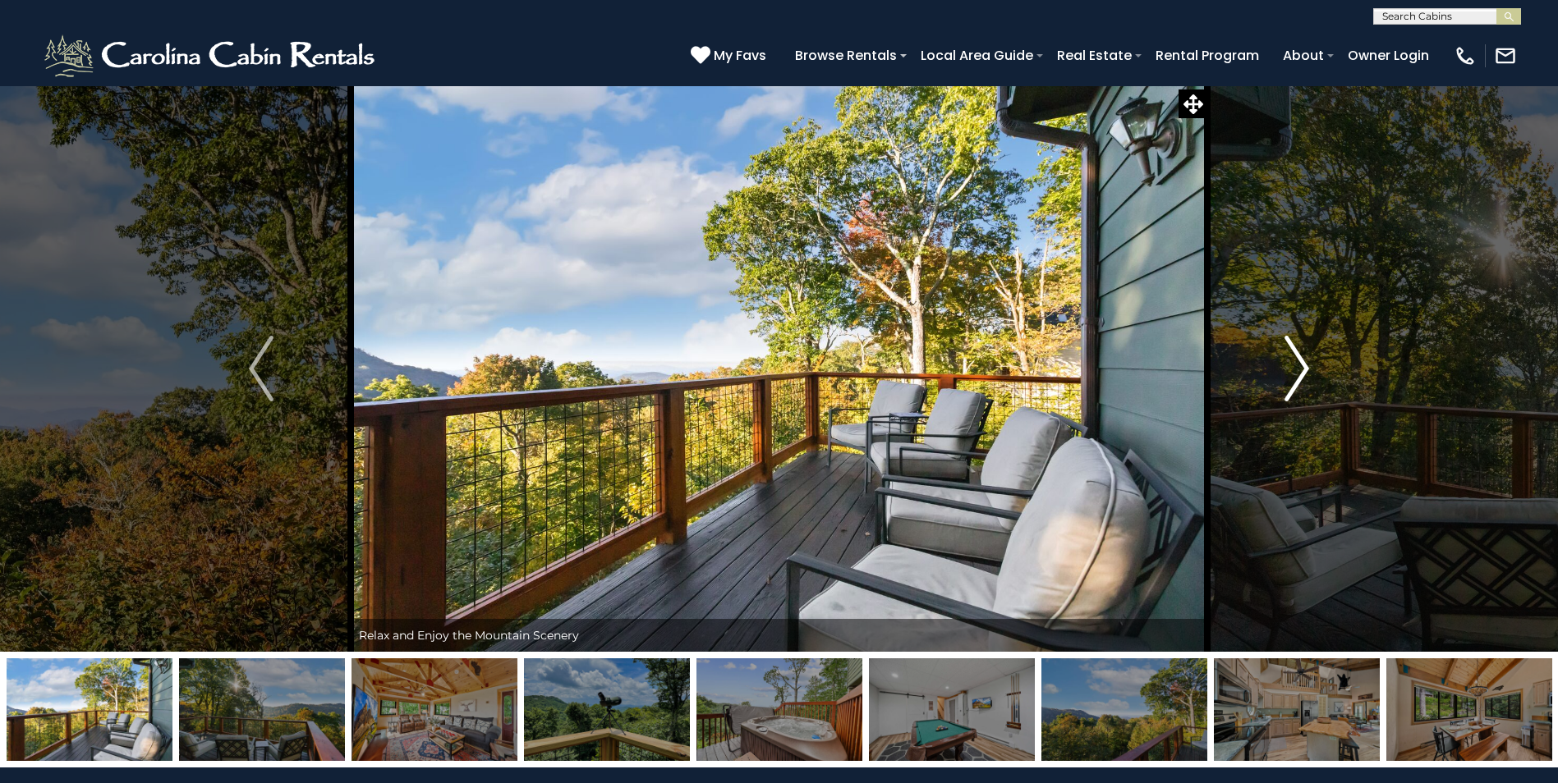
click at [1303, 370] on img "Next" at bounding box center [1296, 369] width 25 height 66
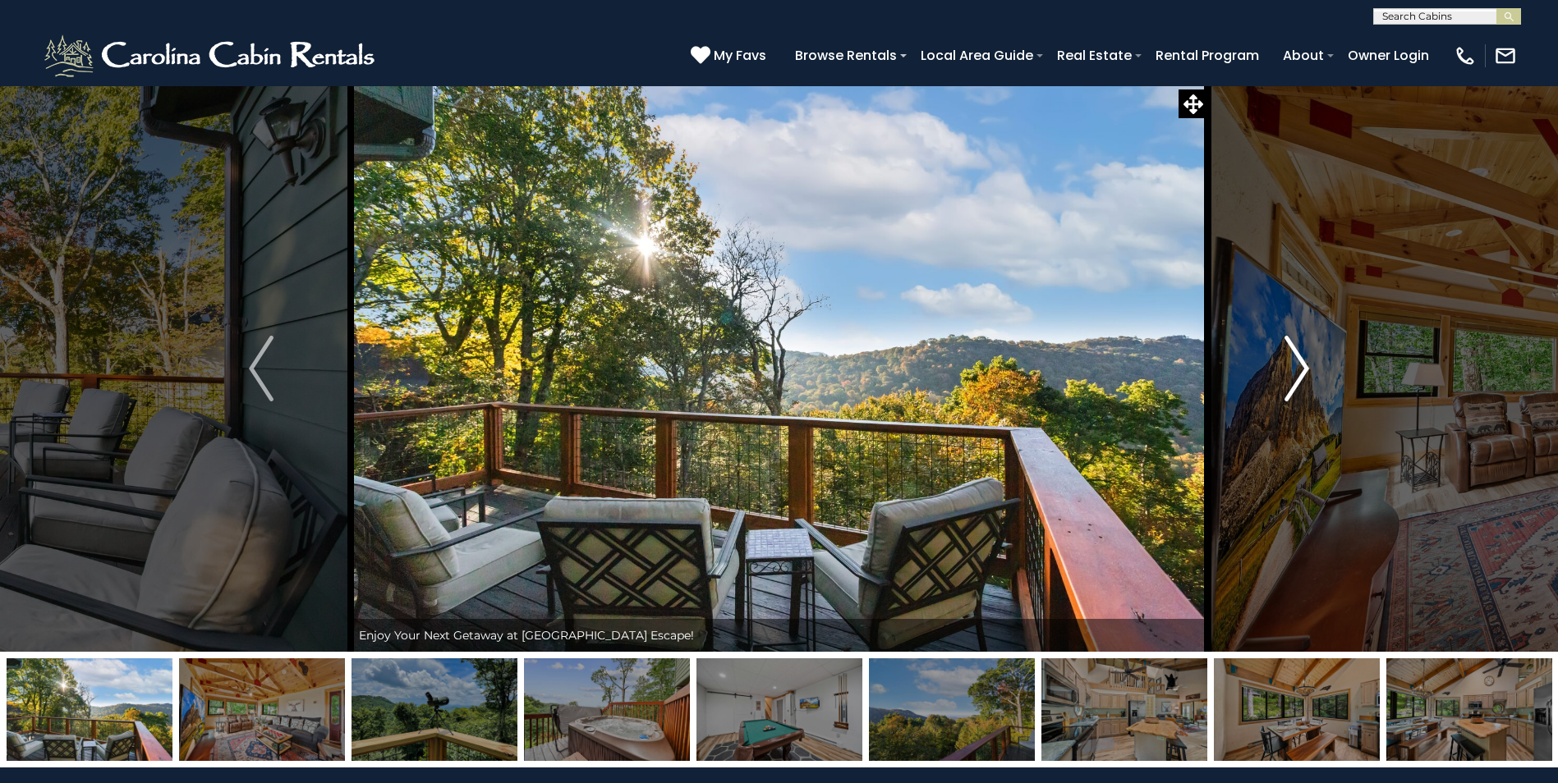
click at [1303, 370] on img "Next" at bounding box center [1296, 369] width 25 height 66
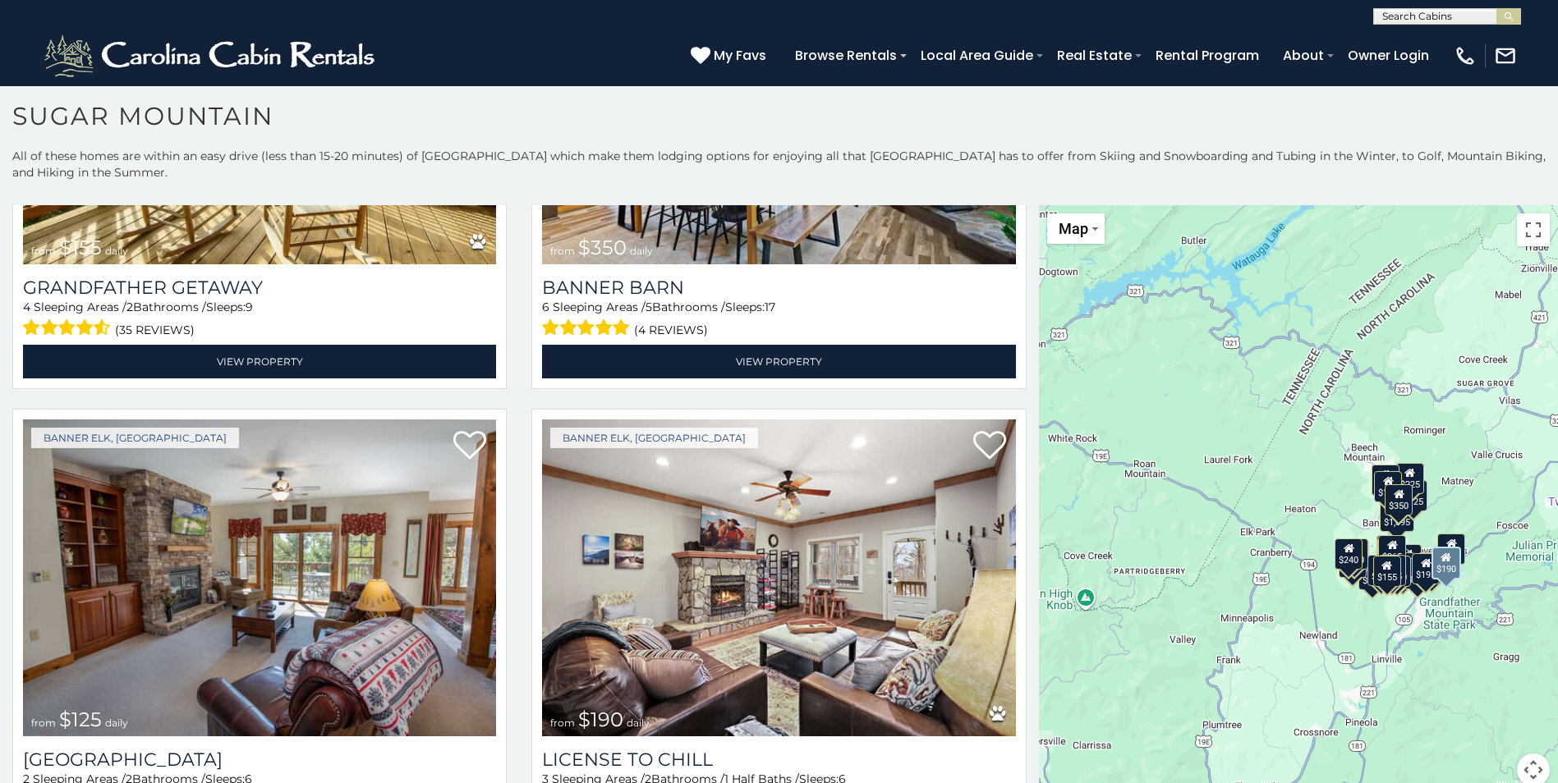
scroll to position [5584, 0]
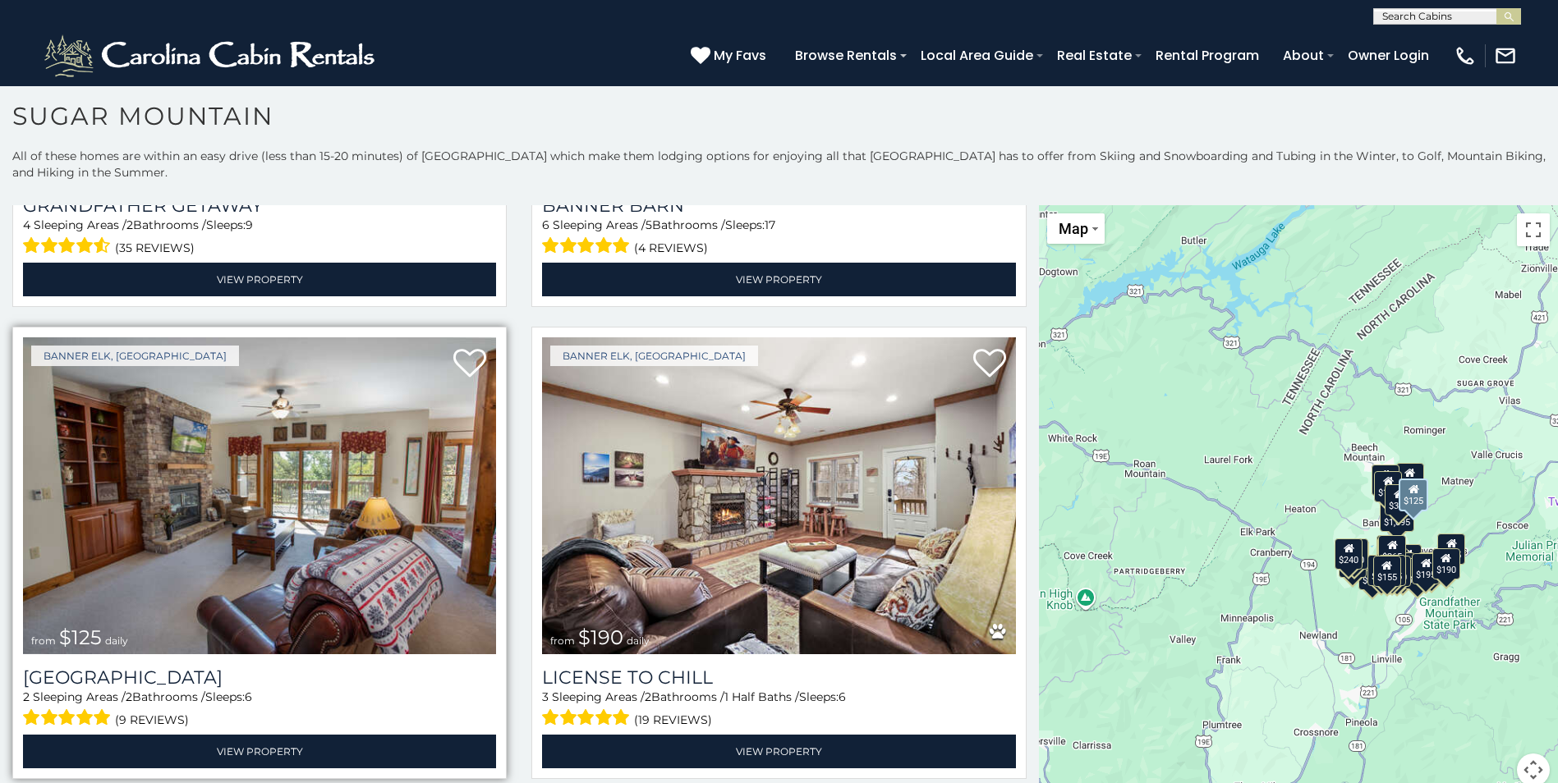
click at [309, 419] on img at bounding box center [259, 496] width 473 height 317
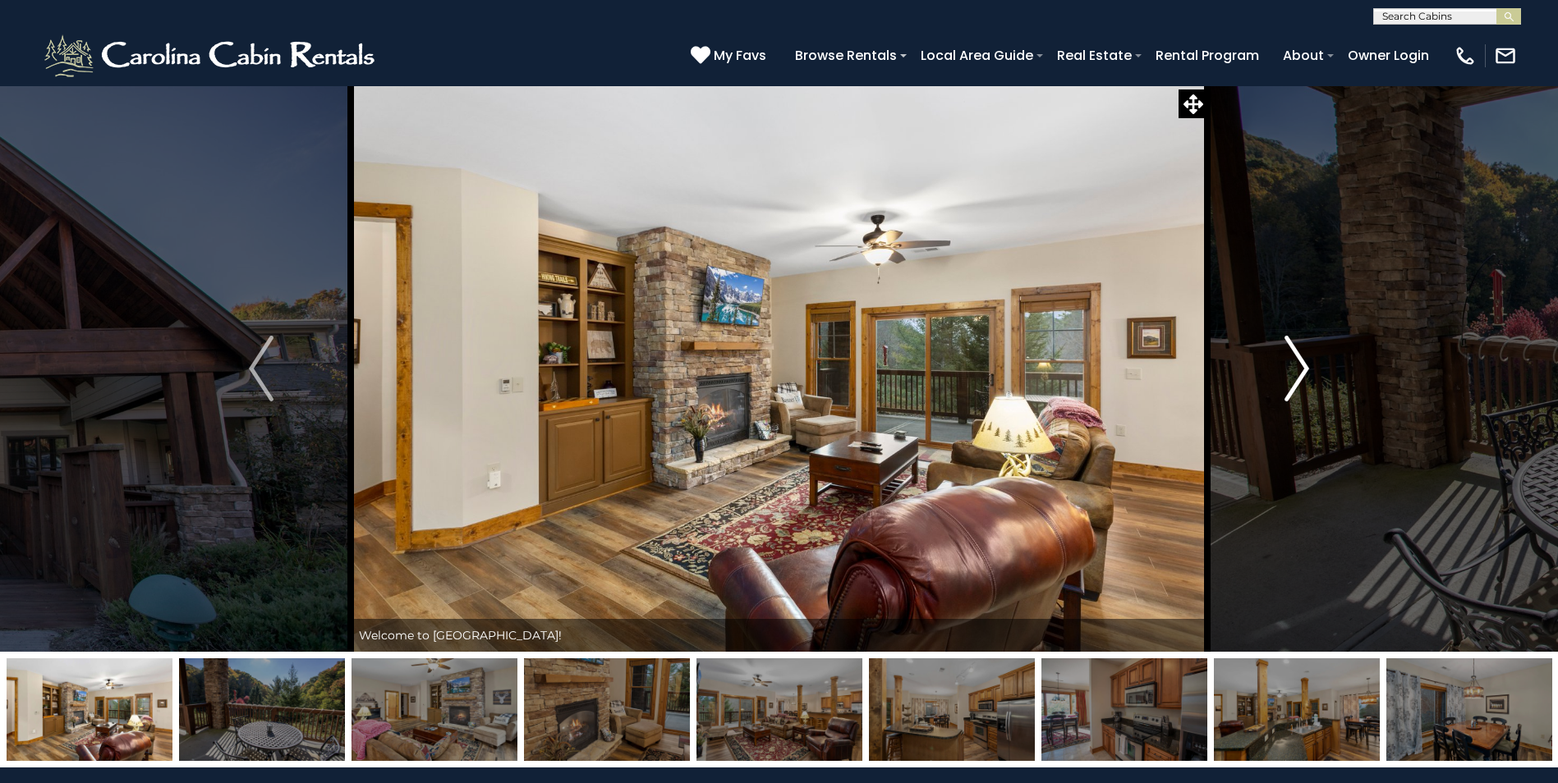
click at [1295, 349] on img "Next" at bounding box center [1296, 369] width 25 height 66
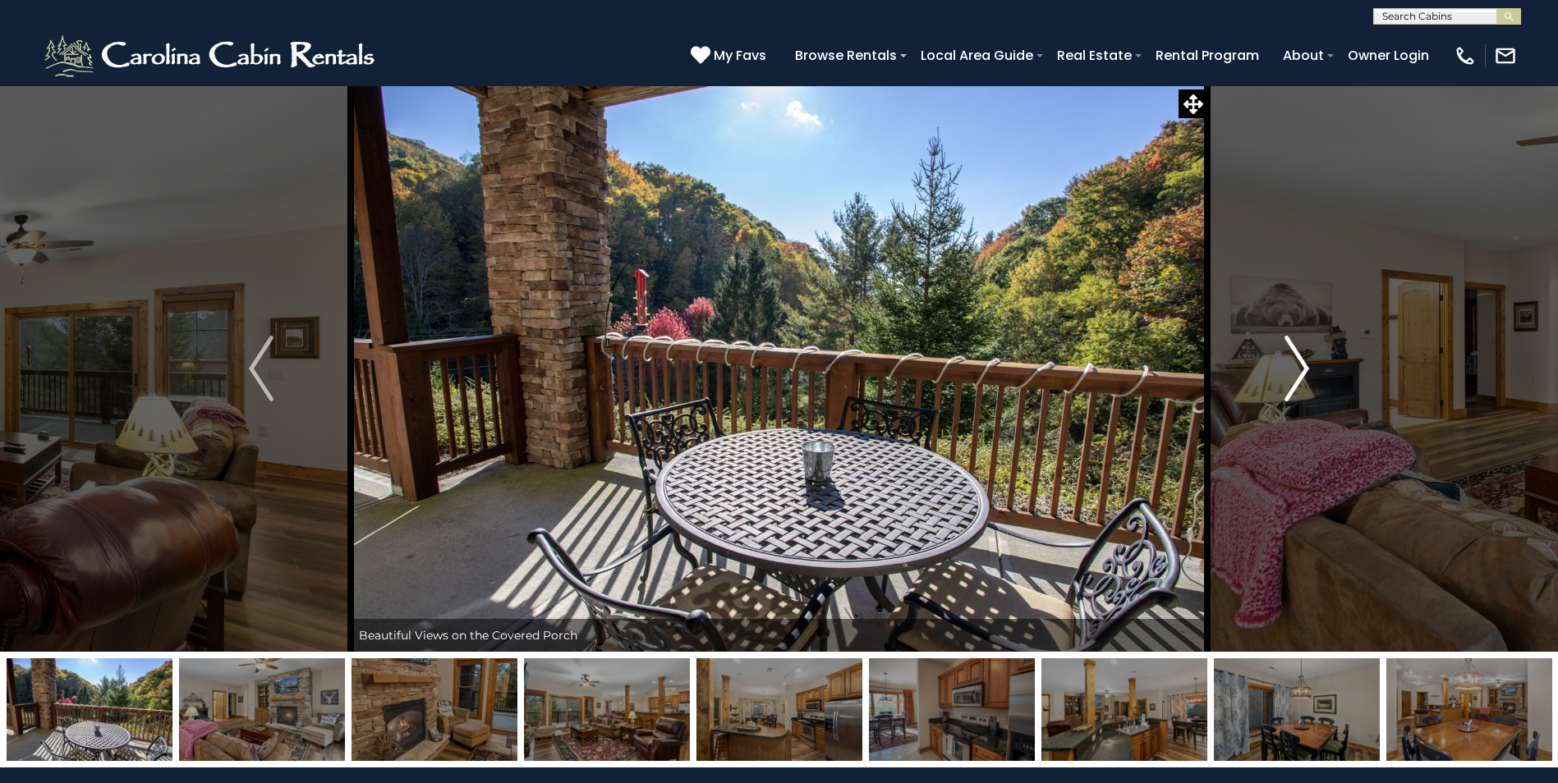
click at [1292, 349] on img "Next" at bounding box center [1296, 369] width 25 height 66
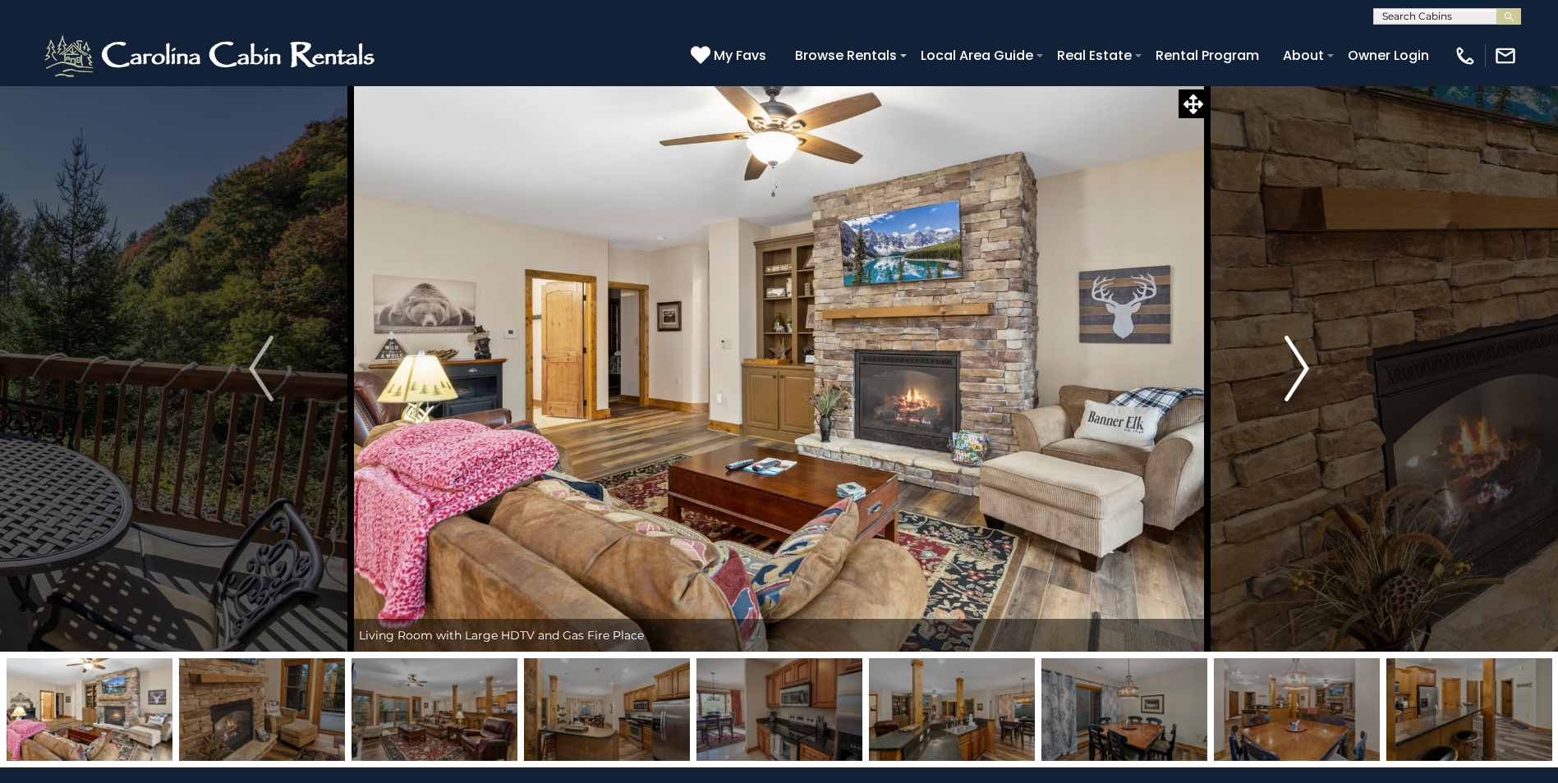
click at [1292, 349] on img "Next" at bounding box center [1296, 369] width 25 height 66
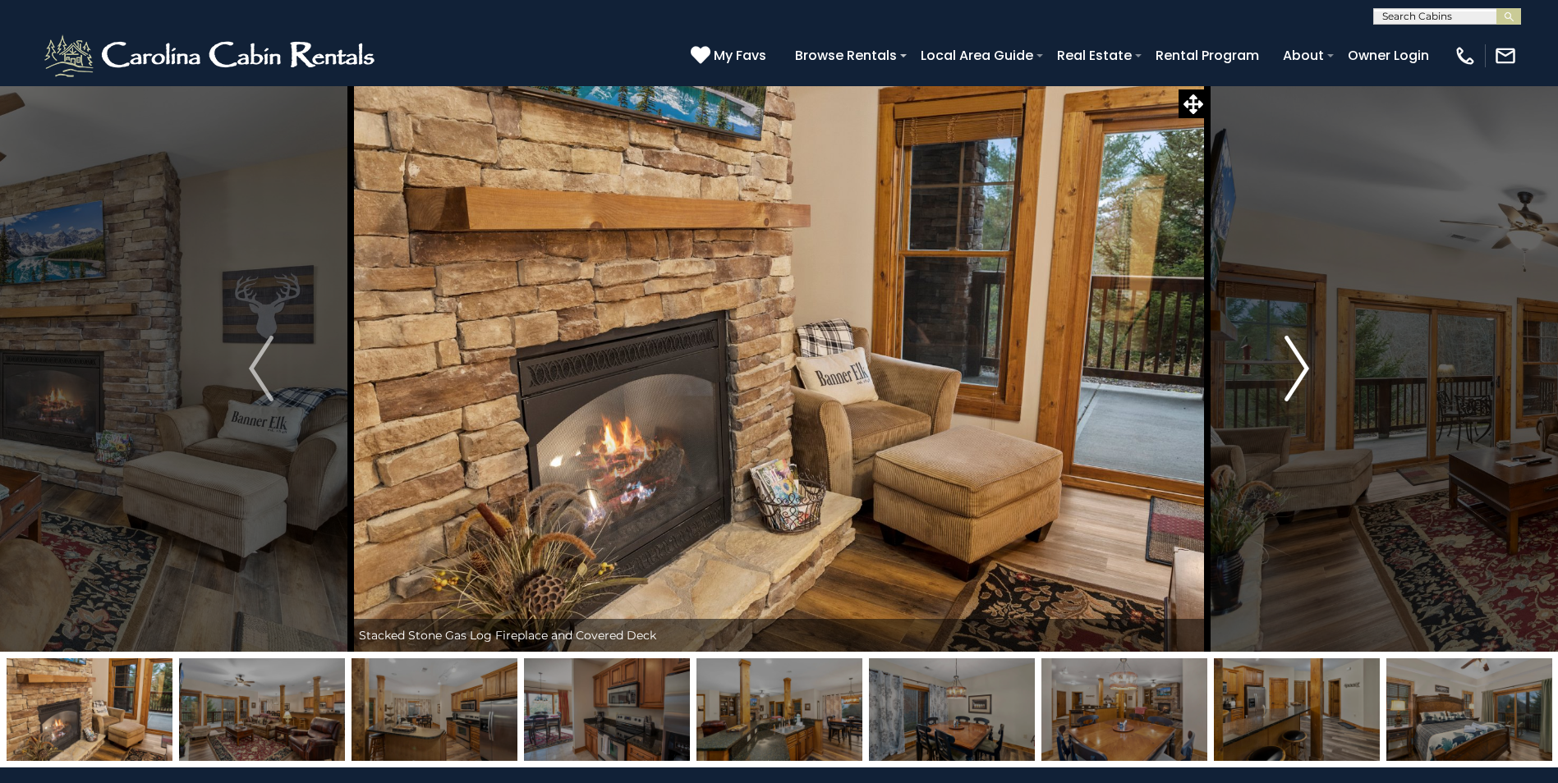
click at [1289, 351] on img "Next" at bounding box center [1296, 369] width 25 height 66
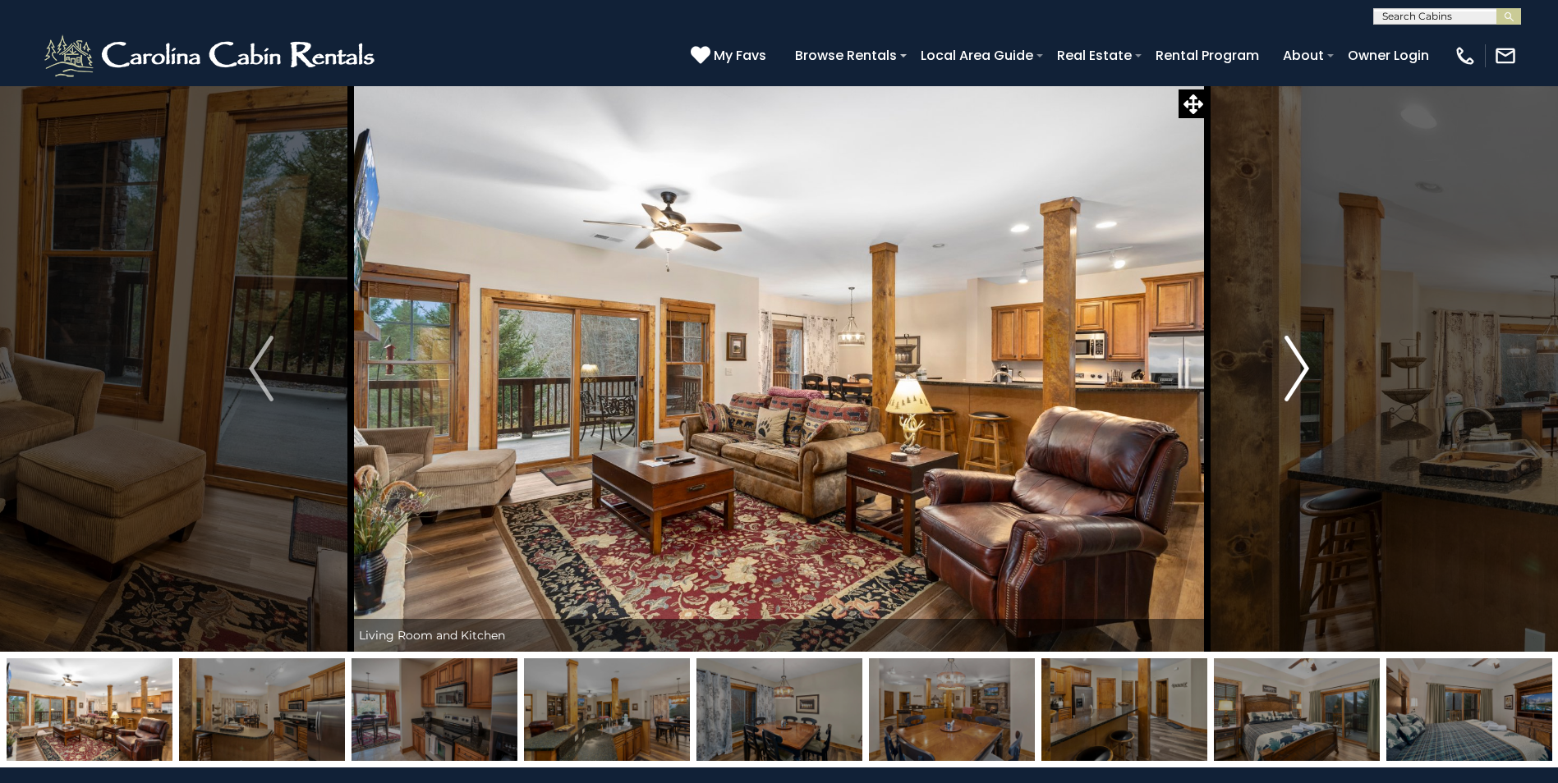
click at [1289, 351] on img "Next" at bounding box center [1296, 369] width 25 height 66
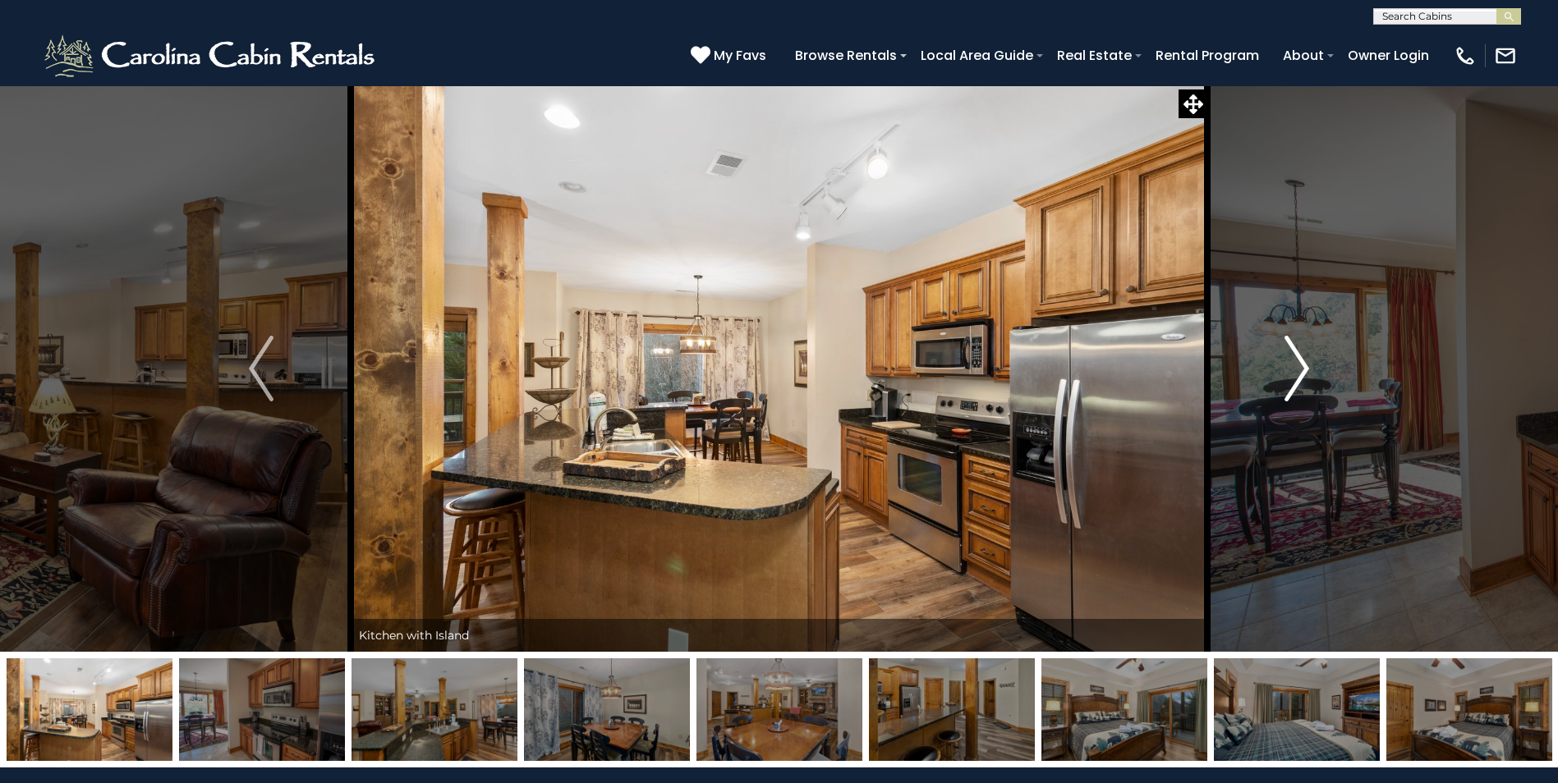
click at [1289, 351] on img "Next" at bounding box center [1296, 369] width 25 height 66
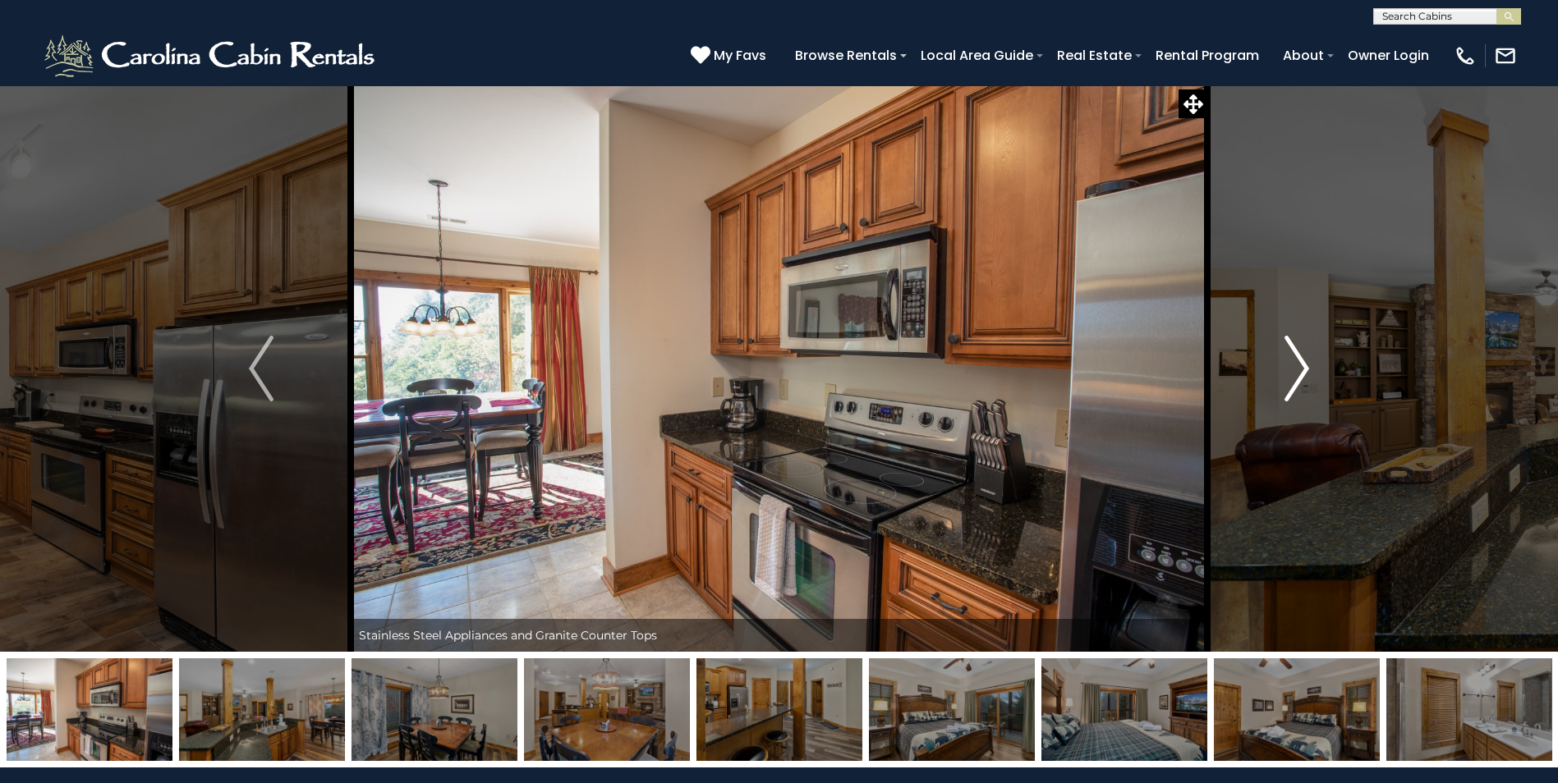
click at [1289, 351] on img "Next" at bounding box center [1296, 369] width 25 height 66
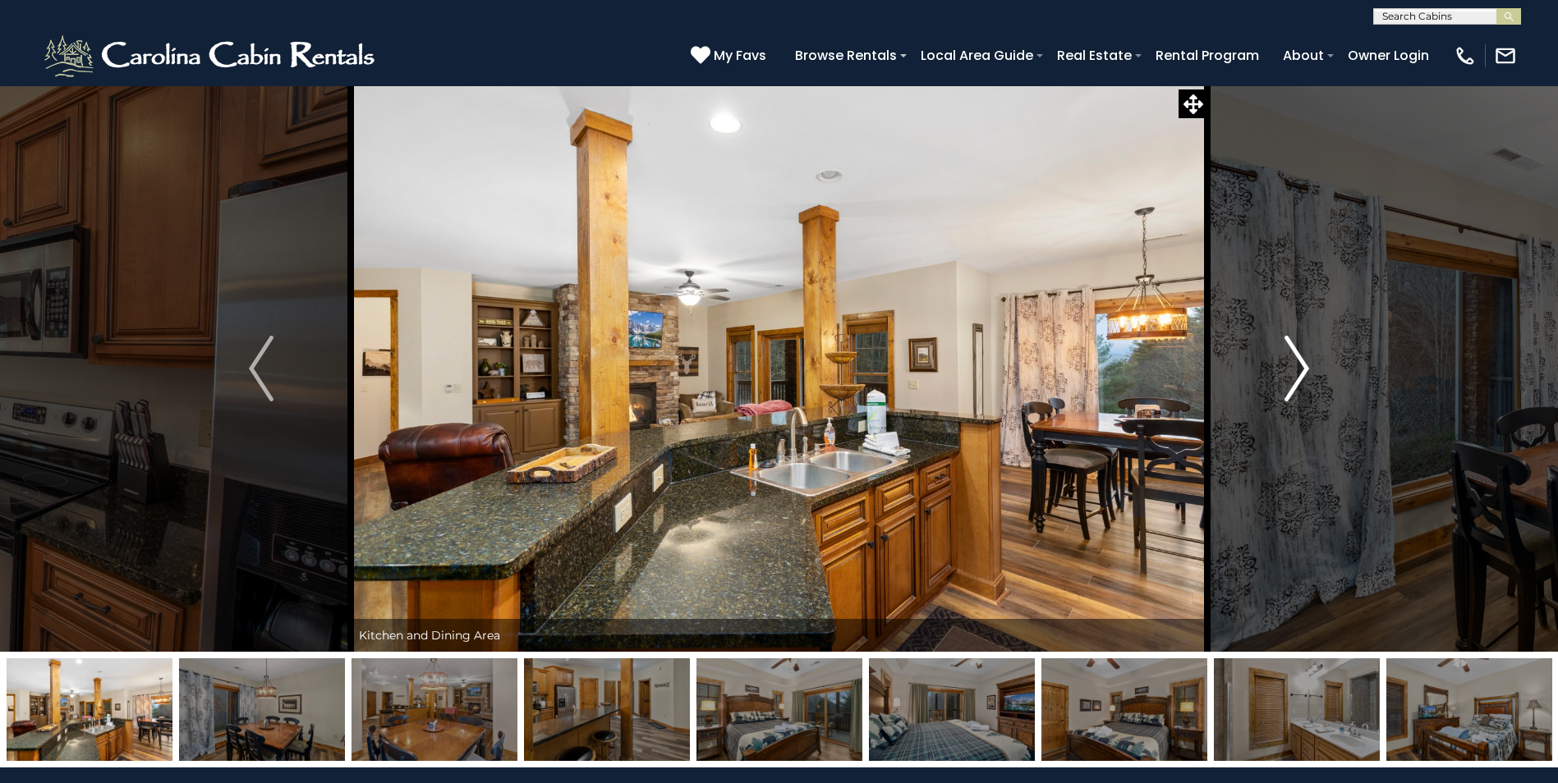
click at [1289, 351] on img "Next" at bounding box center [1296, 369] width 25 height 66
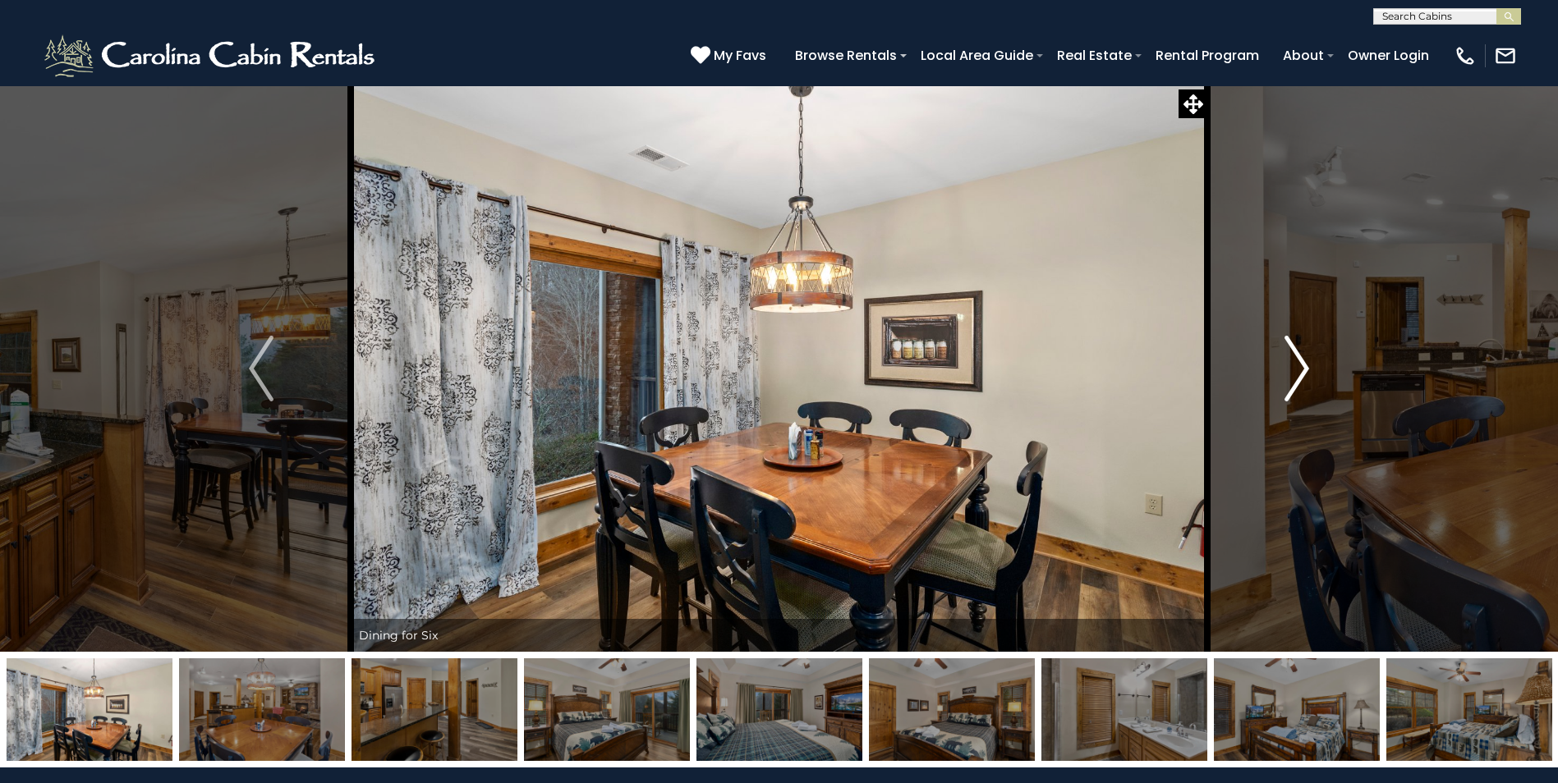
click at [1289, 351] on img "Next" at bounding box center [1296, 369] width 25 height 66
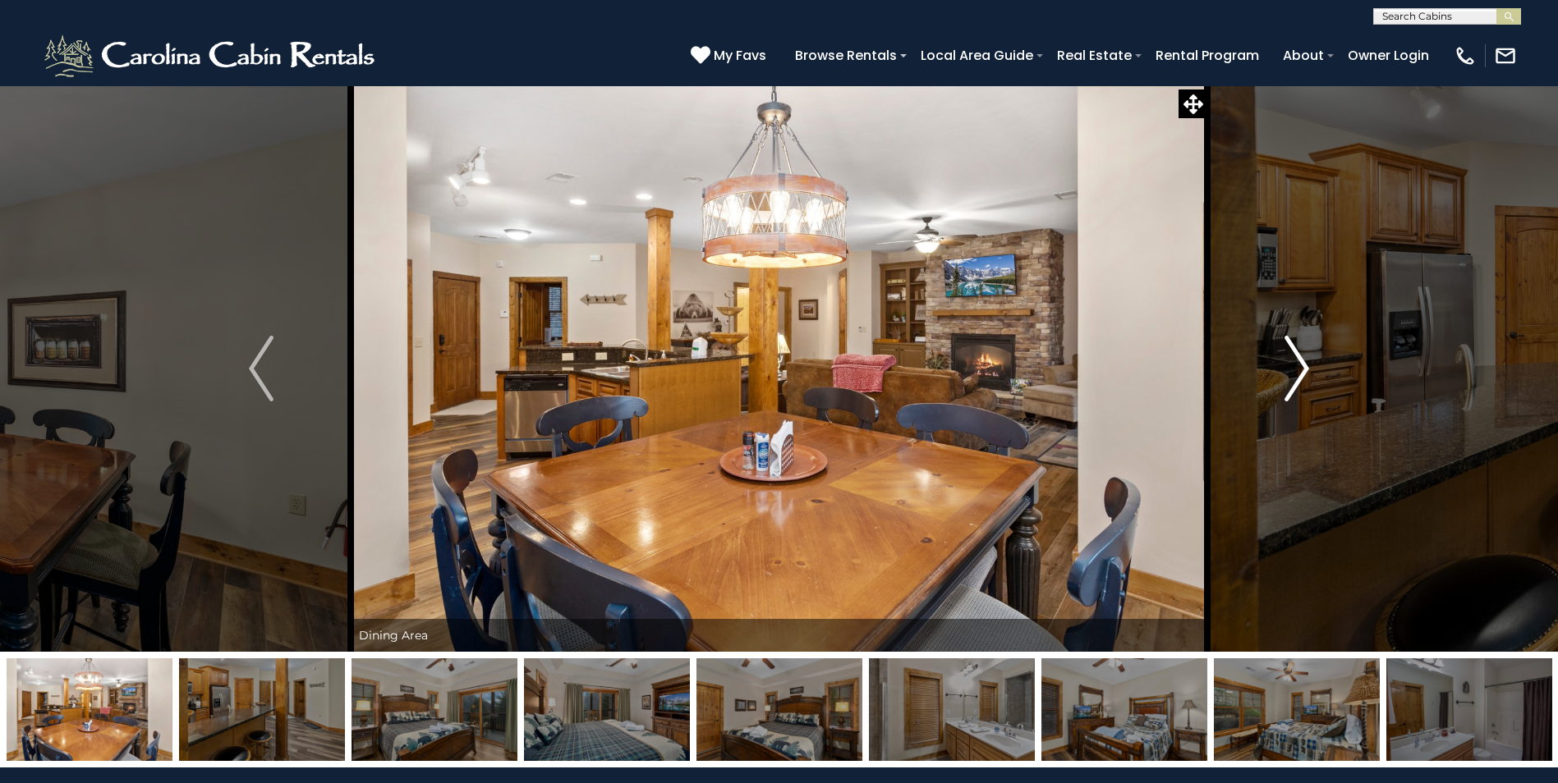
click at [1289, 351] on img "Next" at bounding box center [1296, 369] width 25 height 66
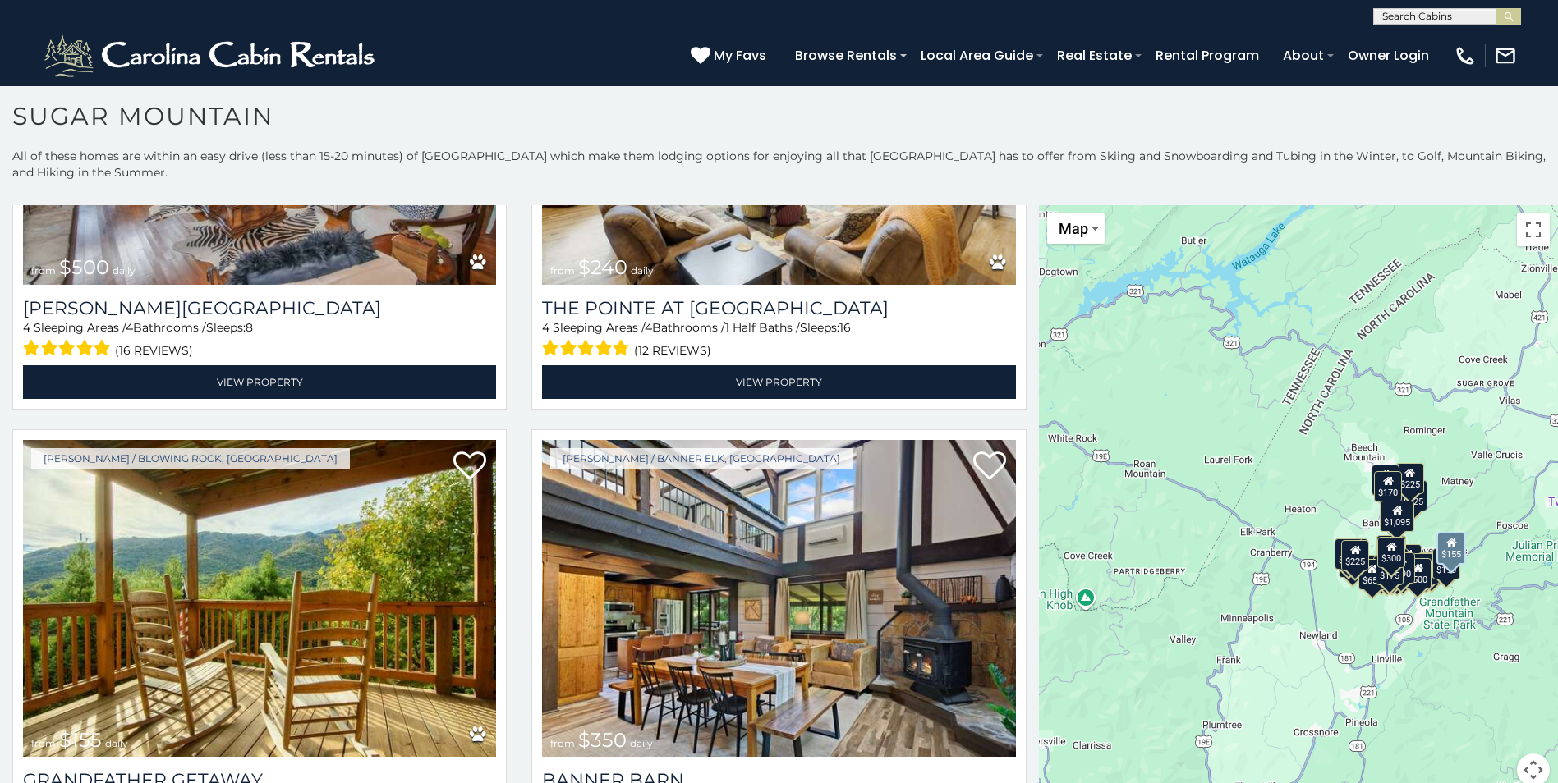
scroll to position [5092, 0]
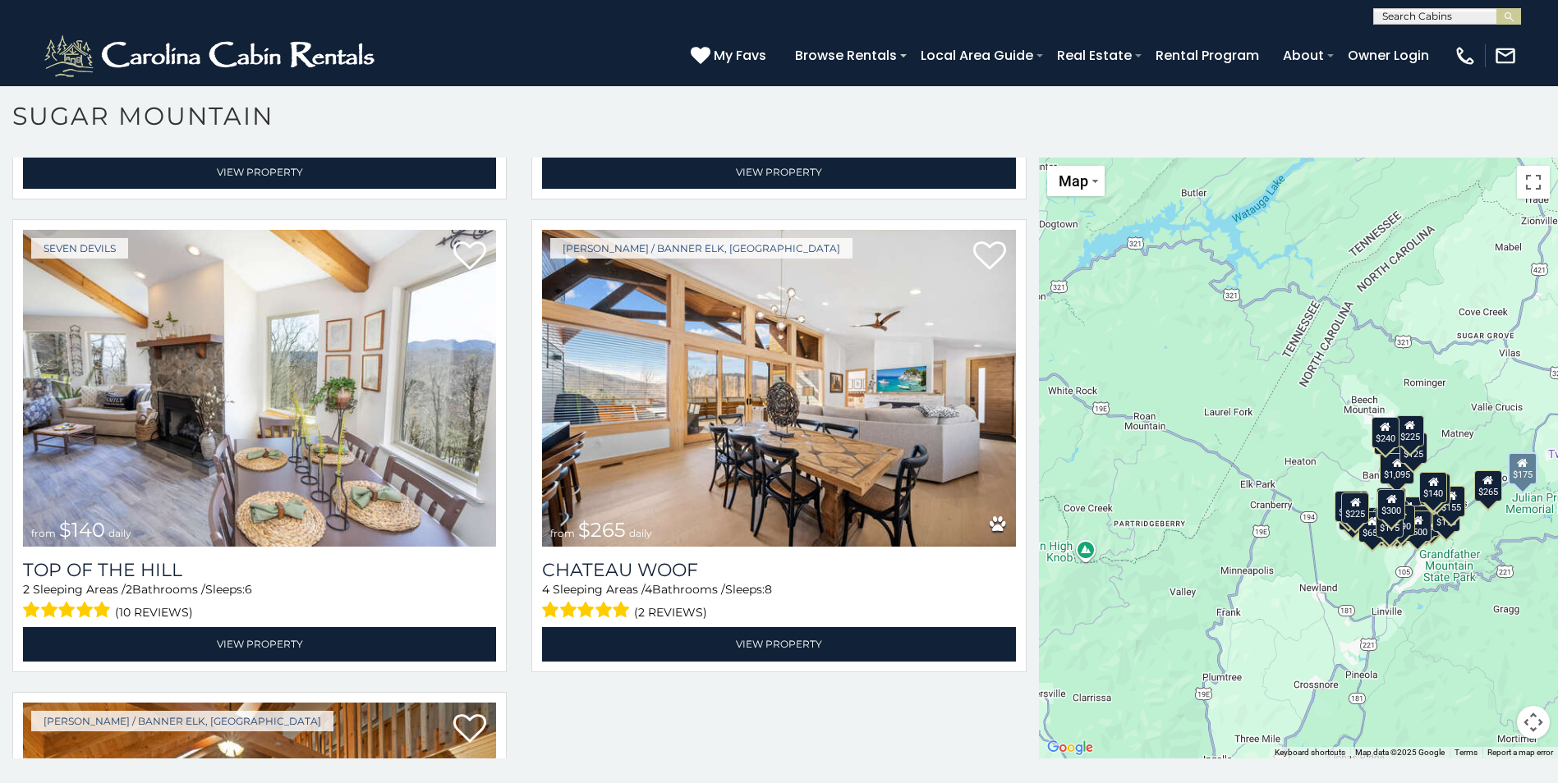
scroll to position [7446, 0]
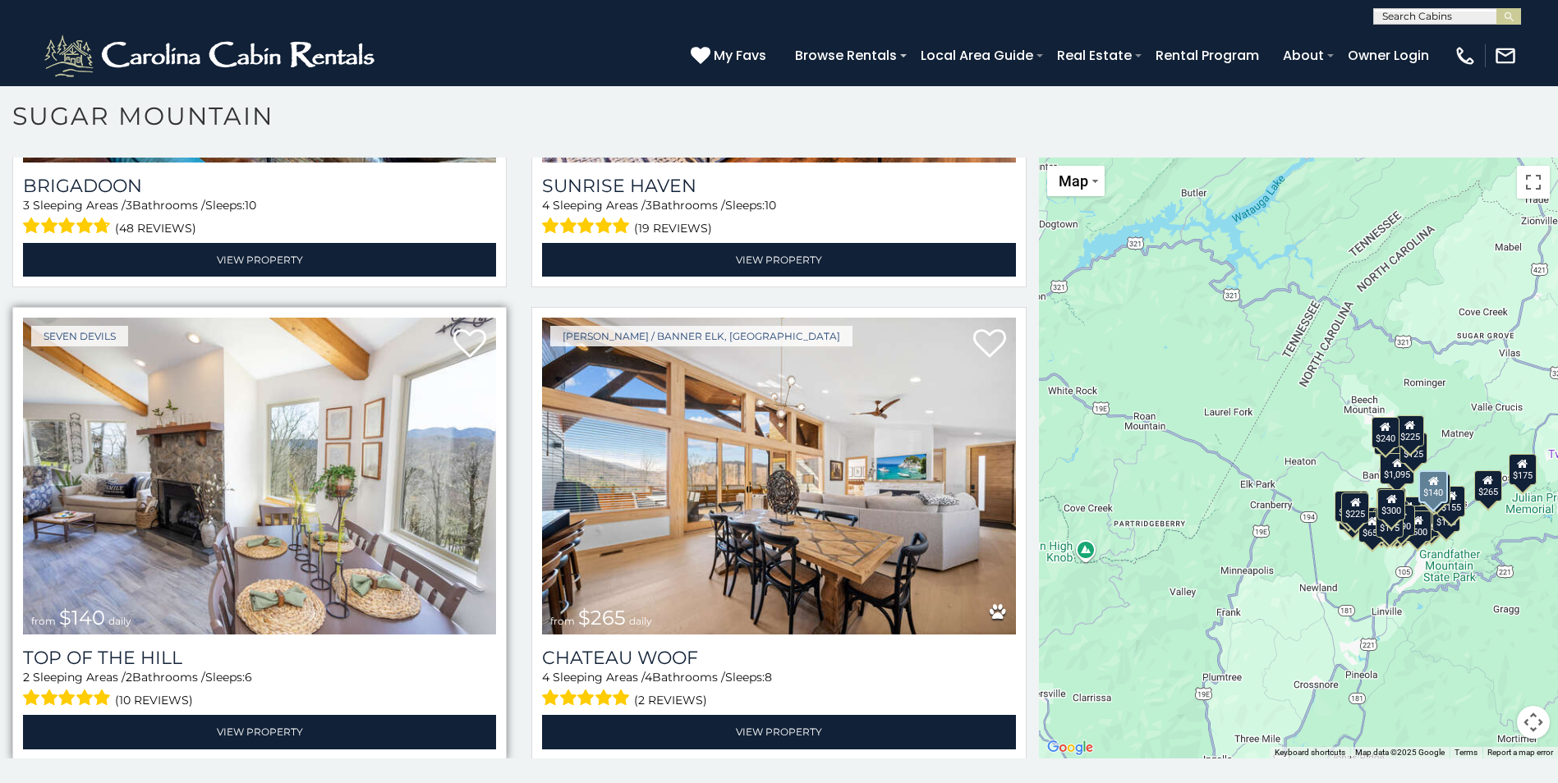
click at [262, 427] on img at bounding box center [259, 476] width 473 height 317
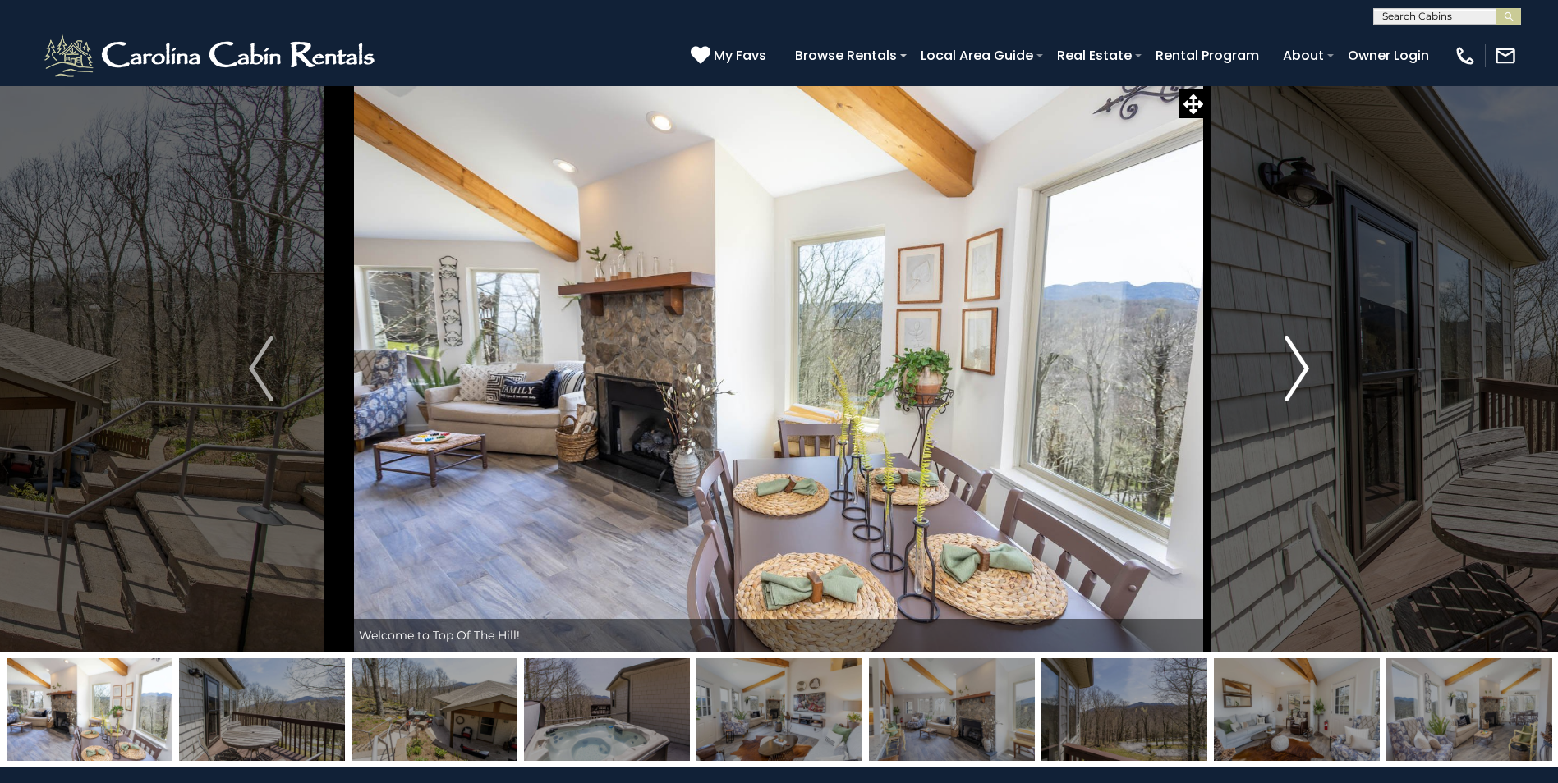
click at [1302, 372] on img "Next" at bounding box center [1296, 369] width 25 height 66
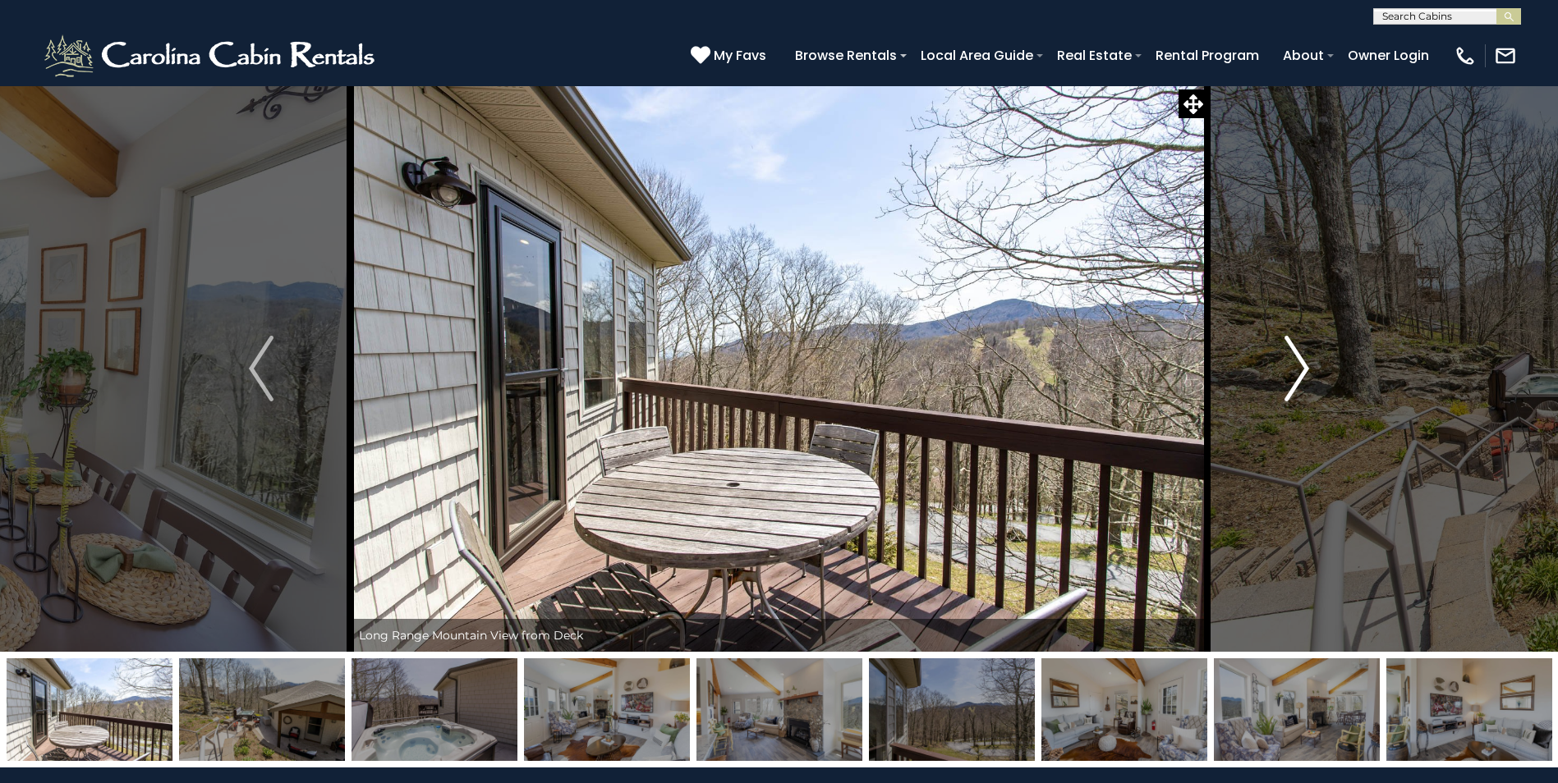
click at [1302, 372] on img "Next" at bounding box center [1296, 369] width 25 height 66
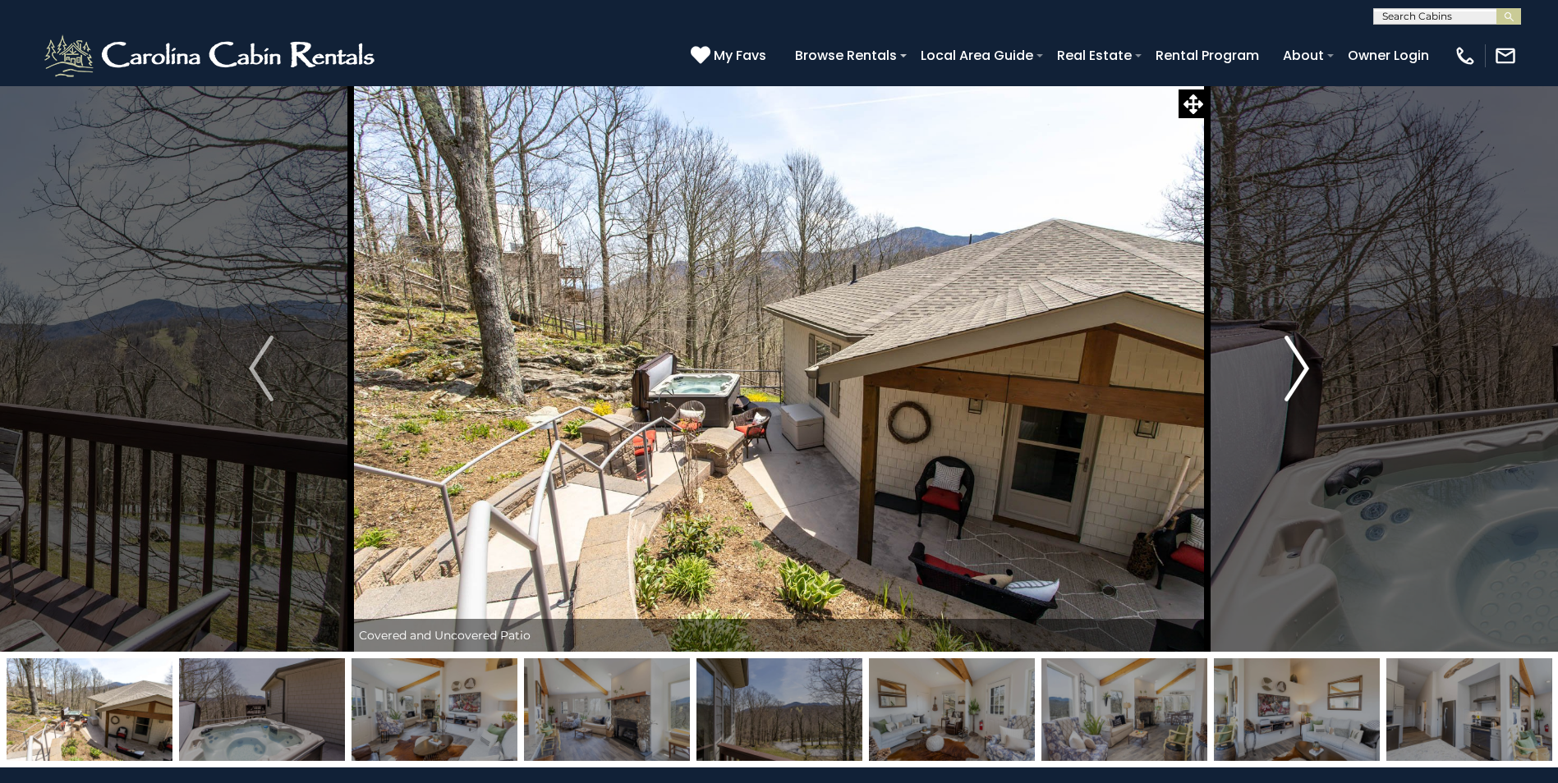
click at [1302, 372] on img "Next" at bounding box center [1296, 369] width 25 height 66
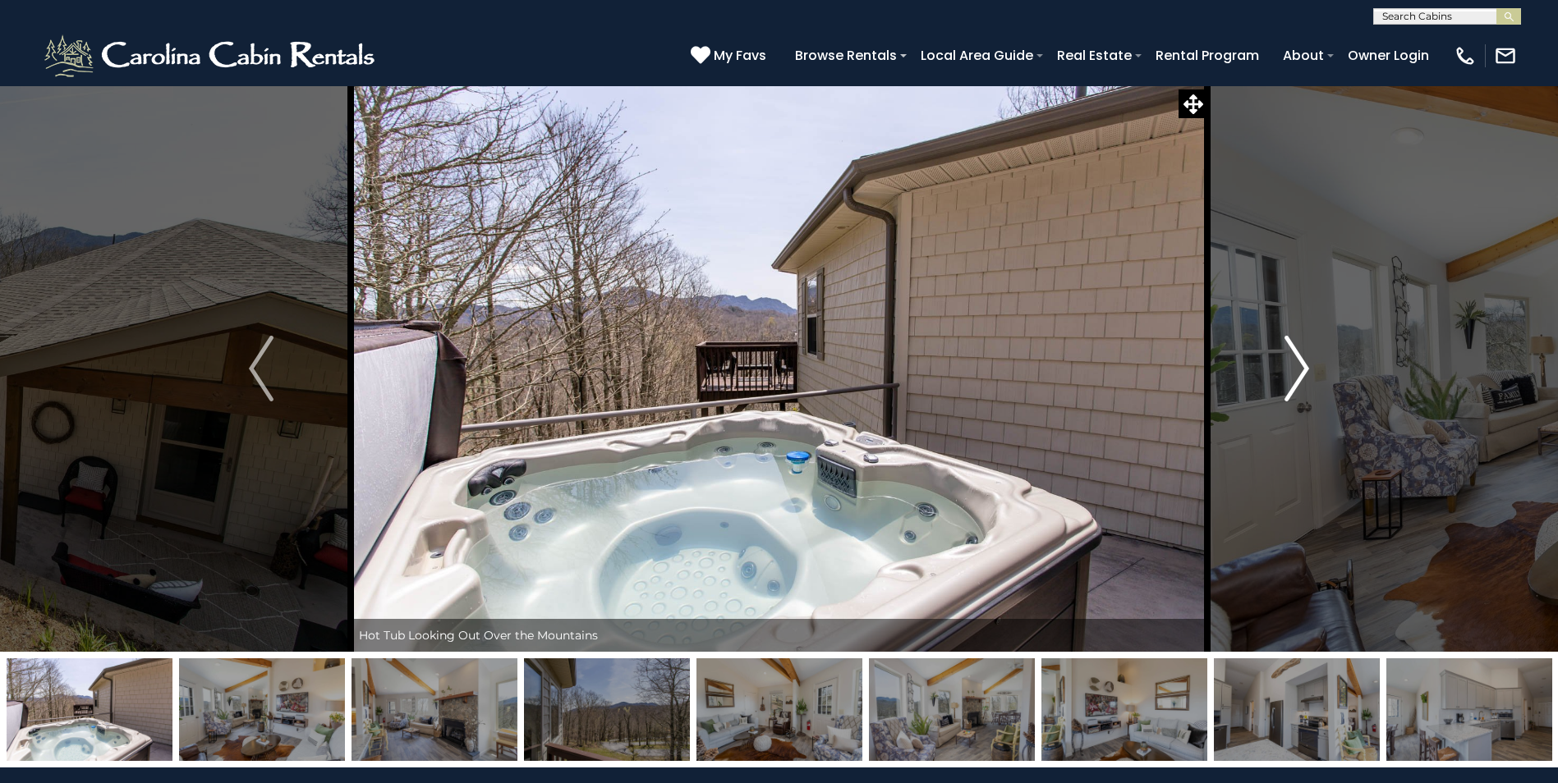
click at [1302, 372] on img "Next" at bounding box center [1296, 369] width 25 height 66
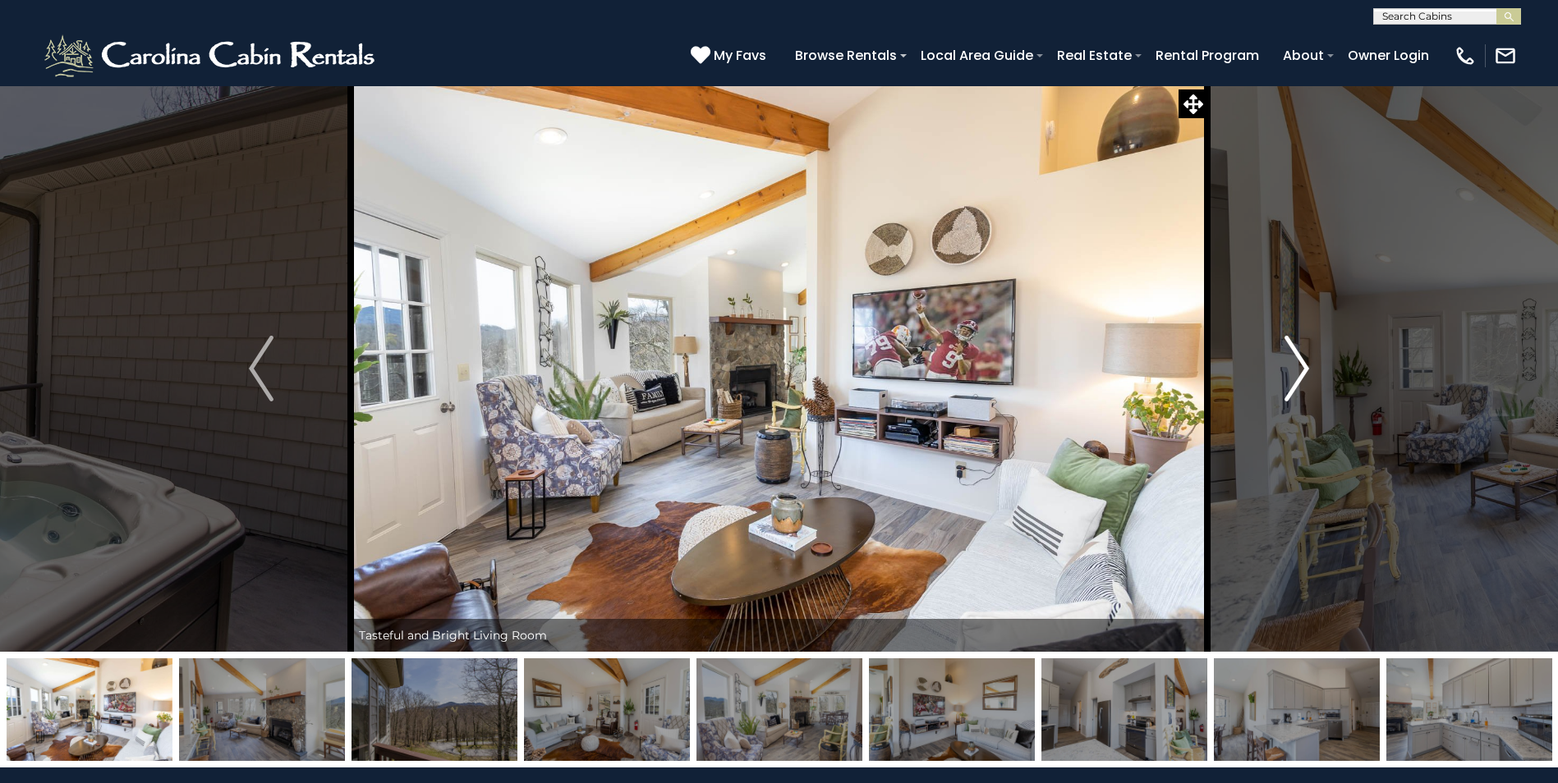
click at [1302, 372] on img "Next" at bounding box center [1296, 369] width 25 height 66
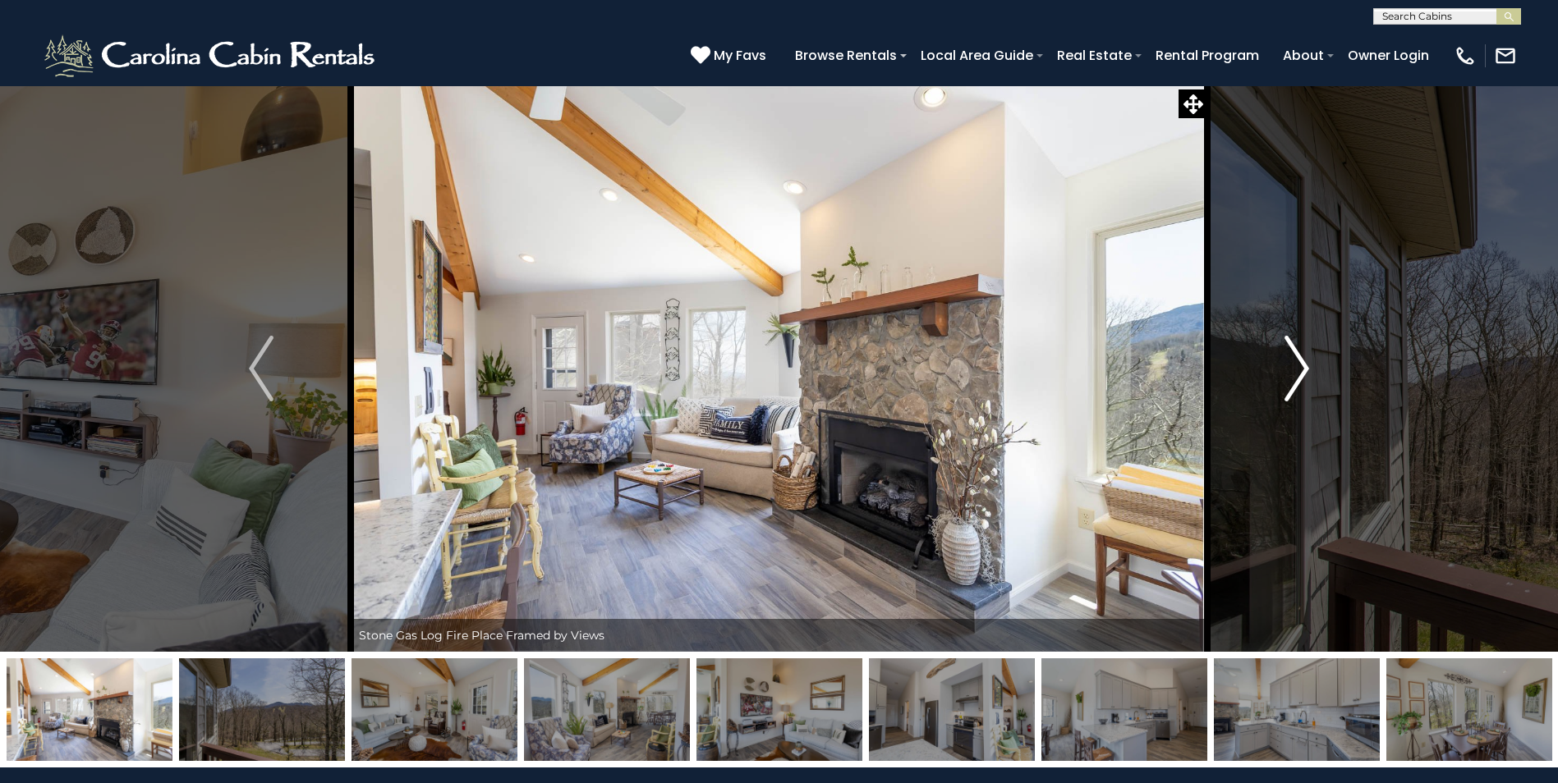
click at [1302, 372] on img "Next" at bounding box center [1296, 369] width 25 height 66
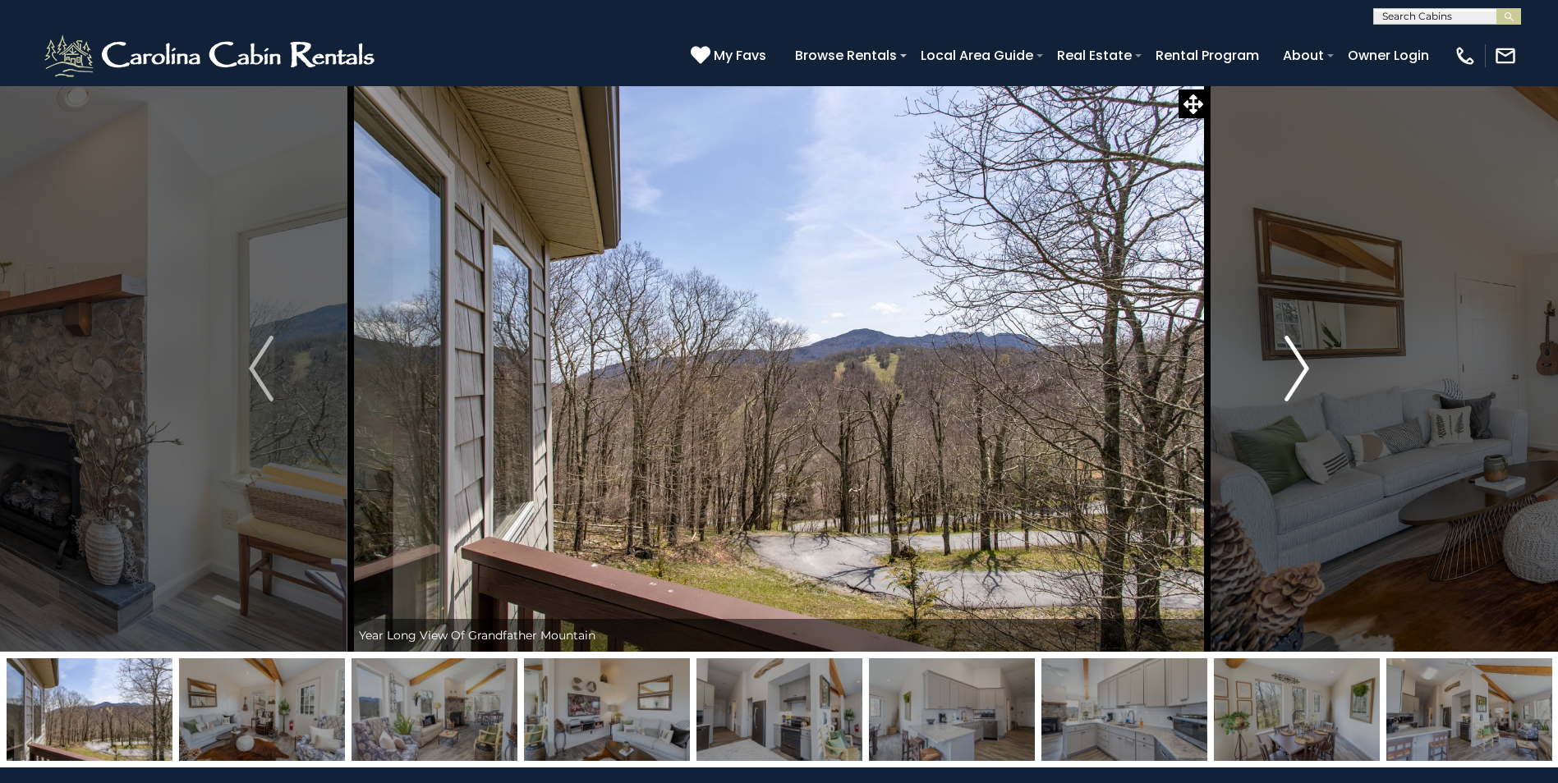
click at [1302, 372] on img "Next" at bounding box center [1296, 369] width 25 height 66
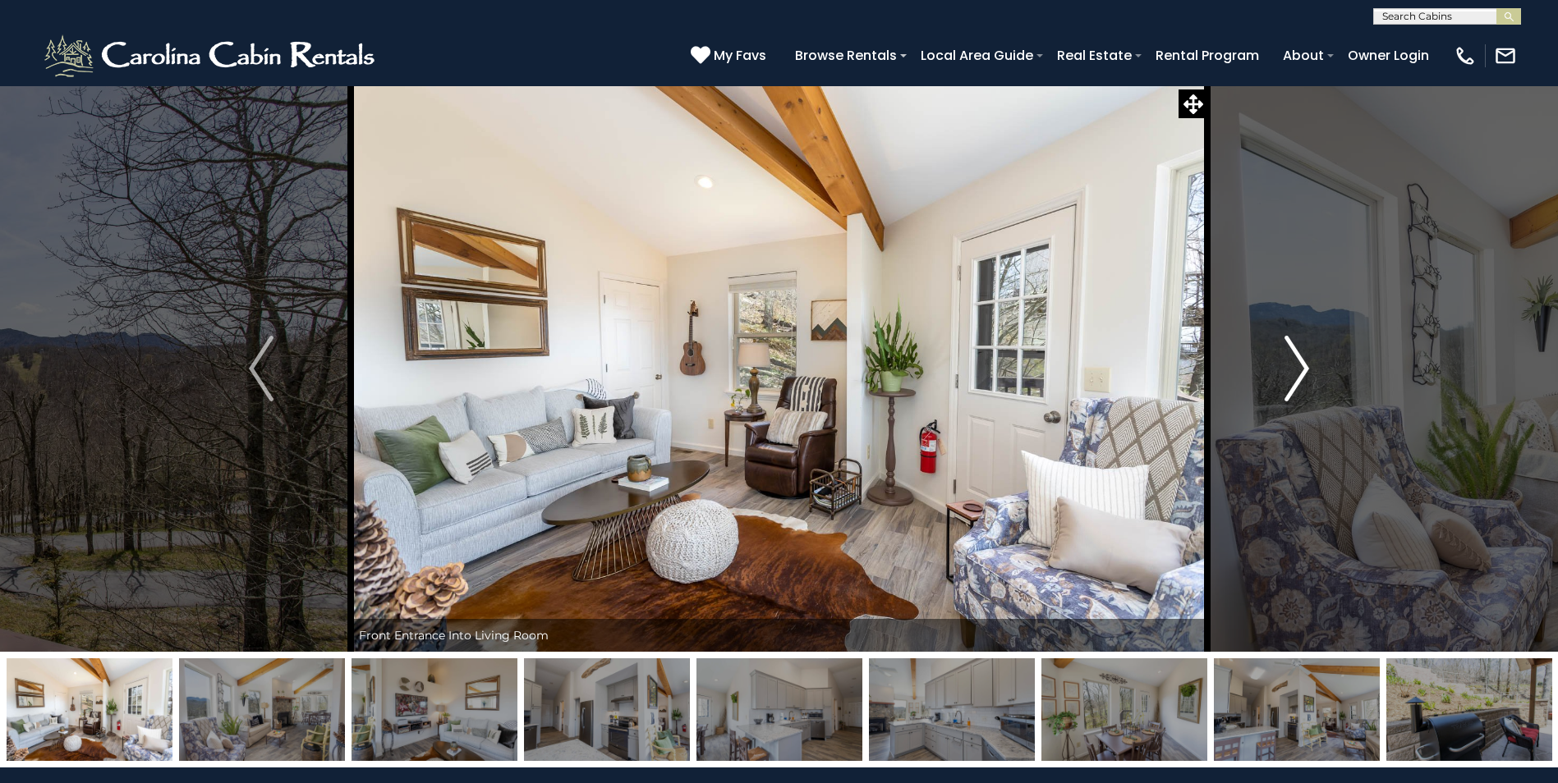
click at [1302, 372] on img "Next" at bounding box center [1296, 369] width 25 height 66
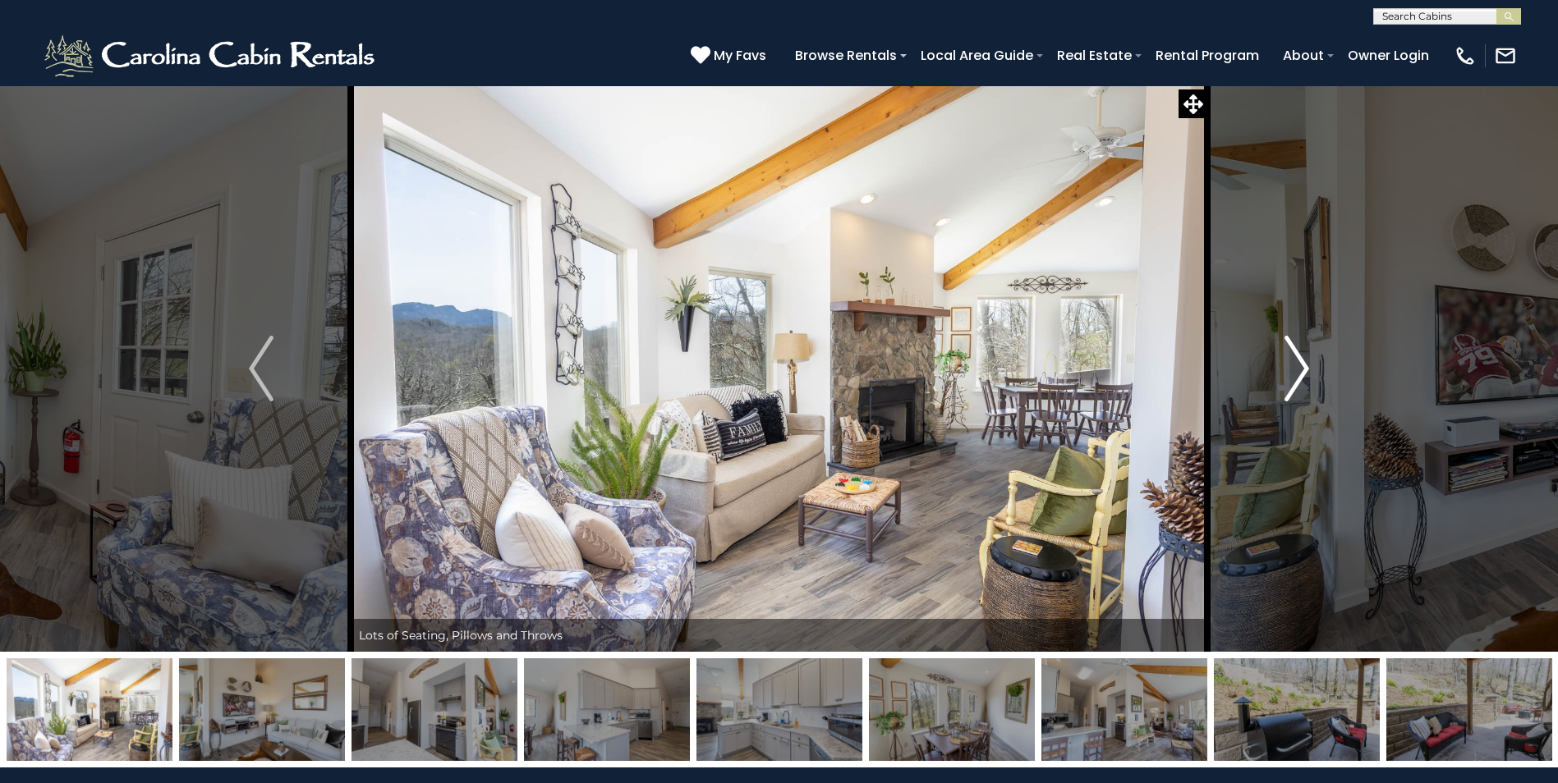
click at [1302, 372] on img "Next" at bounding box center [1296, 369] width 25 height 66
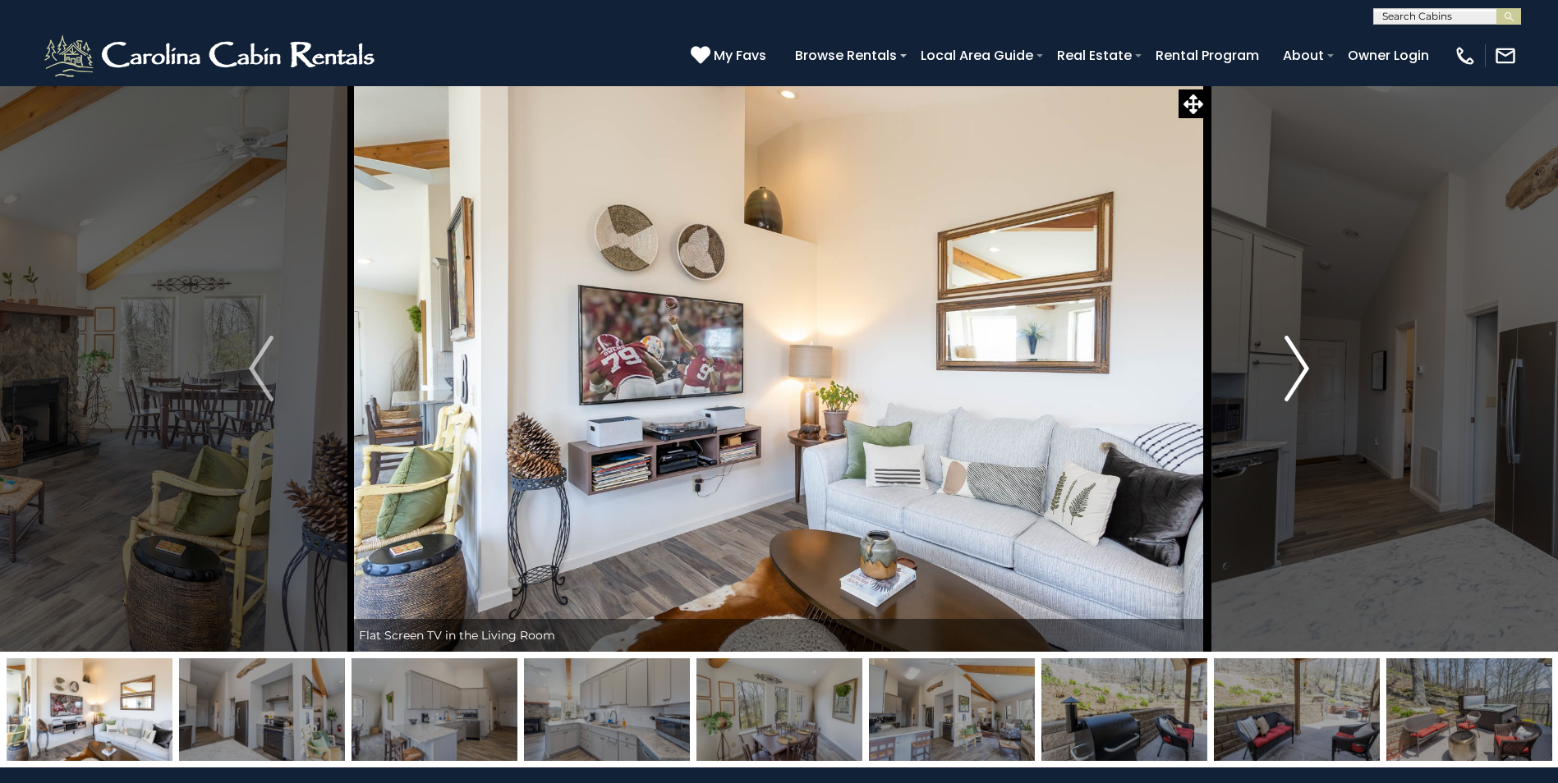
click at [1302, 372] on img "Next" at bounding box center [1296, 369] width 25 height 66
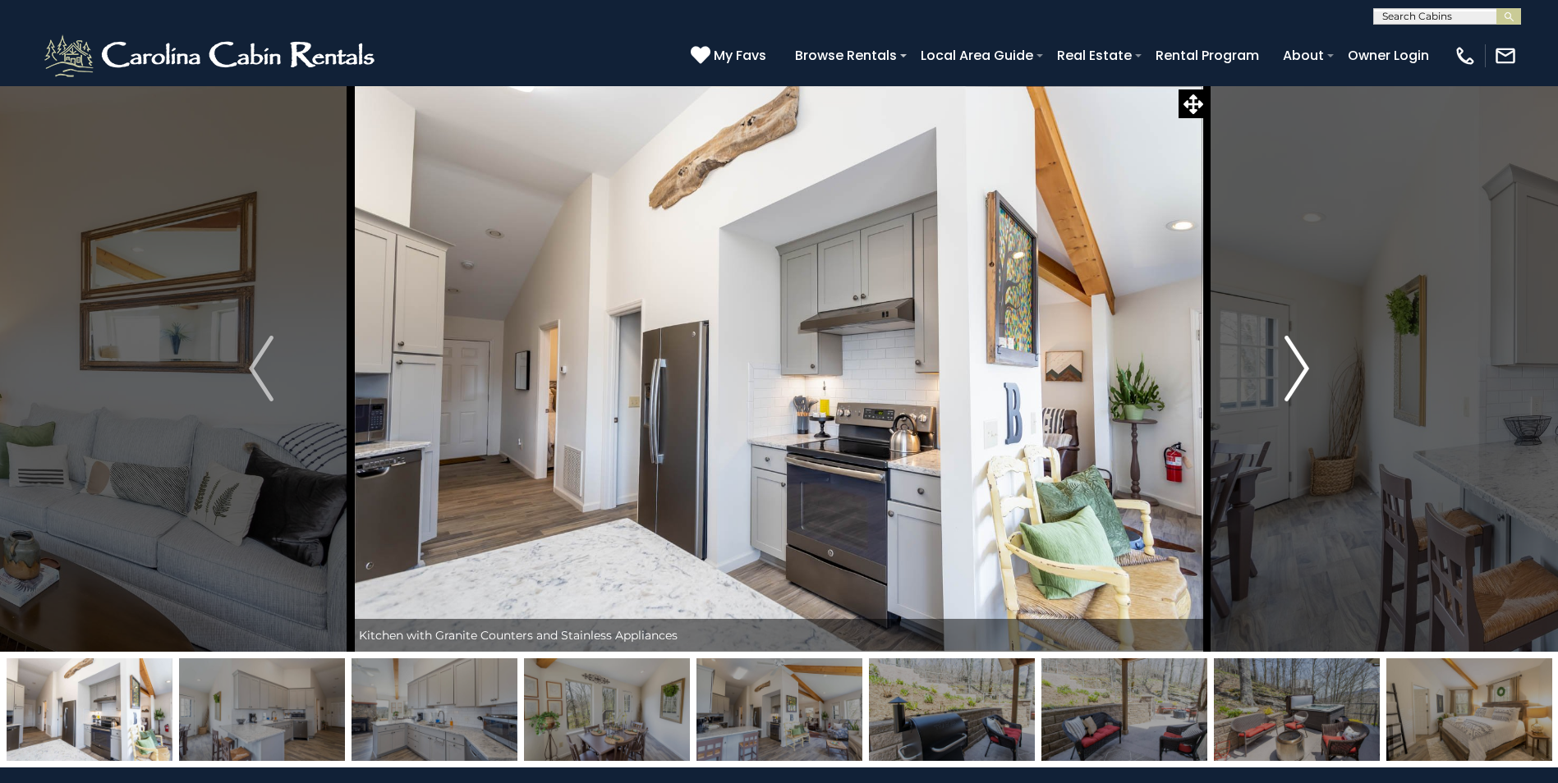
click at [1302, 372] on img "Next" at bounding box center [1296, 369] width 25 height 66
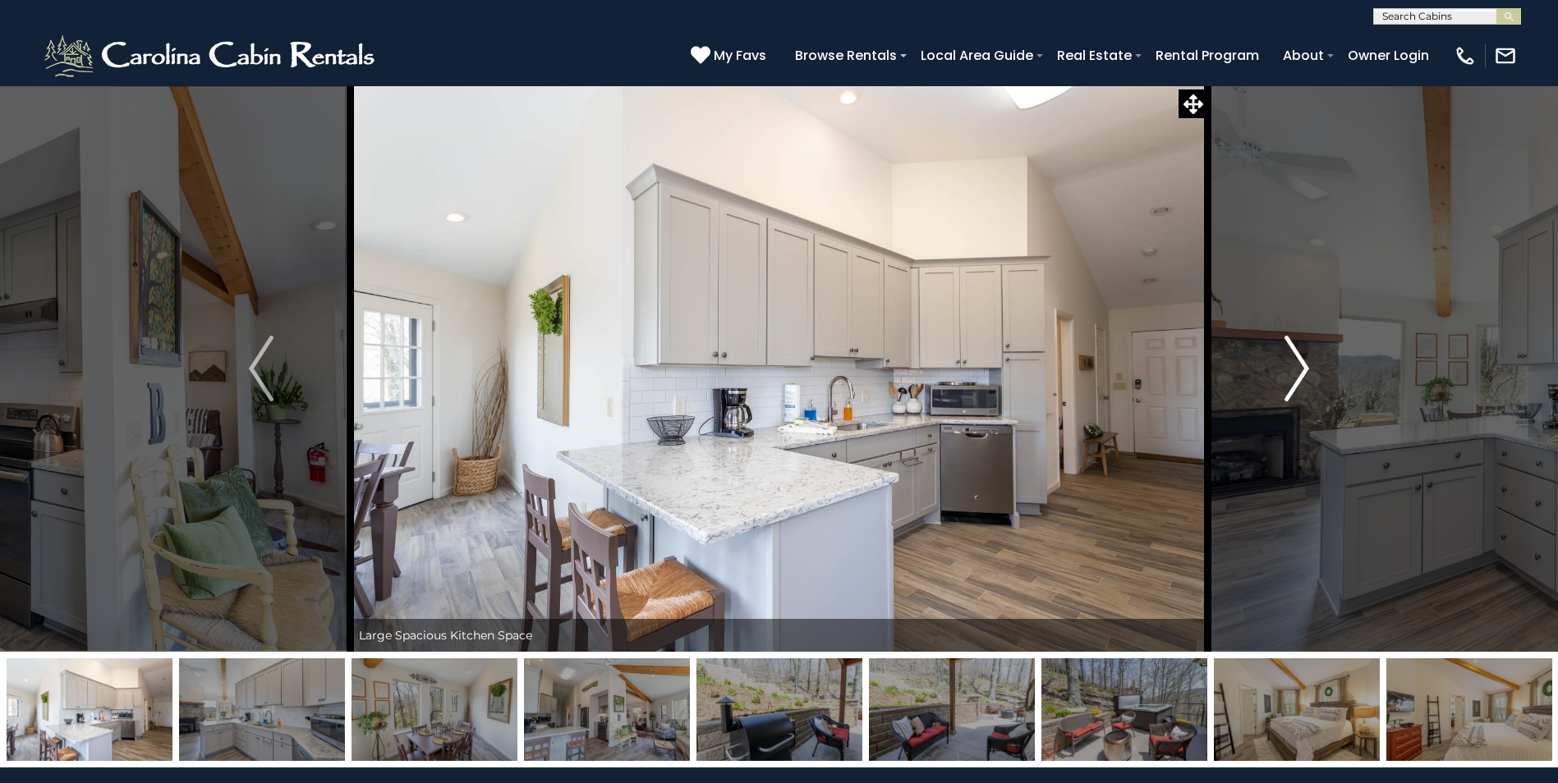
click at [1302, 372] on img "Next" at bounding box center [1296, 369] width 25 height 66
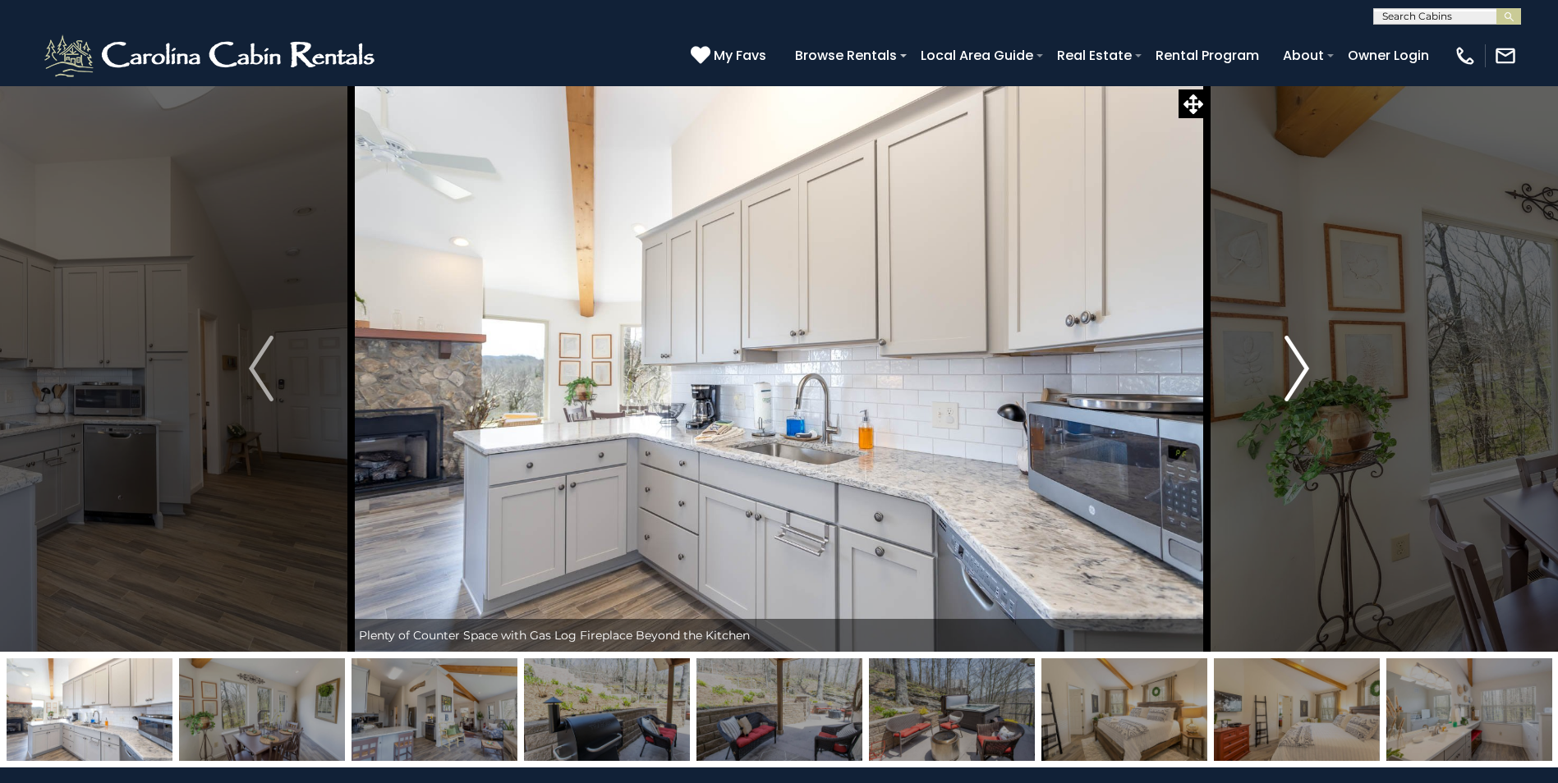
click at [1302, 372] on img "Next" at bounding box center [1296, 369] width 25 height 66
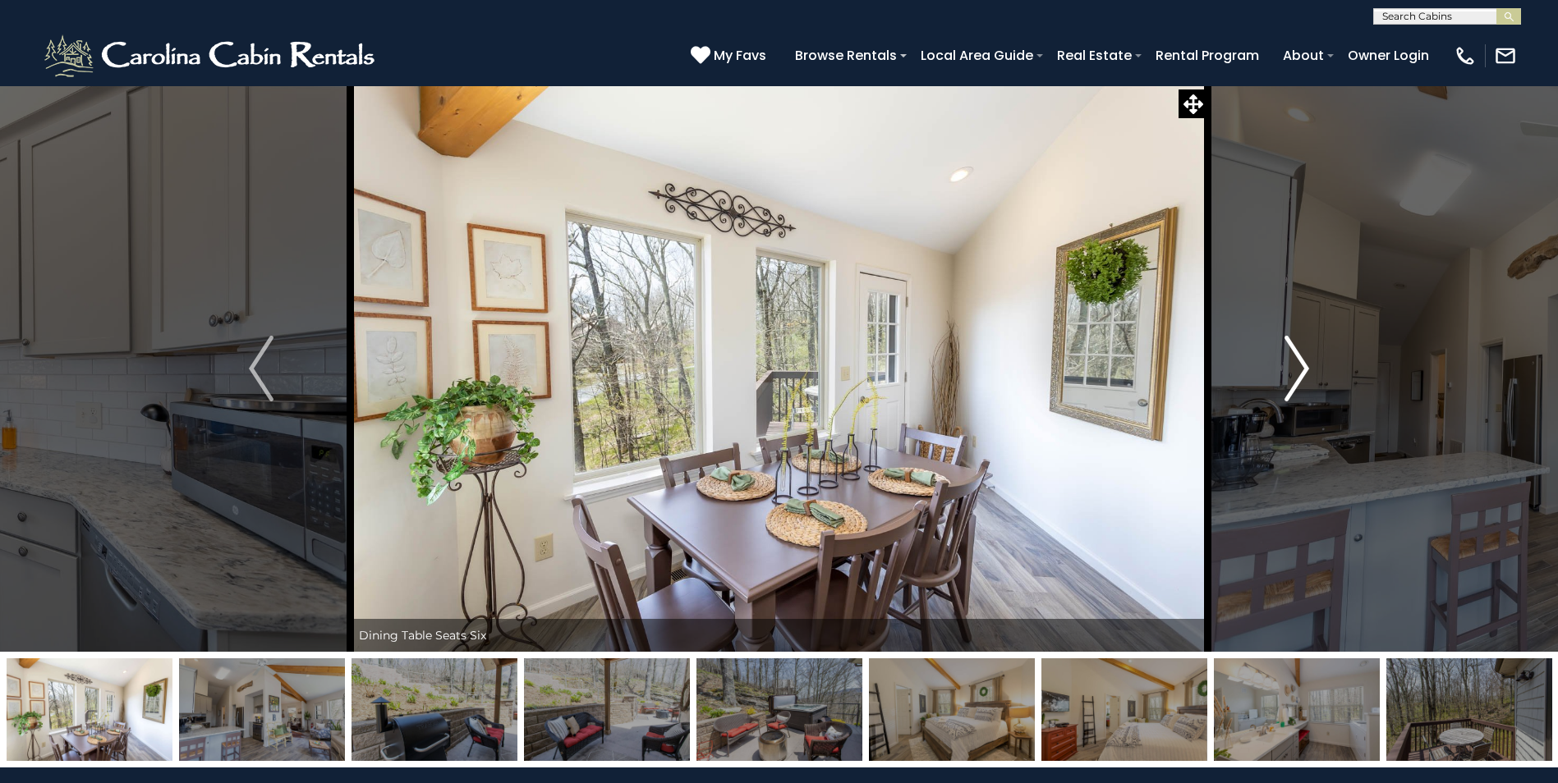
click at [1302, 372] on img "Next" at bounding box center [1296, 369] width 25 height 66
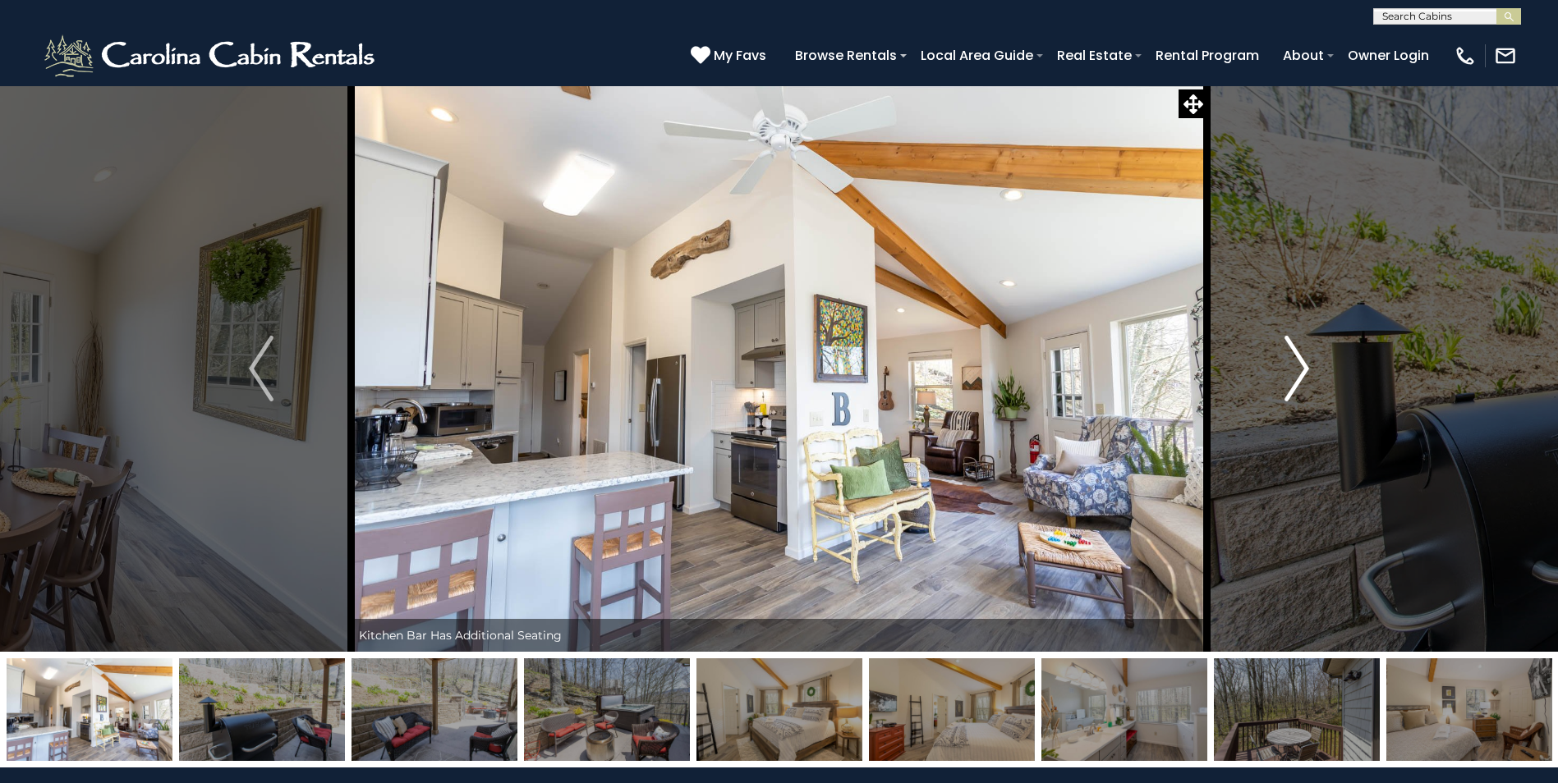
click at [1302, 372] on img "Next" at bounding box center [1296, 369] width 25 height 66
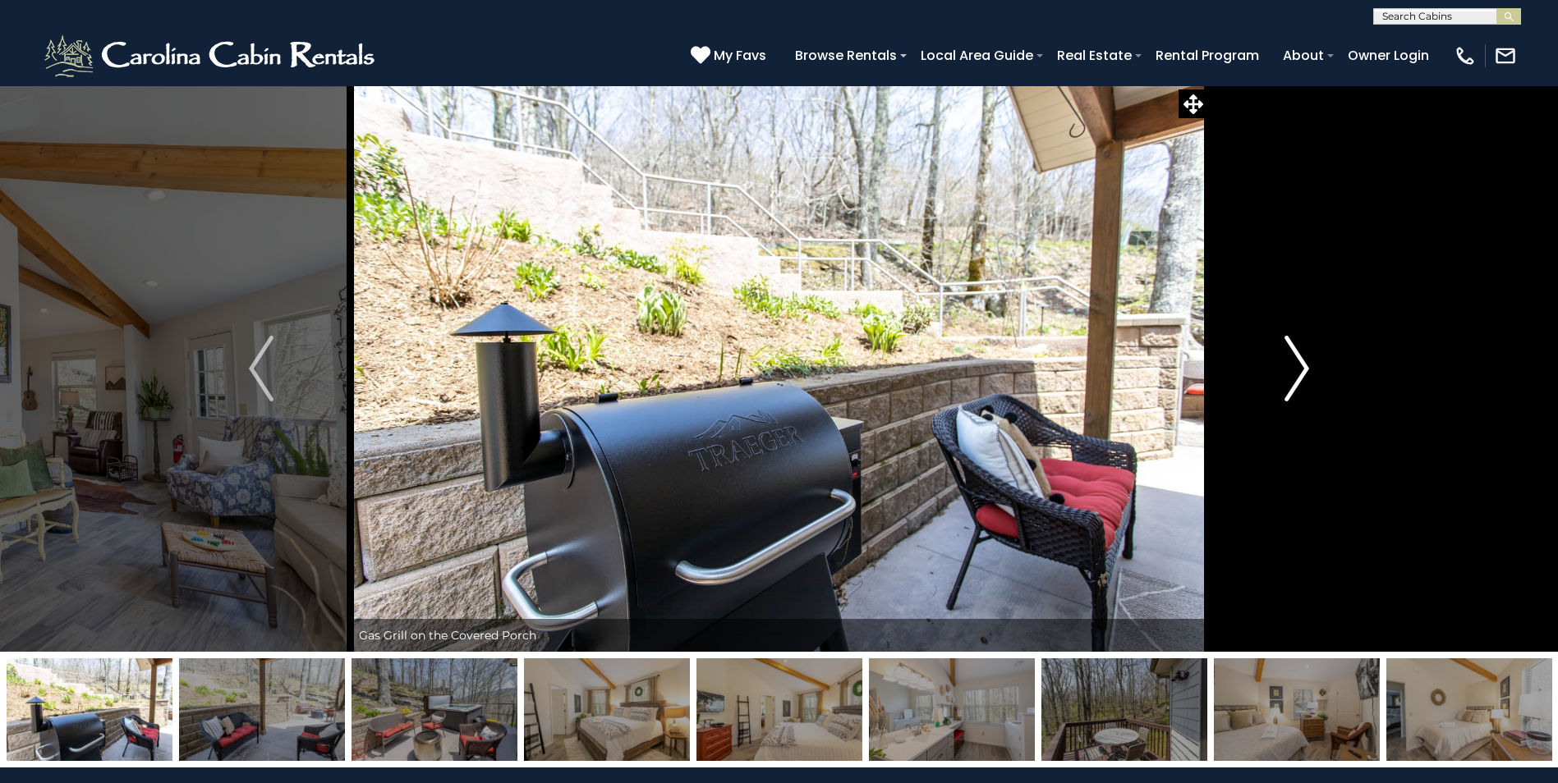
click at [1302, 372] on img "Next" at bounding box center [1296, 369] width 25 height 66
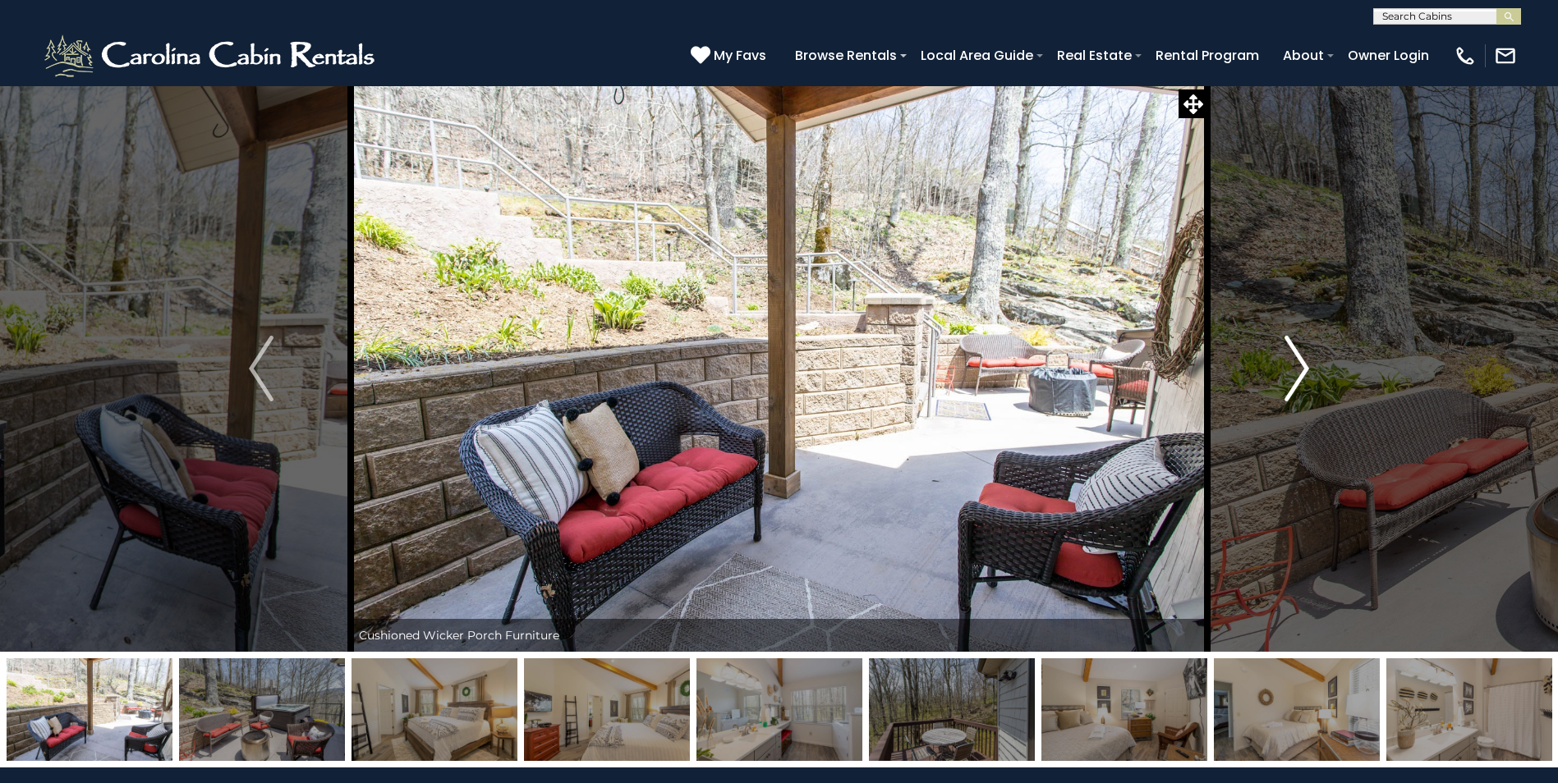
click at [1302, 372] on img "Next" at bounding box center [1296, 369] width 25 height 66
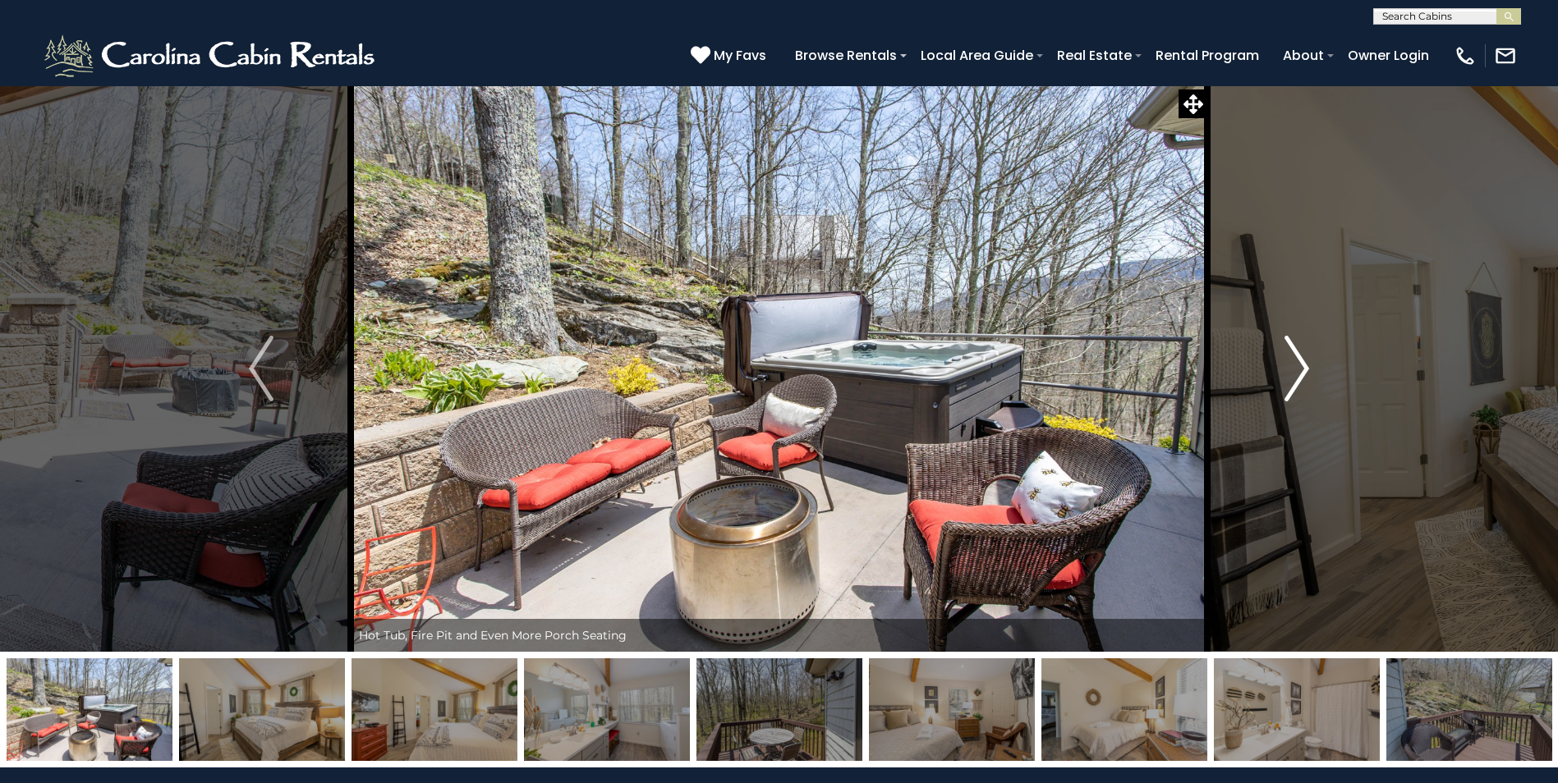
click at [1302, 372] on img "Next" at bounding box center [1296, 369] width 25 height 66
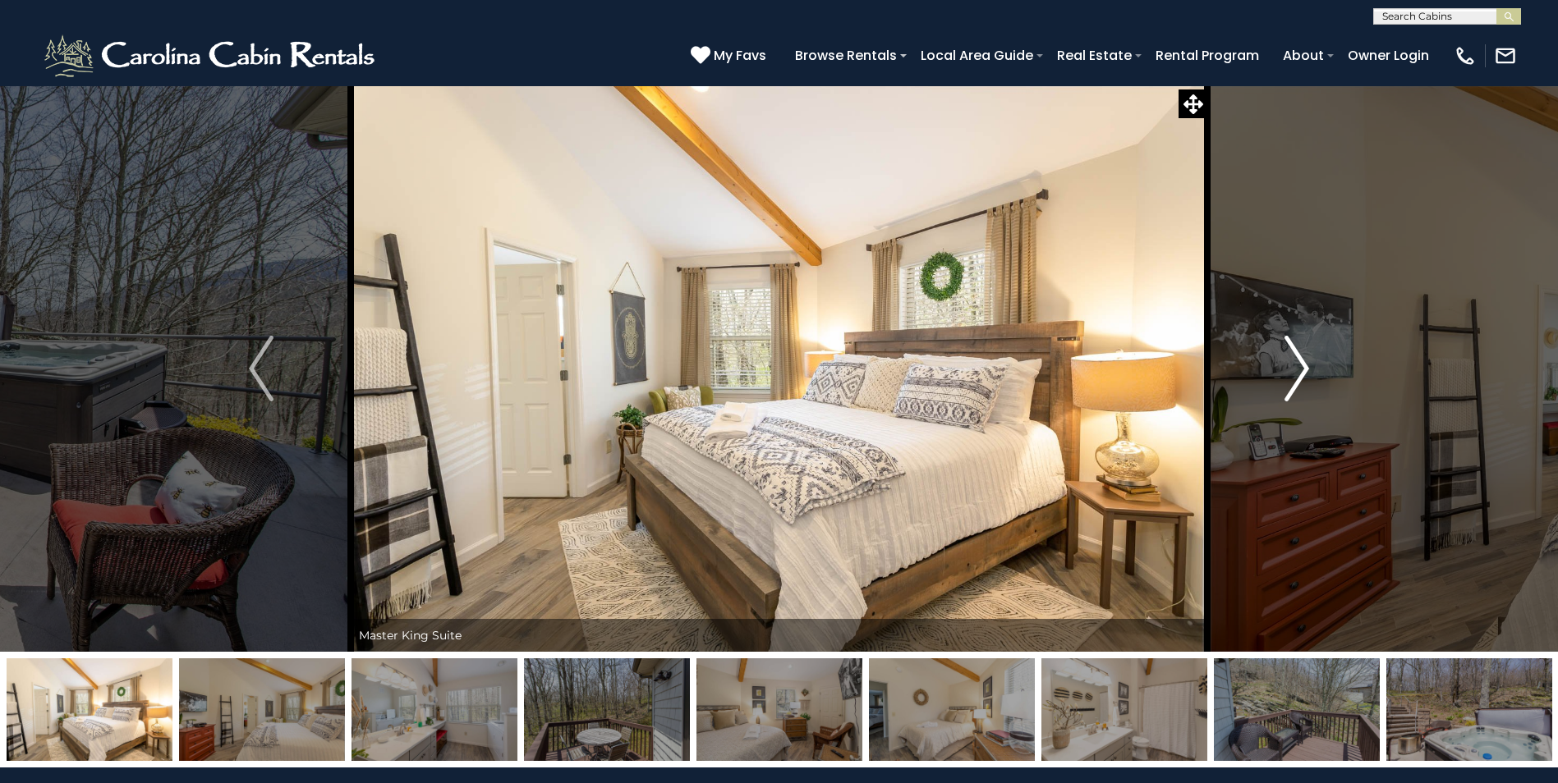
click at [1302, 372] on img "Next" at bounding box center [1296, 369] width 25 height 66
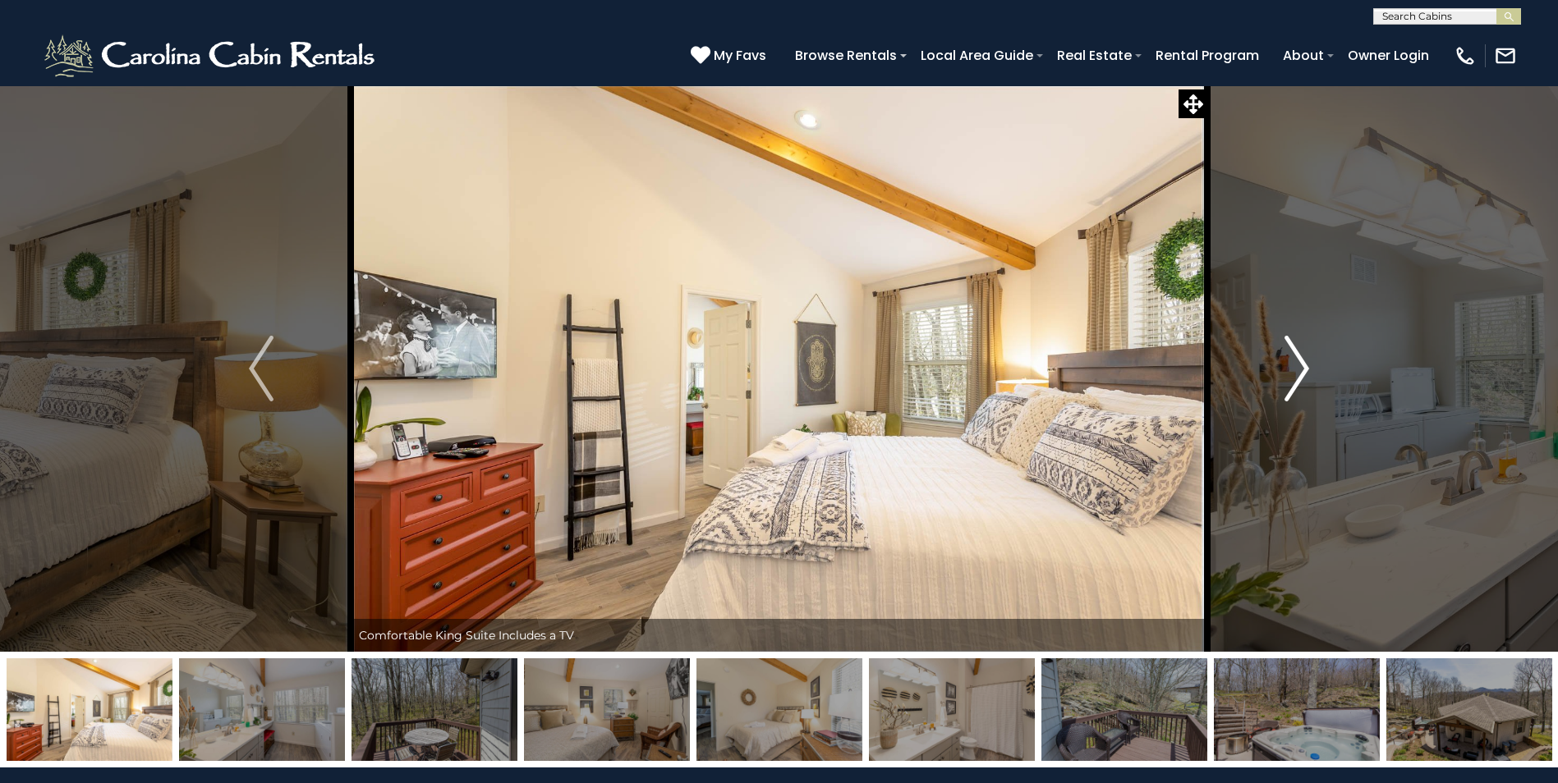
click at [1302, 372] on img "Next" at bounding box center [1296, 369] width 25 height 66
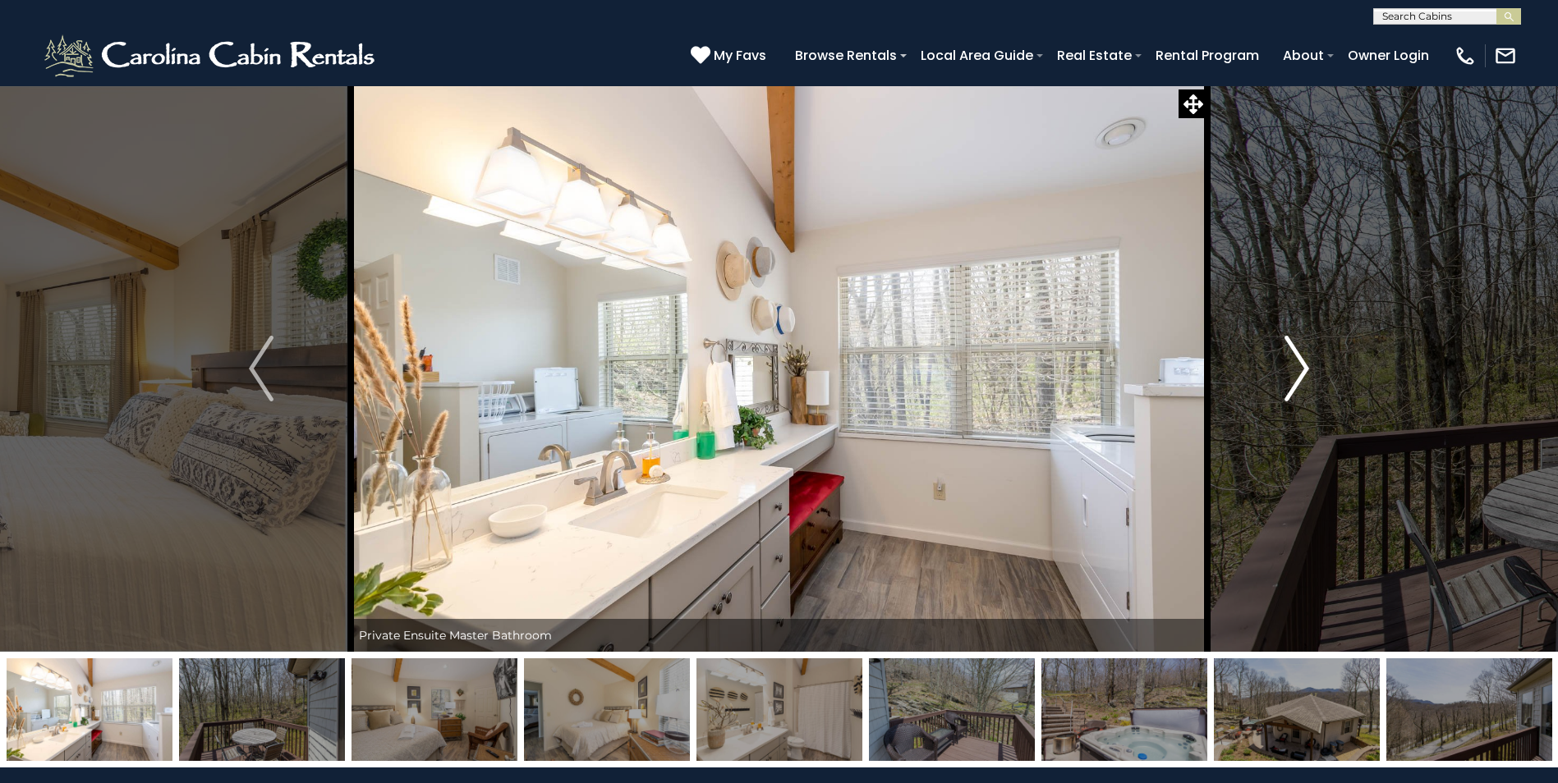
click at [1302, 372] on img "Next" at bounding box center [1296, 369] width 25 height 66
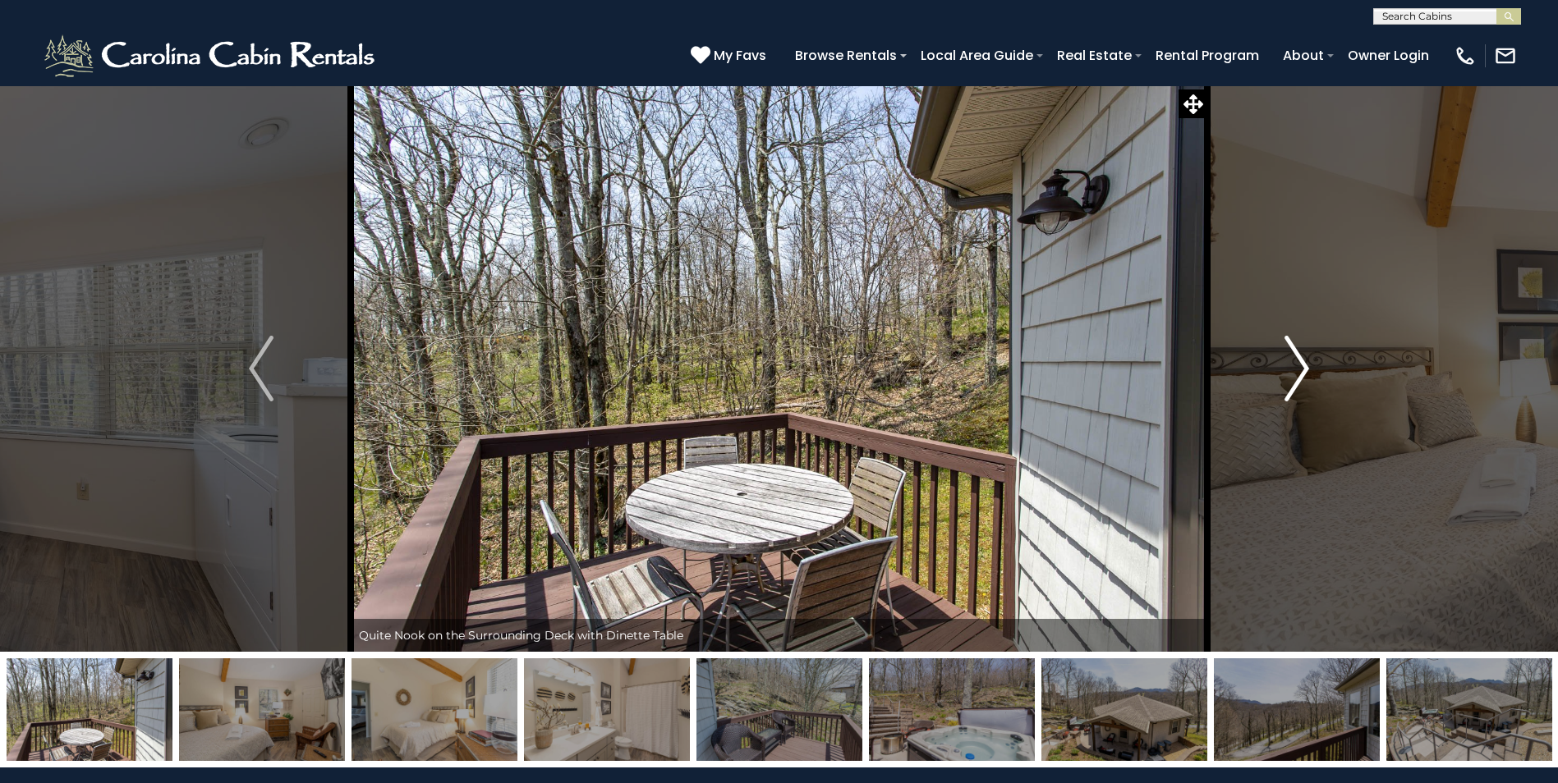
click at [1302, 372] on img "Next" at bounding box center [1296, 369] width 25 height 66
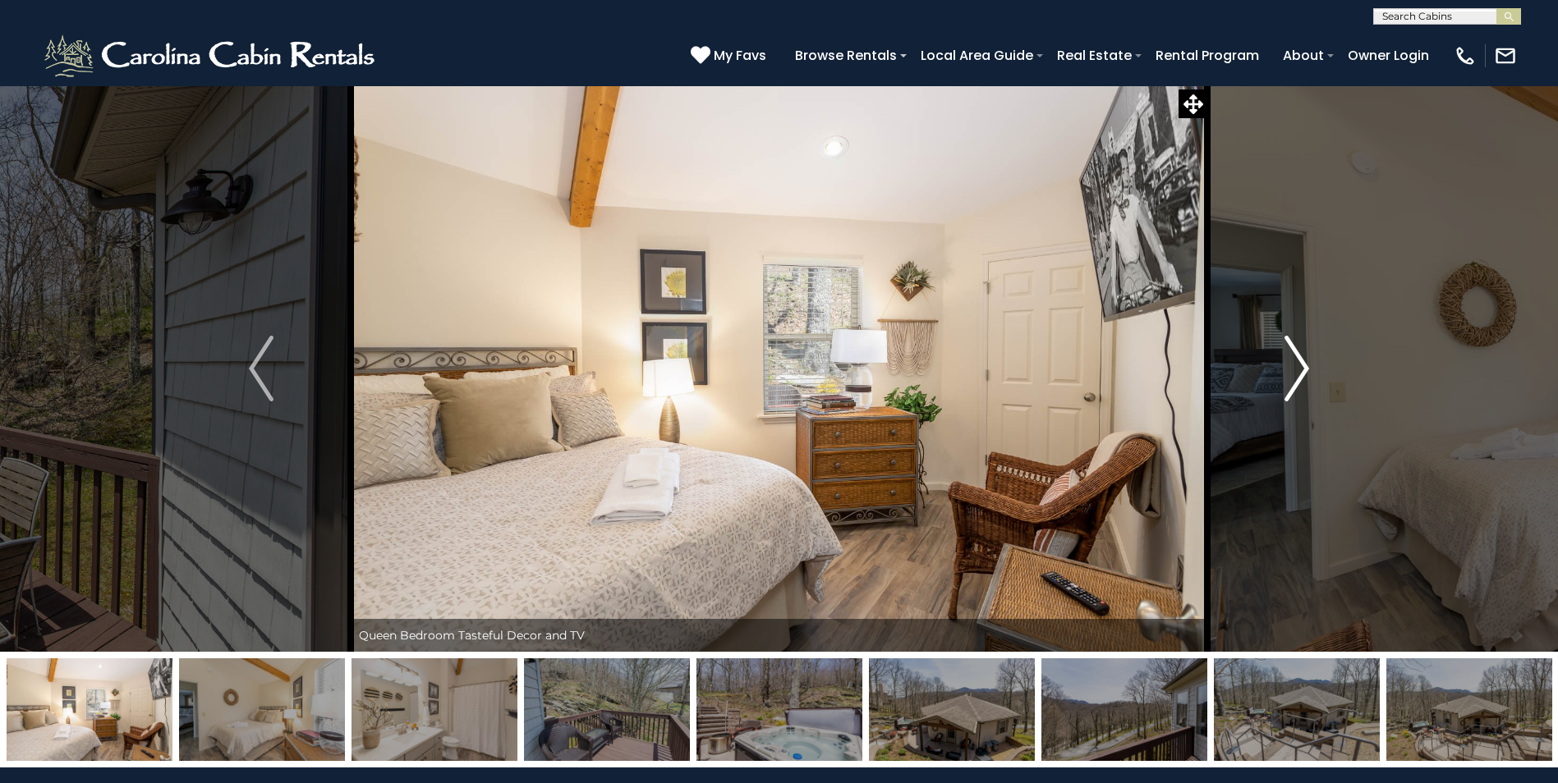
click at [1302, 372] on img "Next" at bounding box center [1296, 369] width 25 height 66
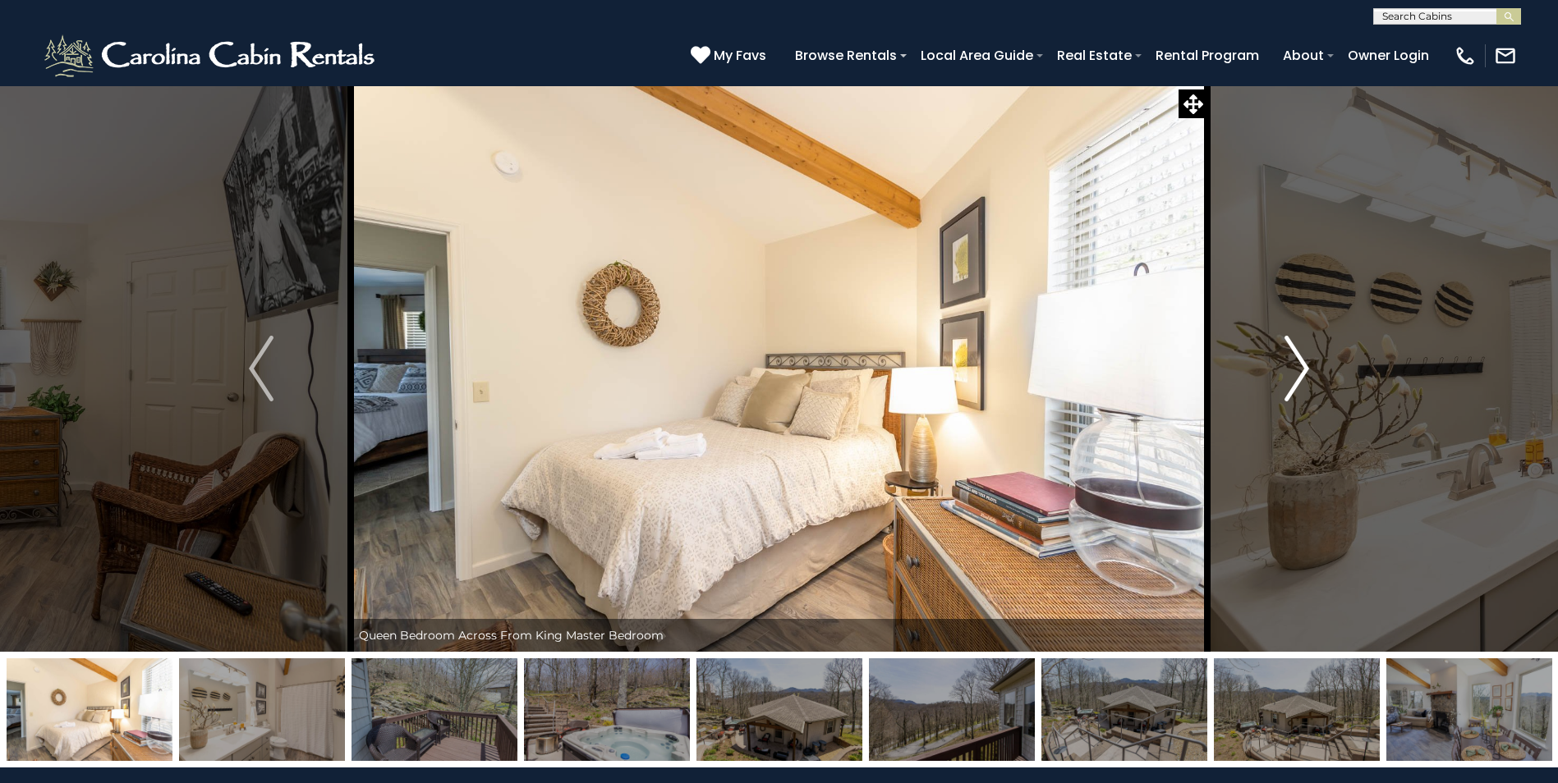
drag, startPoint x: 1302, startPoint y: 372, endPoint x: 1209, endPoint y: 483, distance: 144.6
click at [1209, 483] on button "Next" at bounding box center [1296, 368] width 179 height 567
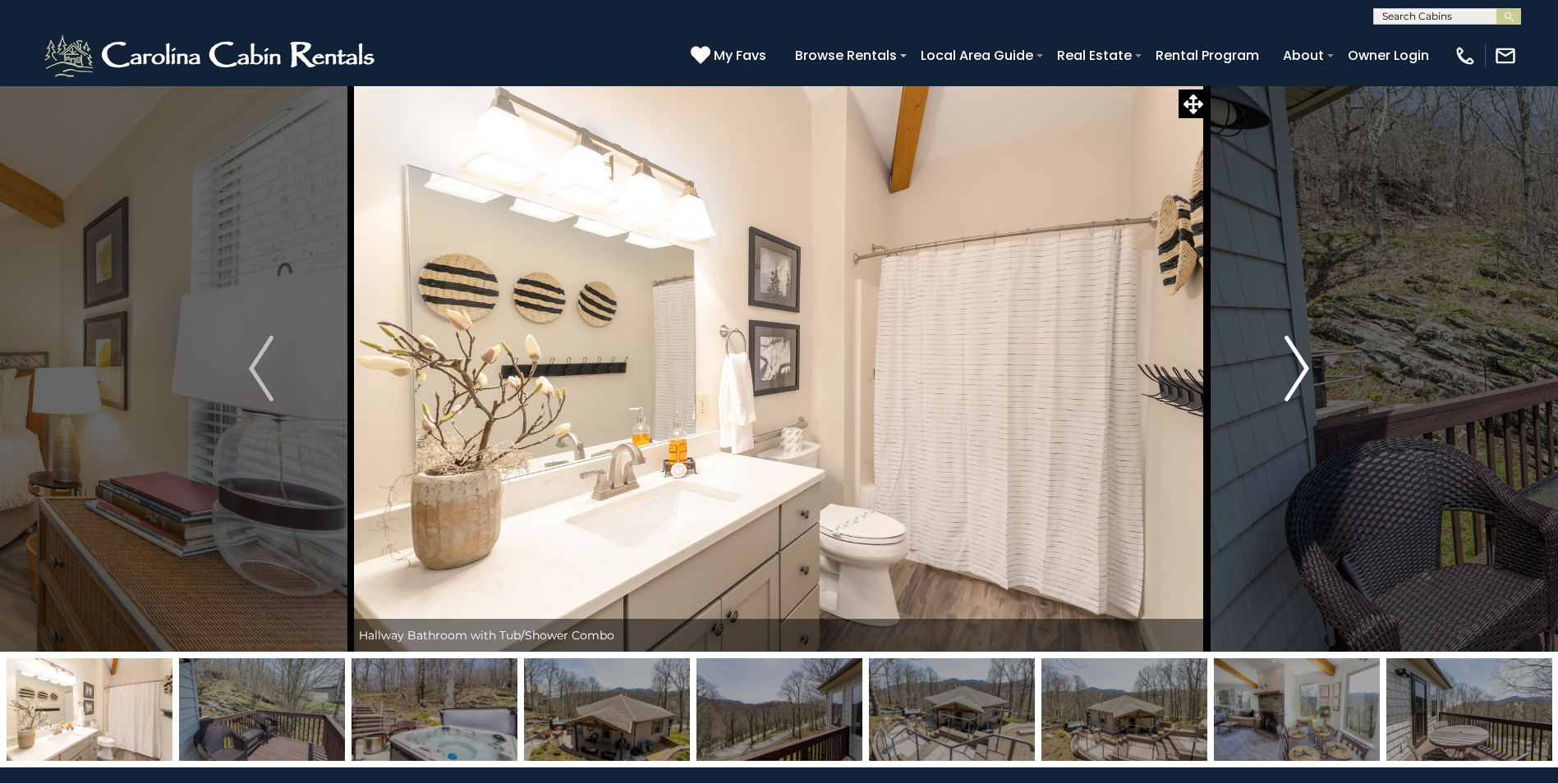
click at [1306, 370] on img "Next" at bounding box center [1296, 369] width 25 height 66
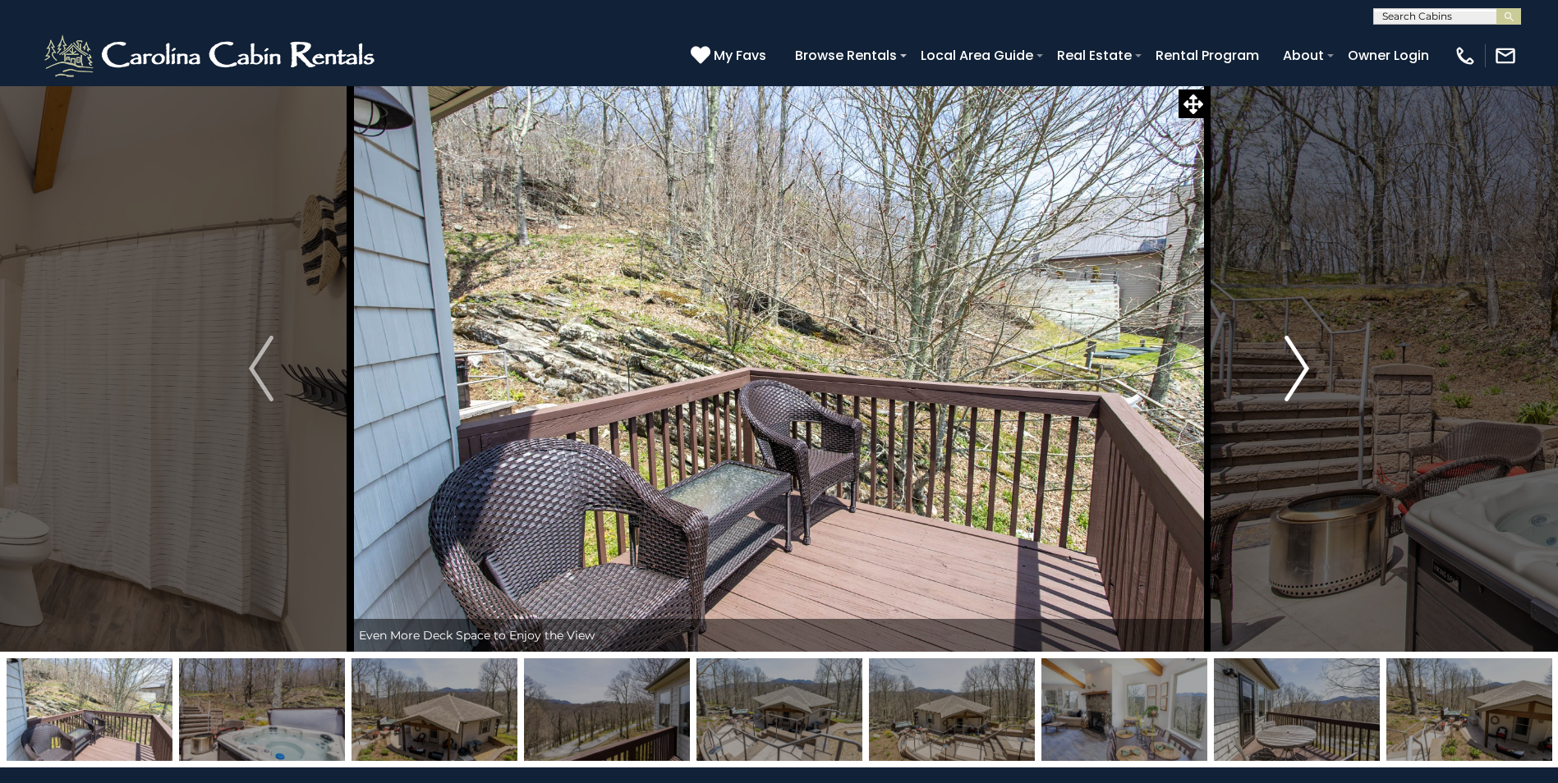
click at [1305, 370] on img "Next" at bounding box center [1296, 369] width 25 height 66
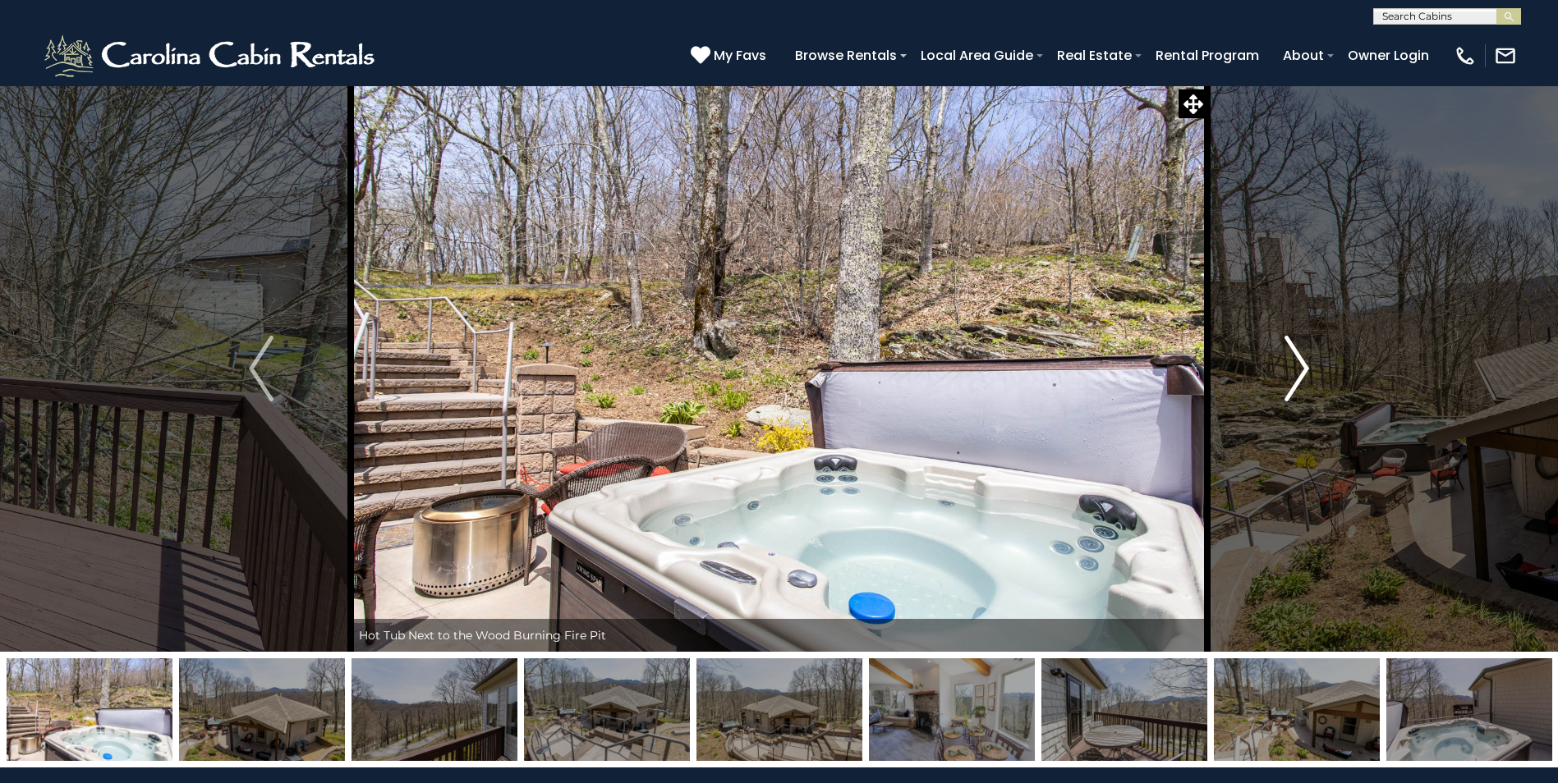
click at [1305, 370] on img "Next" at bounding box center [1296, 369] width 25 height 66
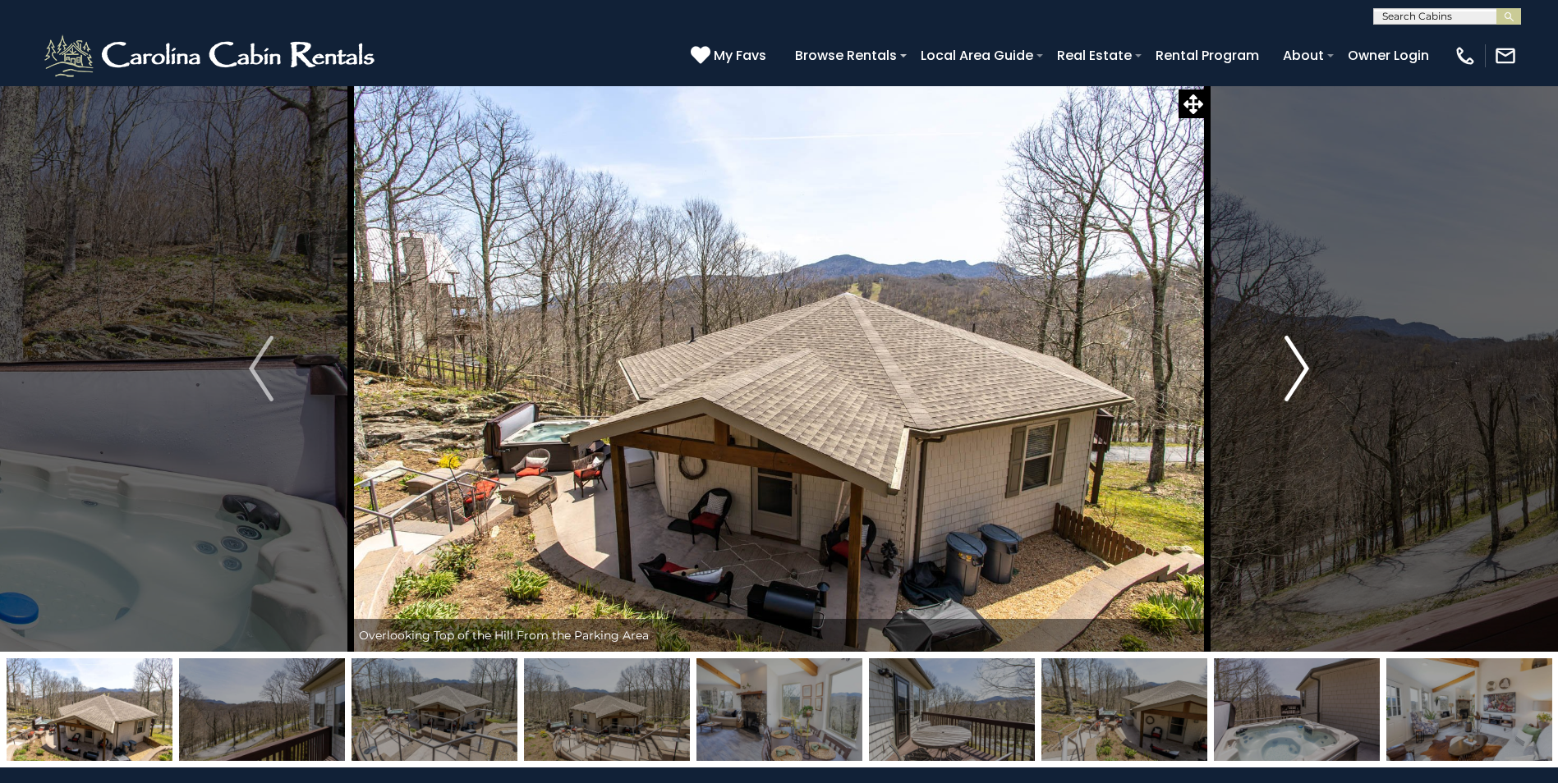
click at [1305, 370] on img "Next" at bounding box center [1296, 369] width 25 height 66
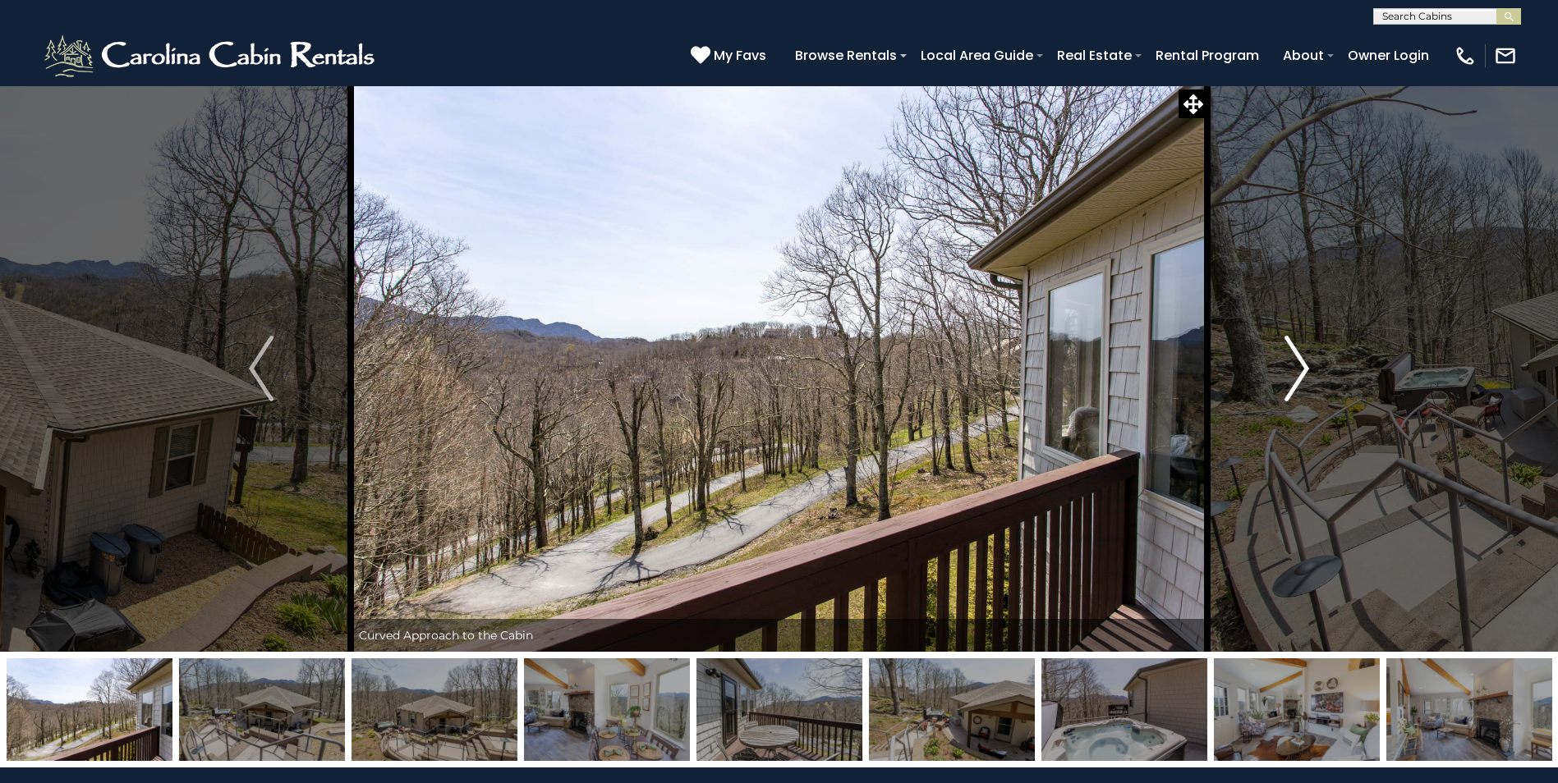
click at [1305, 370] on img "Next" at bounding box center [1296, 369] width 25 height 66
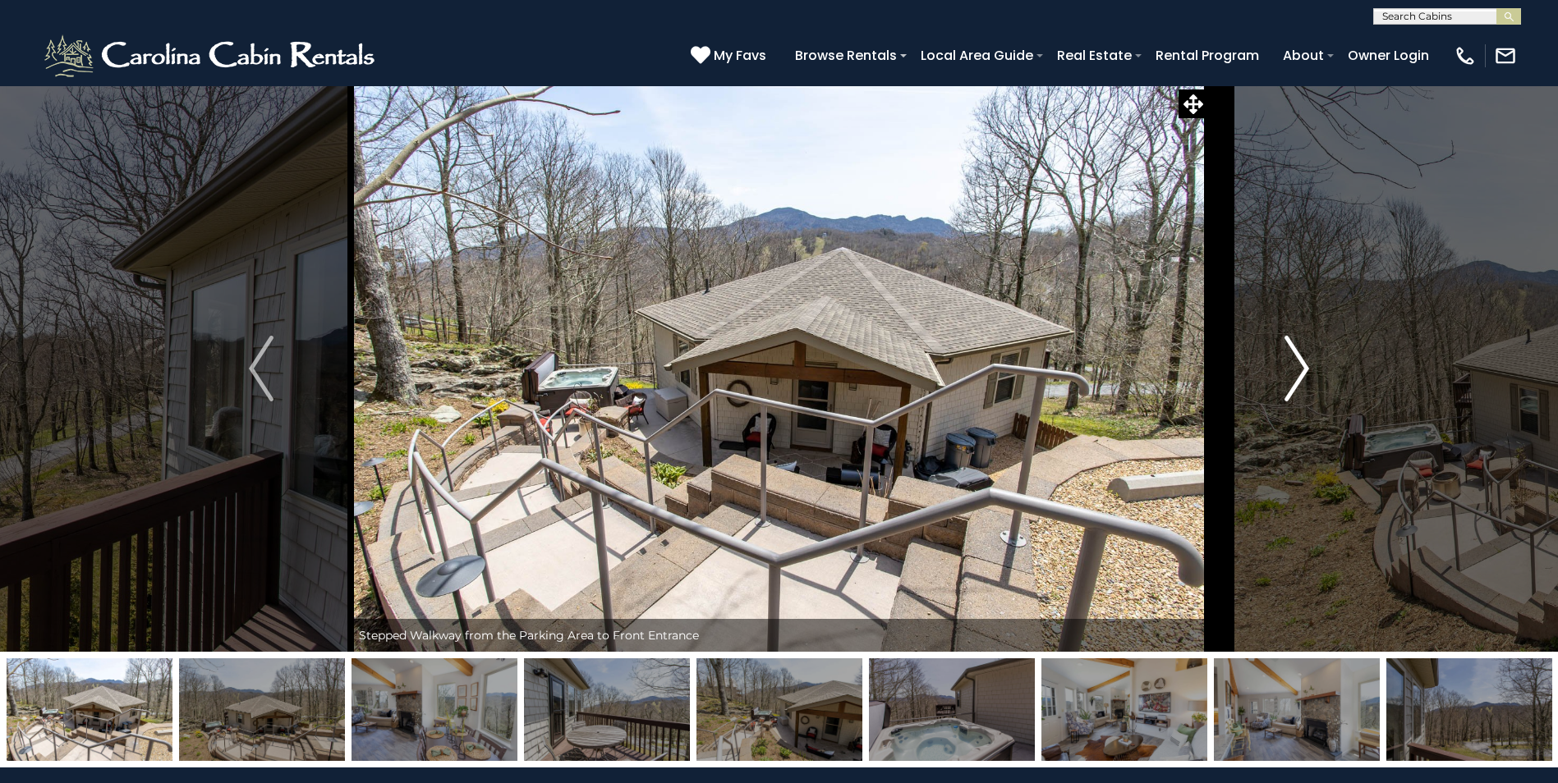
click at [1305, 370] on img "Next" at bounding box center [1296, 369] width 25 height 66
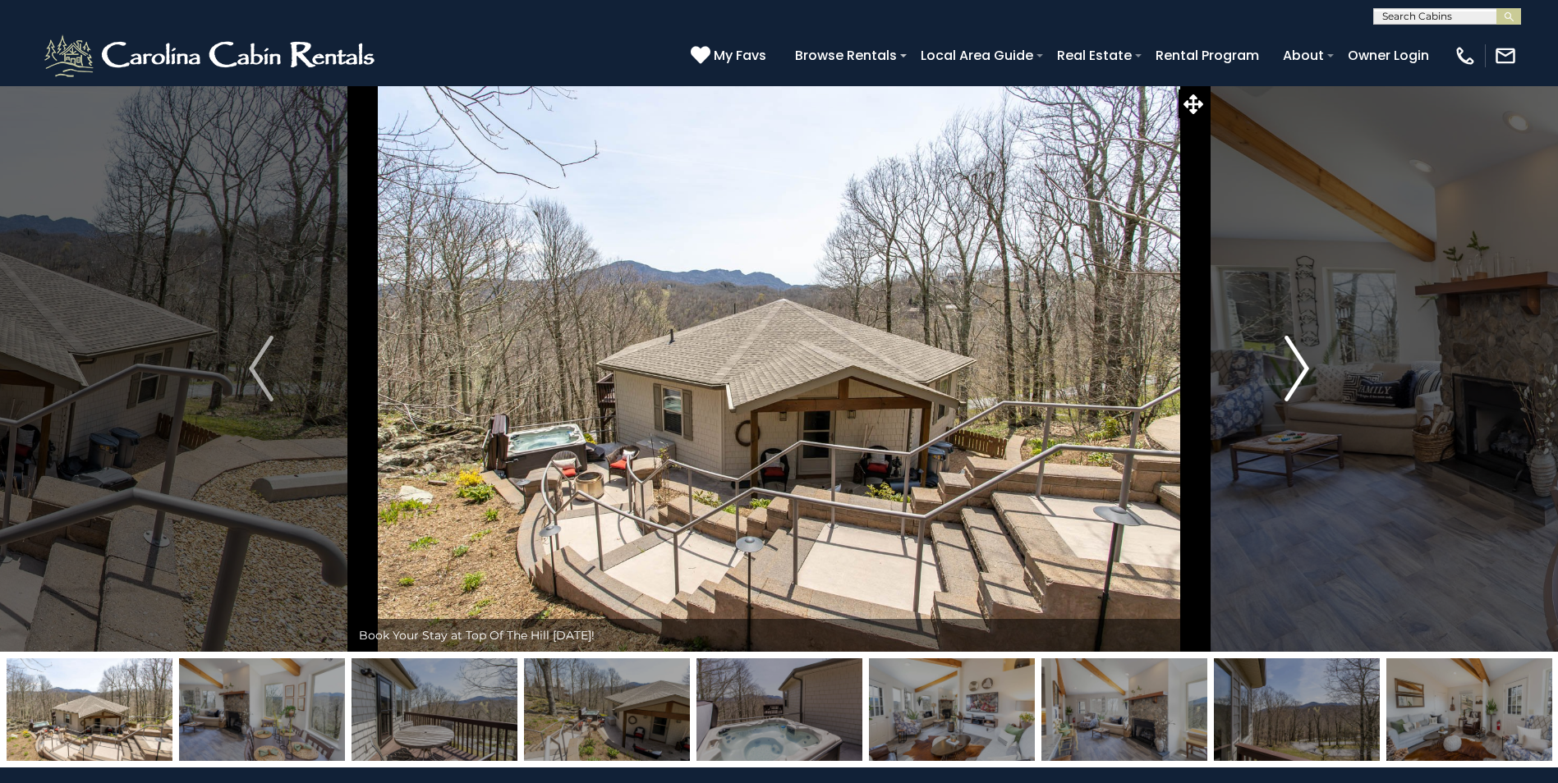
click at [1305, 370] on img "Next" at bounding box center [1296, 369] width 25 height 66
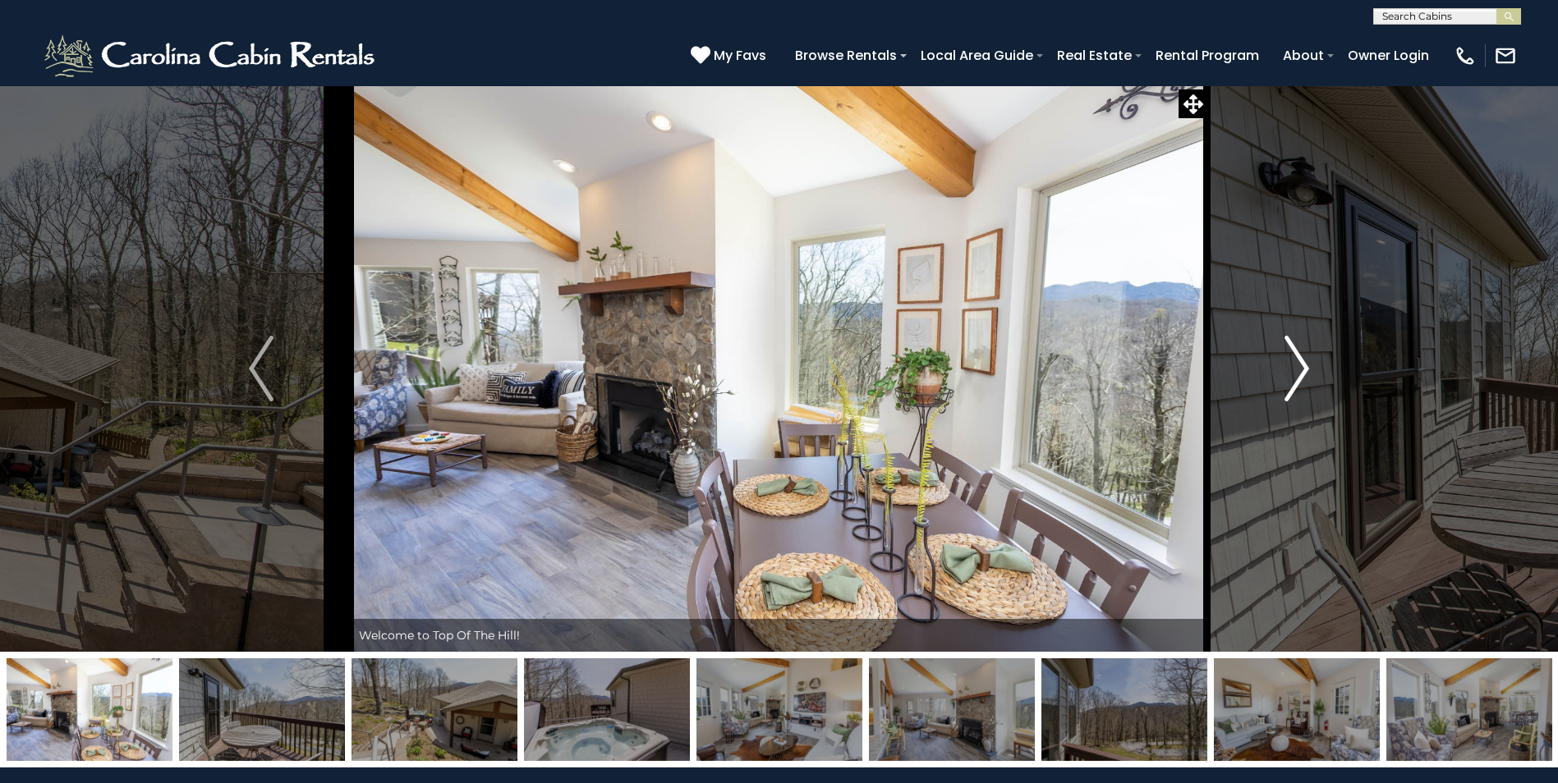
click at [1305, 370] on img "Next" at bounding box center [1296, 369] width 25 height 66
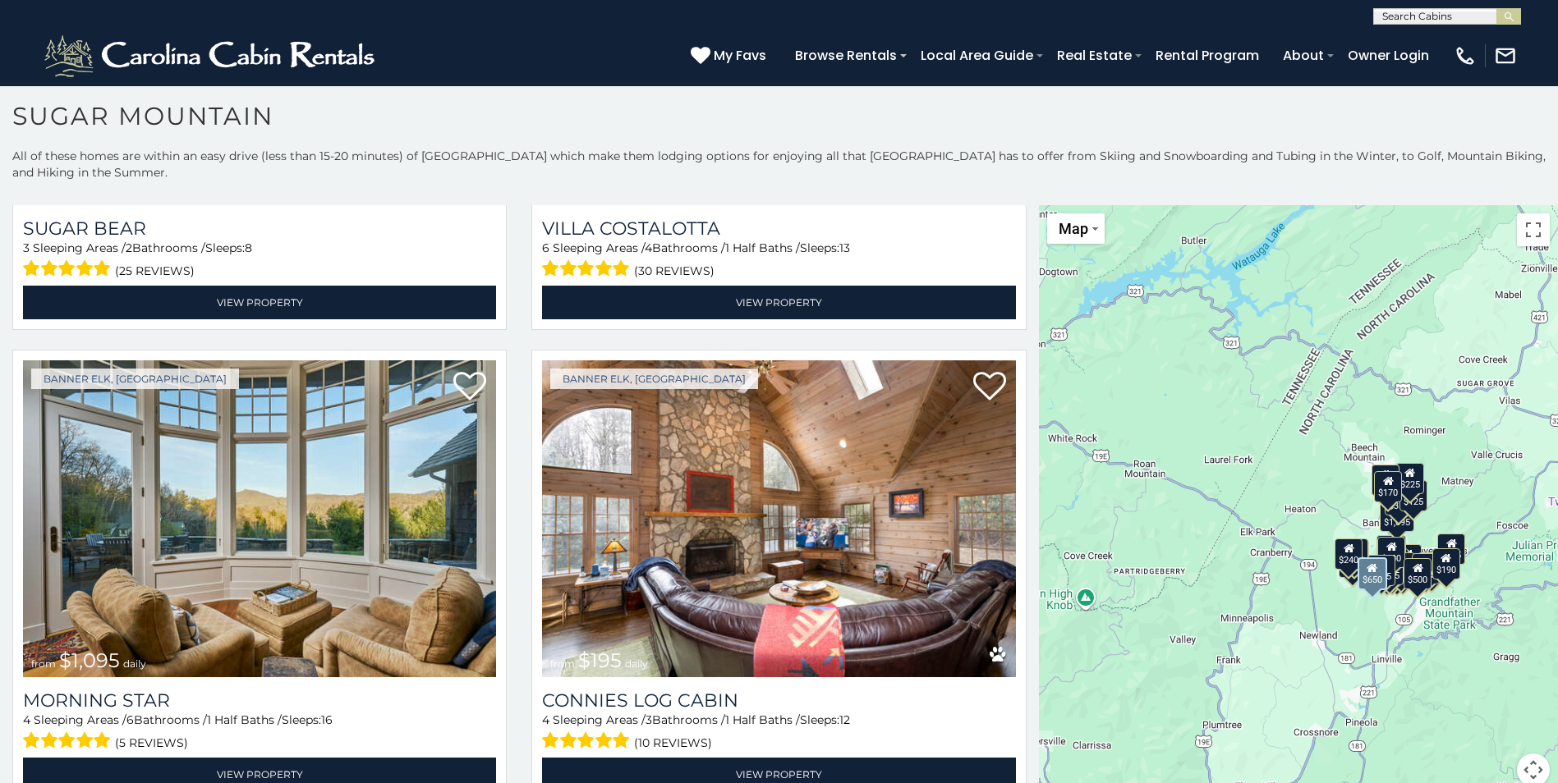
scroll to position [3203, 0]
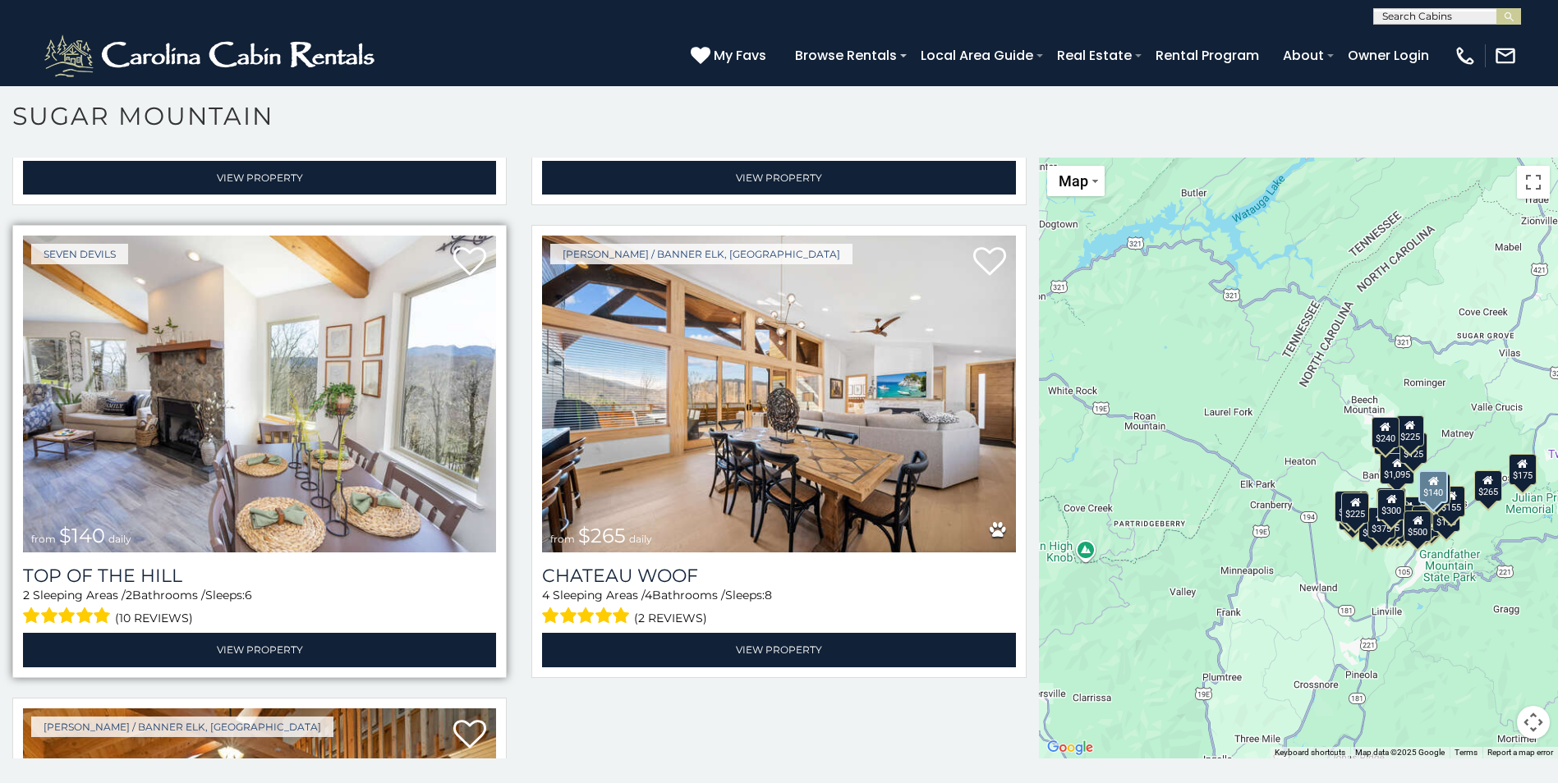
scroll to position [7446, 0]
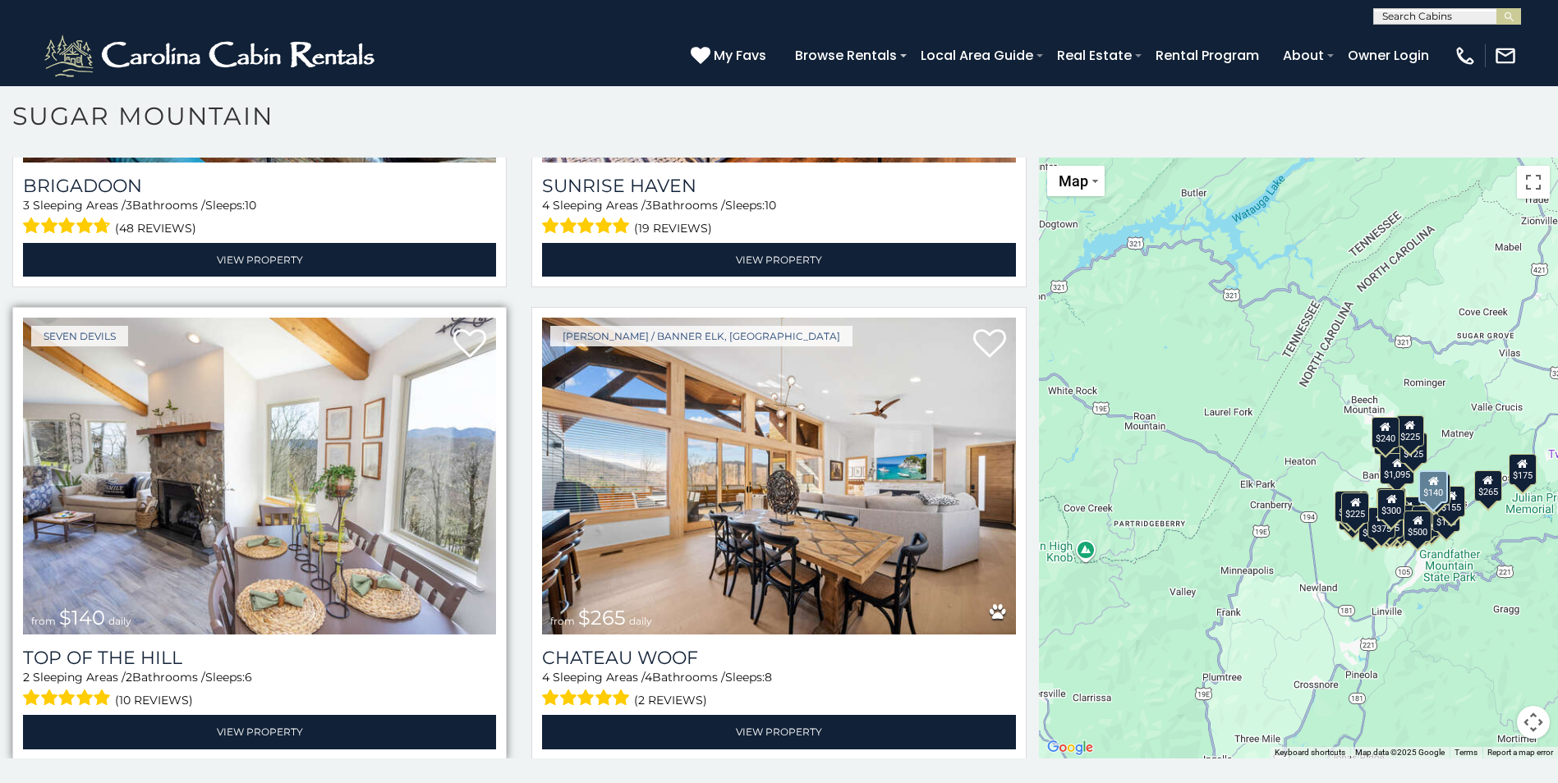
click at [284, 386] on img at bounding box center [259, 476] width 473 height 317
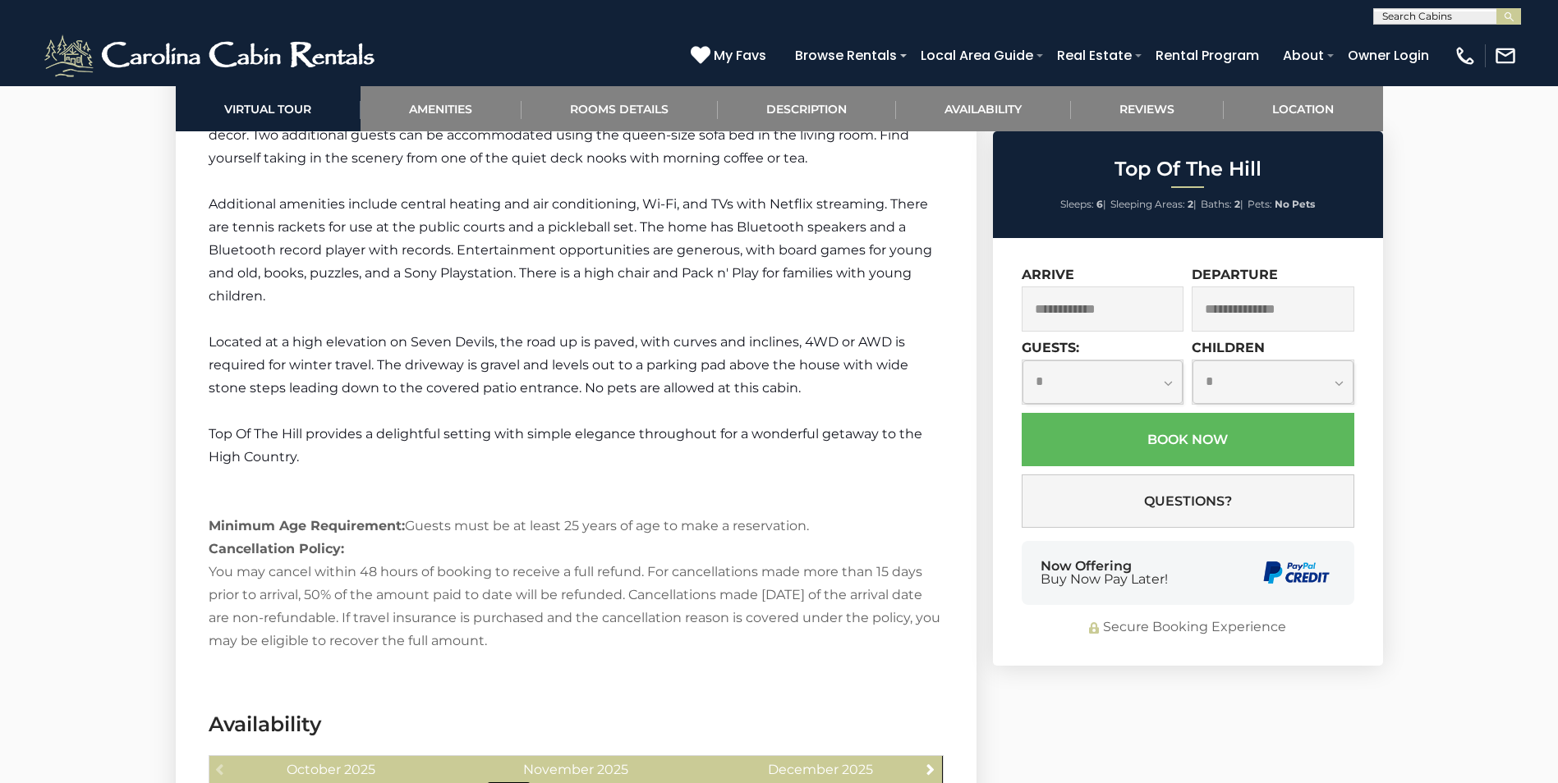
scroll to position [2628, 0]
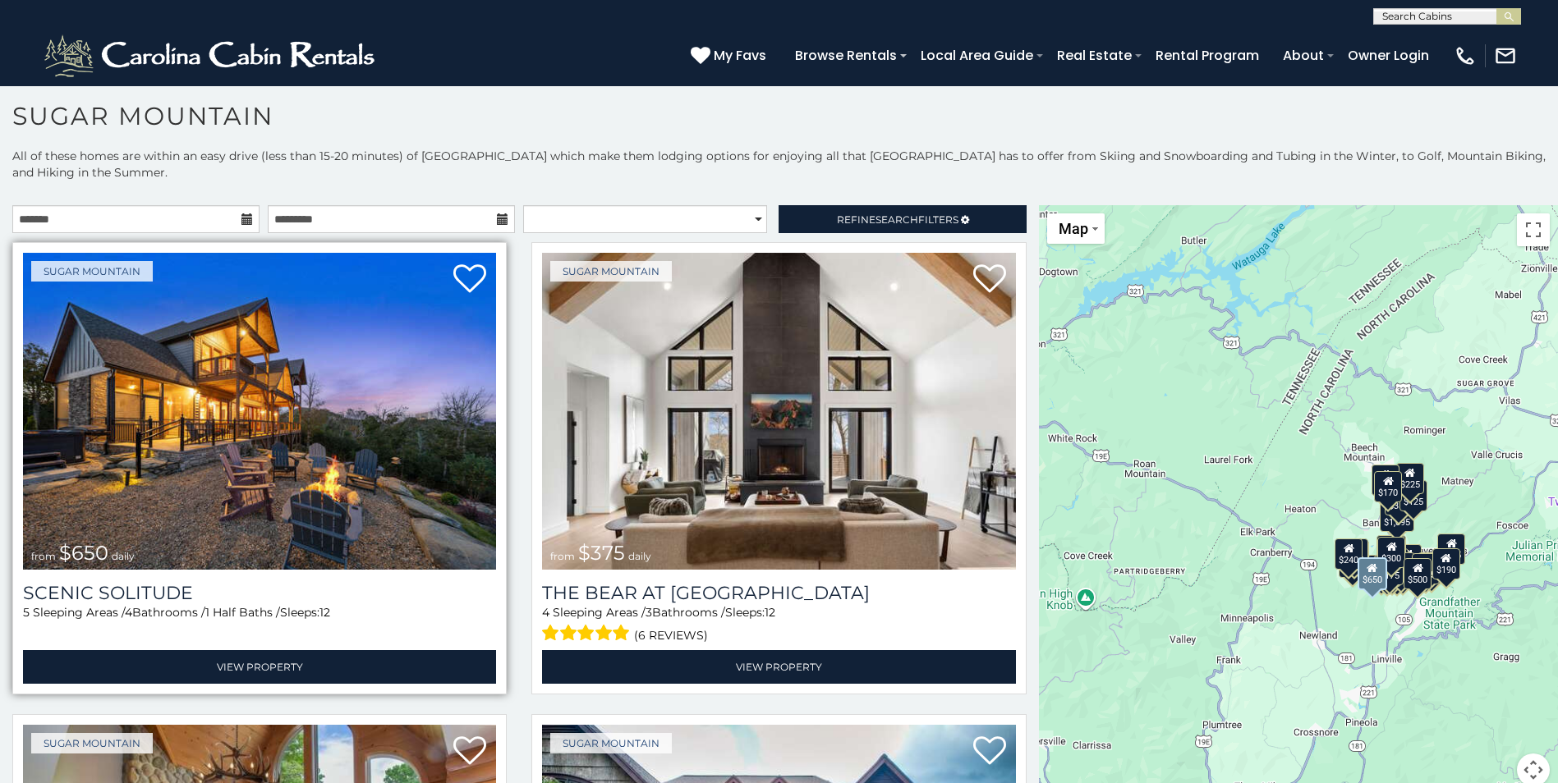
click at [270, 402] on img at bounding box center [259, 411] width 473 height 317
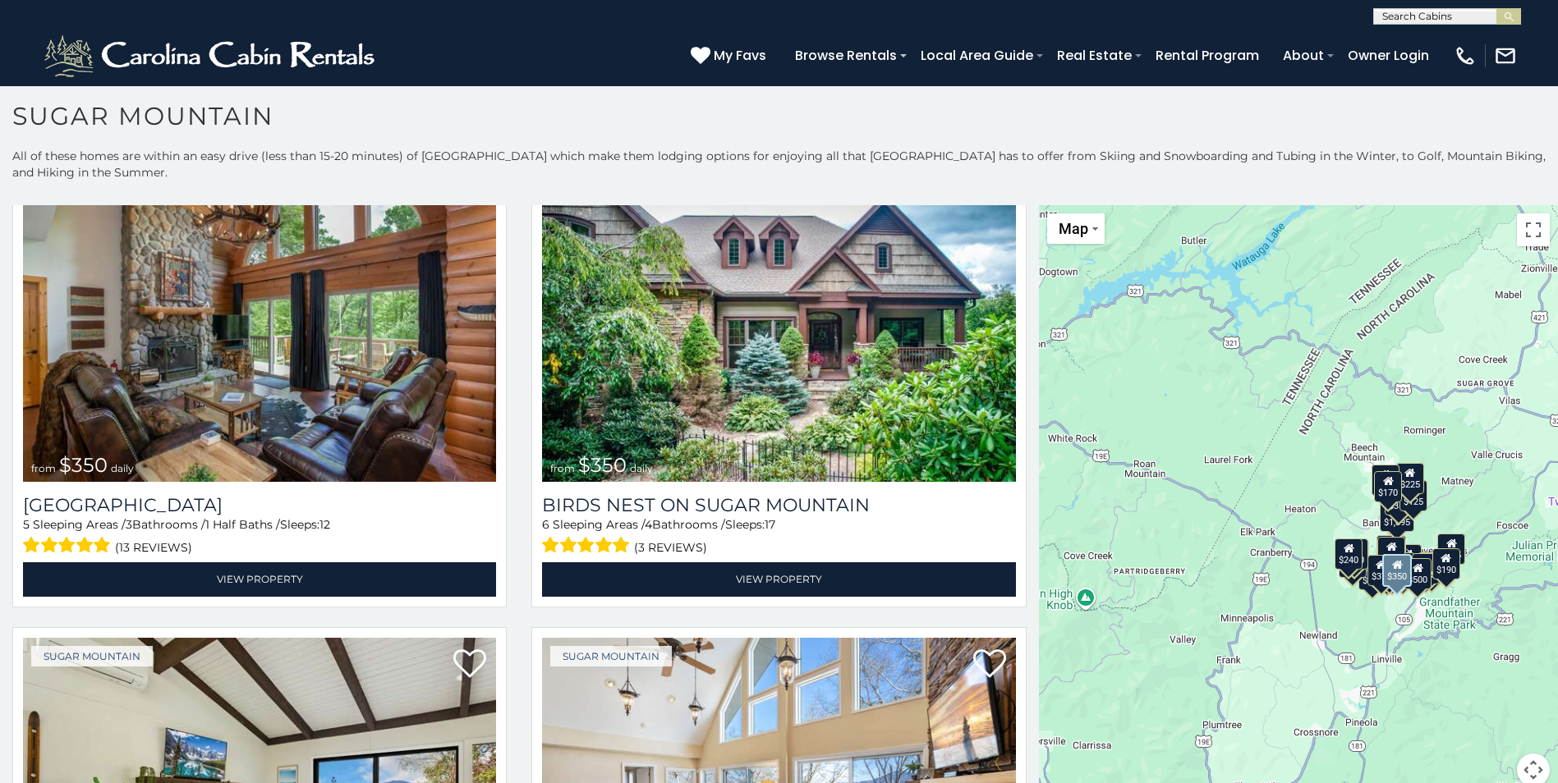
scroll to position [575, 0]
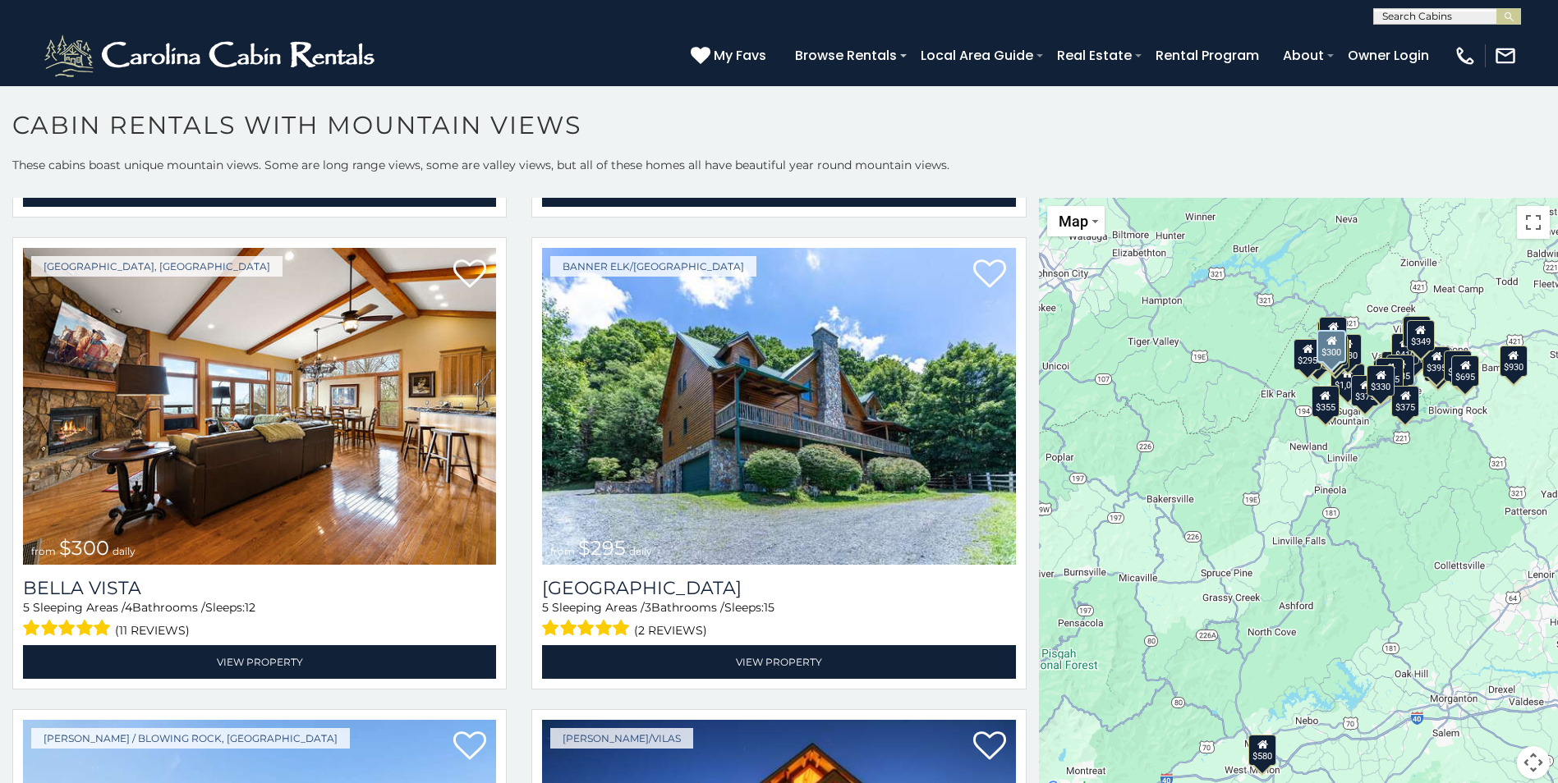
scroll to position [5913, 0]
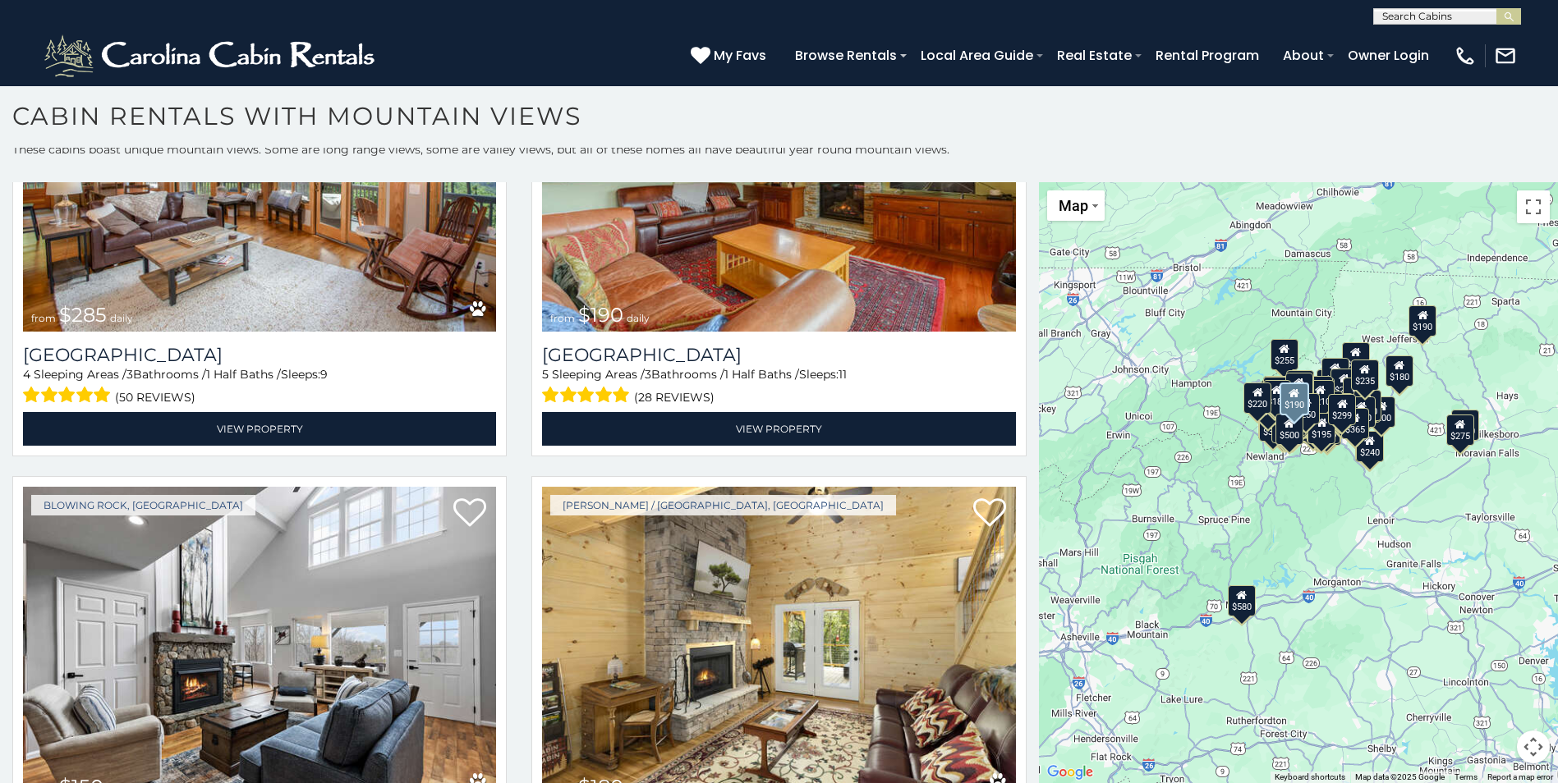
scroll to position [21557, 0]
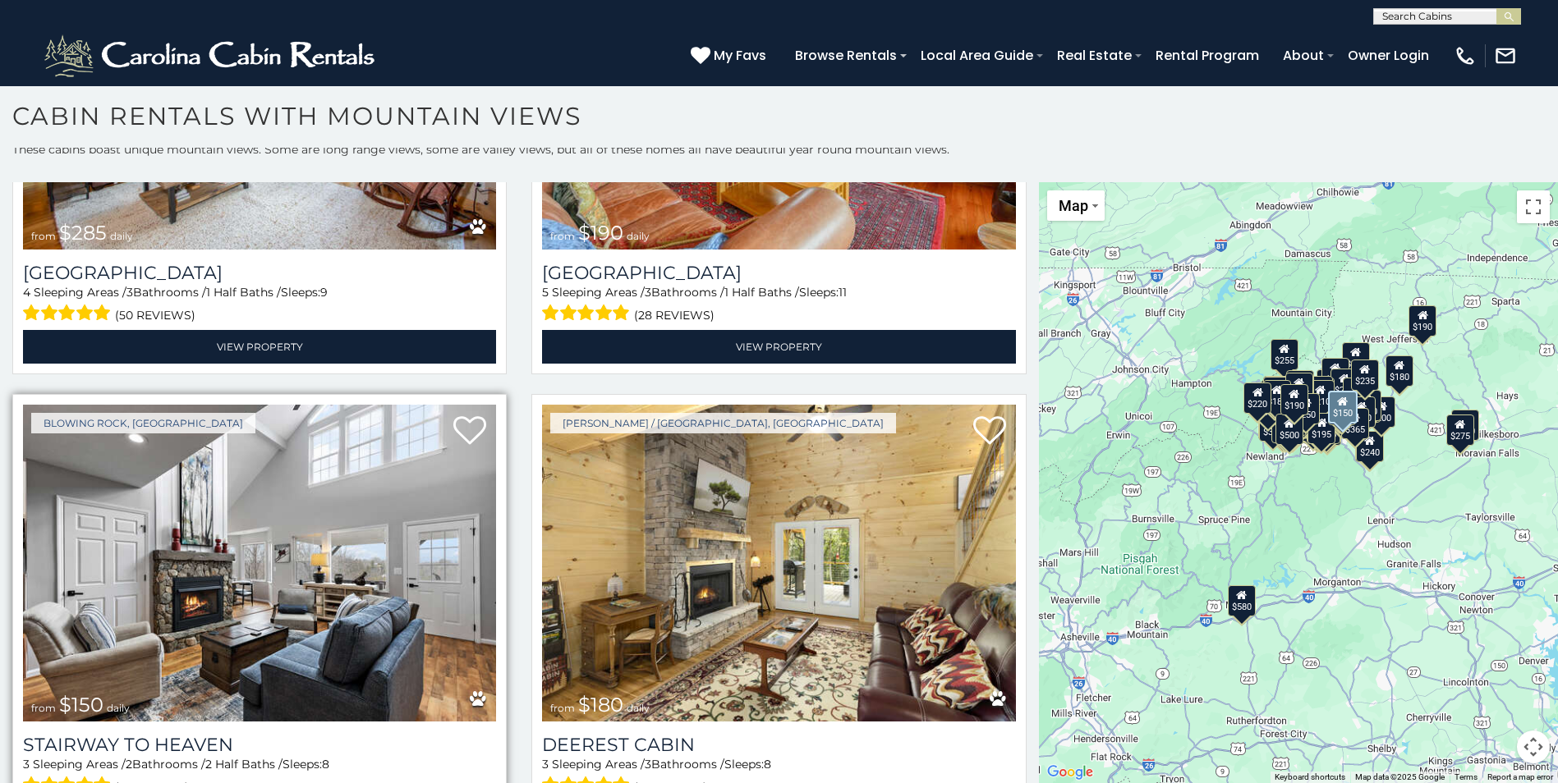
click at [293, 405] on img at bounding box center [259, 563] width 473 height 317
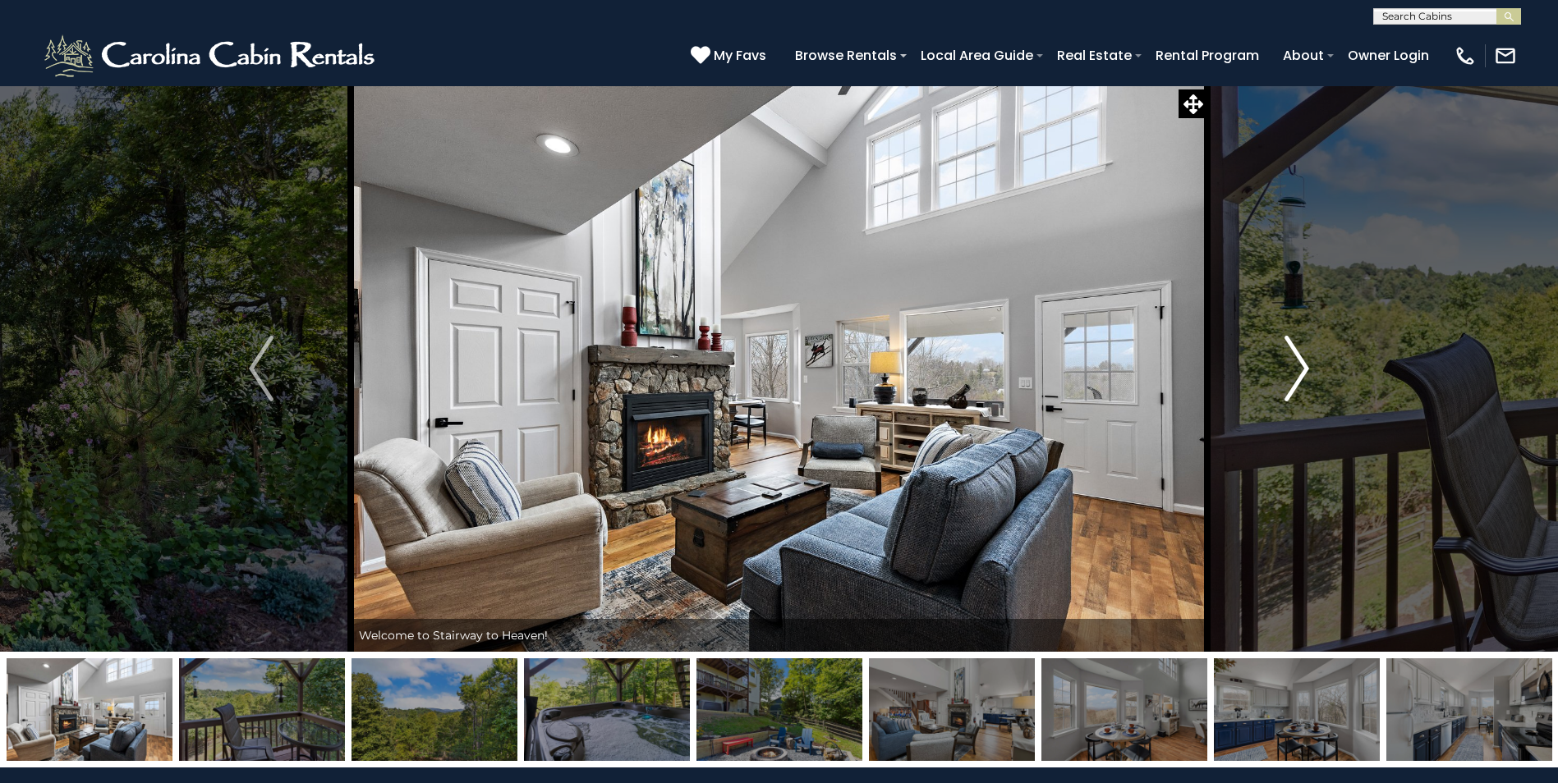
click at [1304, 368] on img "Next" at bounding box center [1296, 369] width 25 height 66
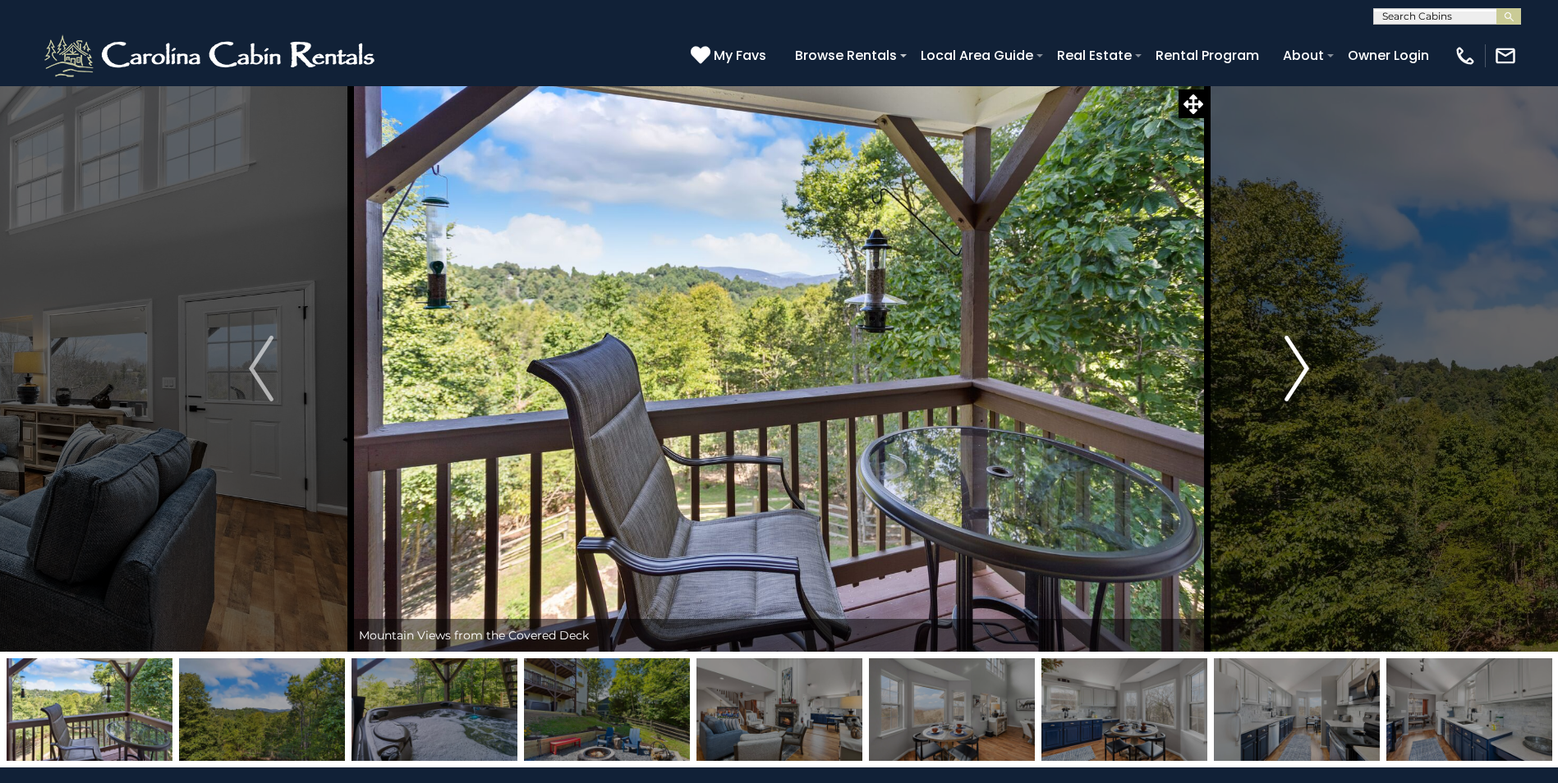
click at [1298, 368] on img "Next" at bounding box center [1296, 369] width 25 height 66
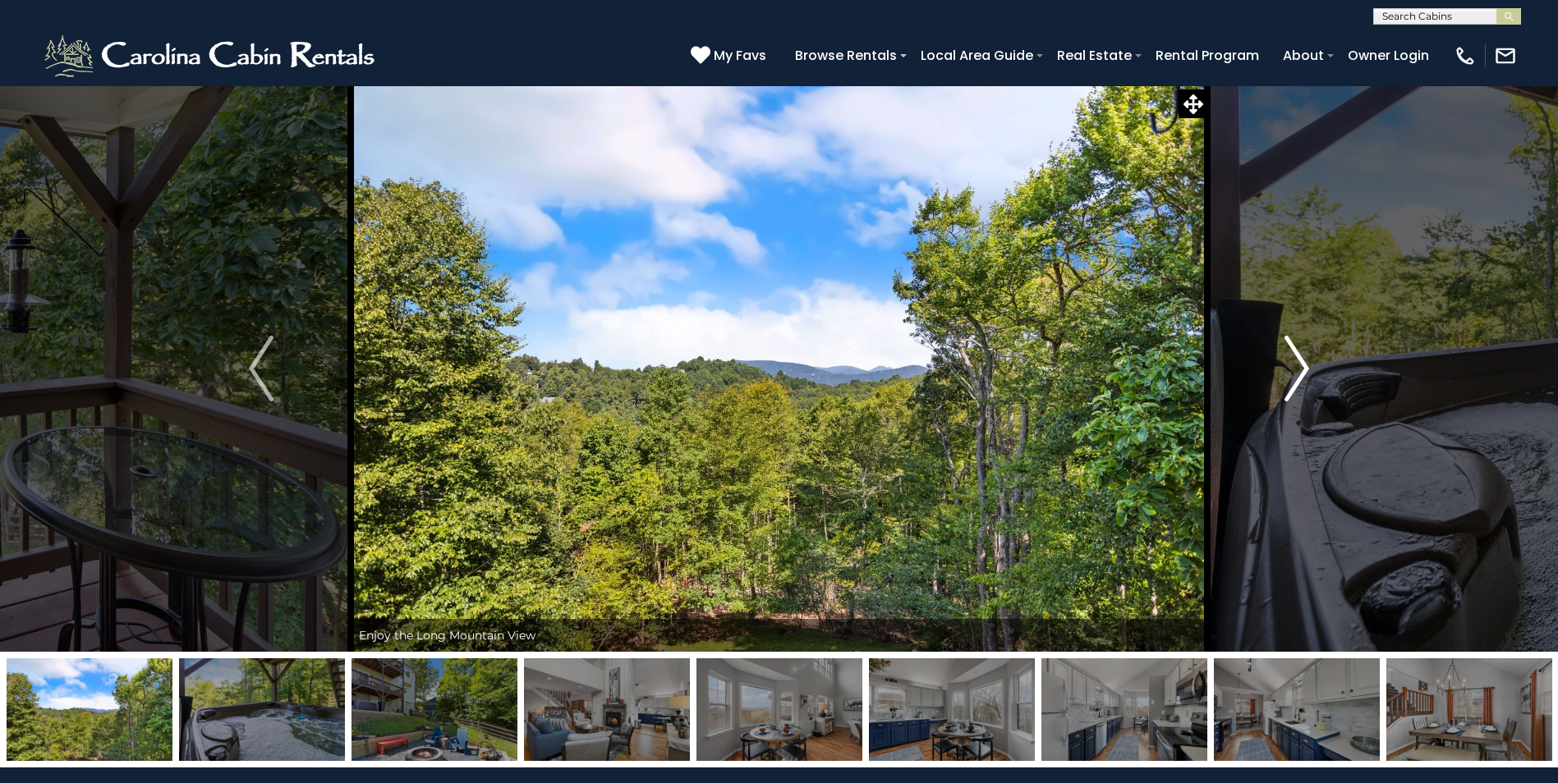
click at [1294, 373] on img "Next" at bounding box center [1296, 369] width 25 height 66
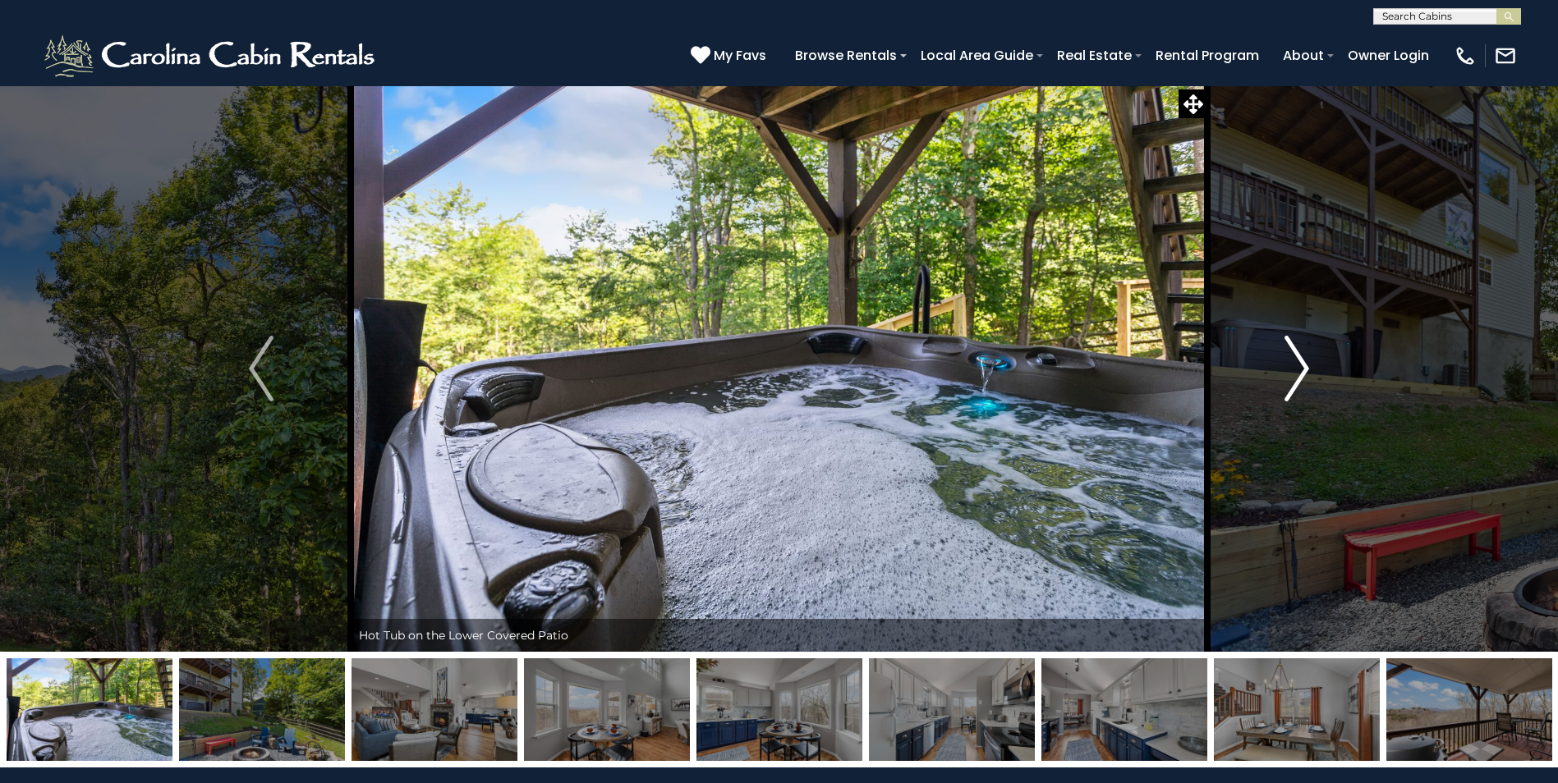
click at [1294, 373] on img "Next" at bounding box center [1296, 369] width 25 height 66
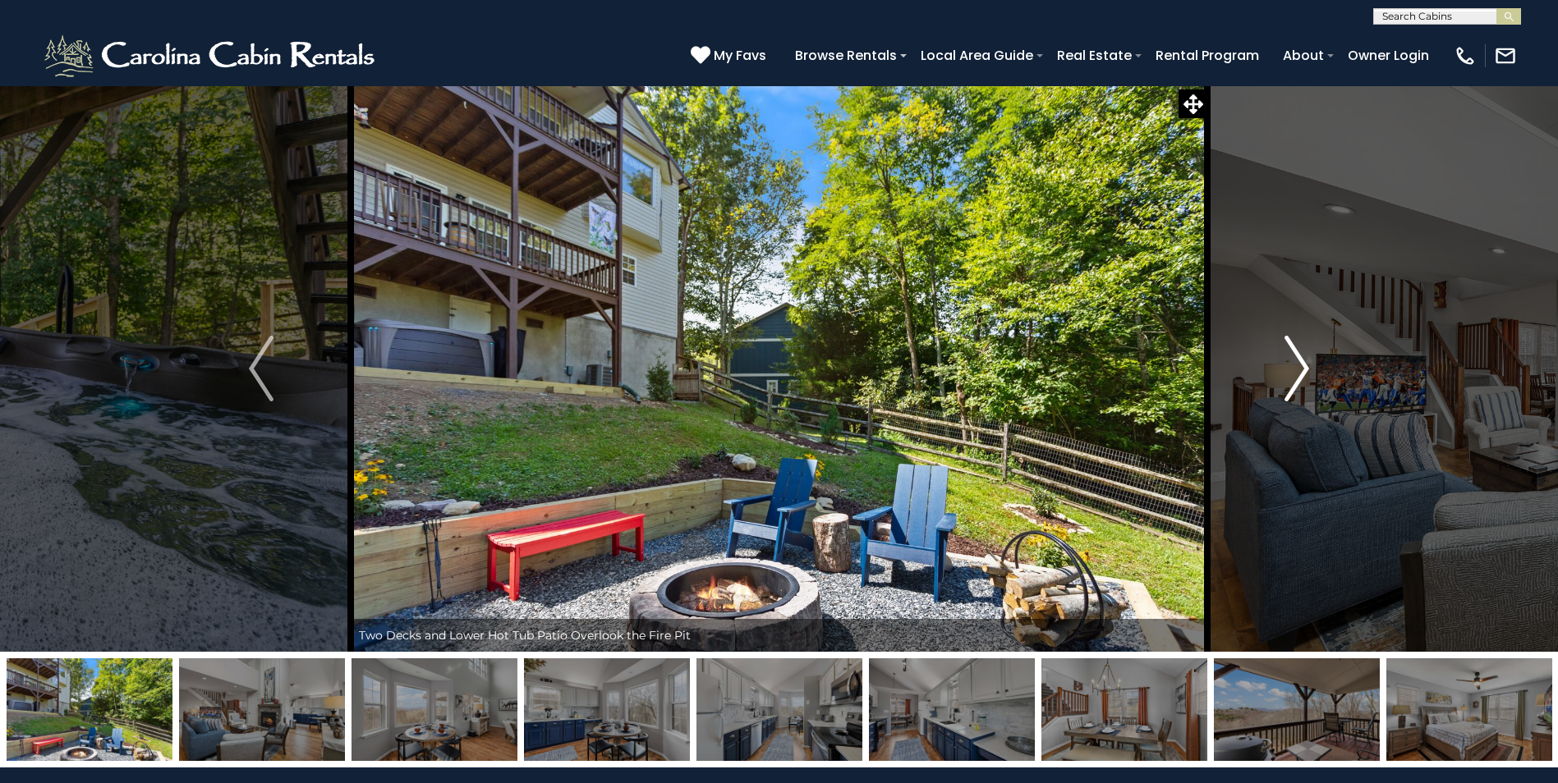
click at [1294, 373] on img "Next" at bounding box center [1296, 369] width 25 height 66
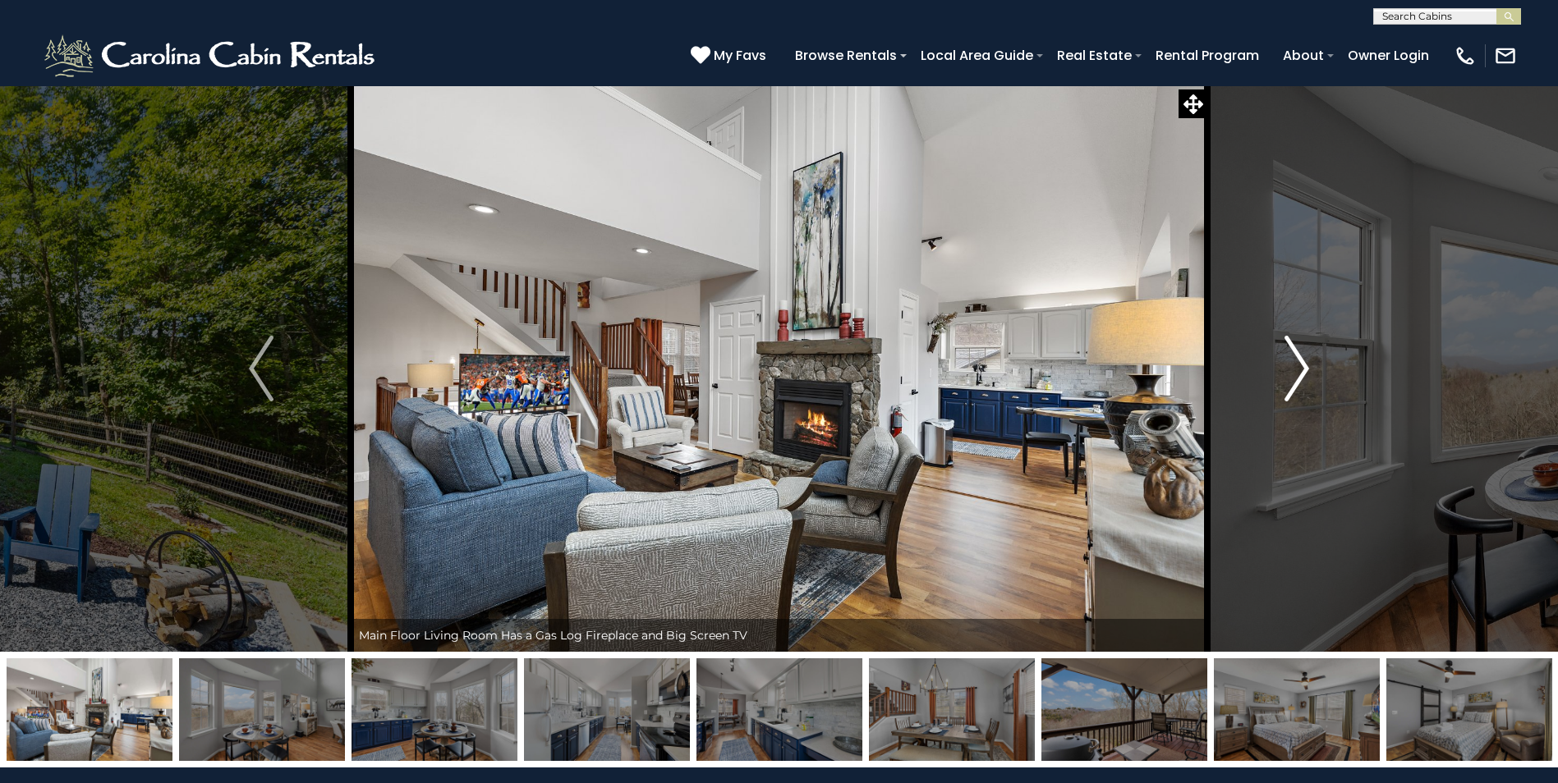
click at [1294, 373] on img "Next" at bounding box center [1296, 369] width 25 height 66
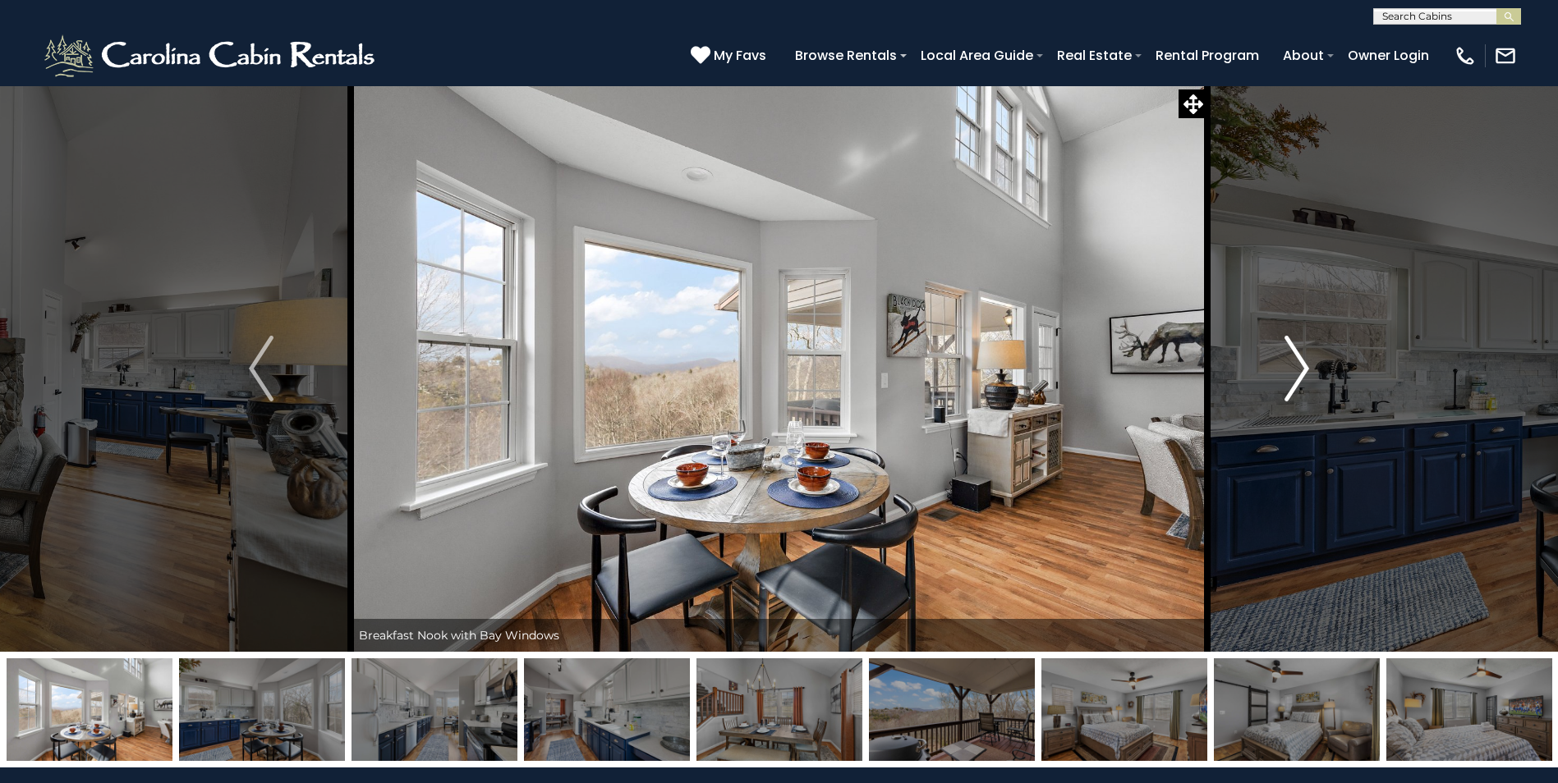
click at [1294, 373] on img "Next" at bounding box center [1296, 369] width 25 height 66
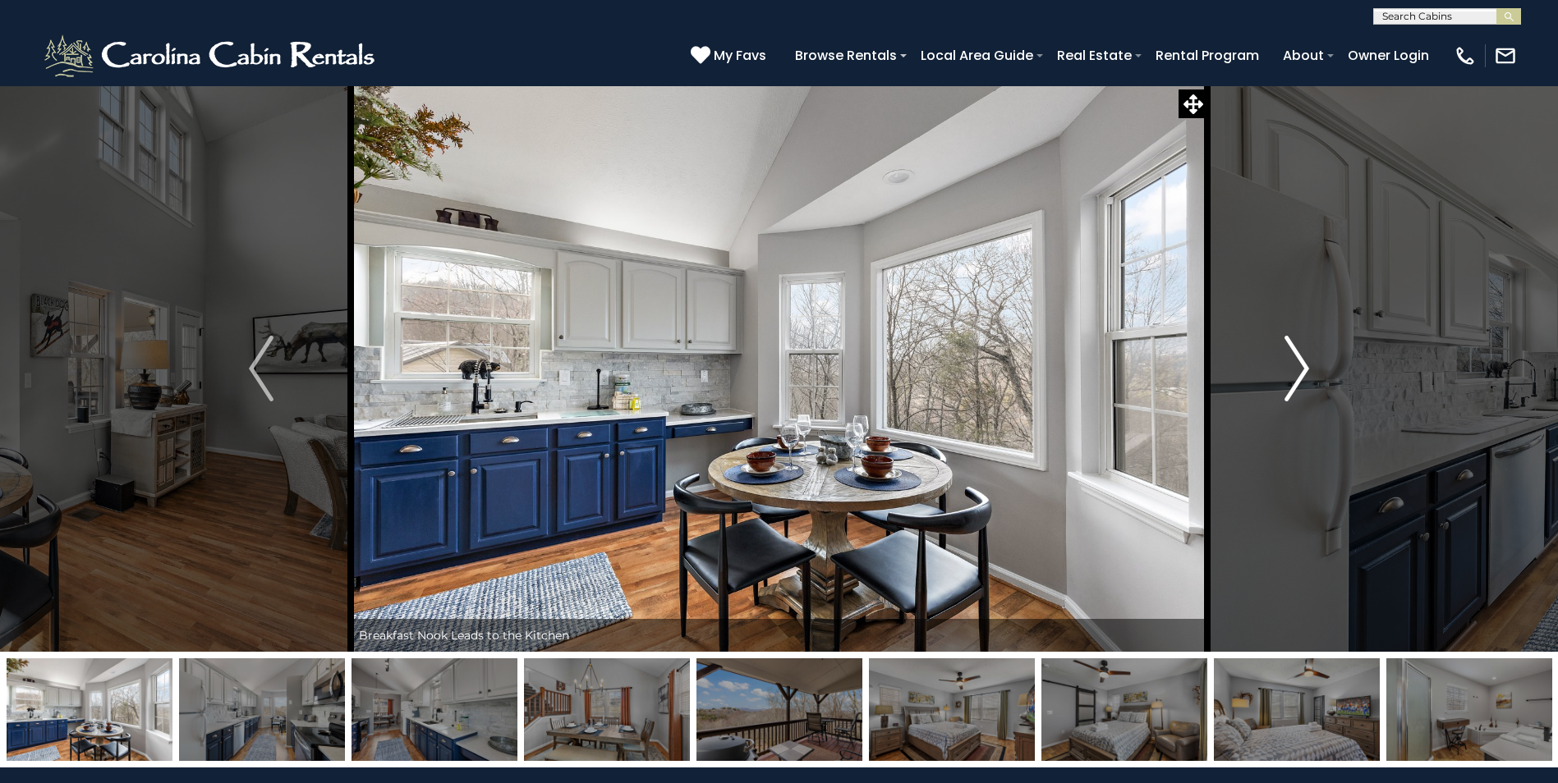
click at [1294, 373] on img "Next" at bounding box center [1296, 369] width 25 height 66
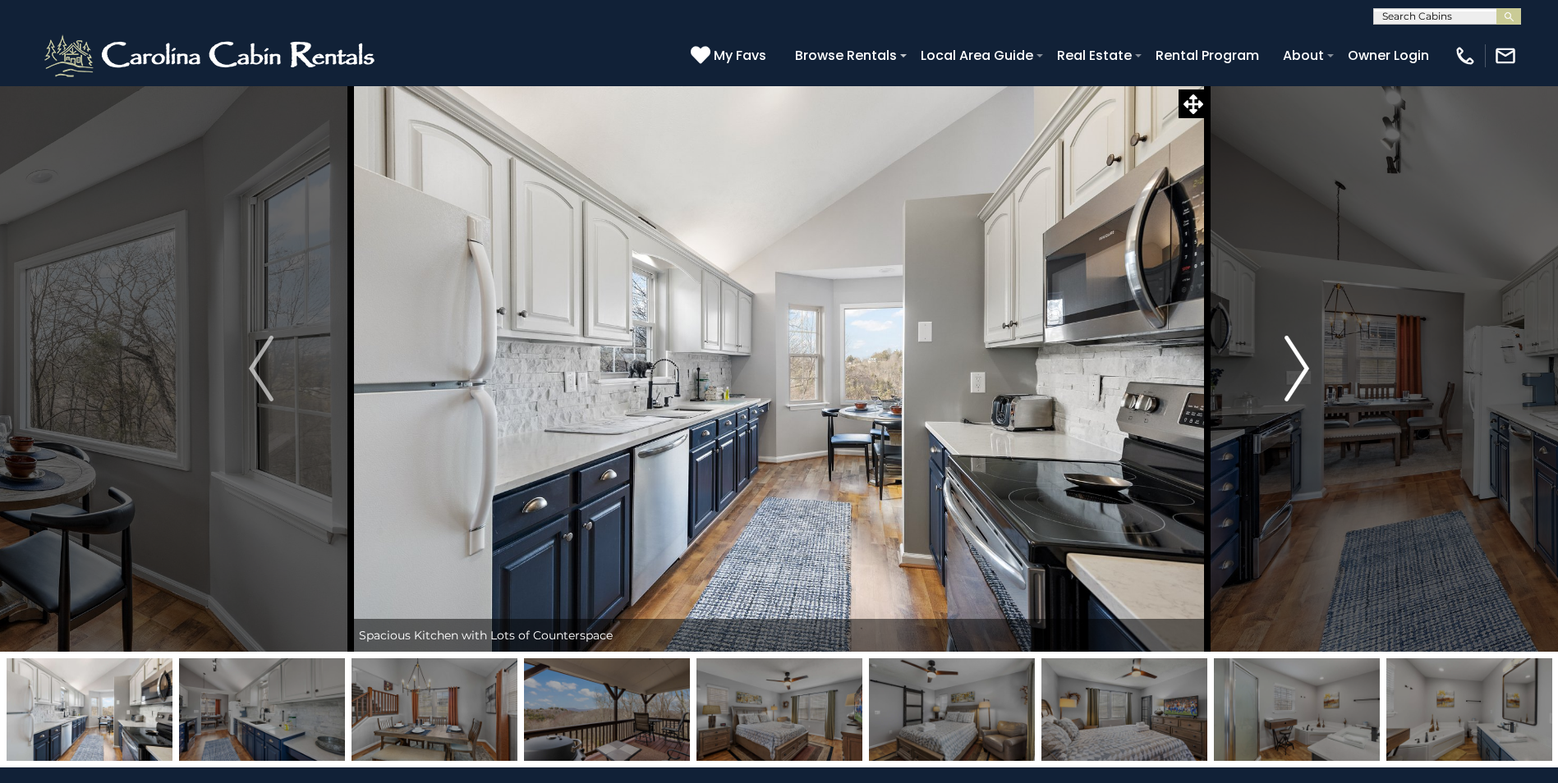
click at [1294, 373] on img "Next" at bounding box center [1296, 369] width 25 height 66
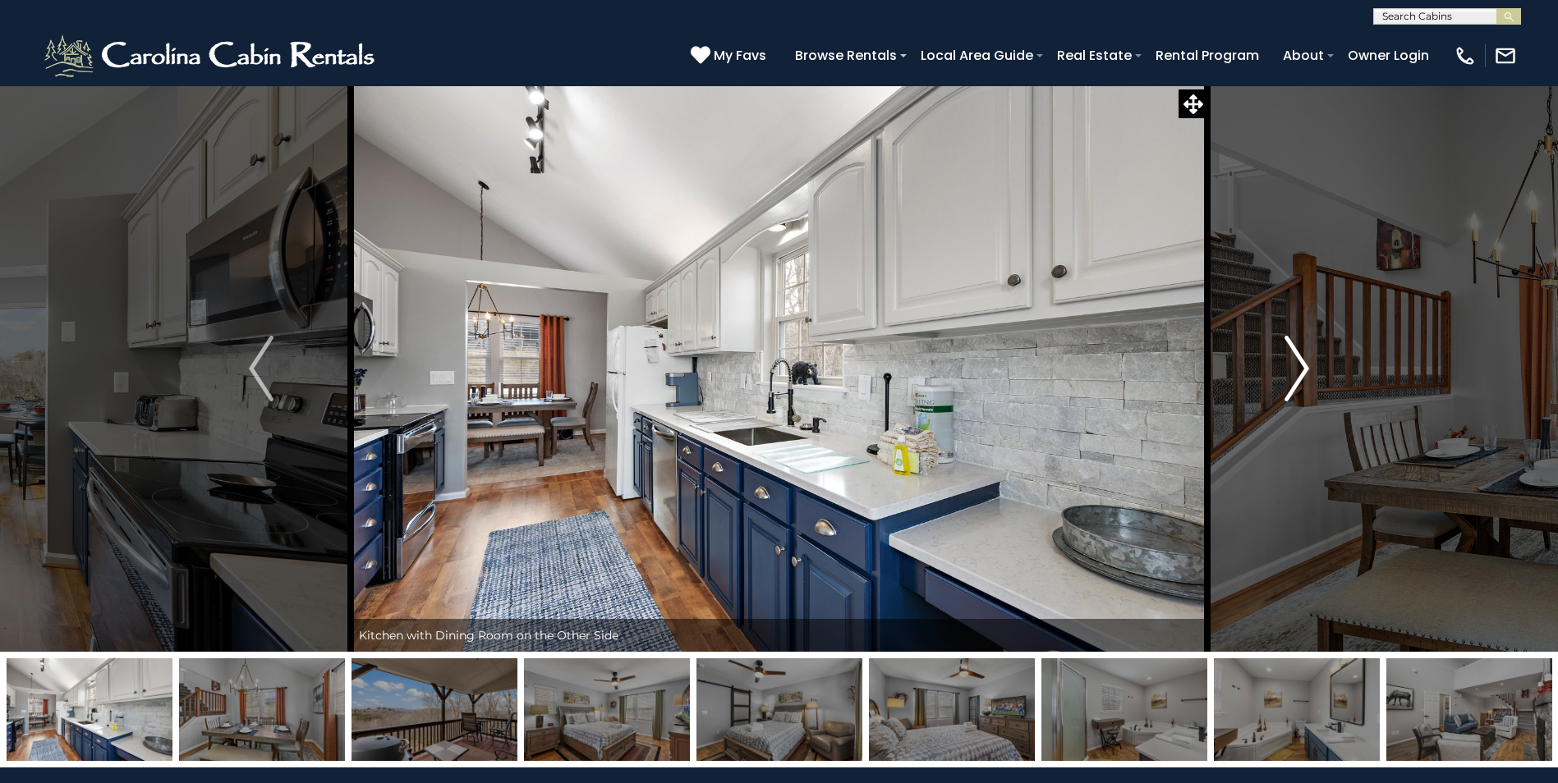
click at [1294, 373] on img "Next" at bounding box center [1296, 369] width 25 height 66
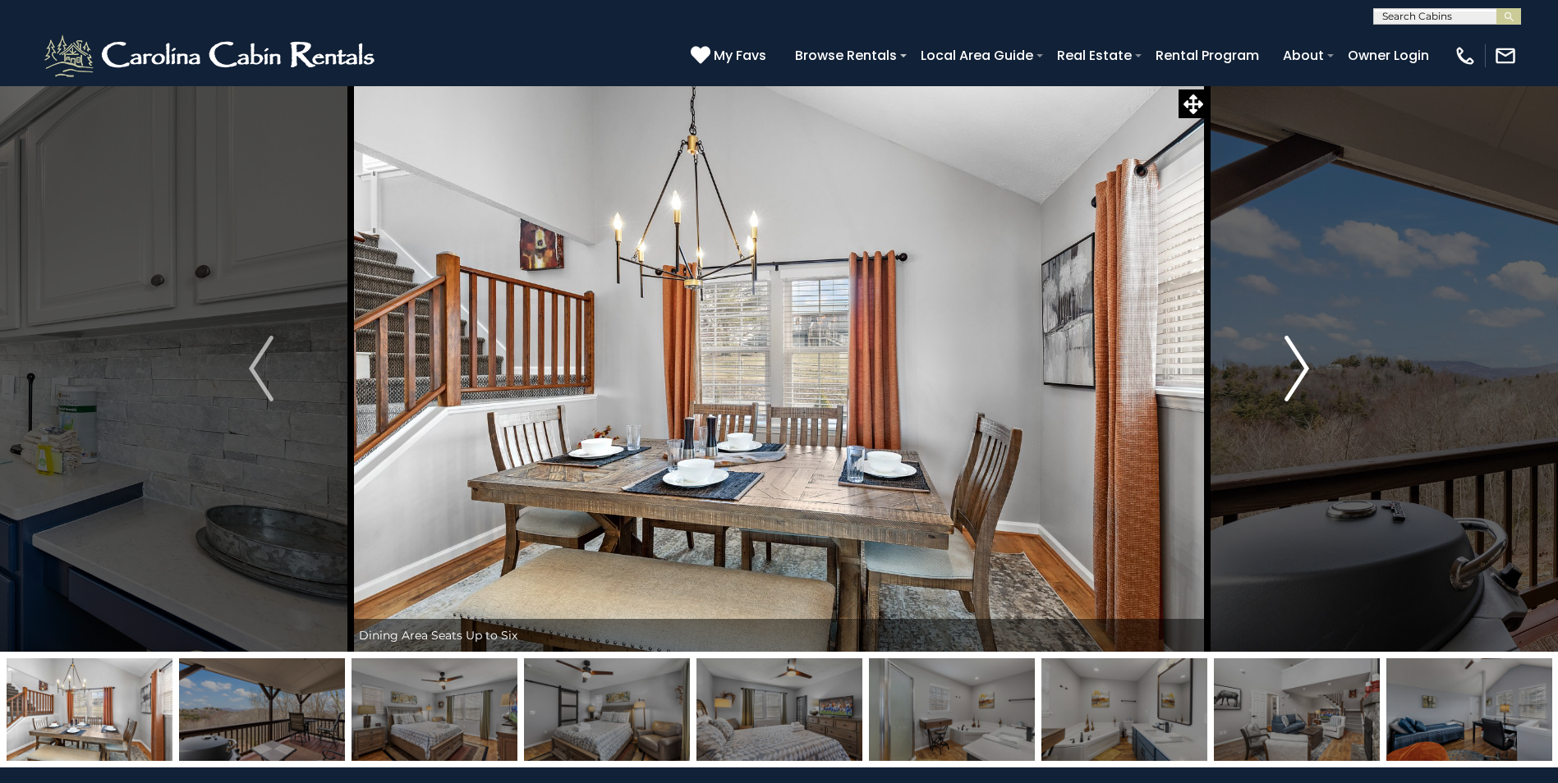
click at [1294, 373] on img "Next" at bounding box center [1296, 369] width 25 height 66
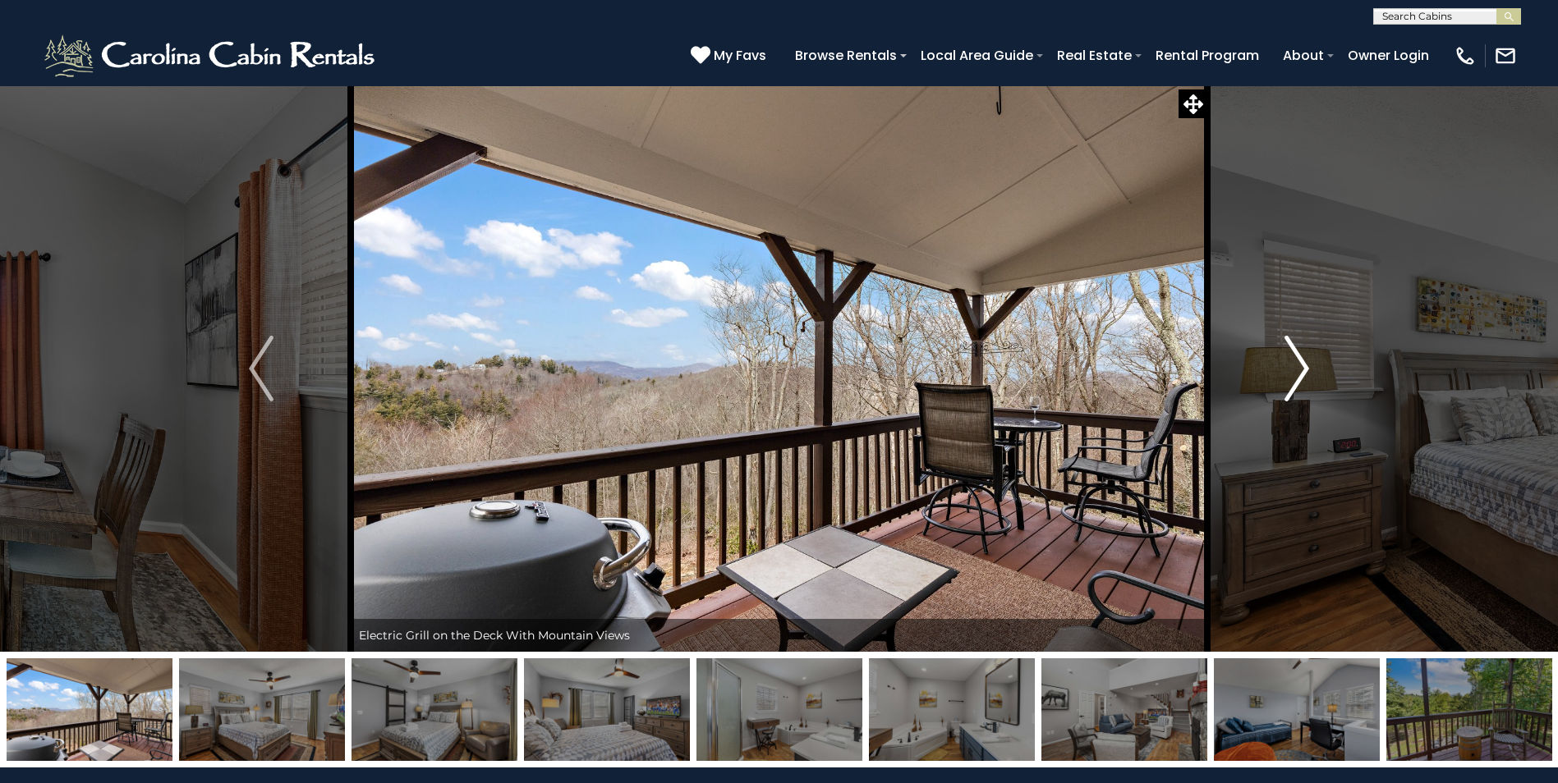
click at [1294, 373] on img "Next" at bounding box center [1296, 369] width 25 height 66
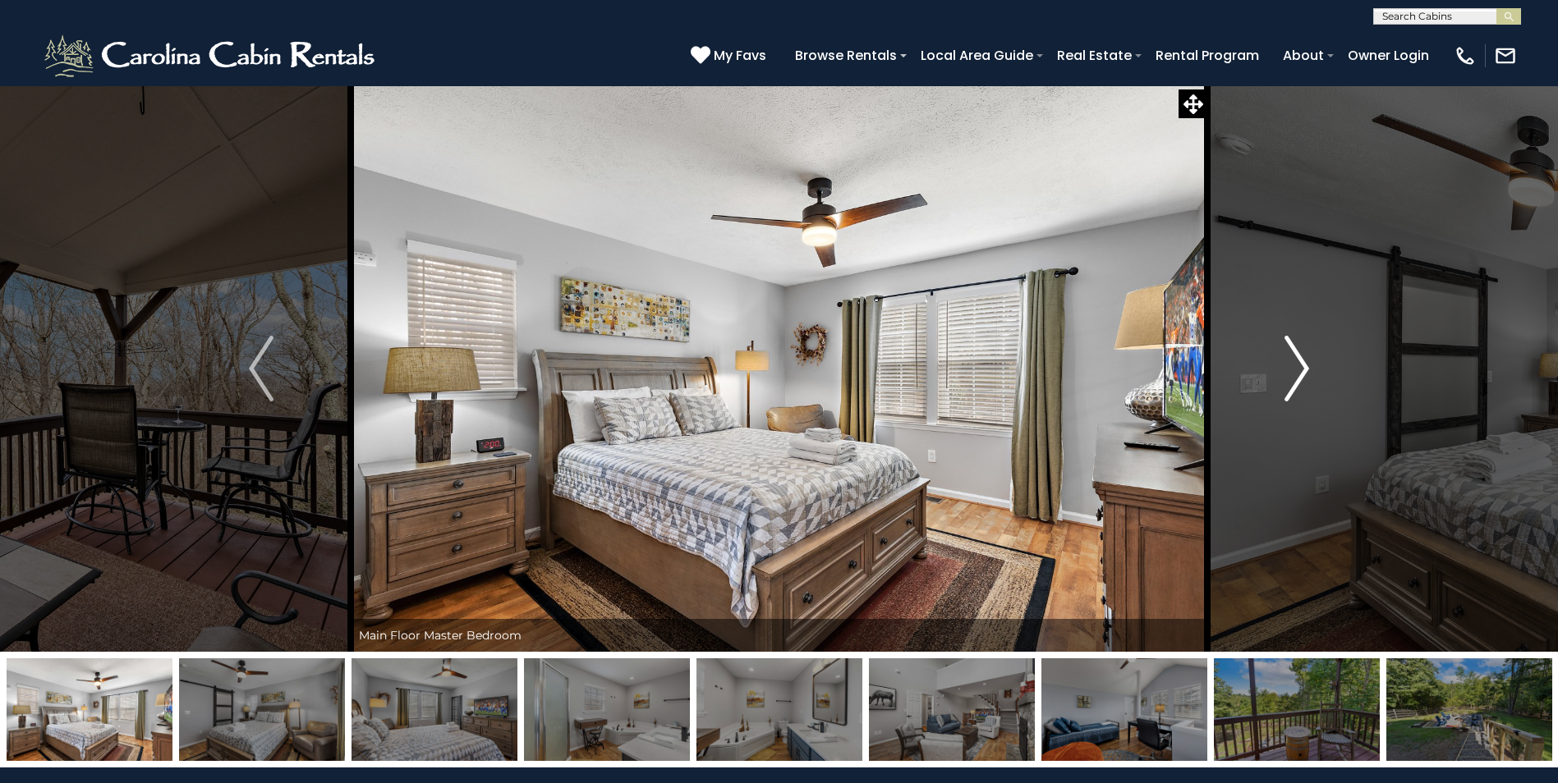
click at [1294, 373] on img "Next" at bounding box center [1296, 369] width 25 height 66
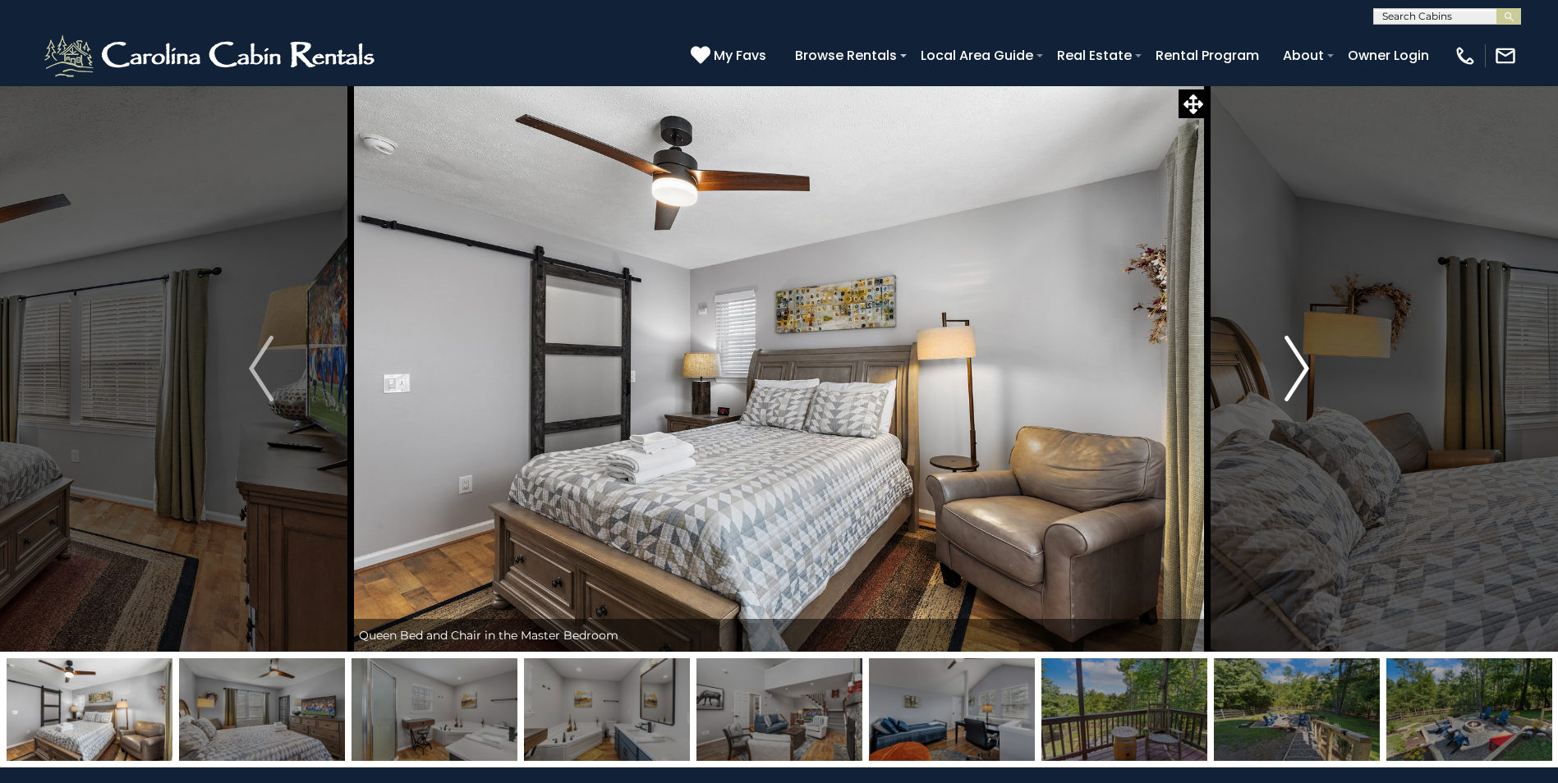
click at [1294, 373] on img "Next" at bounding box center [1296, 369] width 25 height 66
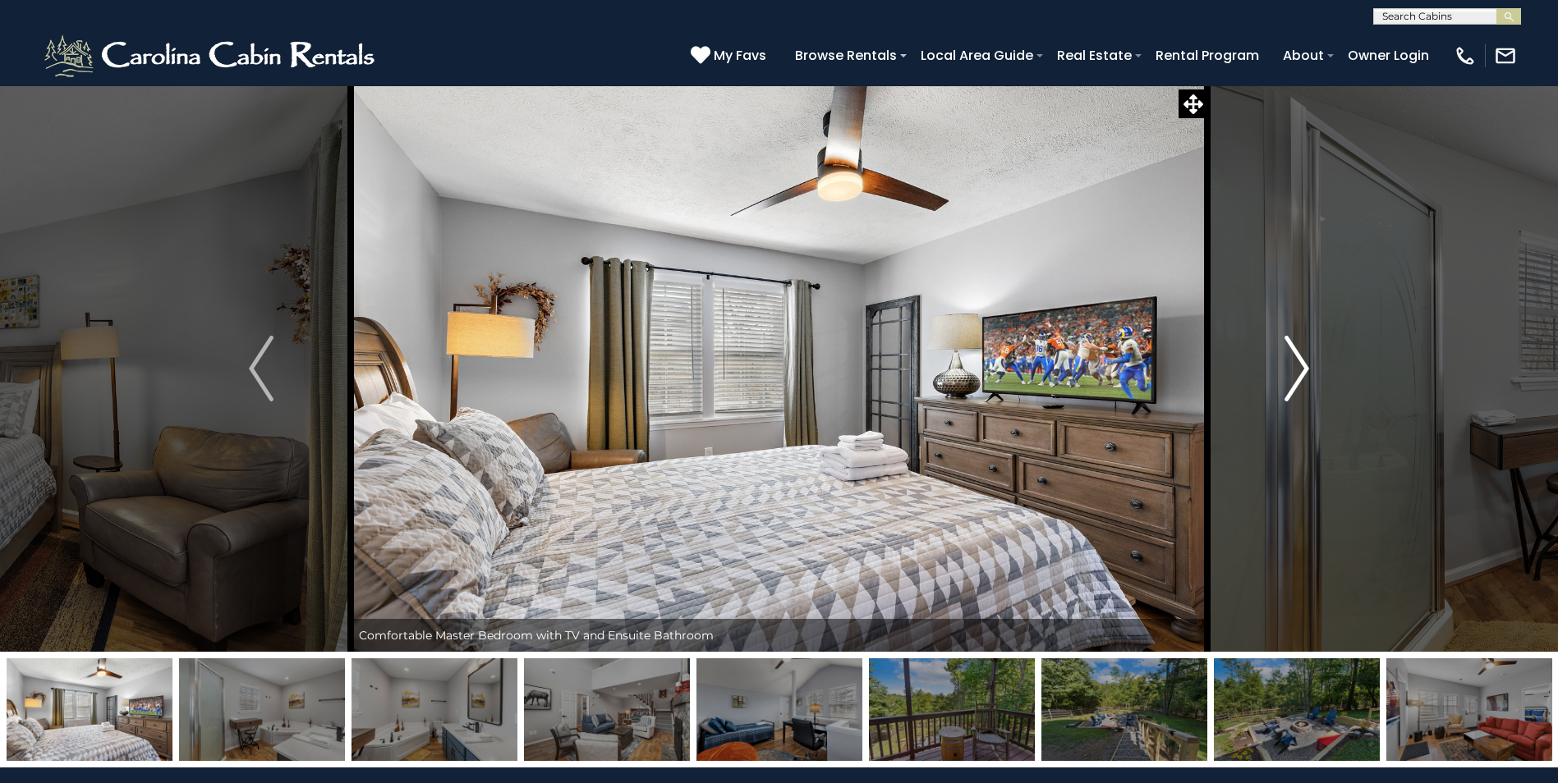
click at [1294, 373] on img "Next" at bounding box center [1296, 369] width 25 height 66
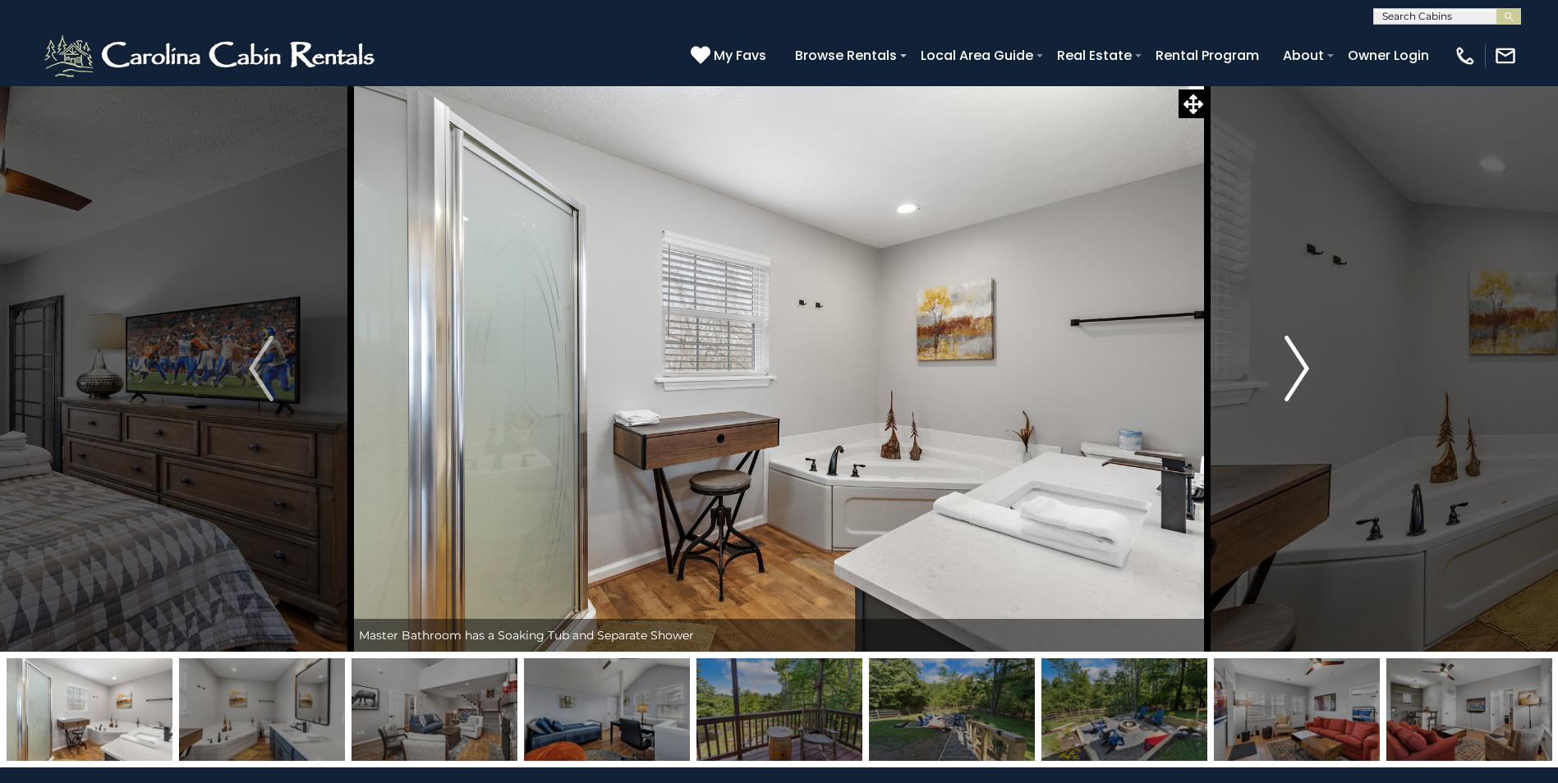
click at [1294, 373] on img "Next" at bounding box center [1296, 369] width 25 height 66
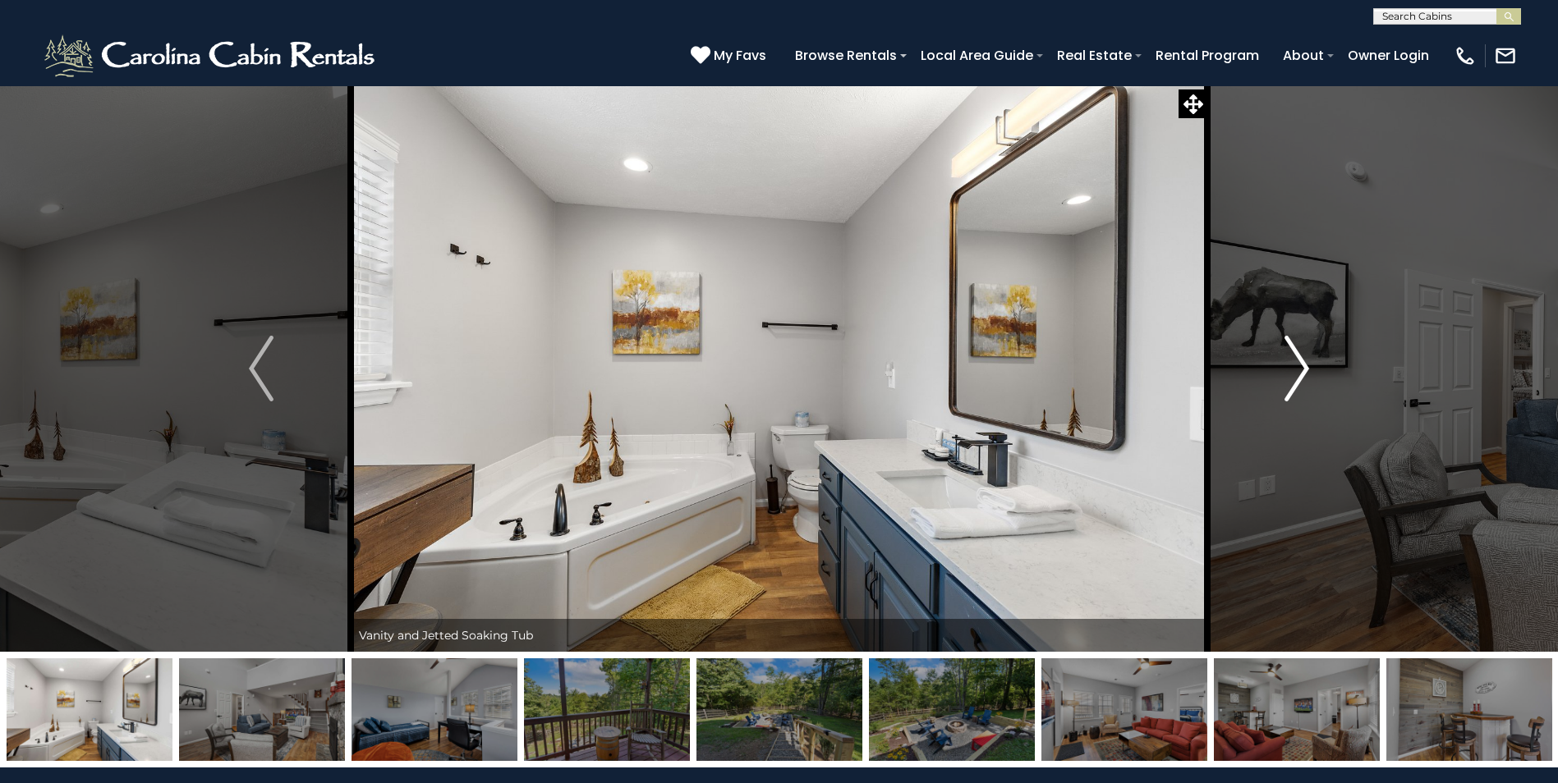
click at [1294, 373] on img "Next" at bounding box center [1296, 369] width 25 height 66
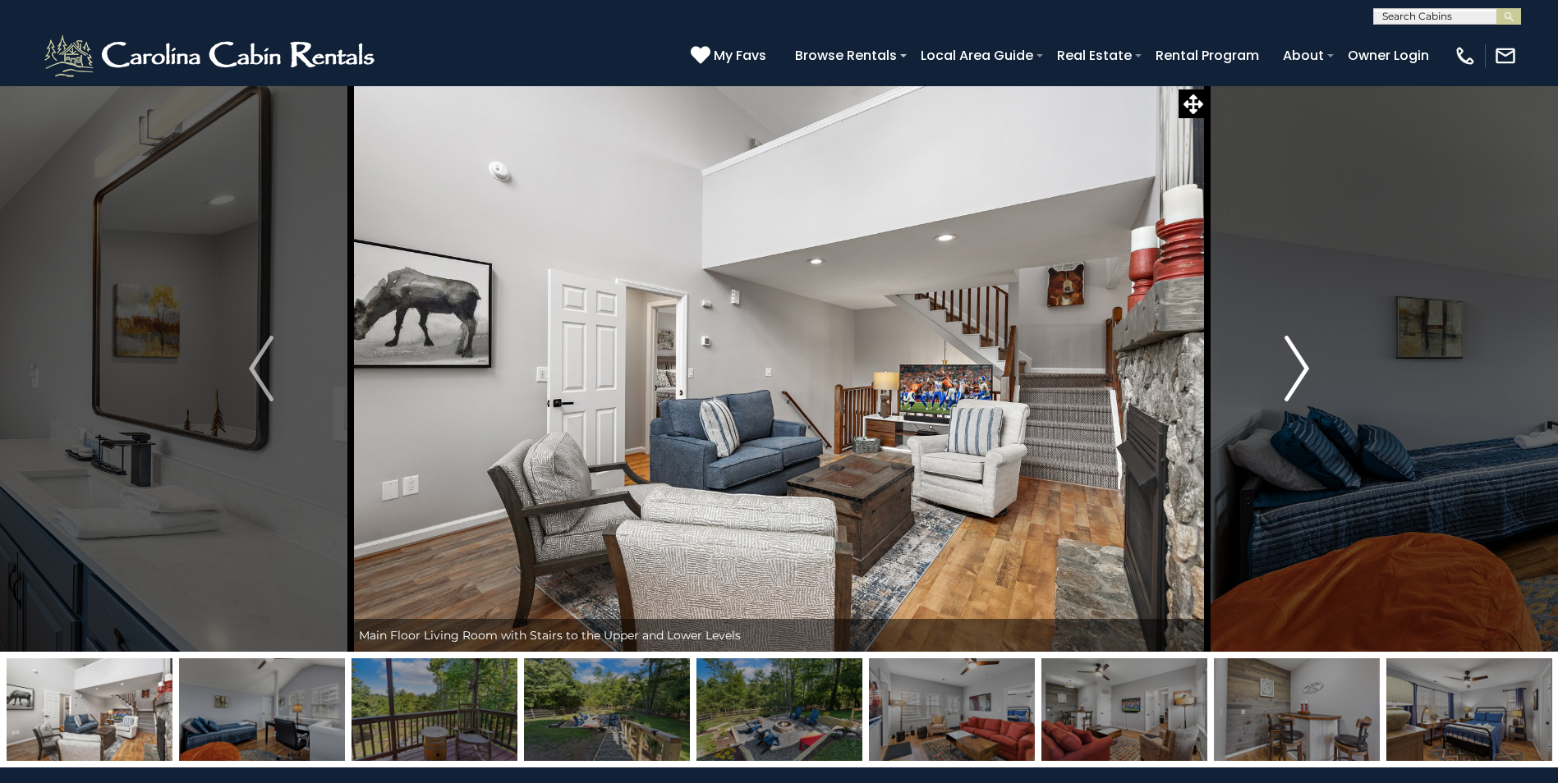
click at [1294, 373] on img "Next" at bounding box center [1296, 369] width 25 height 66
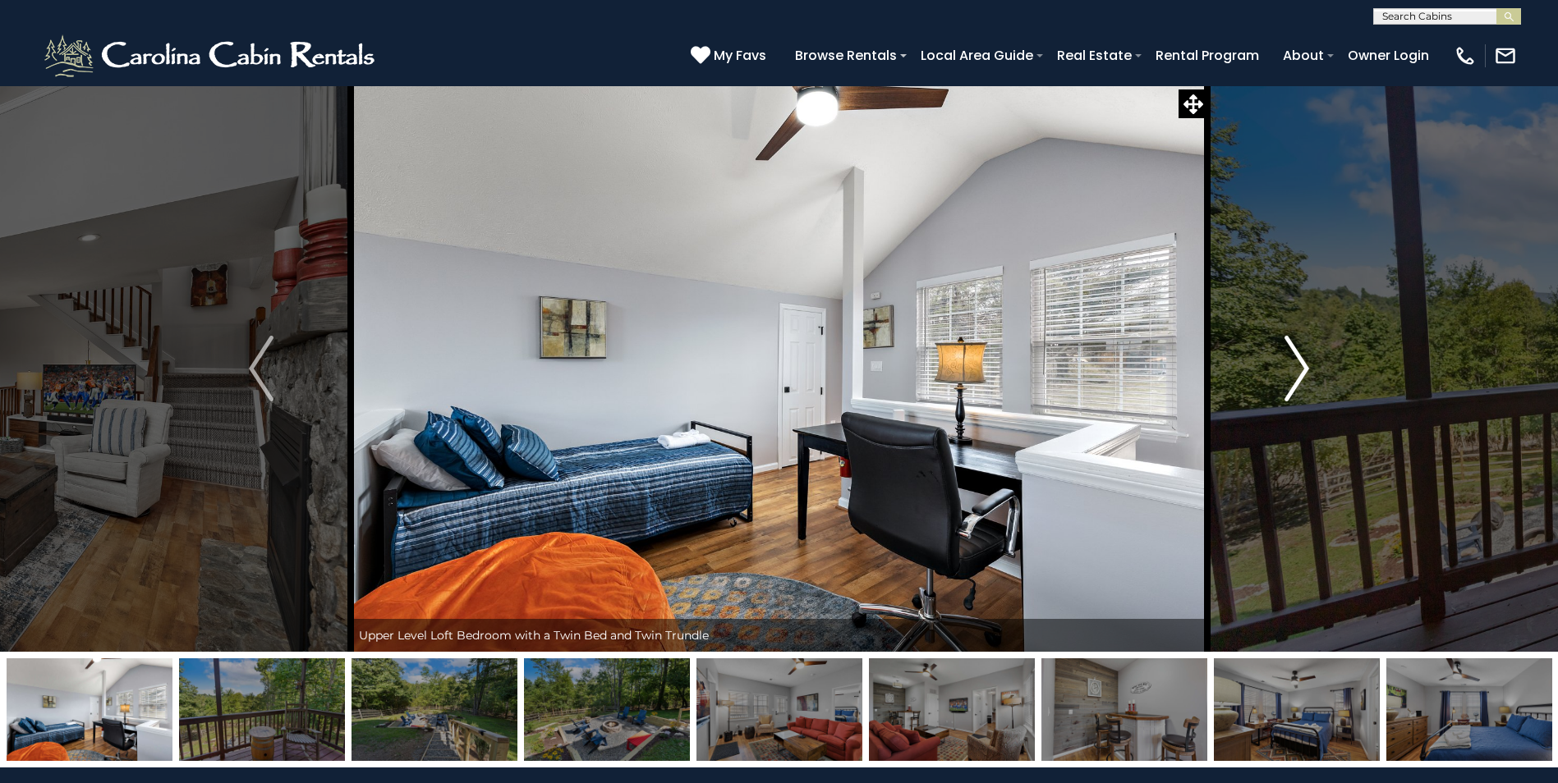
click at [1294, 373] on img "Next" at bounding box center [1296, 369] width 25 height 66
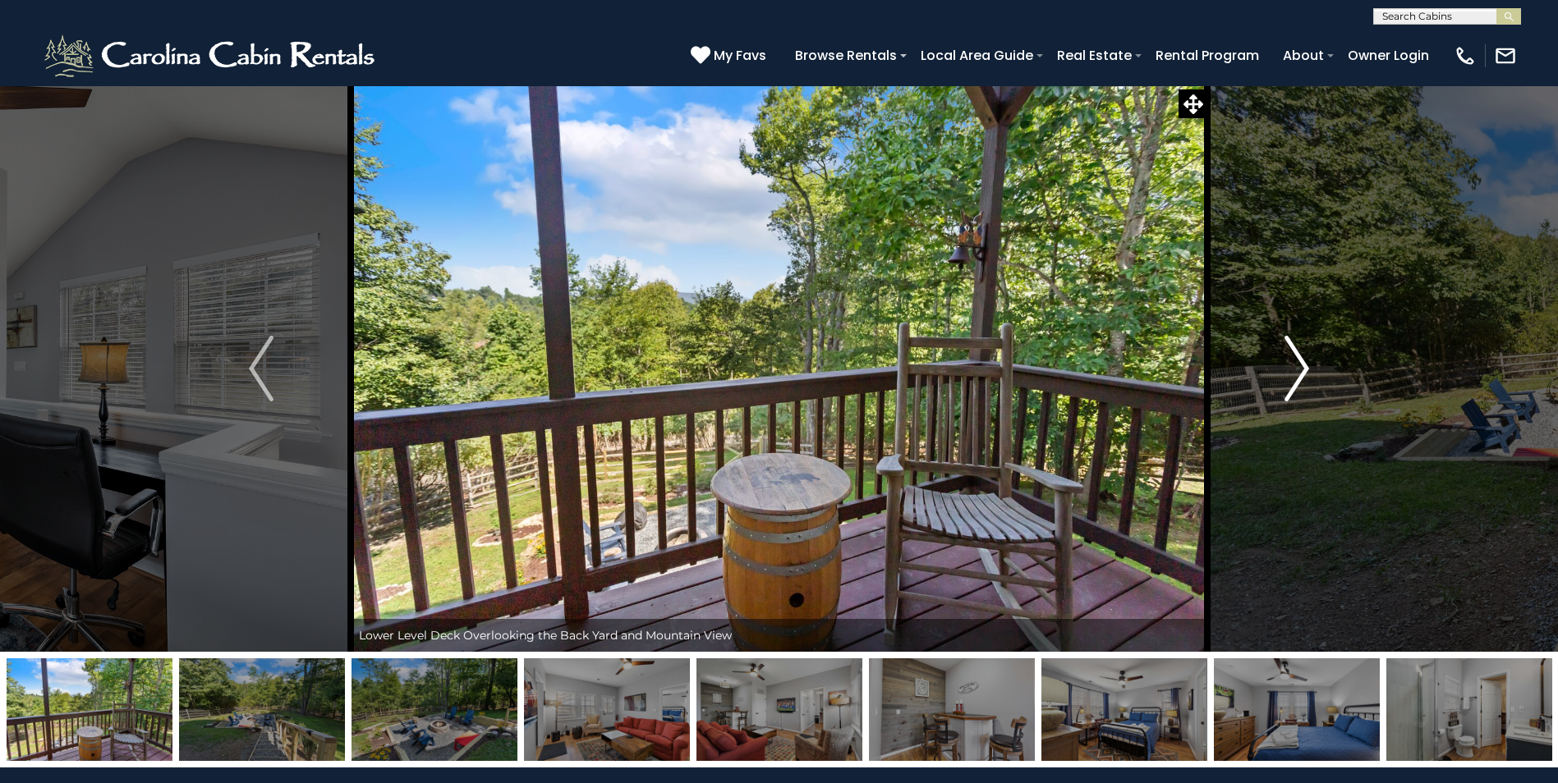
click at [1294, 373] on img "Next" at bounding box center [1296, 369] width 25 height 66
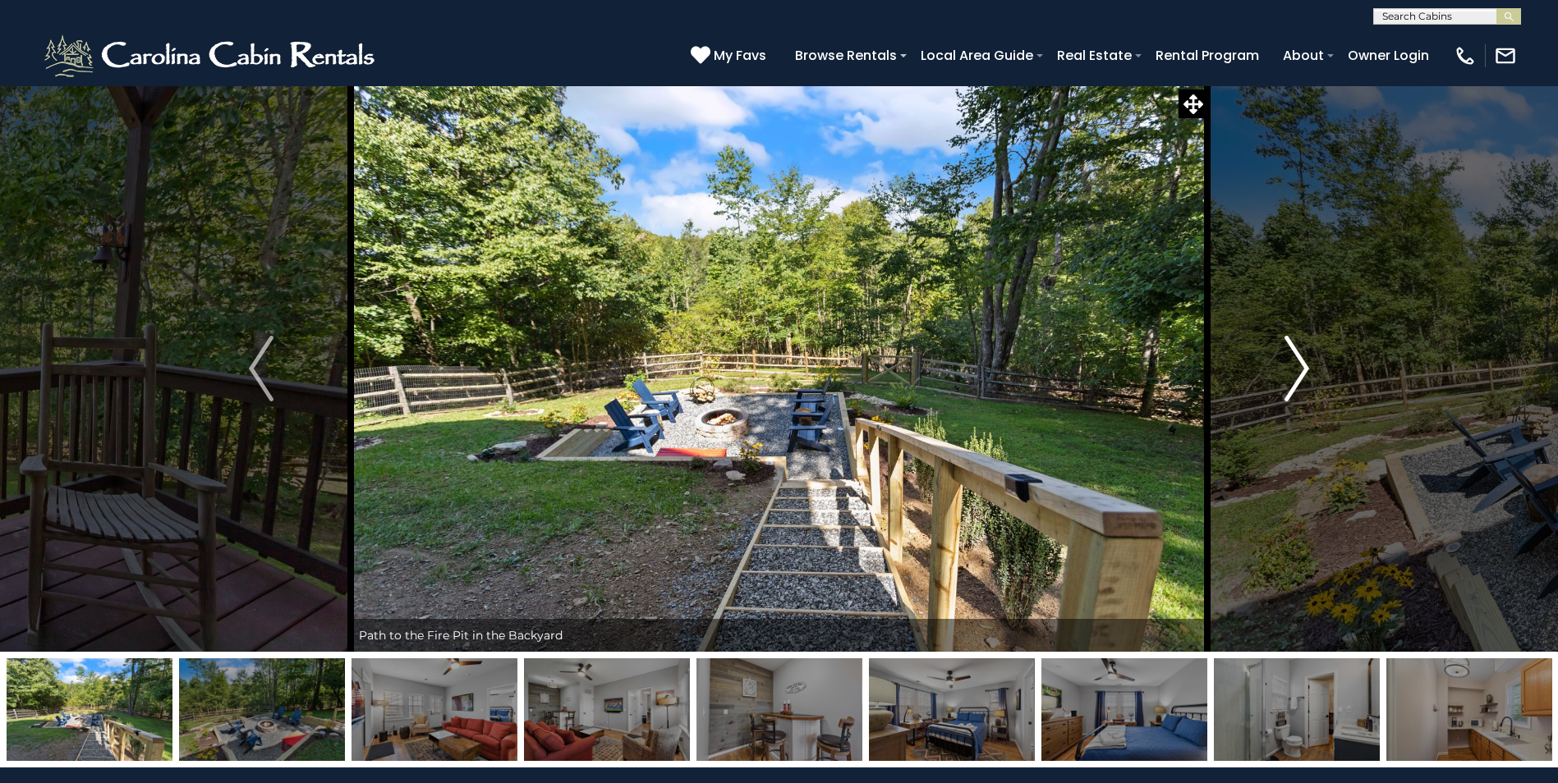
click at [1294, 373] on img "Next" at bounding box center [1296, 369] width 25 height 66
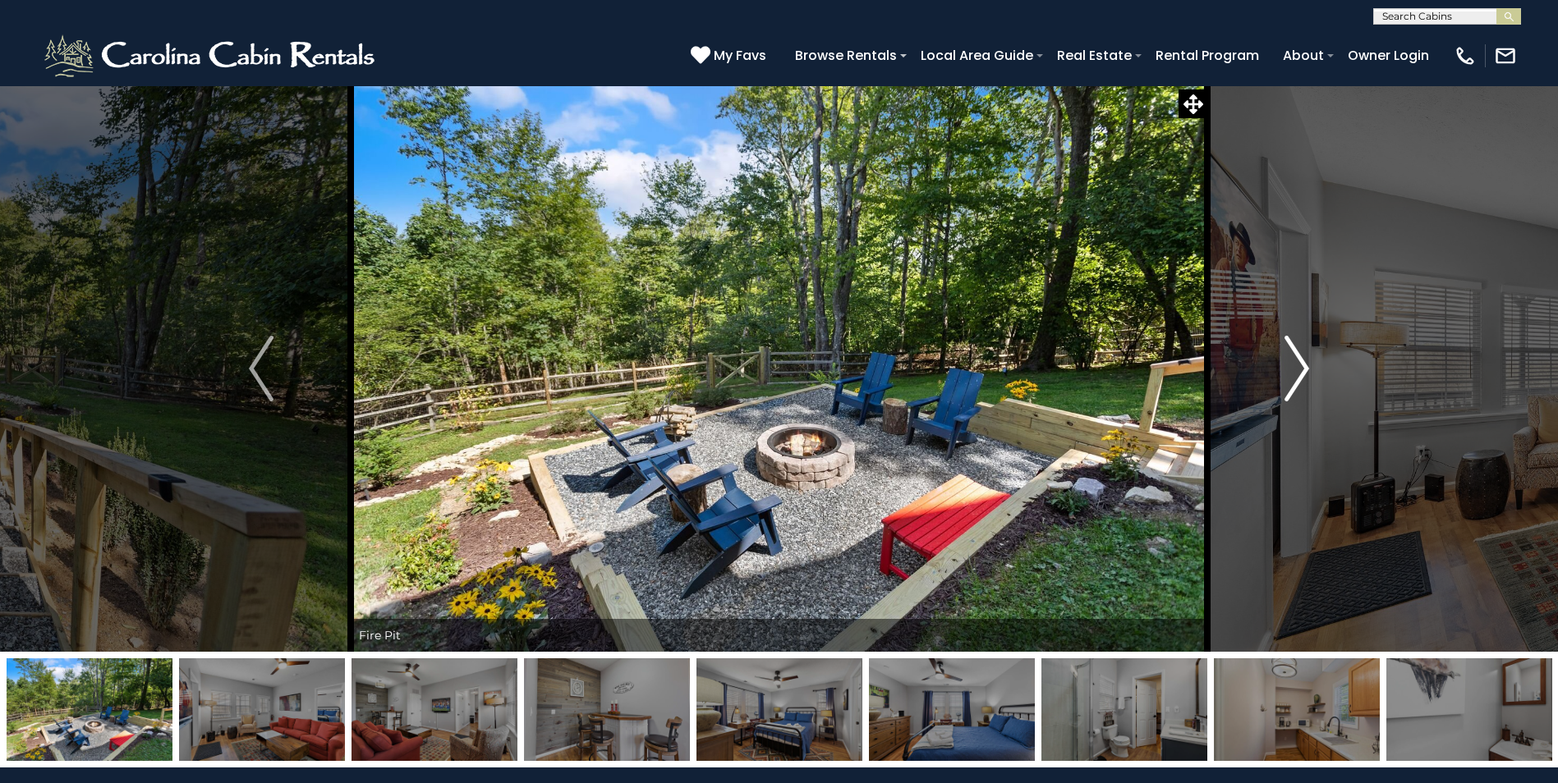
click at [1294, 373] on img "Next" at bounding box center [1296, 369] width 25 height 66
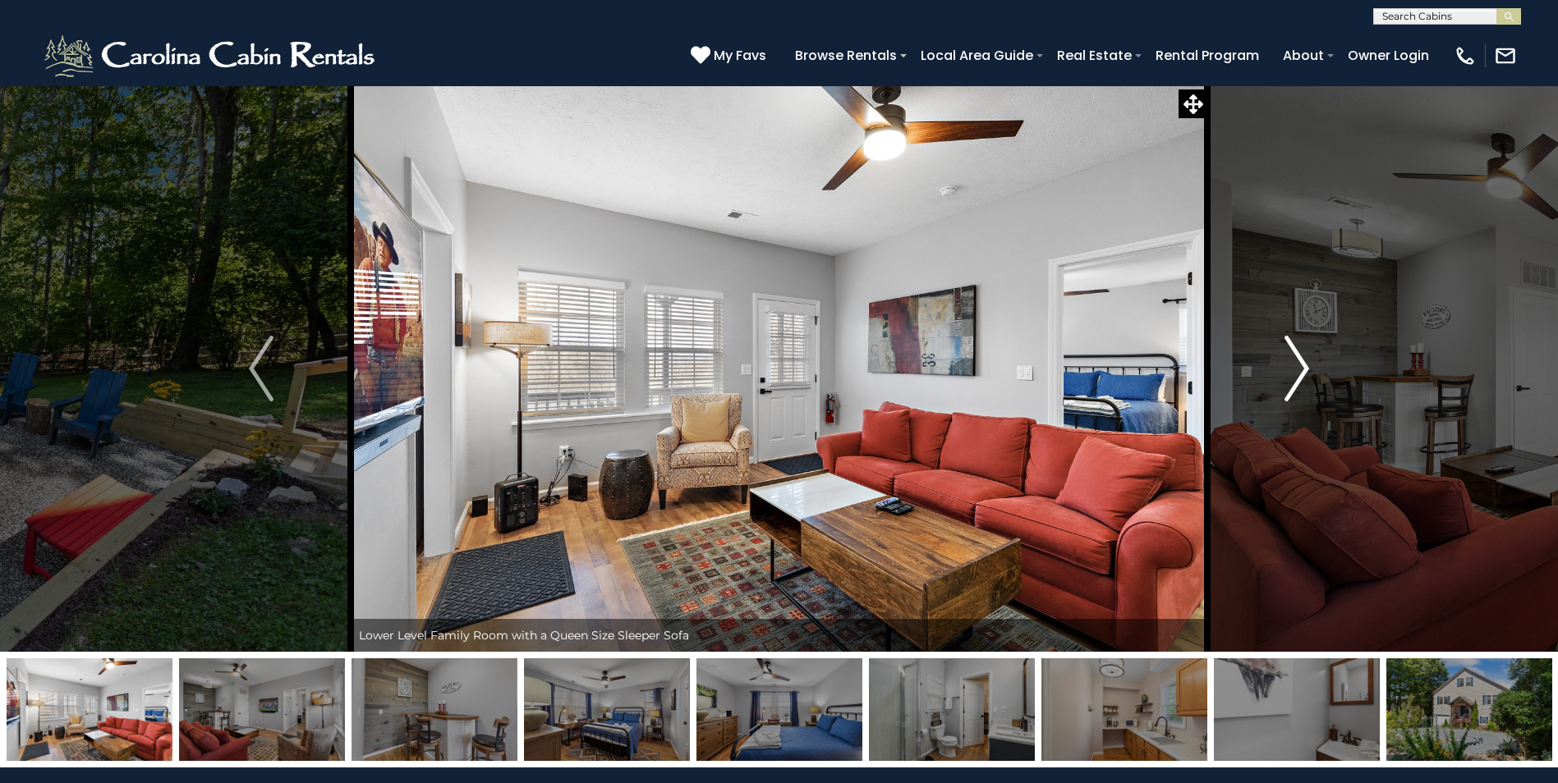
click at [1294, 373] on img "Next" at bounding box center [1296, 369] width 25 height 66
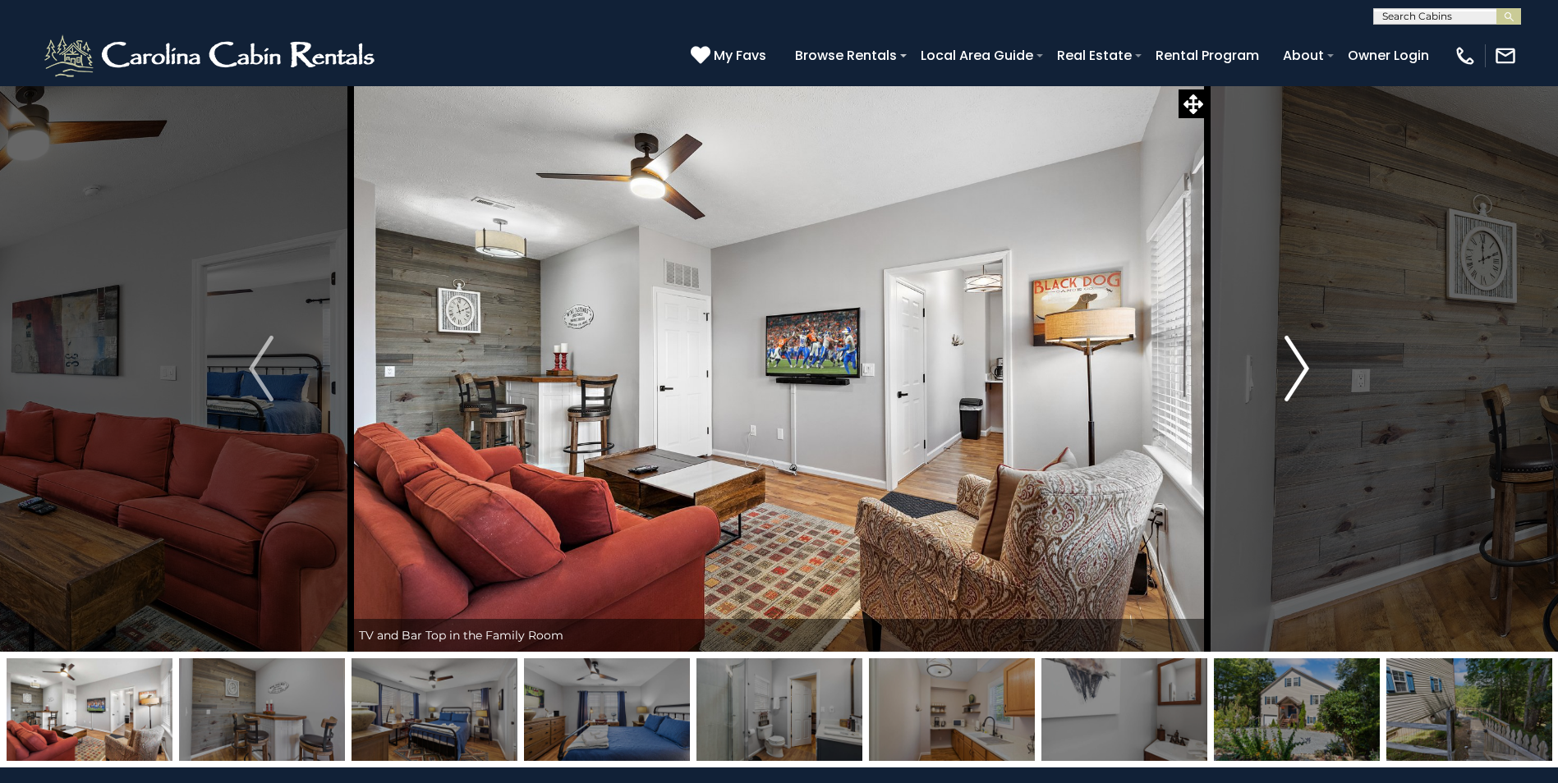
click at [1294, 373] on img "Next" at bounding box center [1296, 369] width 25 height 66
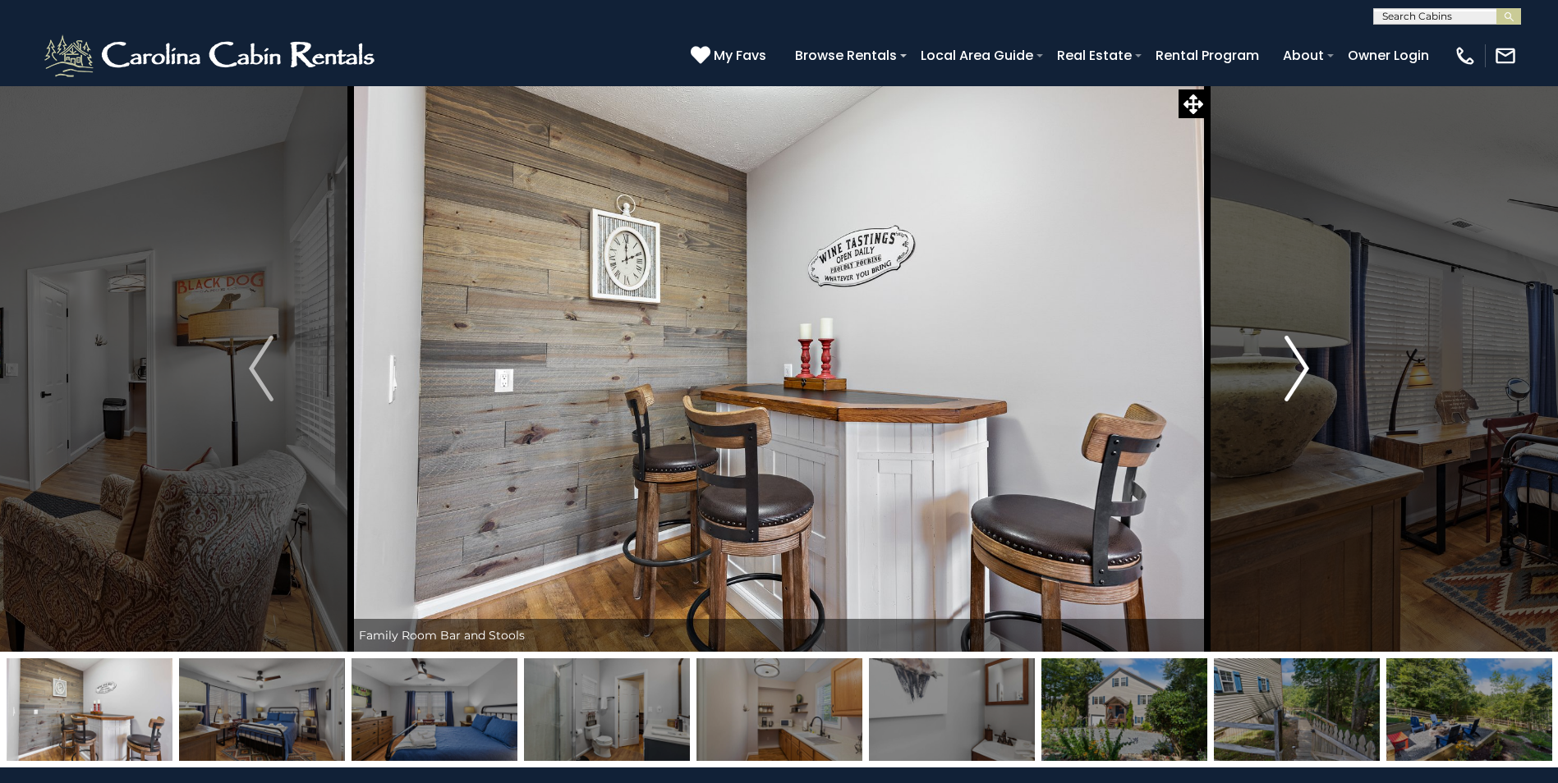
click at [1294, 373] on img "Next" at bounding box center [1296, 369] width 25 height 66
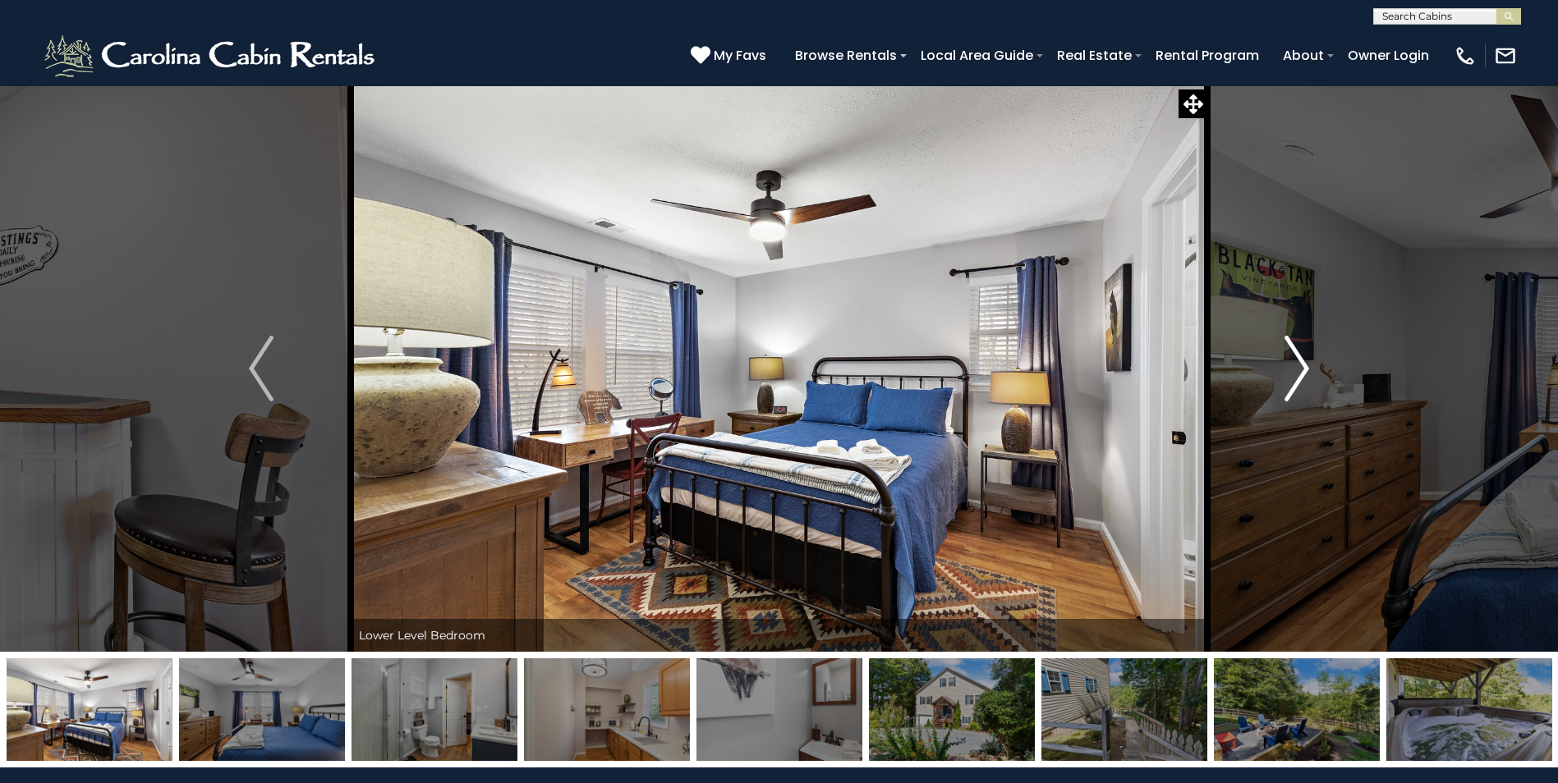
click at [1294, 373] on img "Next" at bounding box center [1296, 369] width 25 height 66
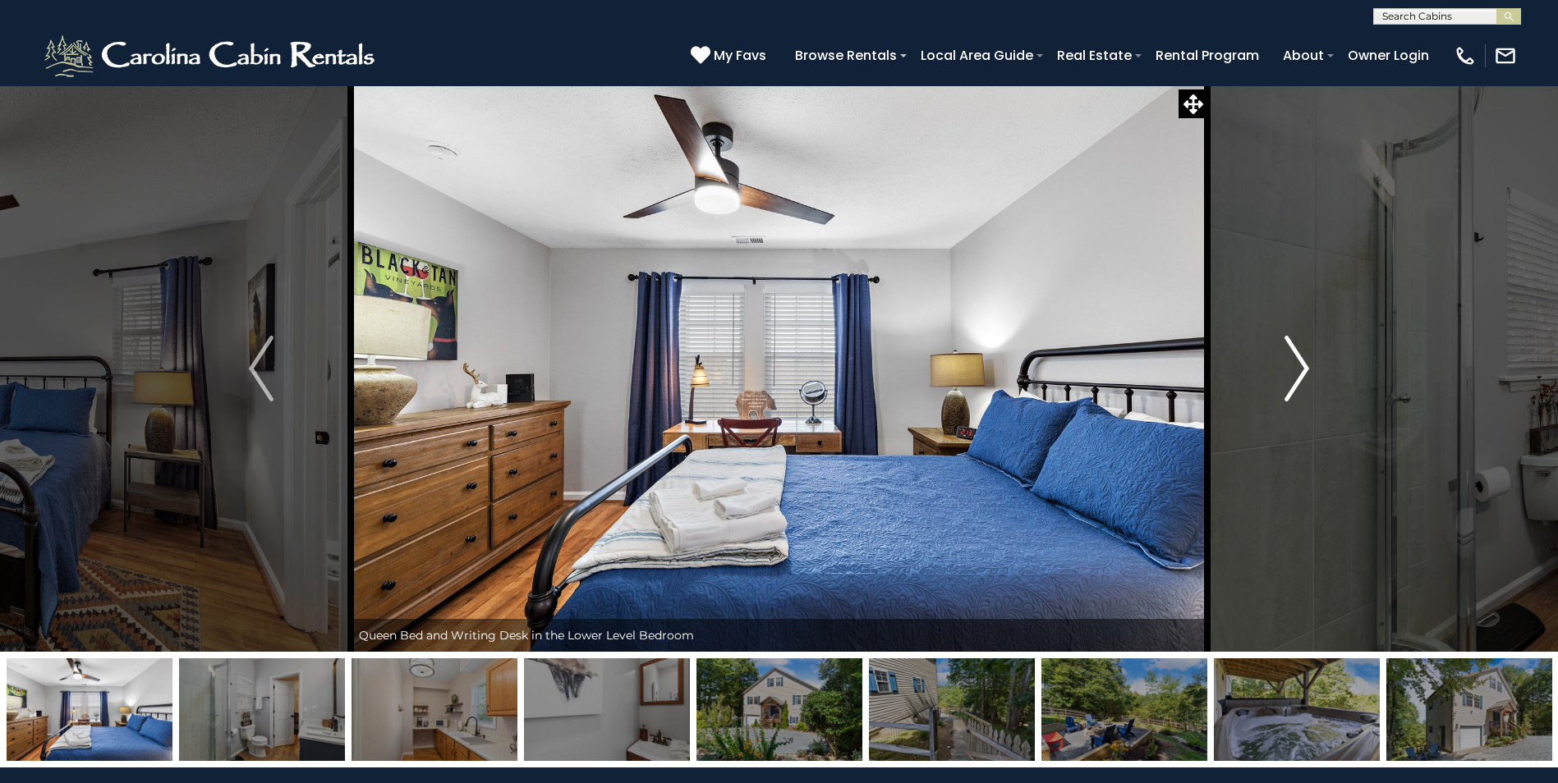
click at [1294, 373] on img "Next" at bounding box center [1296, 369] width 25 height 66
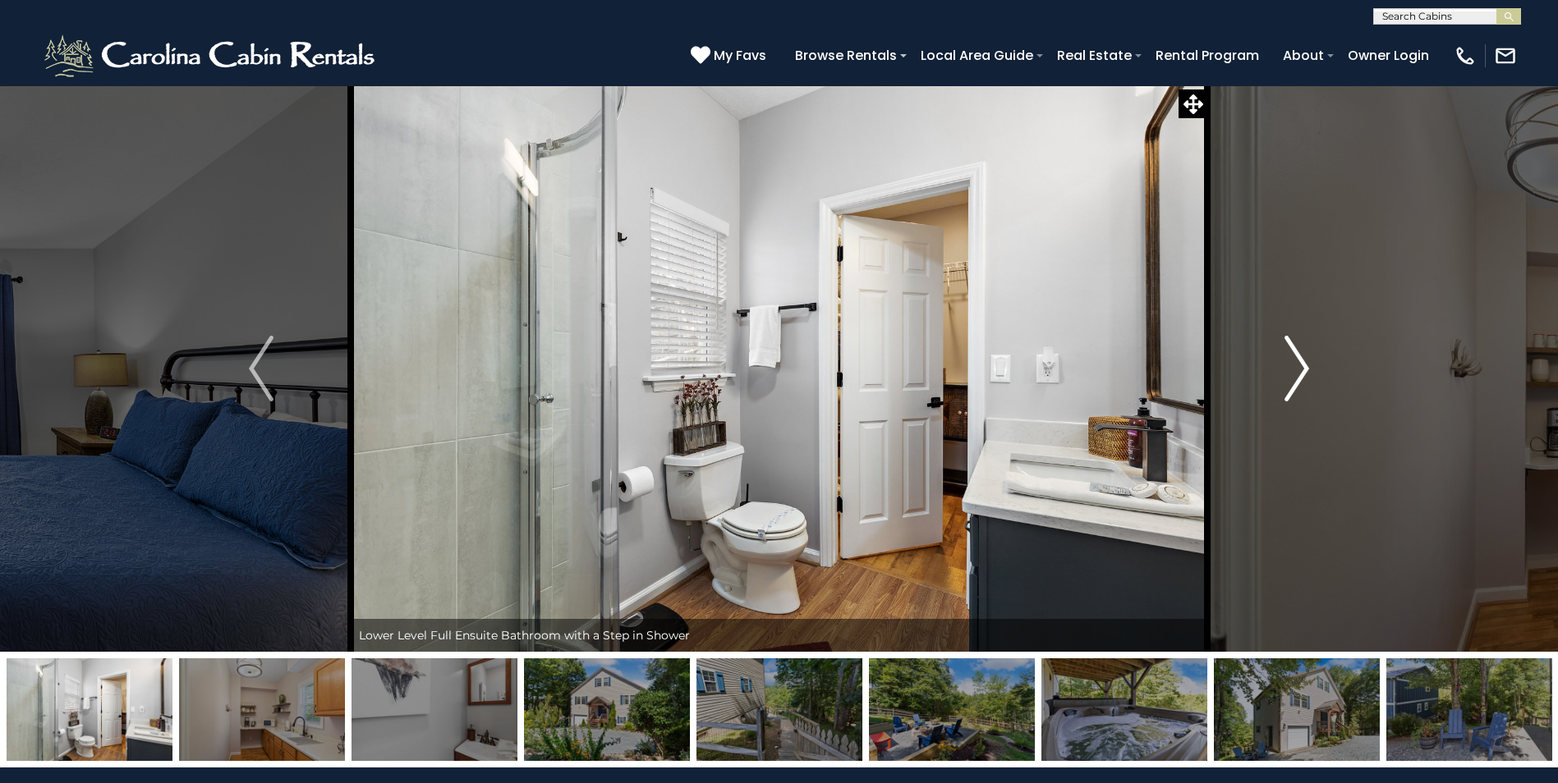
click at [1294, 373] on img "Next" at bounding box center [1296, 369] width 25 height 66
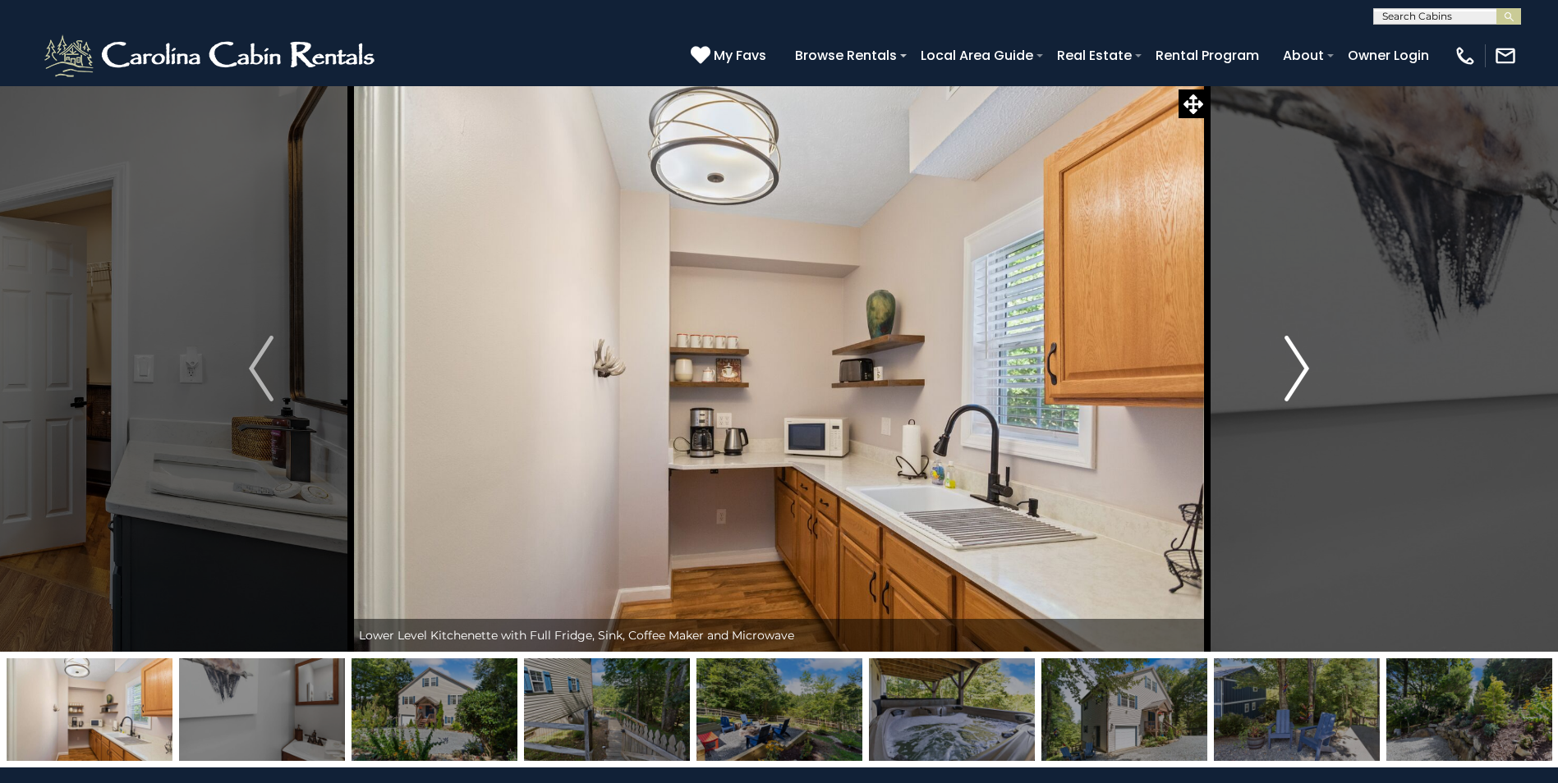
click at [1294, 373] on img "Next" at bounding box center [1296, 369] width 25 height 66
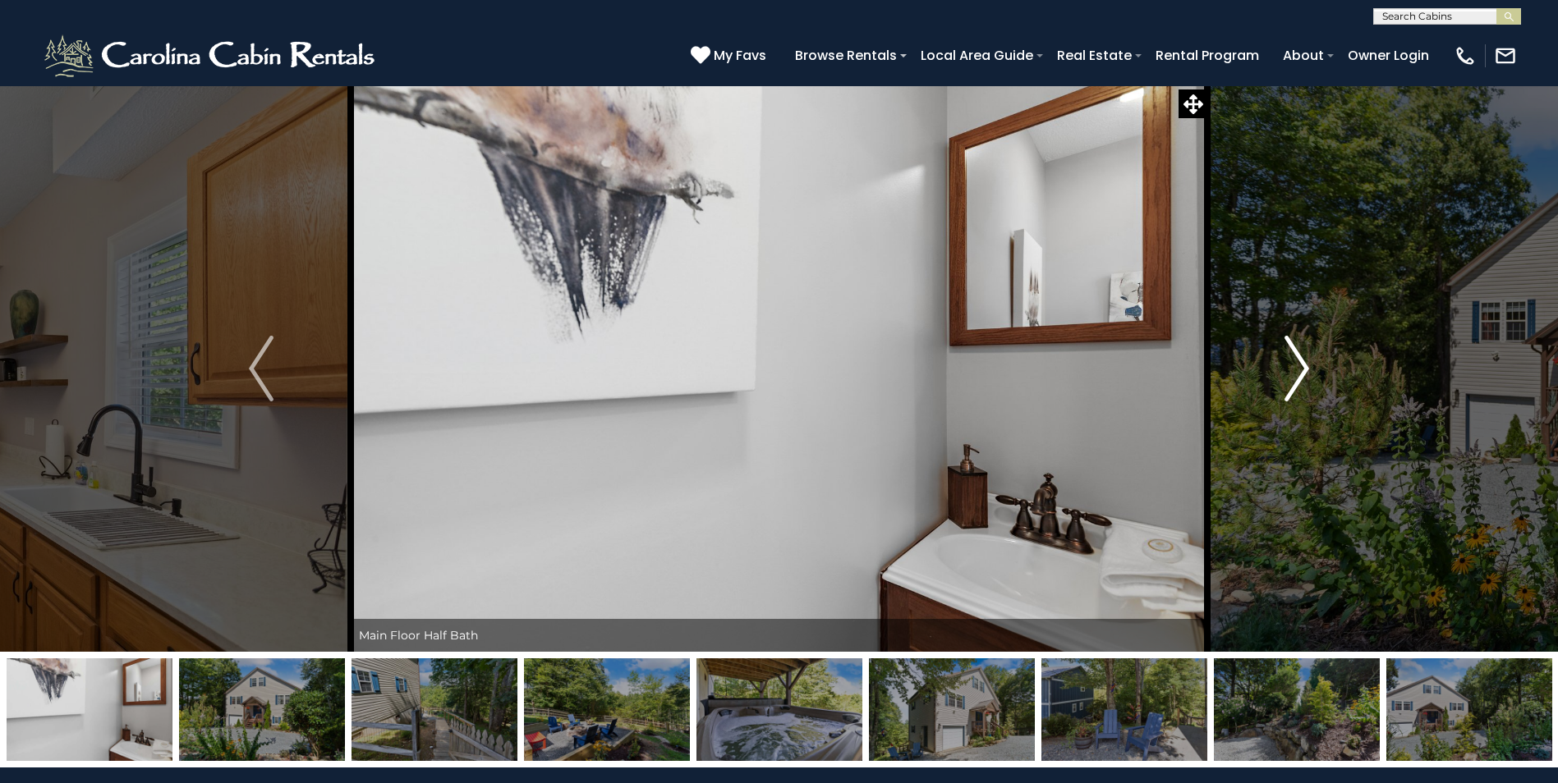
click at [1294, 373] on img "Next" at bounding box center [1296, 369] width 25 height 66
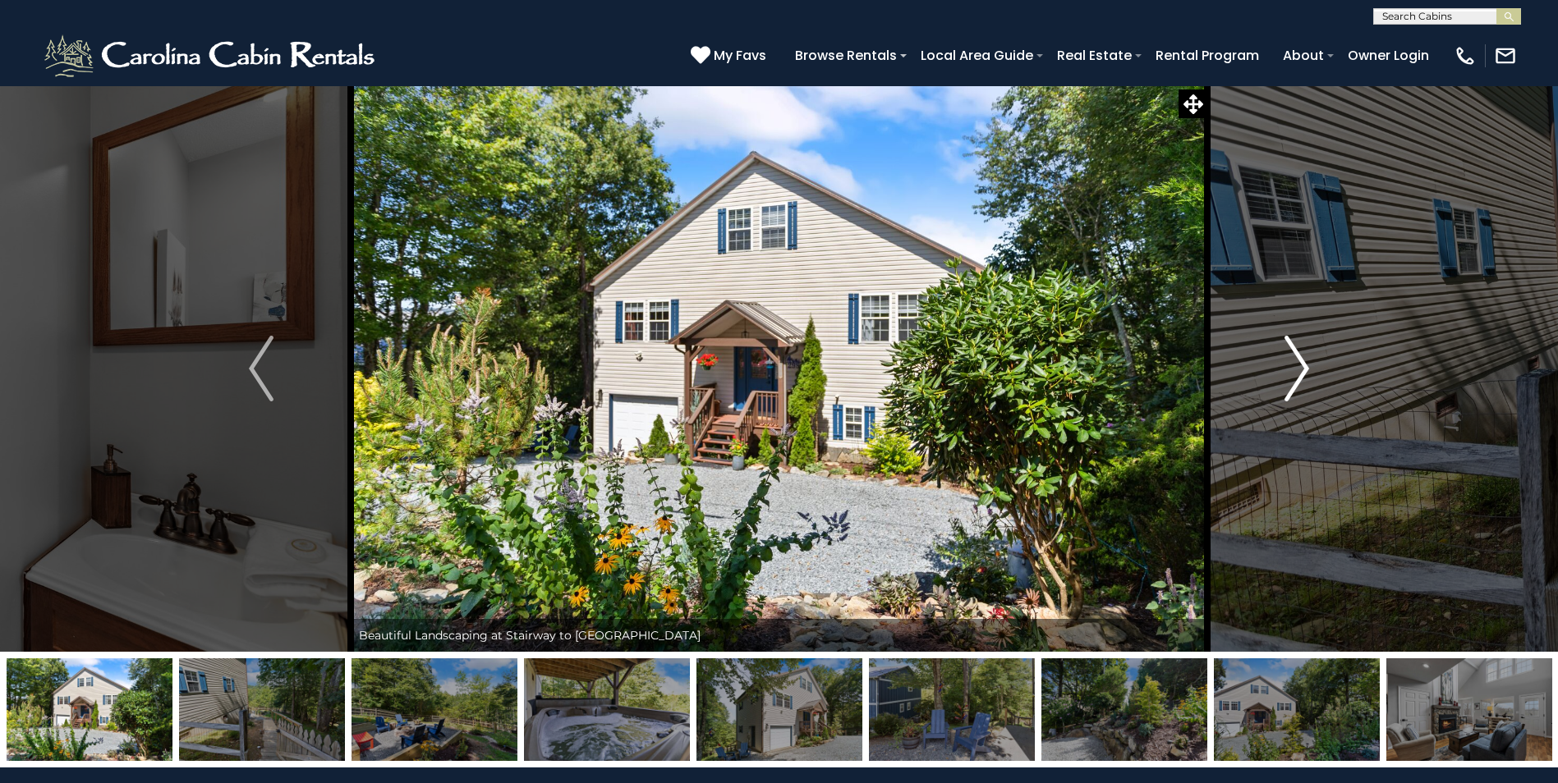
click at [1294, 373] on img "Next" at bounding box center [1296, 369] width 25 height 66
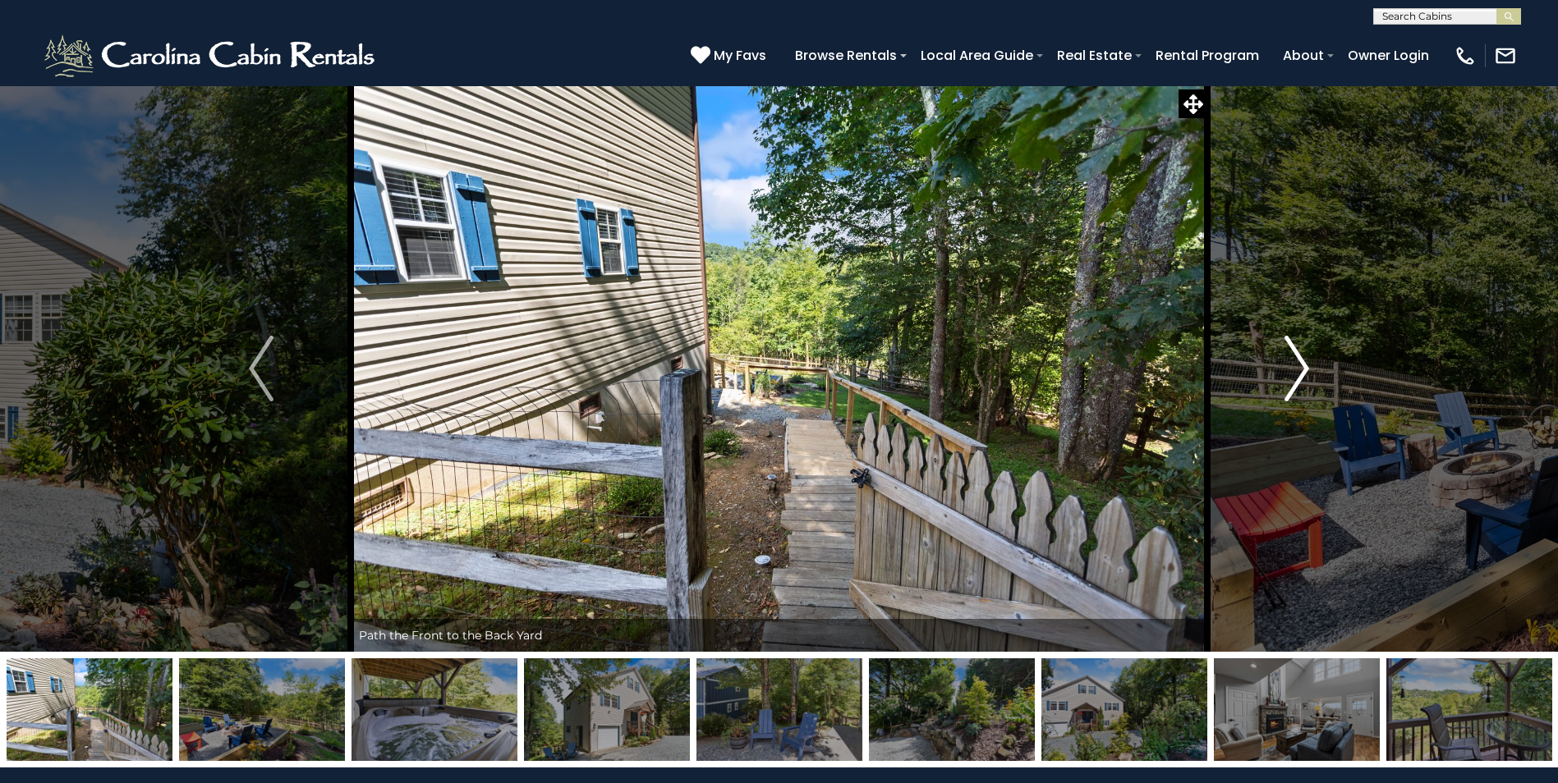
click at [1294, 373] on img "Next" at bounding box center [1296, 369] width 25 height 66
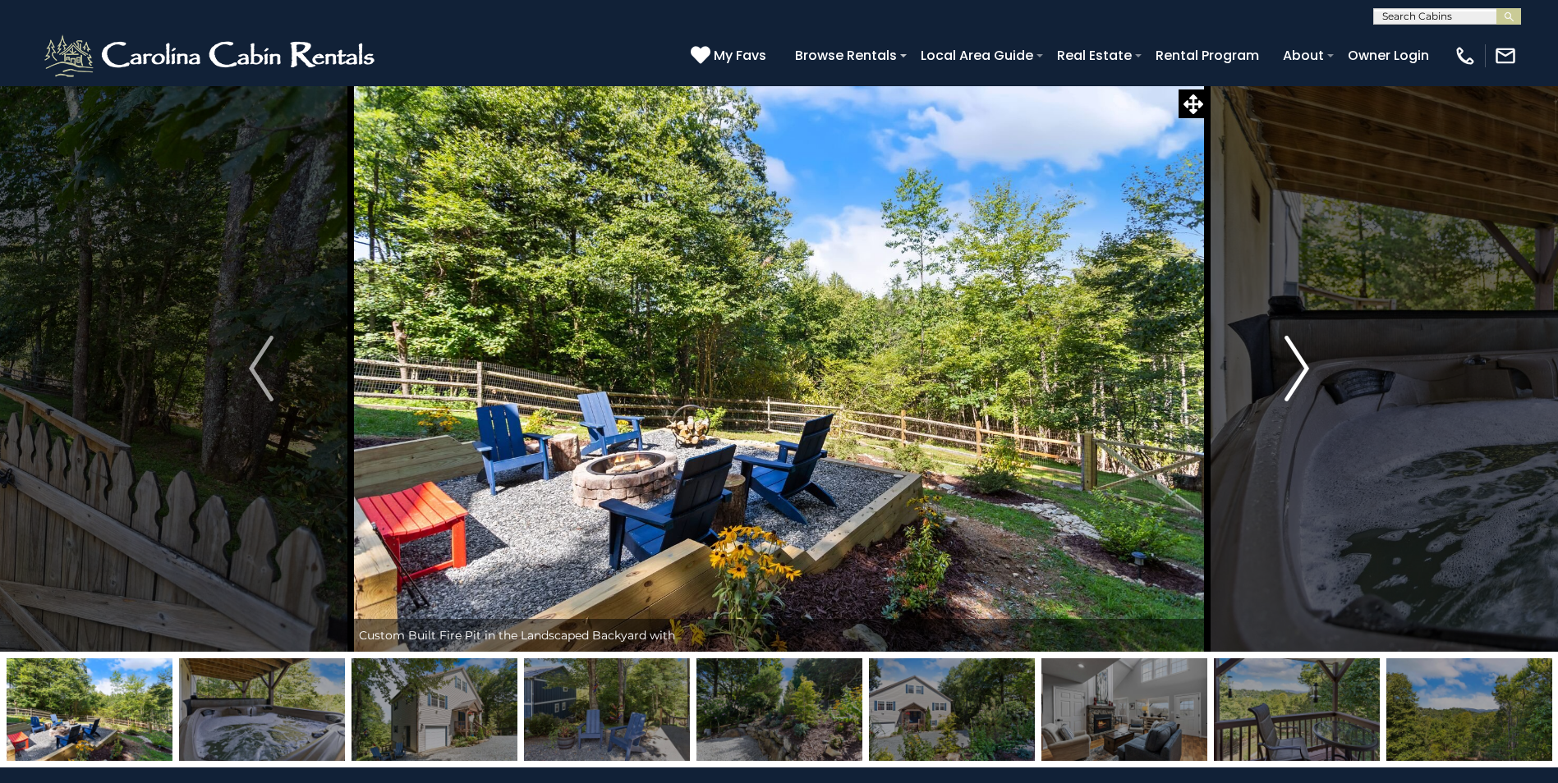
click at [1294, 373] on img "Next" at bounding box center [1296, 369] width 25 height 66
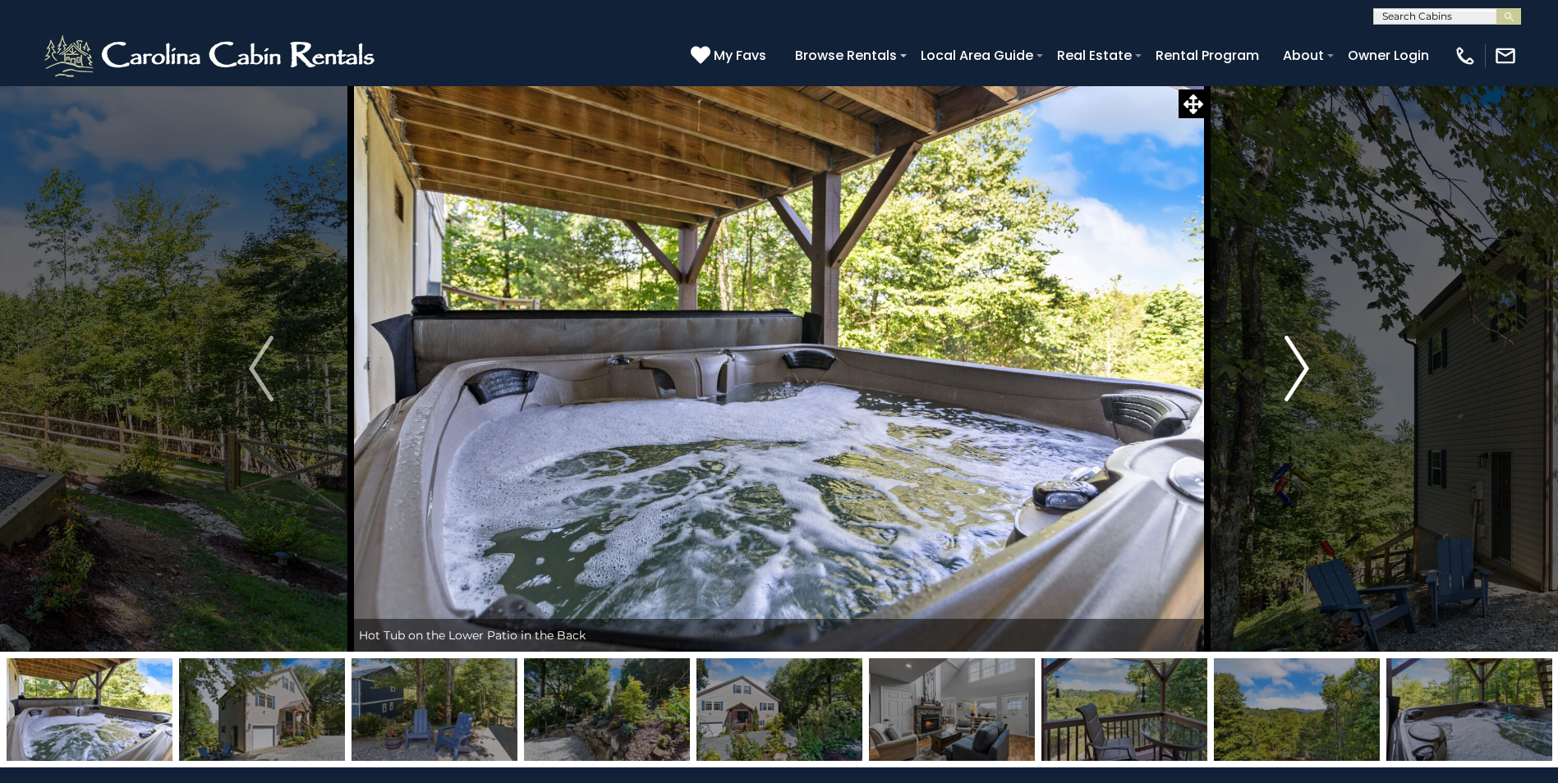
click at [1294, 373] on img "Next" at bounding box center [1296, 369] width 25 height 66
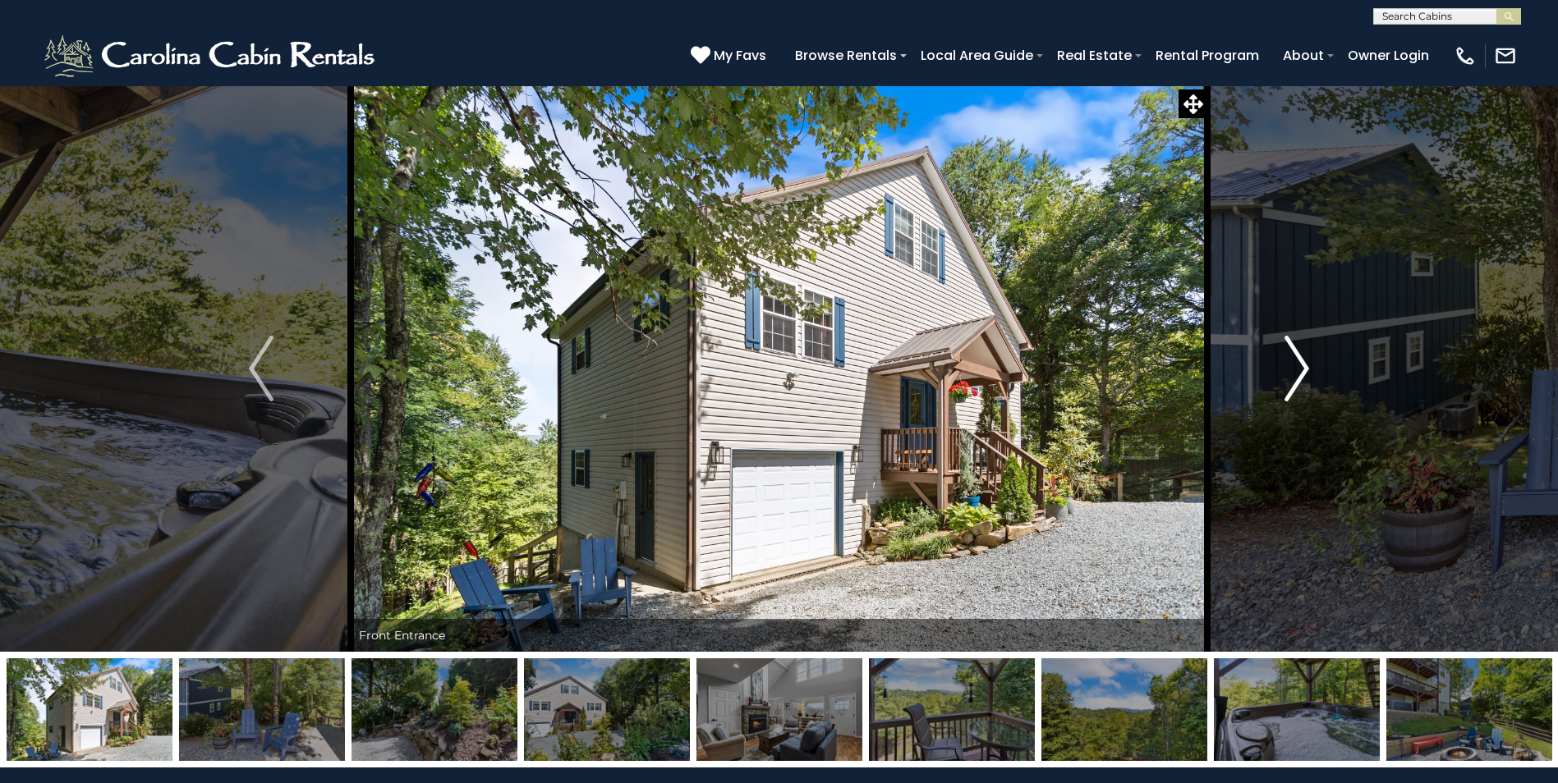
click at [1294, 373] on img "Next" at bounding box center [1296, 369] width 25 height 66
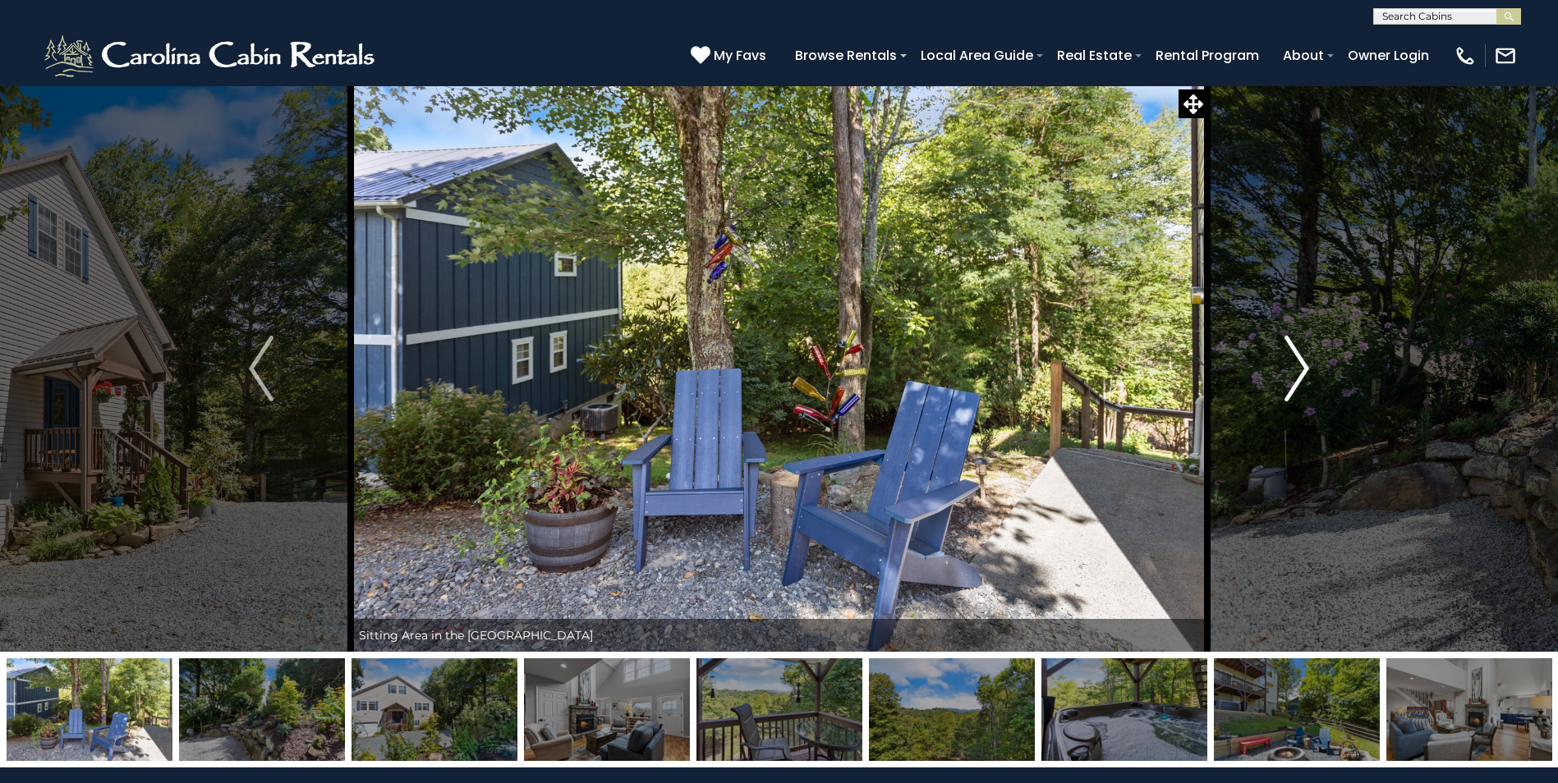
click at [1294, 373] on img "Next" at bounding box center [1296, 369] width 25 height 66
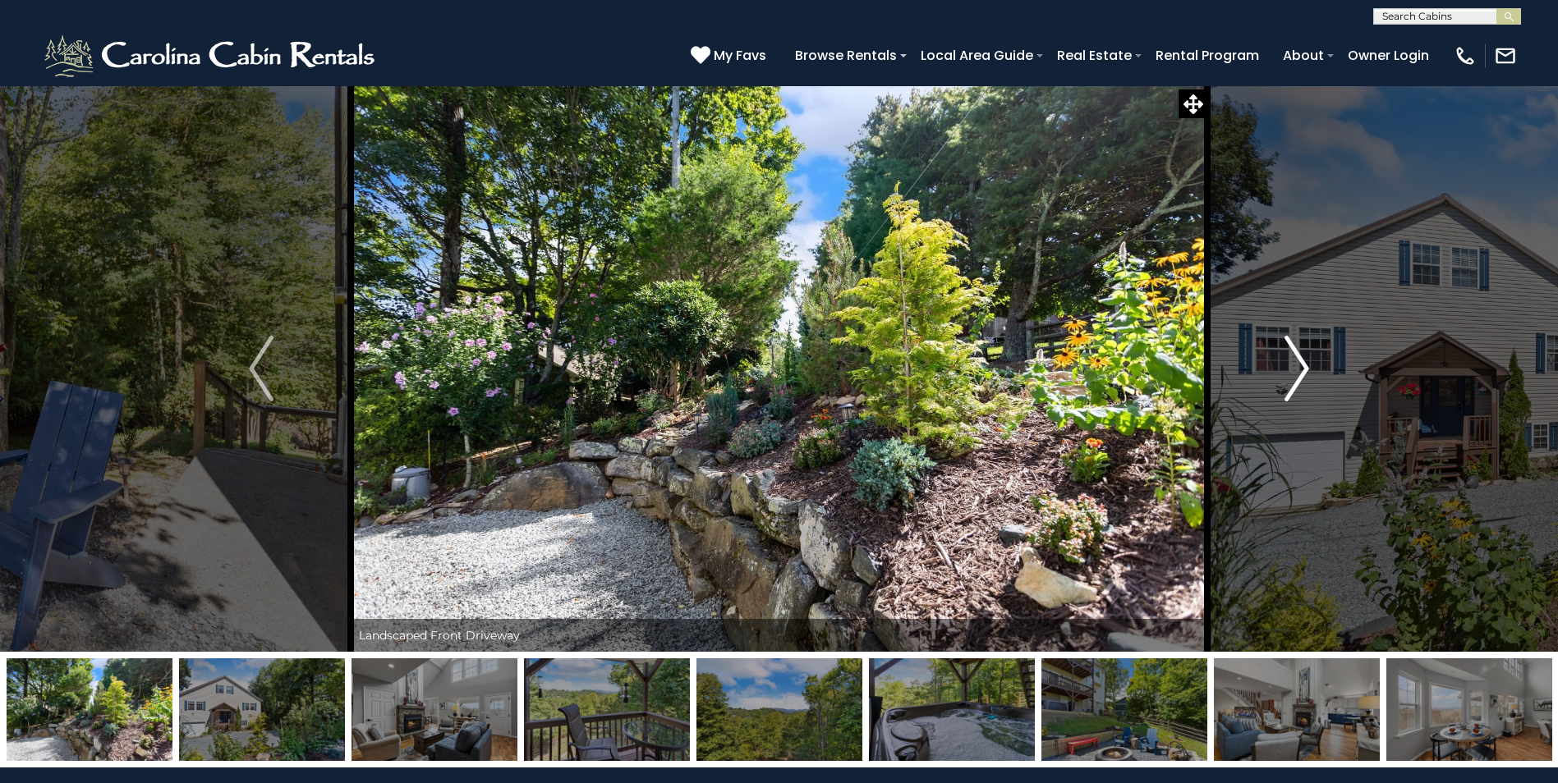
click at [1294, 373] on img "Next" at bounding box center [1296, 369] width 25 height 66
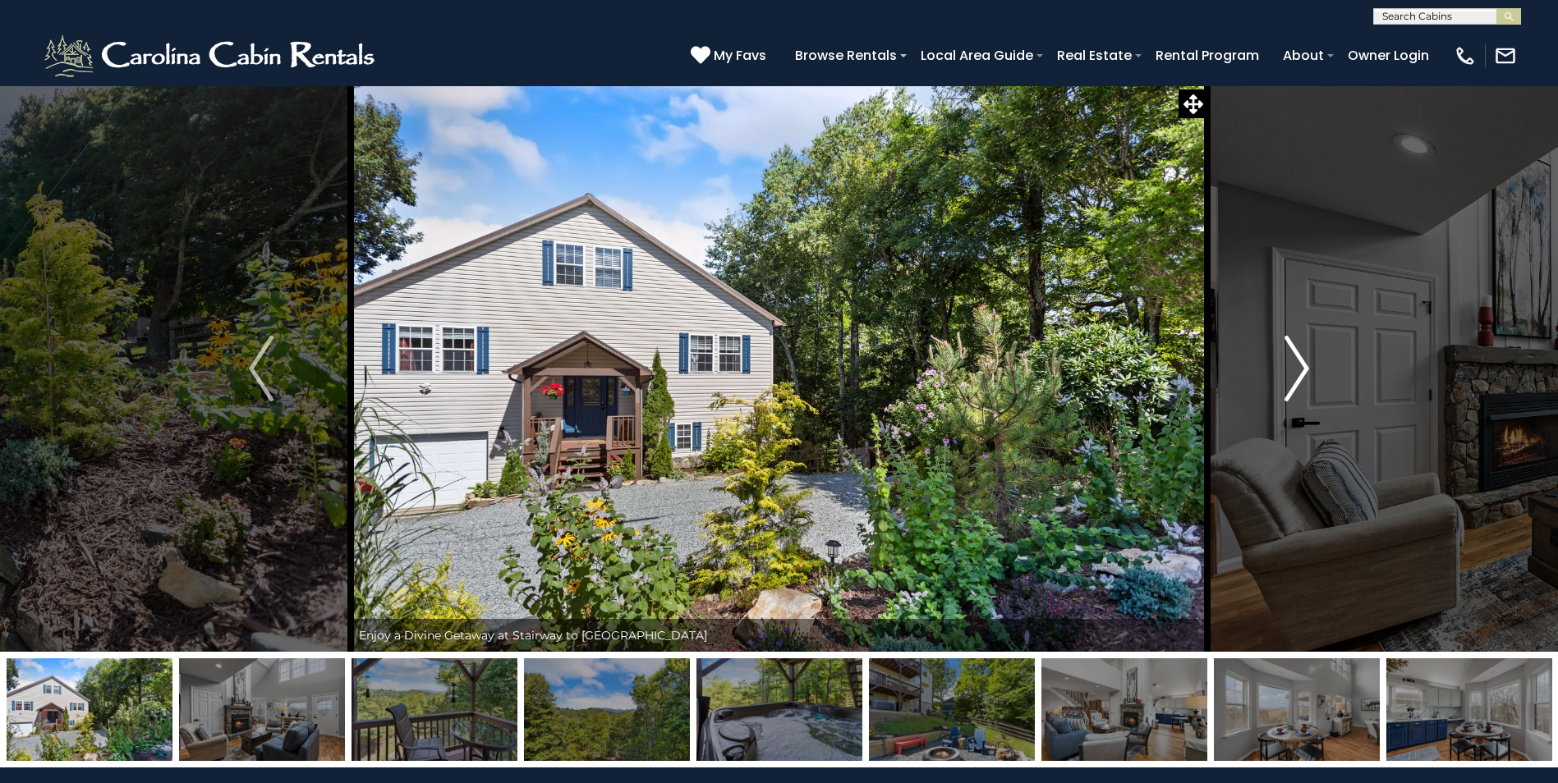
click at [1294, 373] on img "Next" at bounding box center [1296, 369] width 25 height 66
